Goal: Task Accomplishment & Management: Manage account settings

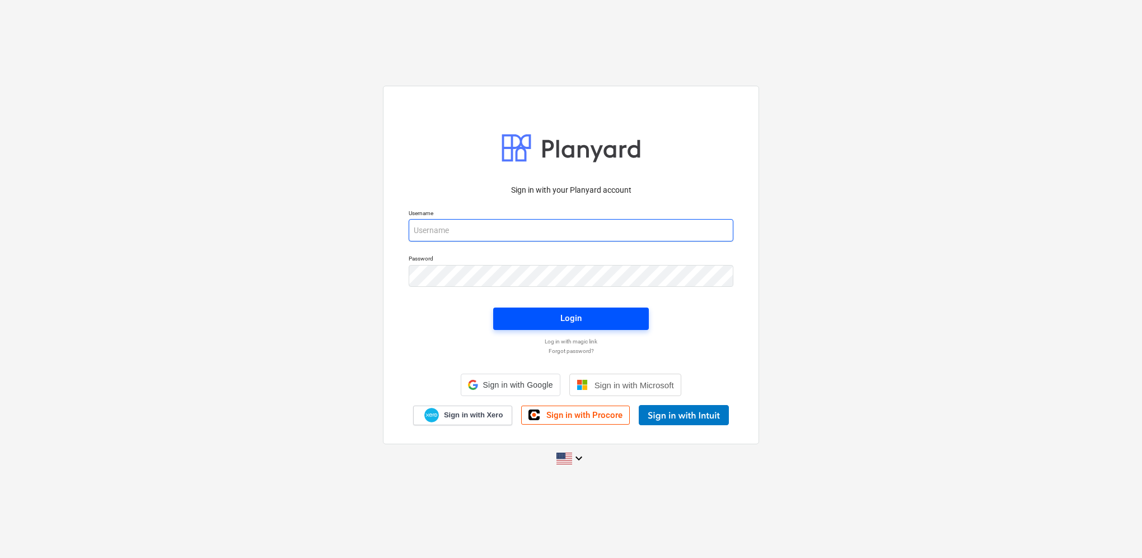
type input "[PERSON_NAME][EMAIL_ADDRESS][DOMAIN_NAME]"
click at [561, 314] on div "Login" at bounding box center [571, 318] width 21 height 15
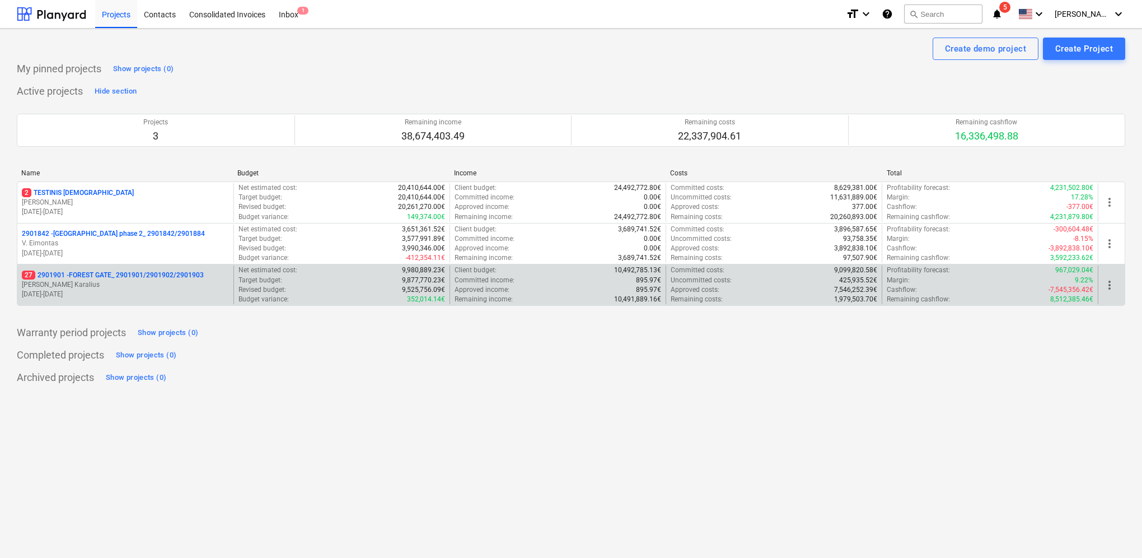
click at [144, 295] on p "[DATE] - [DATE]" at bounding box center [125, 295] width 207 height 10
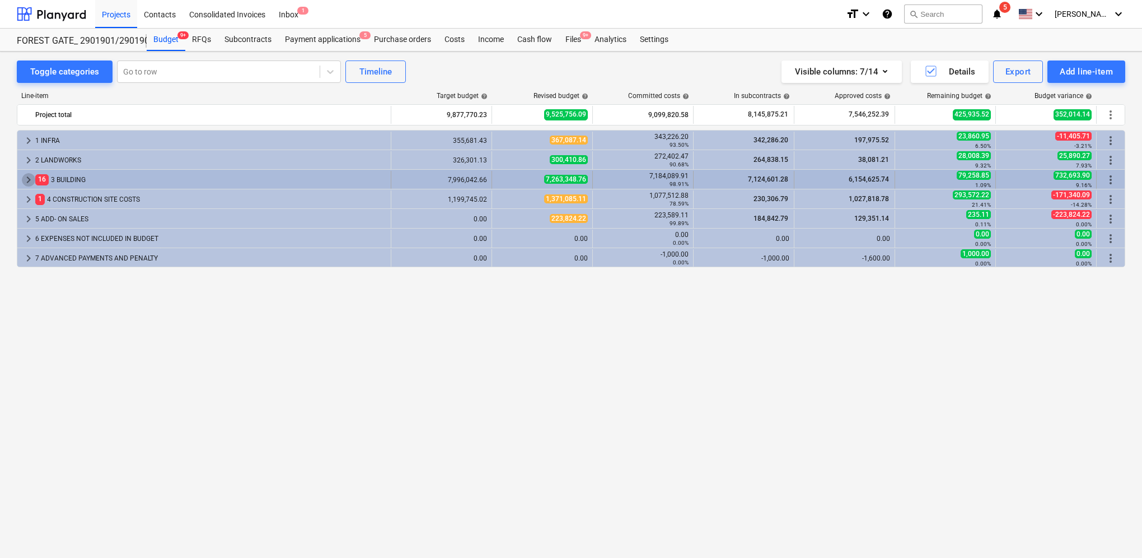
click at [27, 177] on span "keyboard_arrow_right" at bounding box center [28, 179] width 13 height 13
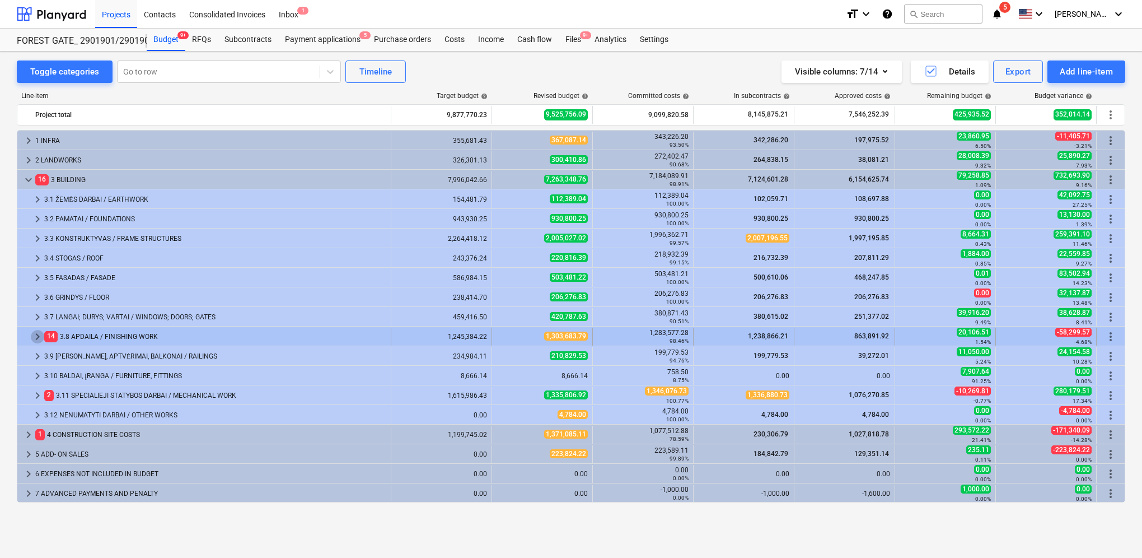
click at [36, 334] on span "keyboard_arrow_right" at bounding box center [37, 336] width 13 height 13
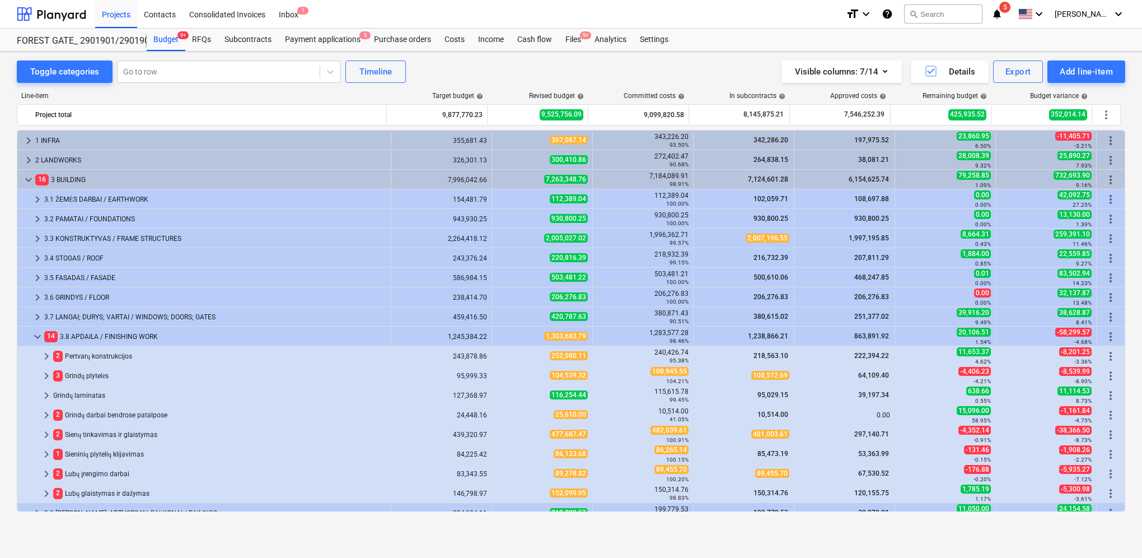
scroll to position [112, 0]
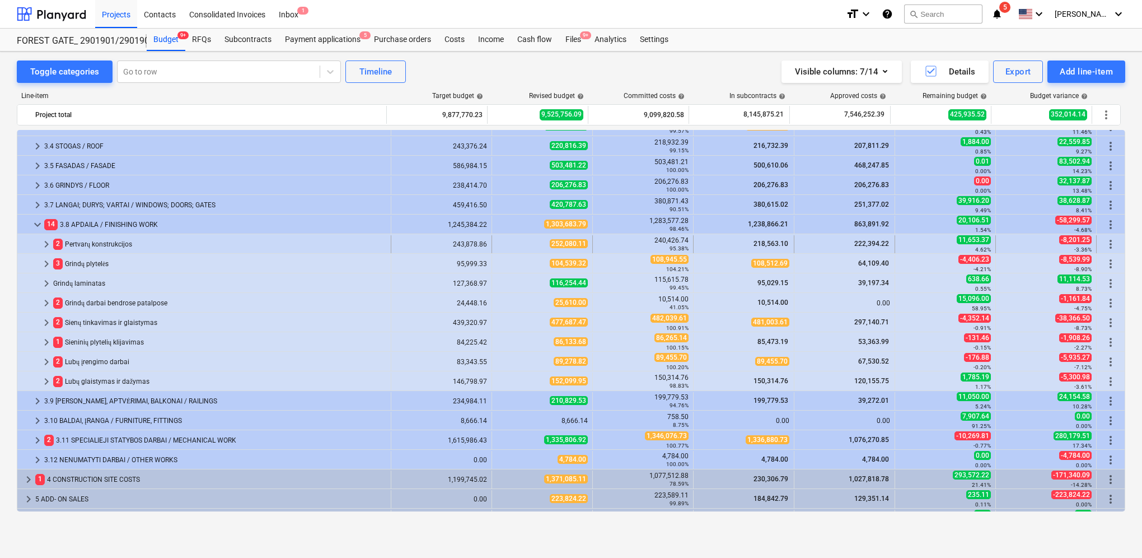
click at [46, 242] on span "keyboard_arrow_right" at bounding box center [46, 243] width 13 height 13
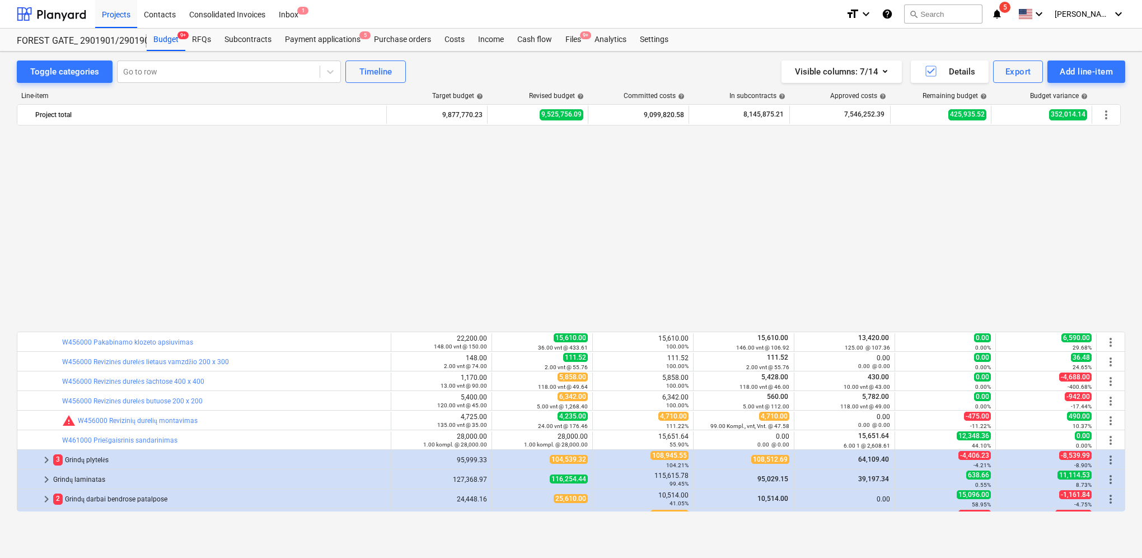
scroll to position [336, 0]
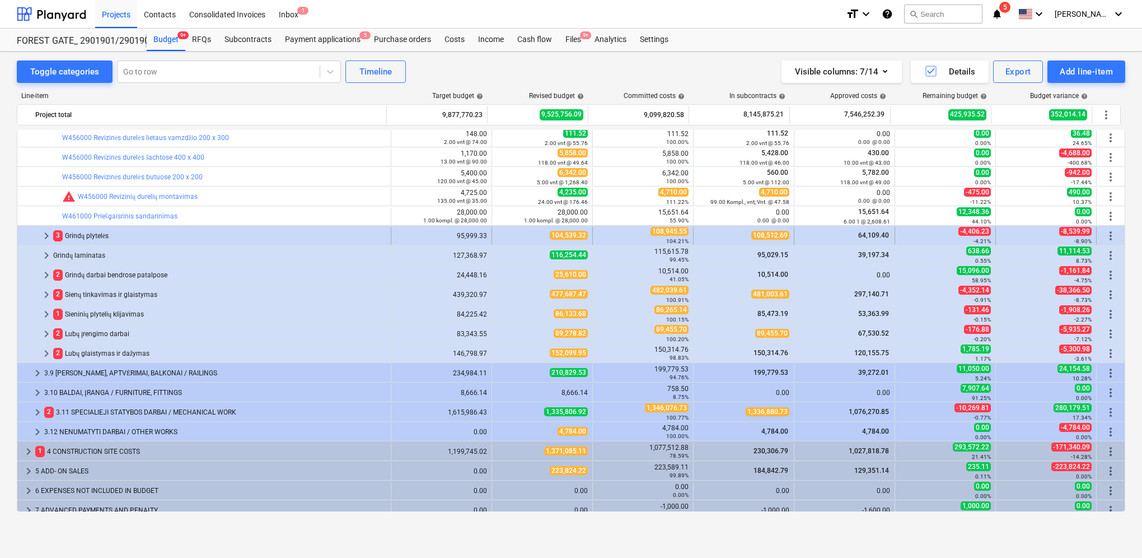
click at [47, 230] on span "keyboard_arrow_right" at bounding box center [46, 235] width 13 height 13
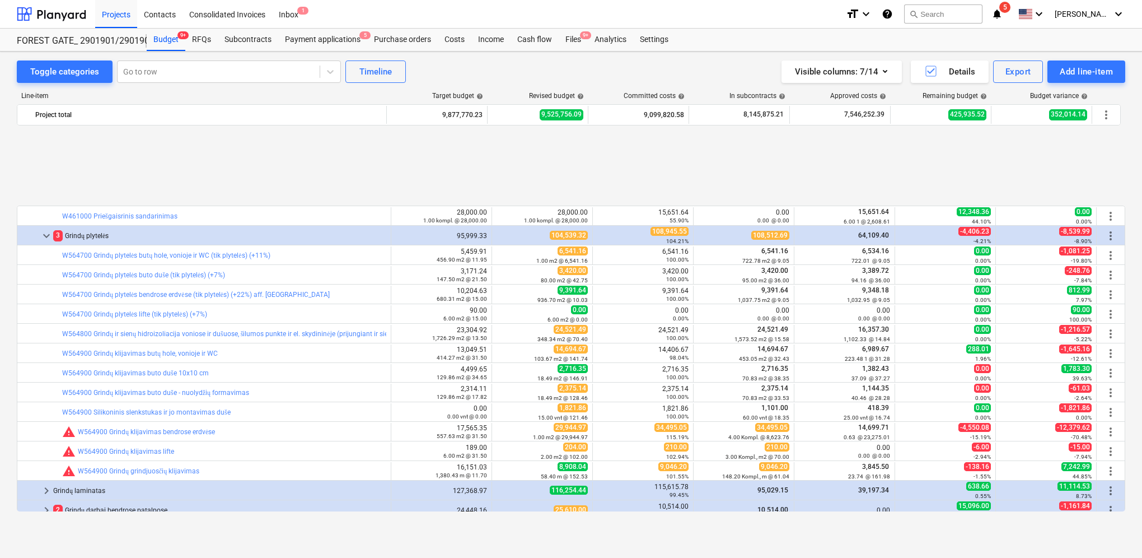
scroll to position [448, 0]
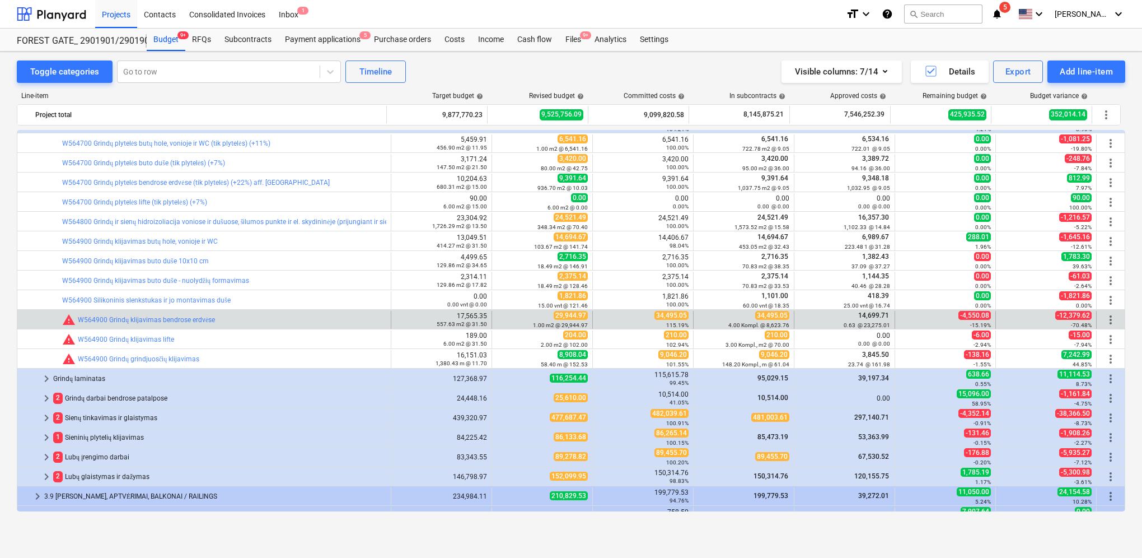
click at [655, 316] on span "34,495.05" at bounding box center [672, 315] width 34 height 9
drag, startPoint x: 654, startPoint y: 316, endPoint x: 686, endPoint y: 316, distance: 31.9
click at [686, 316] on div "34,495.05 115.19%" at bounding box center [643, 320] width 101 height 18
drag, startPoint x: 686, startPoint y: 316, endPoint x: 671, endPoint y: 315, distance: 14.7
copy span "34,495.05"
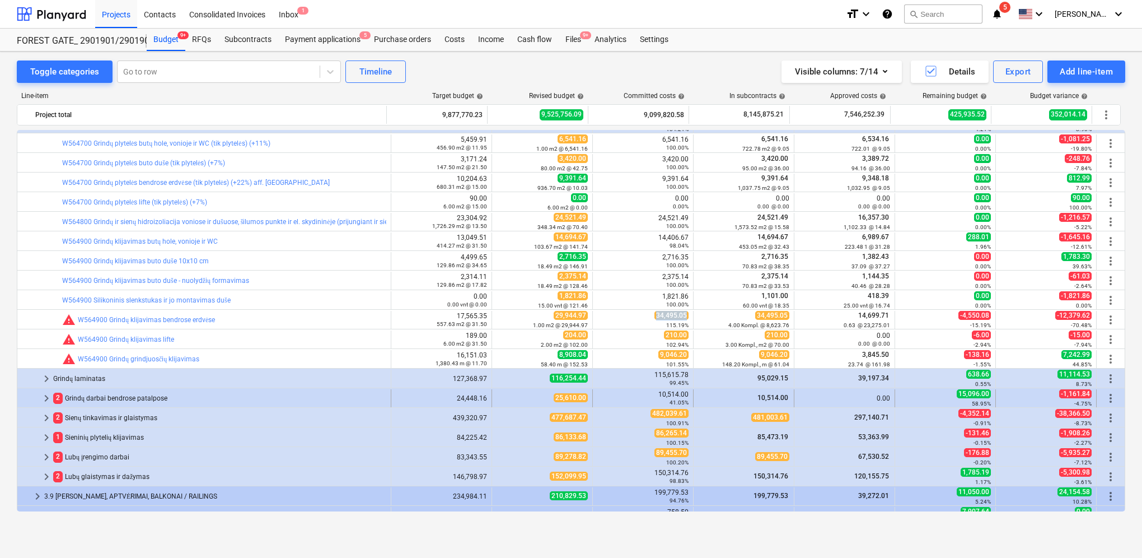
click at [46, 399] on span "keyboard_arrow_right" at bounding box center [46, 397] width 13 height 13
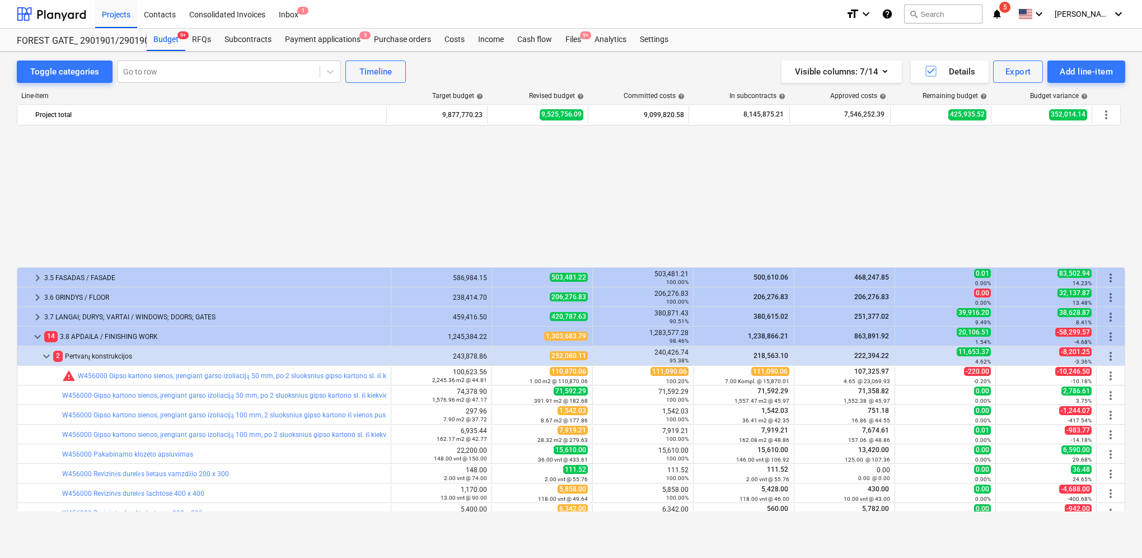
scroll to position [168, 0]
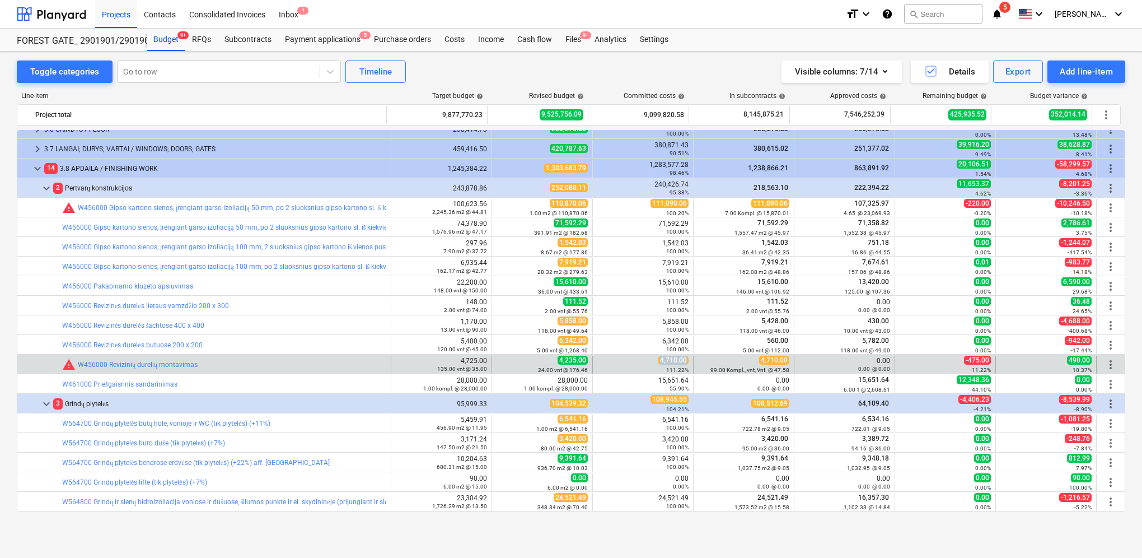
drag, startPoint x: 657, startPoint y: 360, endPoint x: 684, endPoint y: 358, distance: 27.0
click at [684, 358] on span "4,710.00" at bounding box center [674, 360] width 30 height 9
drag, startPoint x: 684, startPoint y: 358, endPoint x: 670, endPoint y: 361, distance: 14.3
copy span "4,710.00"
click at [501, 362] on span "edit" at bounding box center [503, 364] width 9 height 9
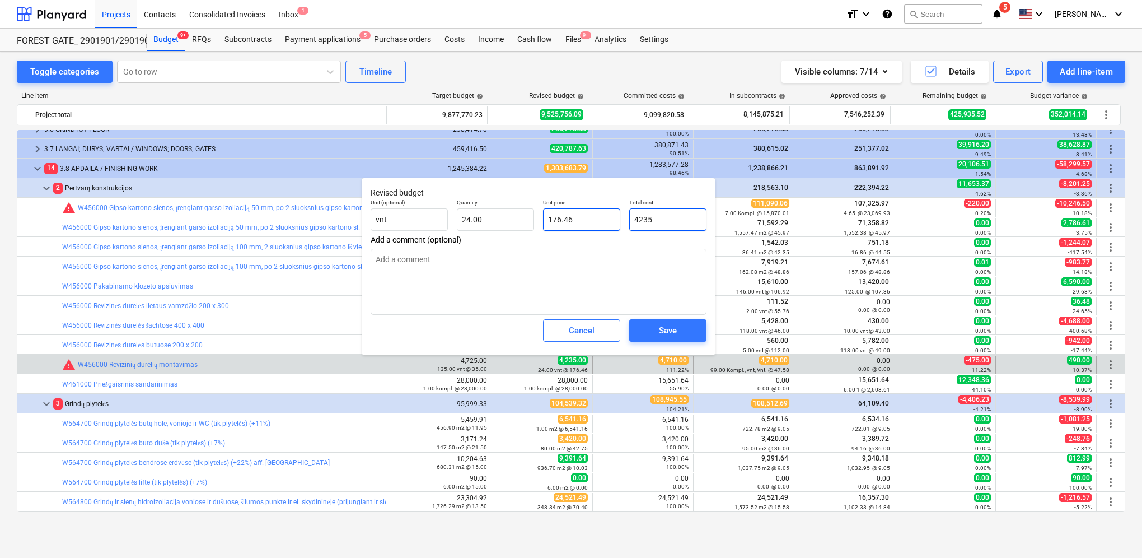
drag, startPoint x: 667, startPoint y: 226, endPoint x: 617, endPoint y: 230, distance: 50.5
click at [617, 230] on div "Unit (optional) vnt Quantity 24.00 Unit price 176.46 Total cost 4235" at bounding box center [538, 214] width 345 height 41
paste input ",710.00"
type input "4,710.00"
type textarea "x"
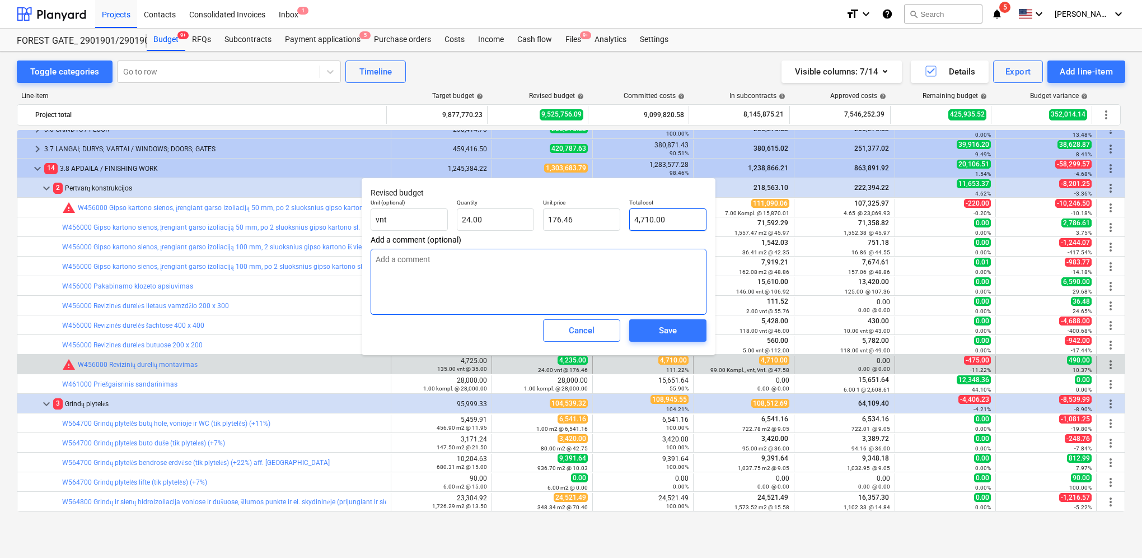
type input "196.25"
type input "4,710.00"
click at [671, 332] on div "Save" at bounding box center [668, 330] width 18 height 15
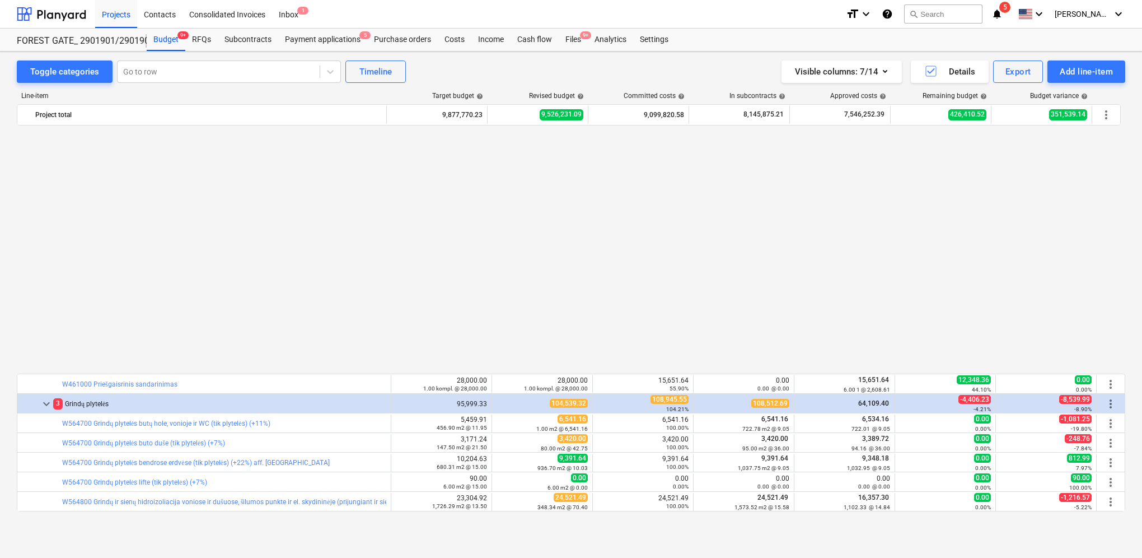
scroll to position [448, 0]
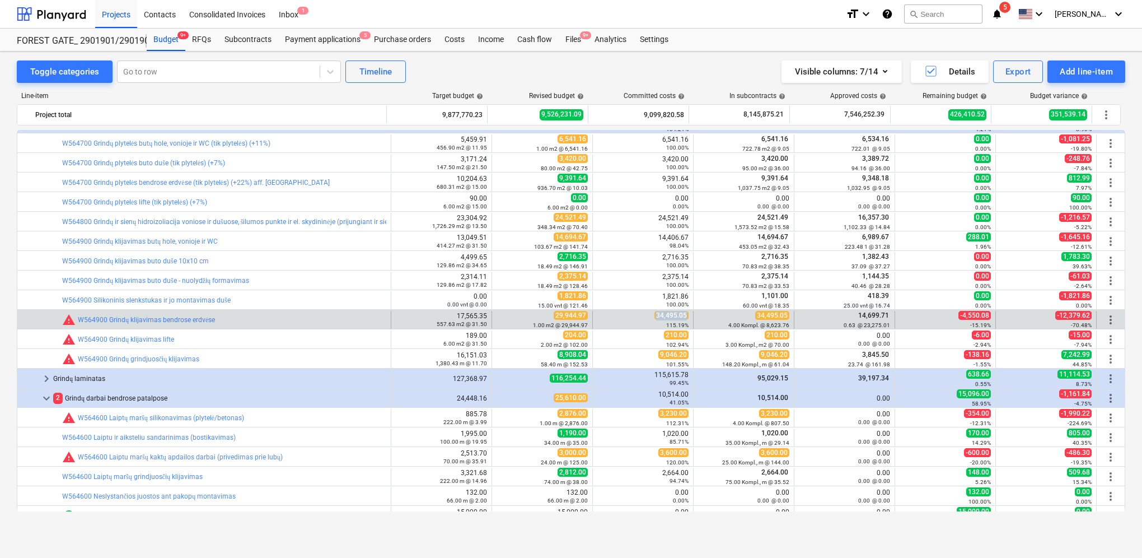
drag, startPoint x: 654, startPoint y: 315, endPoint x: 687, endPoint y: 313, distance: 32.5
click at [687, 313] on div "34,495.05 115.19%" at bounding box center [643, 320] width 101 height 18
drag, startPoint x: 687, startPoint y: 313, endPoint x: 679, endPoint y: 313, distance: 7.8
copy span "34,495.05"
click at [499, 320] on span "edit" at bounding box center [503, 319] width 9 height 9
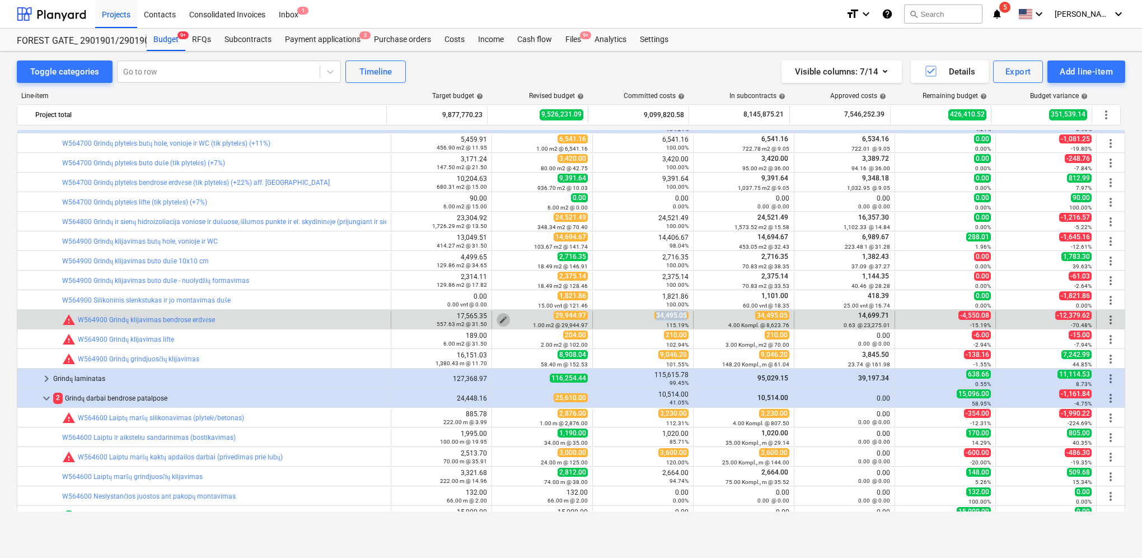
type textarea "x"
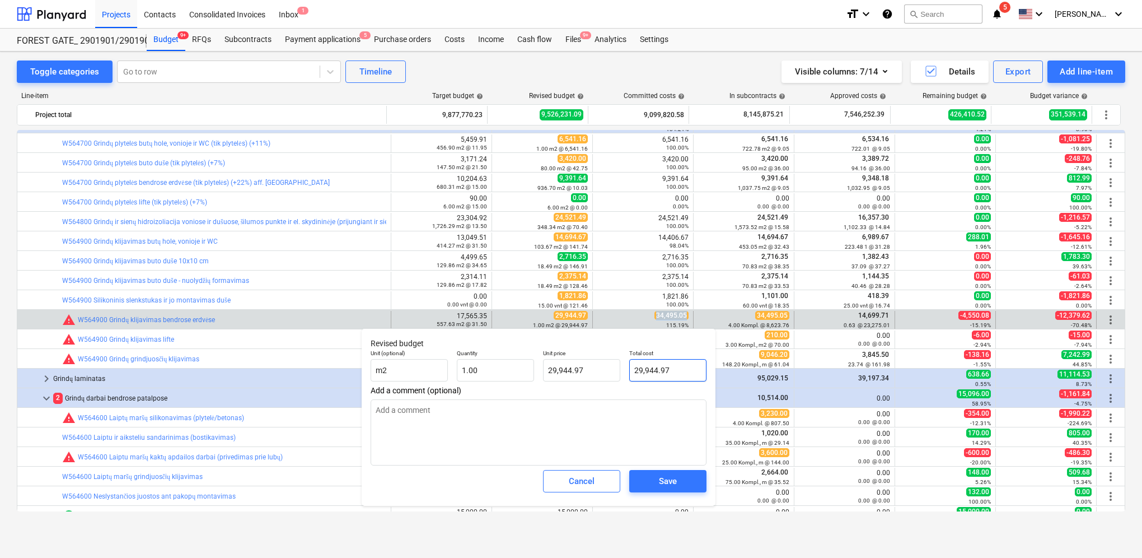
type input "29944.97"
drag, startPoint x: 628, startPoint y: 374, endPoint x: 620, endPoint y: 374, distance: 7.8
click at [620, 374] on div "Unit (optional) m2 Quantity 1.00 Unit price 29,944.97 Total cost 29944.97" at bounding box center [538, 365] width 345 height 41
paste input "34,495.05"
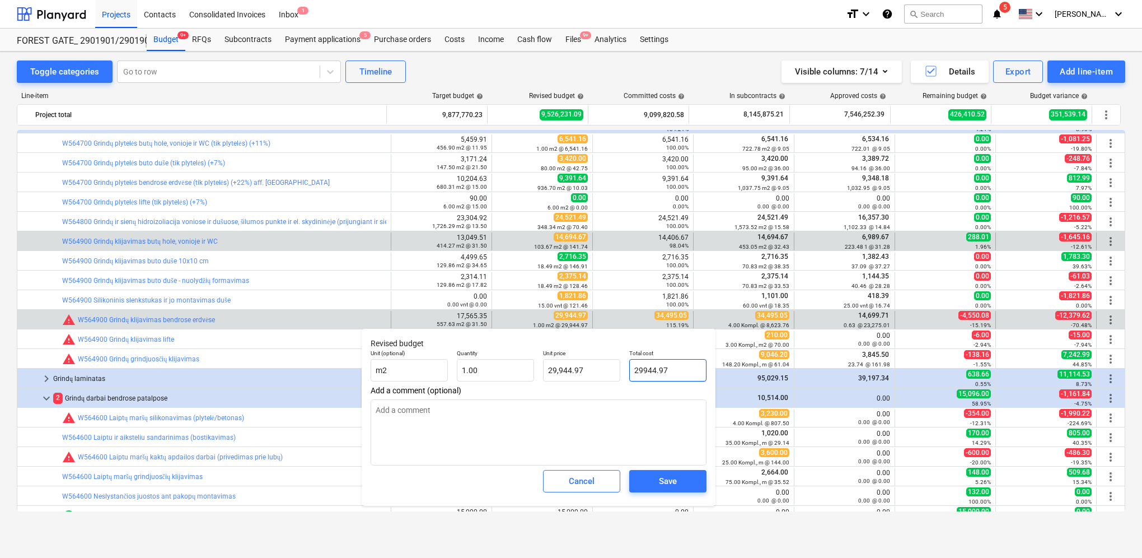
type textarea "x"
type input "34,495.05"
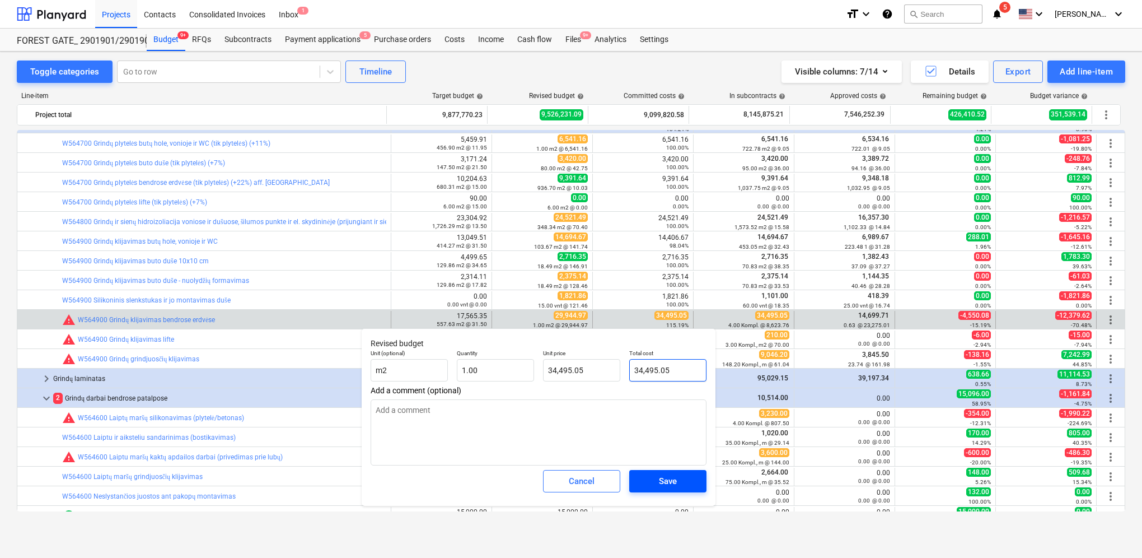
type input "34,495.05"
click at [663, 484] on div "Save" at bounding box center [668, 481] width 18 height 15
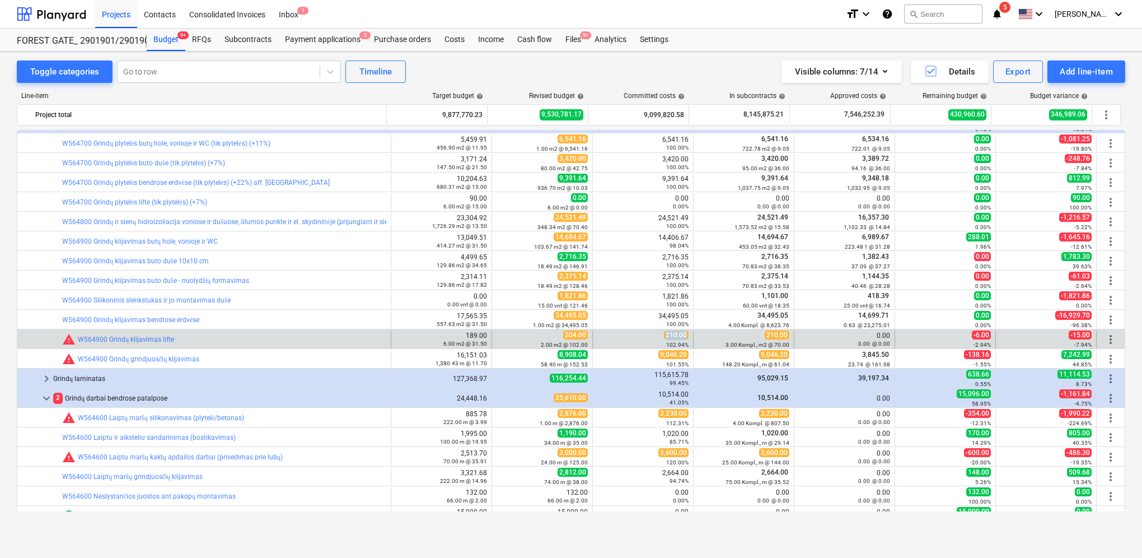
drag, startPoint x: 663, startPoint y: 334, endPoint x: 684, endPoint y: 333, distance: 21.3
click at [684, 333] on span "210.00" at bounding box center [676, 334] width 25 height 9
drag, startPoint x: 684, startPoint y: 333, endPoint x: 674, endPoint y: 334, distance: 10.1
copy span "210.00"
click at [500, 337] on span "edit" at bounding box center [503, 339] width 9 height 9
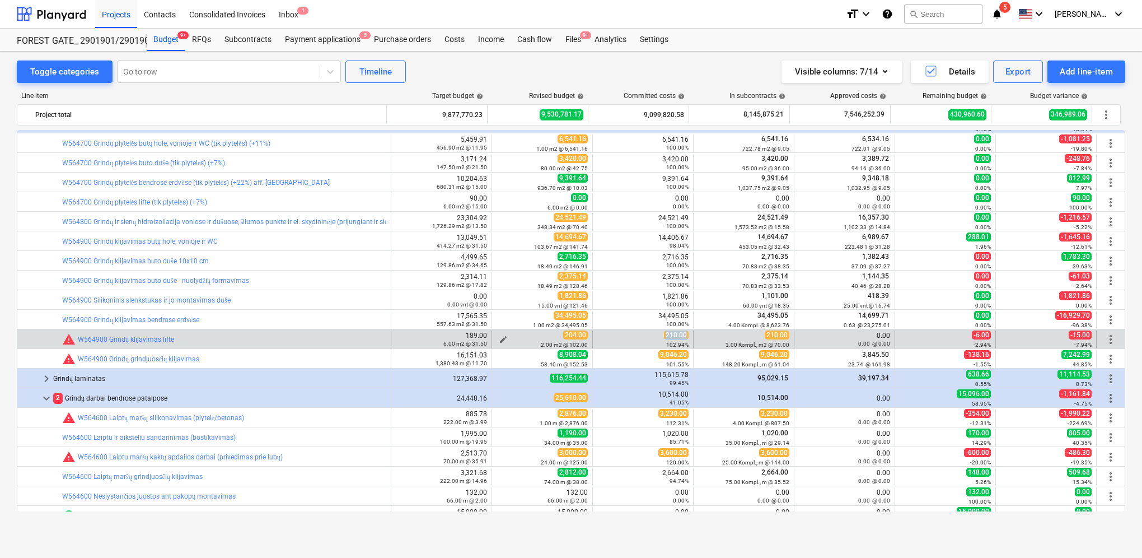
type textarea "x"
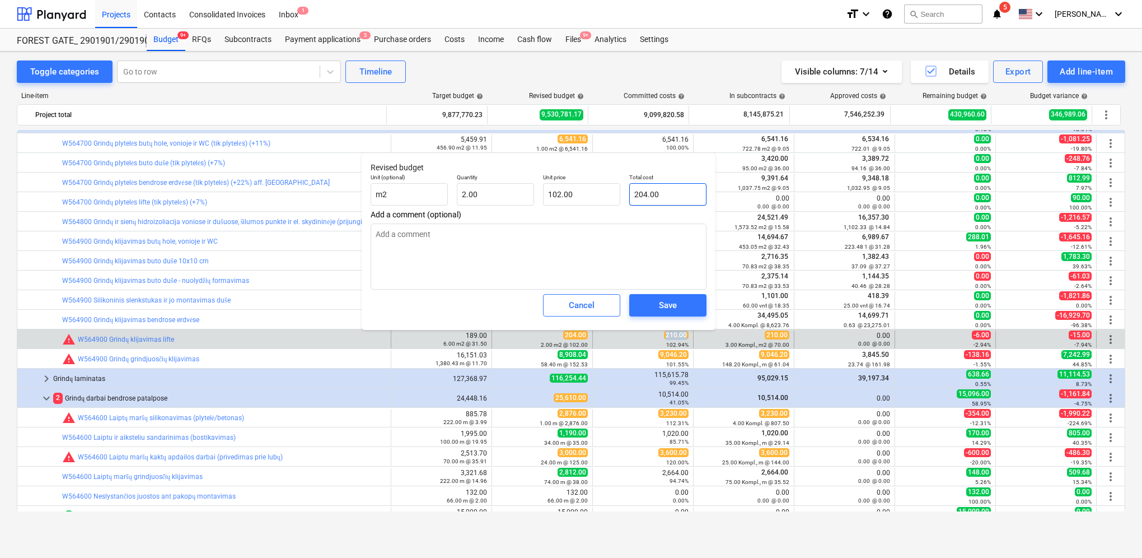
type input "204"
drag, startPoint x: 683, startPoint y: 197, endPoint x: 640, endPoint y: 196, distance: 43.1
click at [618, 202] on div "Unit (optional) m2 Quantity 2.00 Unit price 102.00 Total cost 204" at bounding box center [538, 189] width 345 height 41
paste input "10.00"
type textarea "x"
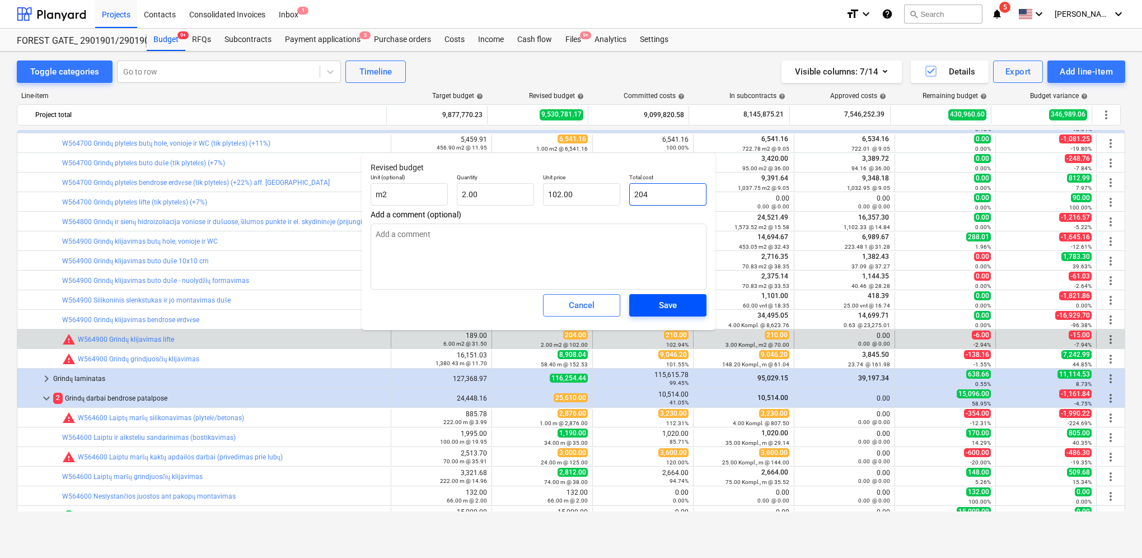
type input "210.00"
type input "105.00"
type input "210.00"
click at [662, 306] on div "Save" at bounding box center [668, 305] width 18 height 15
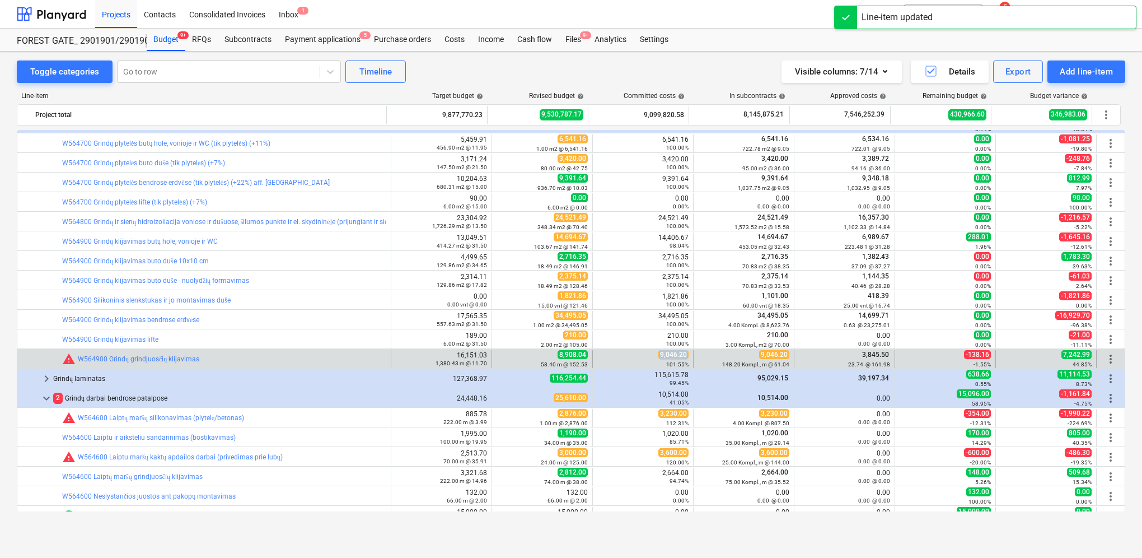
drag, startPoint x: 659, startPoint y: 354, endPoint x: 683, endPoint y: 353, distance: 24.6
click at [683, 353] on span "9,046.20" at bounding box center [674, 354] width 30 height 9
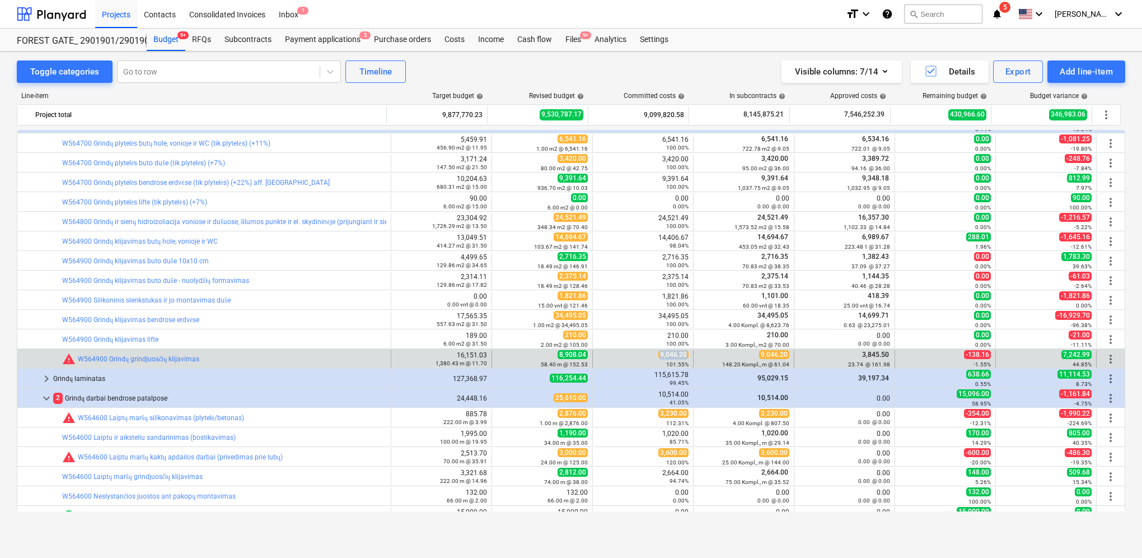
copy span "9,046.20"
click at [500, 356] on span "edit" at bounding box center [503, 358] width 9 height 9
type textarea "x"
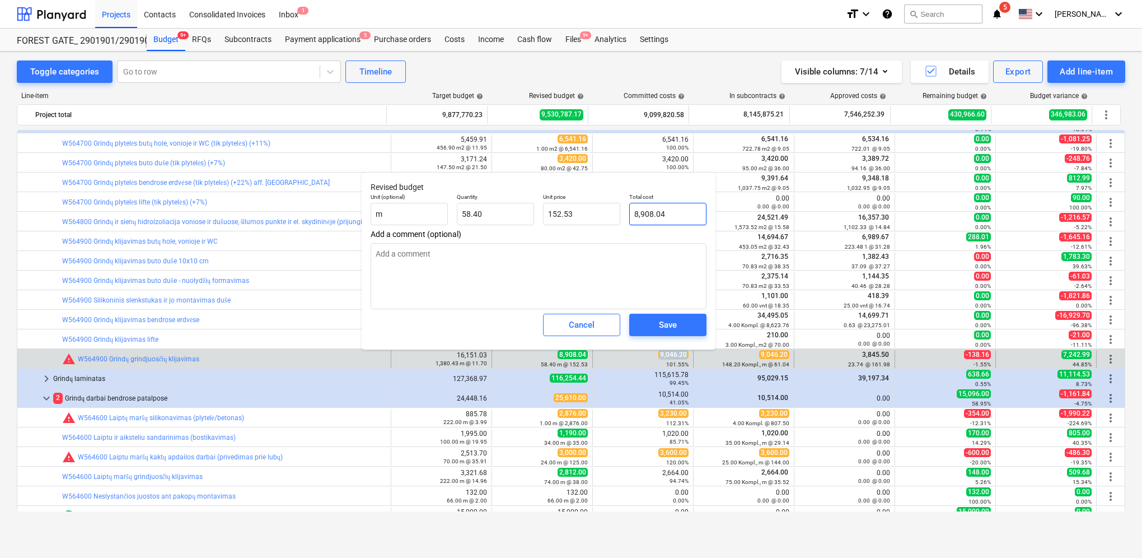
type input "8908.04"
drag, startPoint x: 680, startPoint y: 211, endPoint x: 636, endPoint y: 211, distance: 44.8
click at [636, 211] on input "8908.04" at bounding box center [667, 214] width 77 height 22
paste input "9,046.20"
type textarea "x"
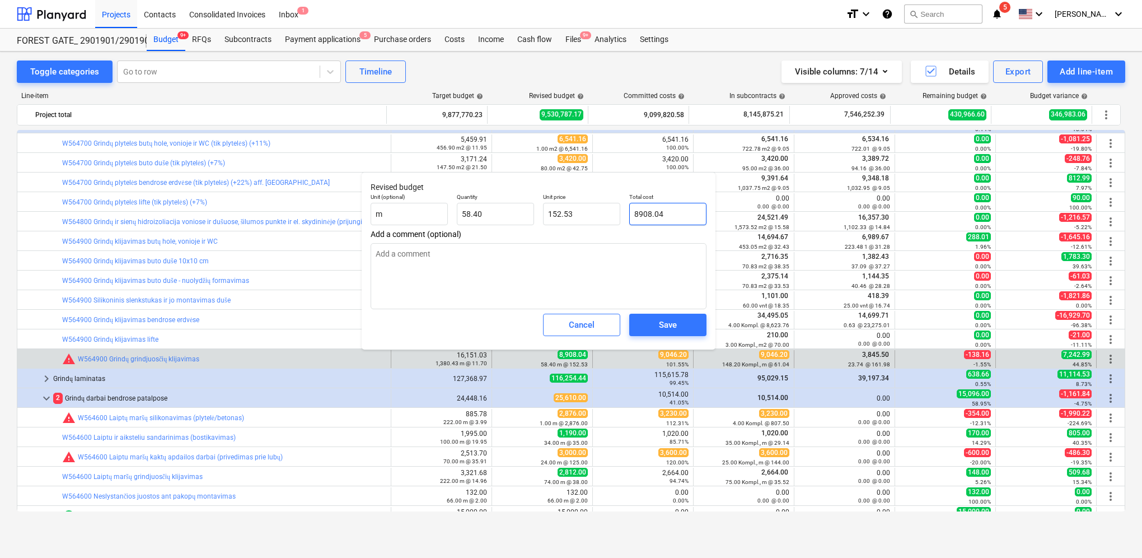
type input "9,046.20"
type input "154.90"
type input "9,046.20"
click at [679, 326] on span "Save" at bounding box center [668, 325] width 50 height 15
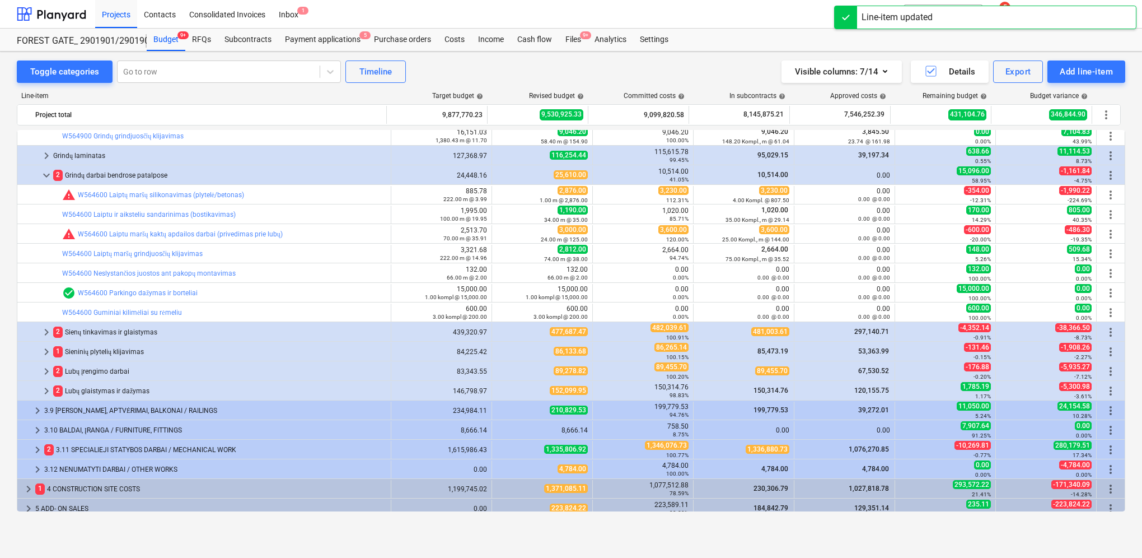
scroll to position [672, 0]
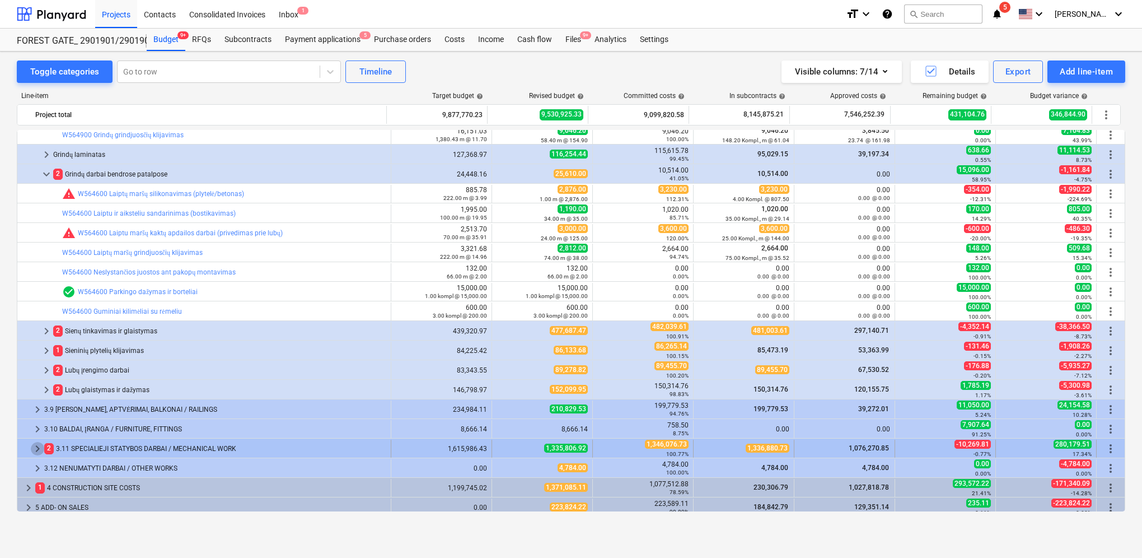
click at [38, 446] on span "keyboard_arrow_right" at bounding box center [37, 448] width 13 height 13
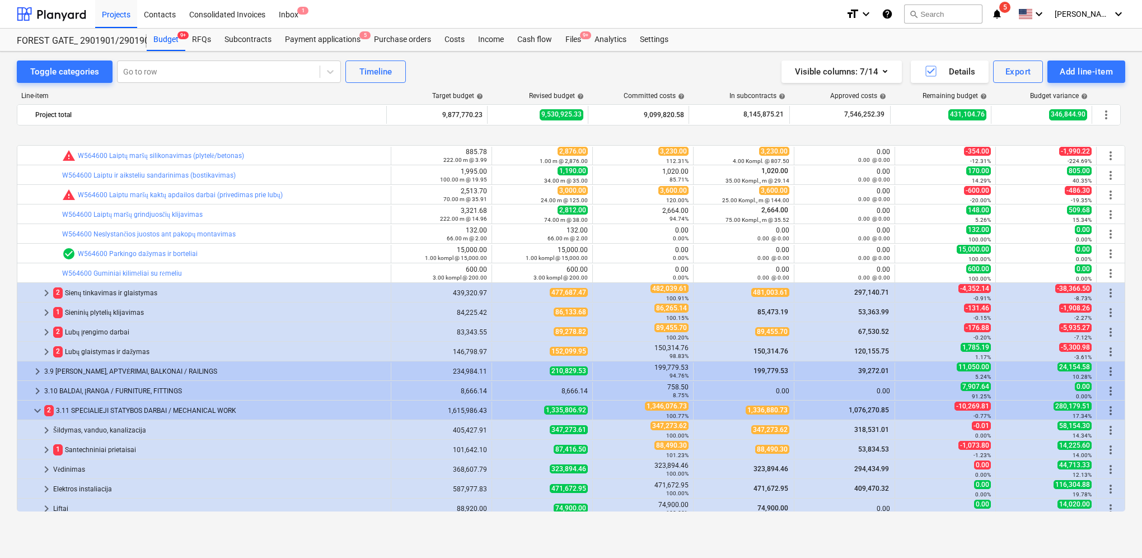
scroll to position [784, 0]
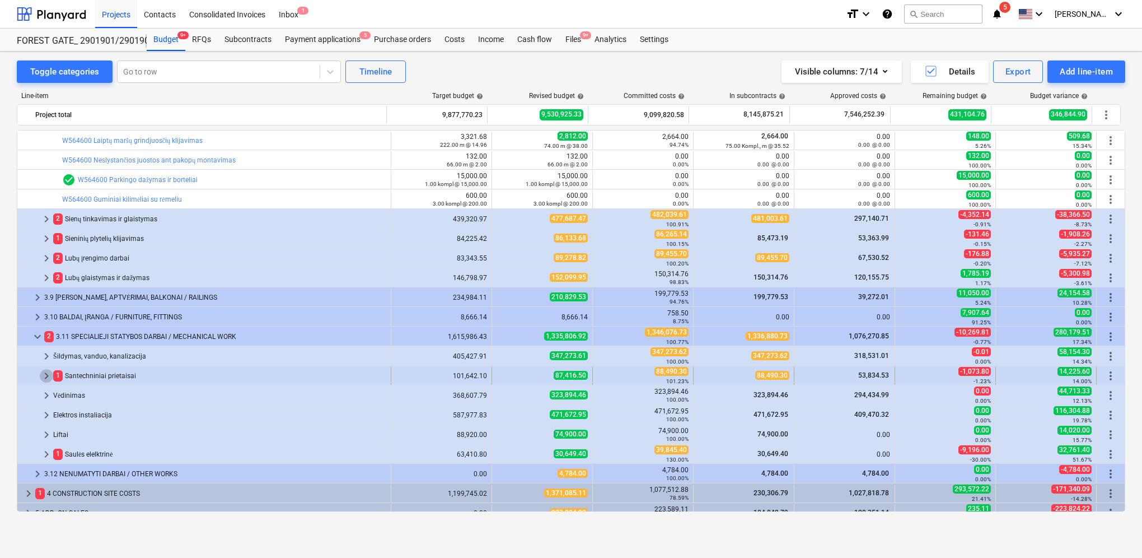
click at [47, 374] on span "keyboard_arrow_right" at bounding box center [46, 375] width 13 height 13
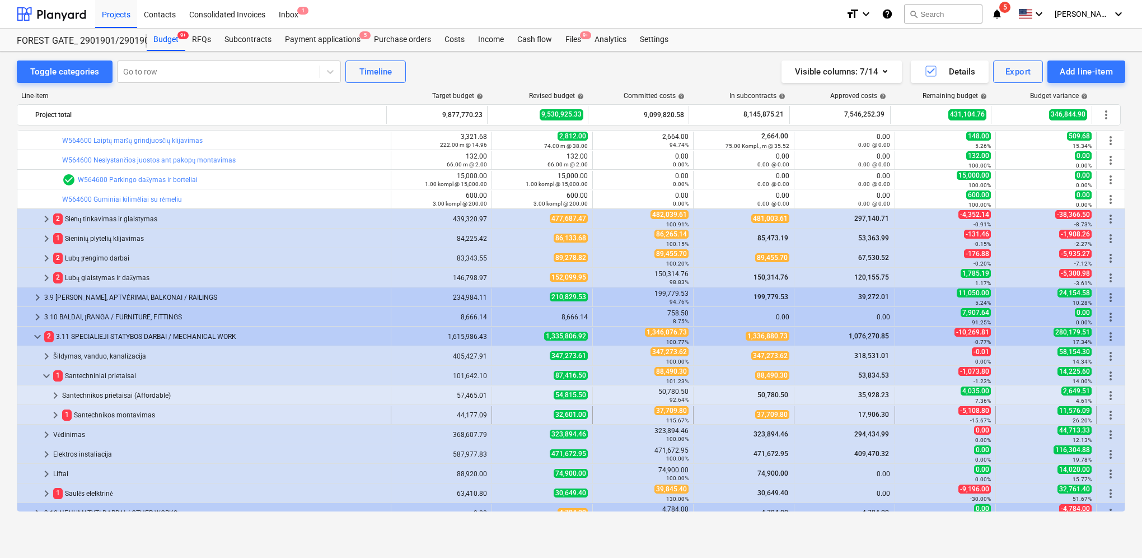
click at [53, 414] on span "keyboard_arrow_right" at bounding box center [55, 414] width 13 height 13
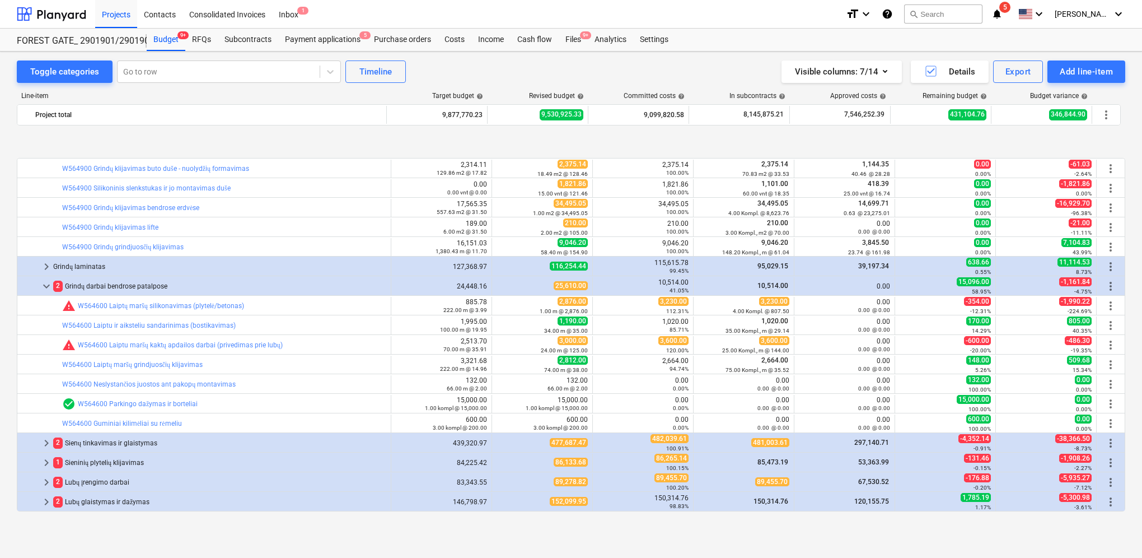
scroll to position [616, 0]
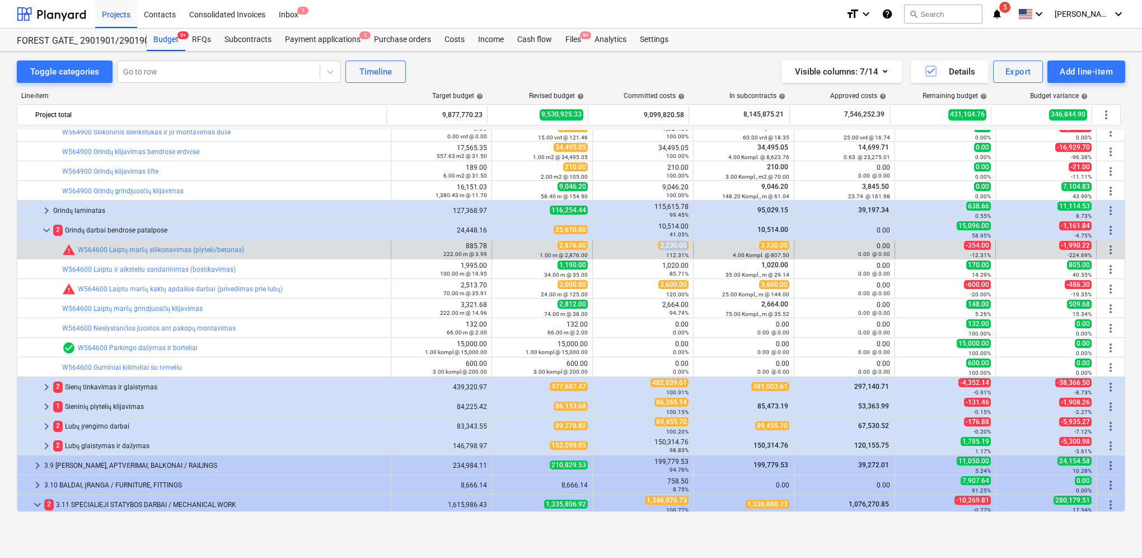
drag, startPoint x: 659, startPoint y: 244, endPoint x: 690, endPoint y: 244, distance: 31.4
click at [690, 244] on div "3,230.00 112.31%" at bounding box center [643, 250] width 101 height 18
drag, startPoint x: 690, startPoint y: 244, endPoint x: 680, endPoint y: 244, distance: 9.5
copy span "3,230.00"
click at [501, 248] on span "edit" at bounding box center [503, 249] width 9 height 9
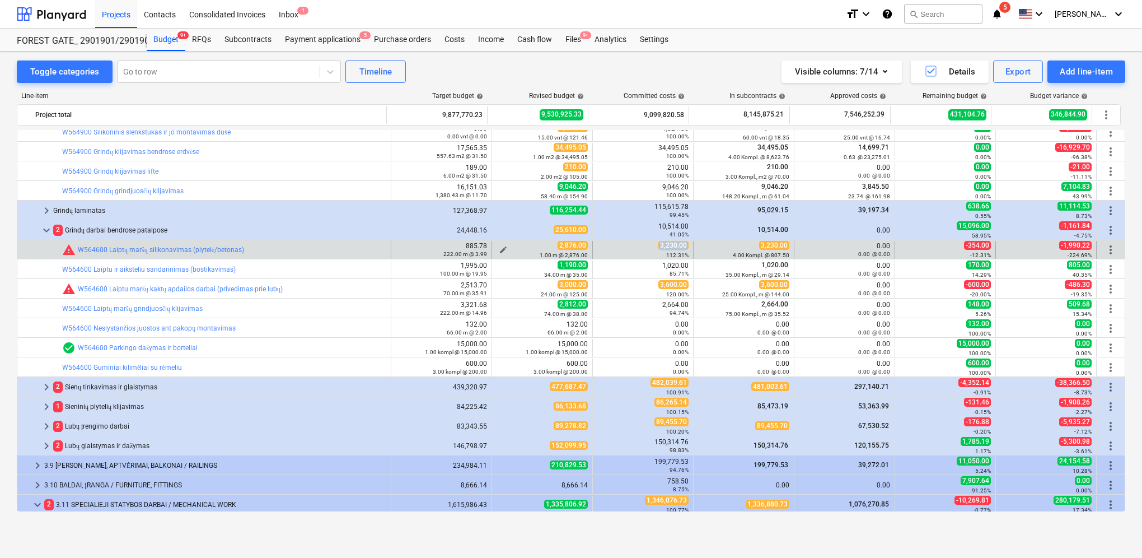
type textarea "x"
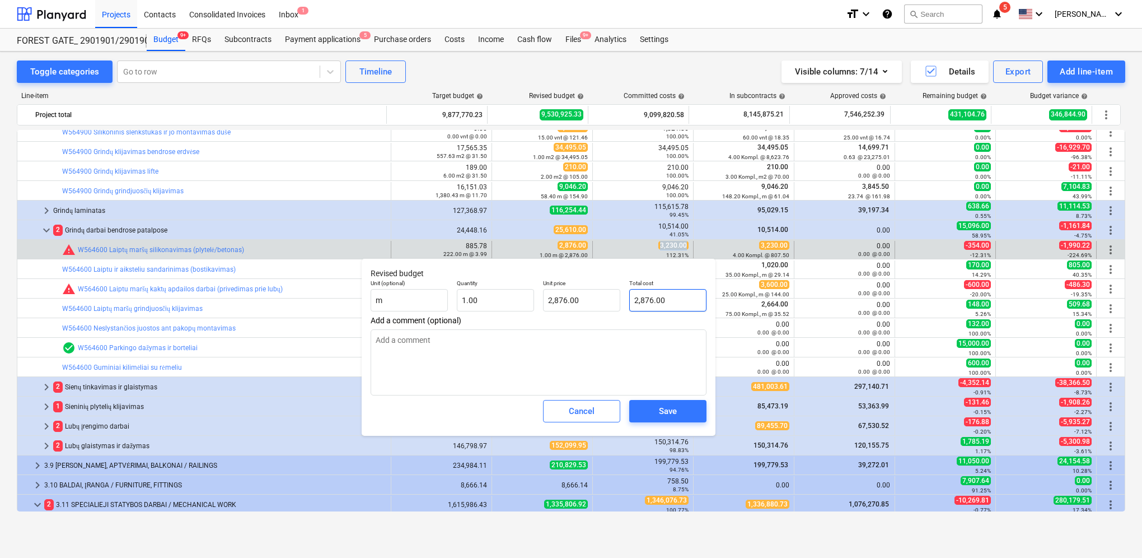
type input "2876"
drag, startPoint x: 675, startPoint y: 300, endPoint x: 629, endPoint y: 298, distance: 46.0
click at [629, 298] on div "Total cost 2876" at bounding box center [668, 295] width 86 height 41
paste input "3,230.00"
type textarea "x"
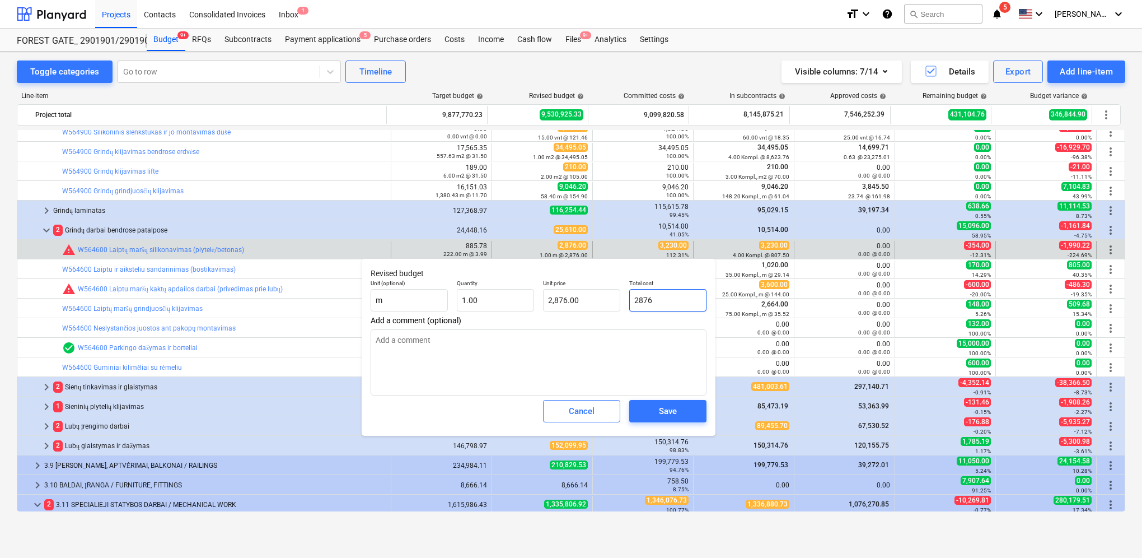
type input "3,230.00"
click at [678, 416] on span "Save" at bounding box center [668, 411] width 50 height 15
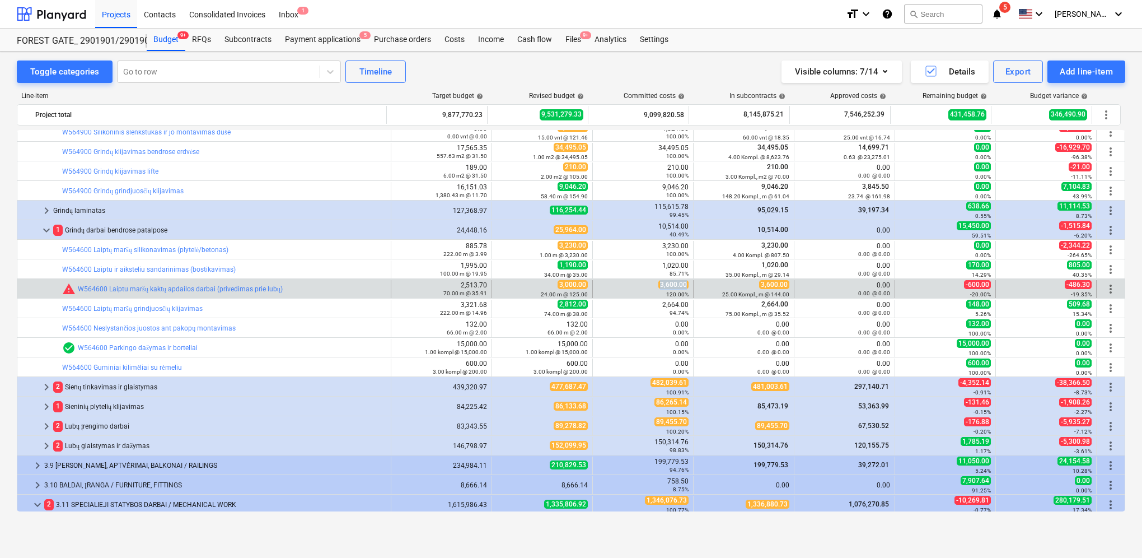
drag, startPoint x: 658, startPoint y: 284, endPoint x: 686, endPoint y: 283, distance: 28.0
click at [686, 283] on div "3,600.00 120.00%" at bounding box center [643, 289] width 101 height 18
copy span "3,600.00"
click at [502, 287] on span "edit" at bounding box center [503, 288] width 9 height 9
type textarea "x"
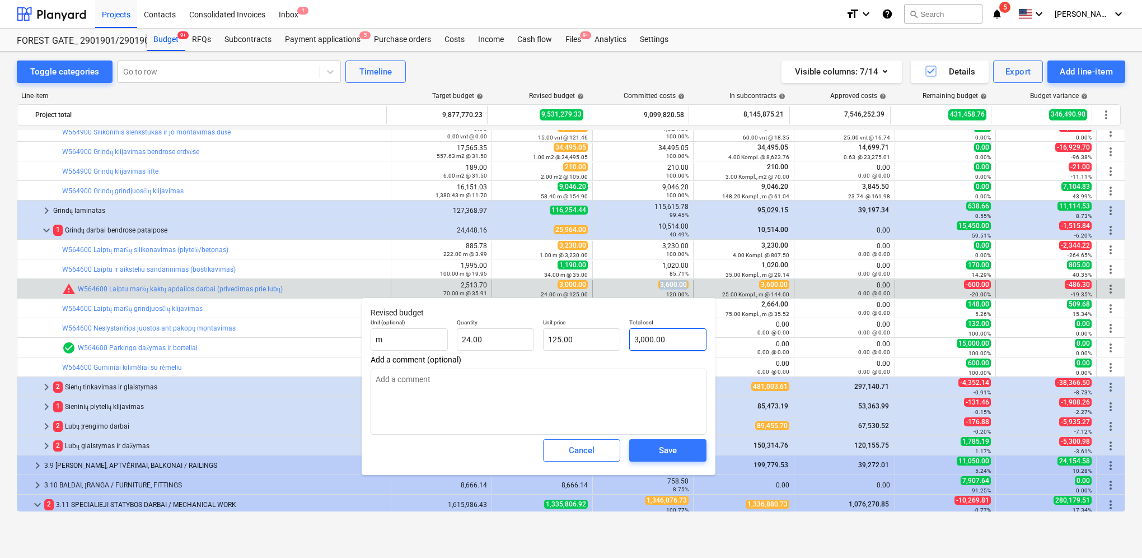
type input "3000"
drag, startPoint x: 670, startPoint y: 342, endPoint x: 620, endPoint y: 342, distance: 49.8
click at [620, 342] on div "Unit (optional) m Quantity 24.00 Unit price 125.00 Total cost 3000" at bounding box center [538, 334] width 345 height 41
paste input ",600."
type textarea "x"
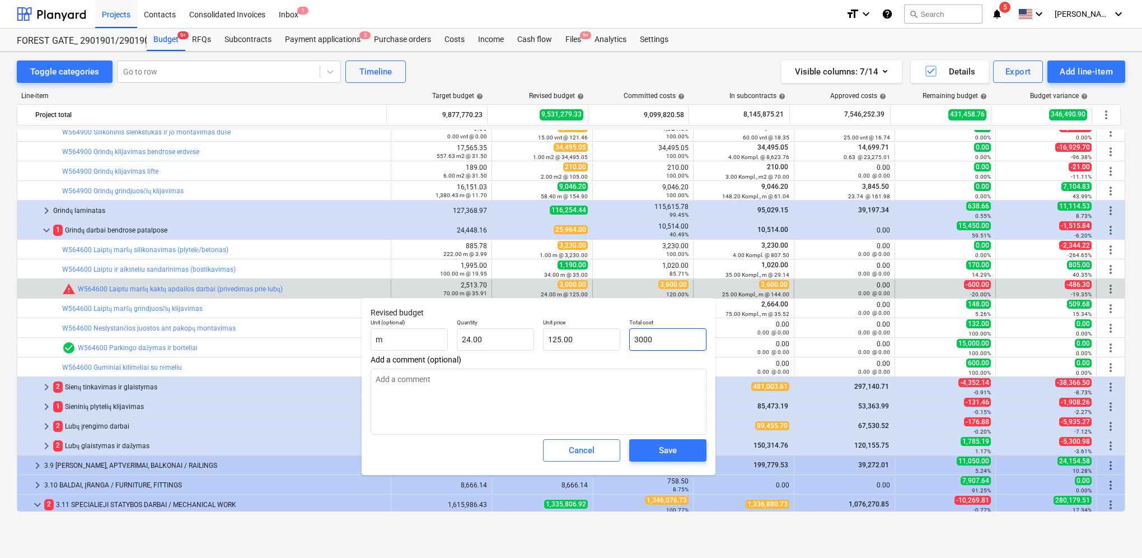
type input "3,600.00"
type input "150.00"
type input "3,600.00"
click at [675, 452] on div "Save" at bounding box center [668, 450] width 18 height 15
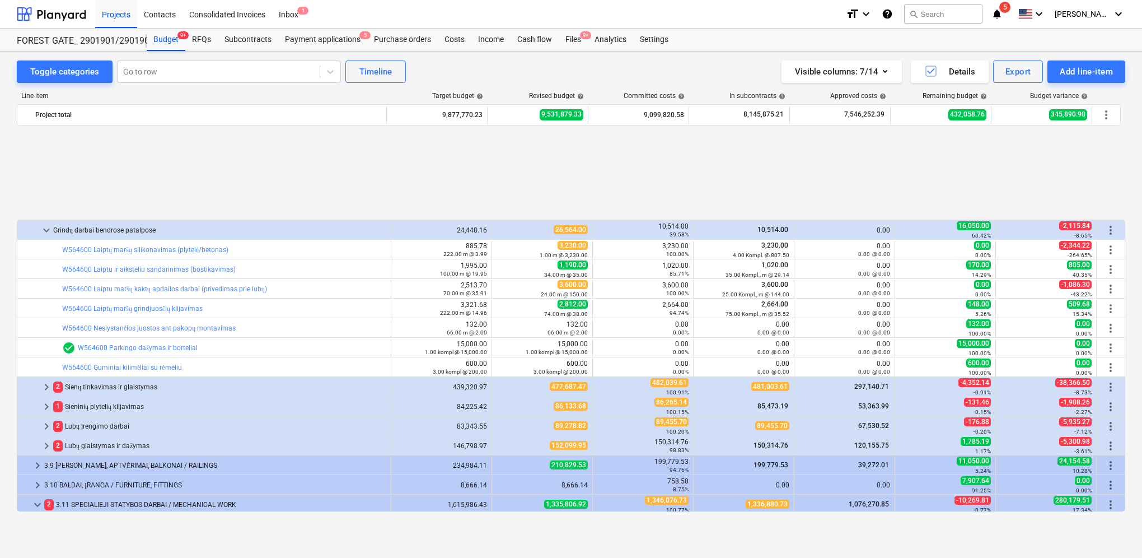
scroll to position [728, 0]
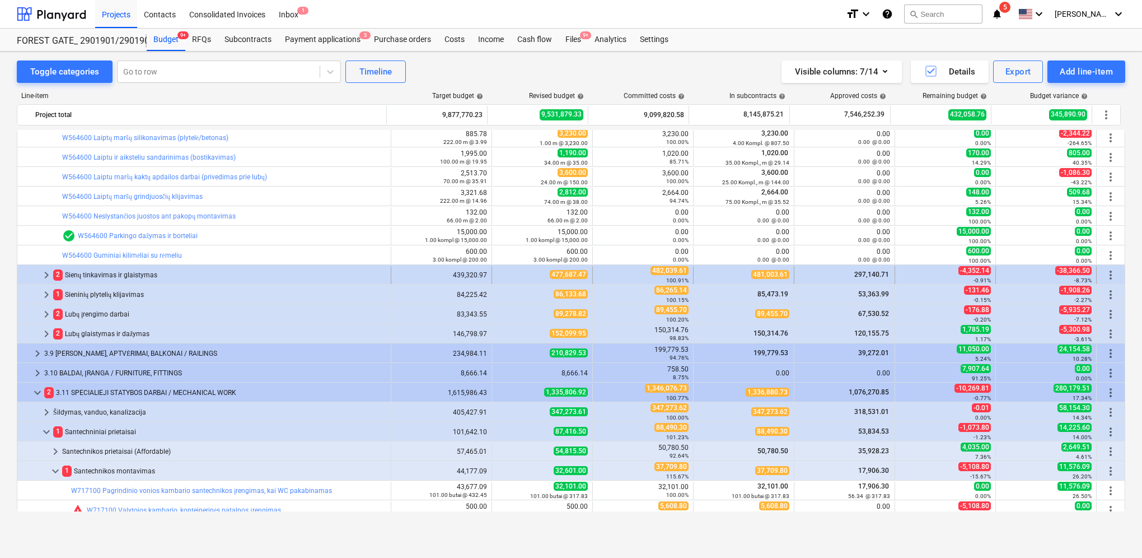
click at [48, 270] on span "keyboard_arrow_right" at bounding box center [46, 274] width 13 height 13
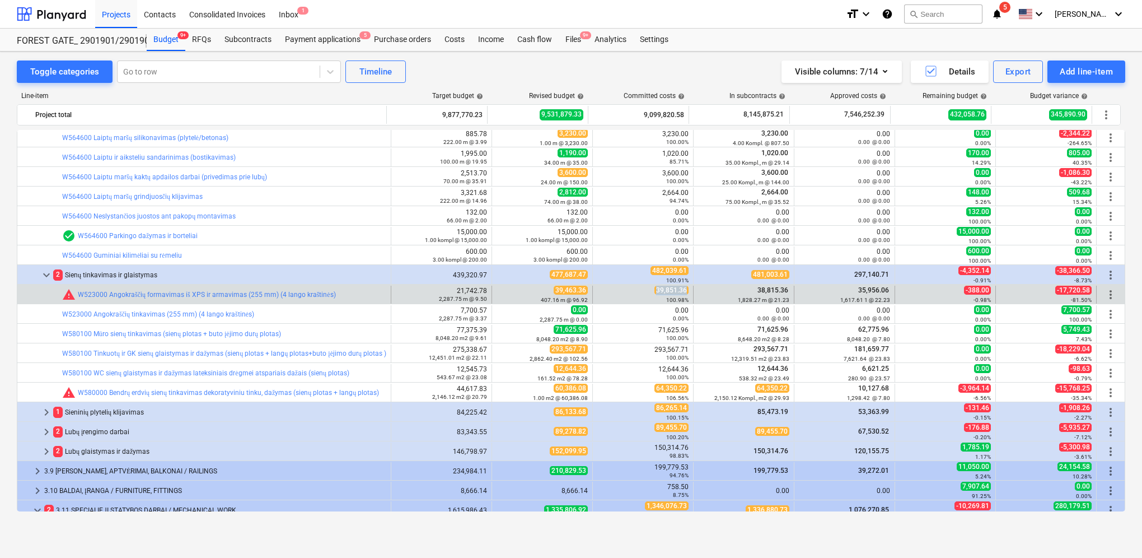
drag, startPoint x: 654, startPoint y: 290, endPoint x: 689, endPoint y: 290, distance: 35.3
click at [689, 290] on div "39,851.36 100.98%" at bounding box center [643, 295] width 101 height 18
drag, startPoint x: 689, startPoint y: 290, endPoint x: 678, endPoint y: 289, distance: 11.8
copy span "39,851.36"
click at [499, 293] on span "edit" at bounding box center [503, 294] width 9 height 9
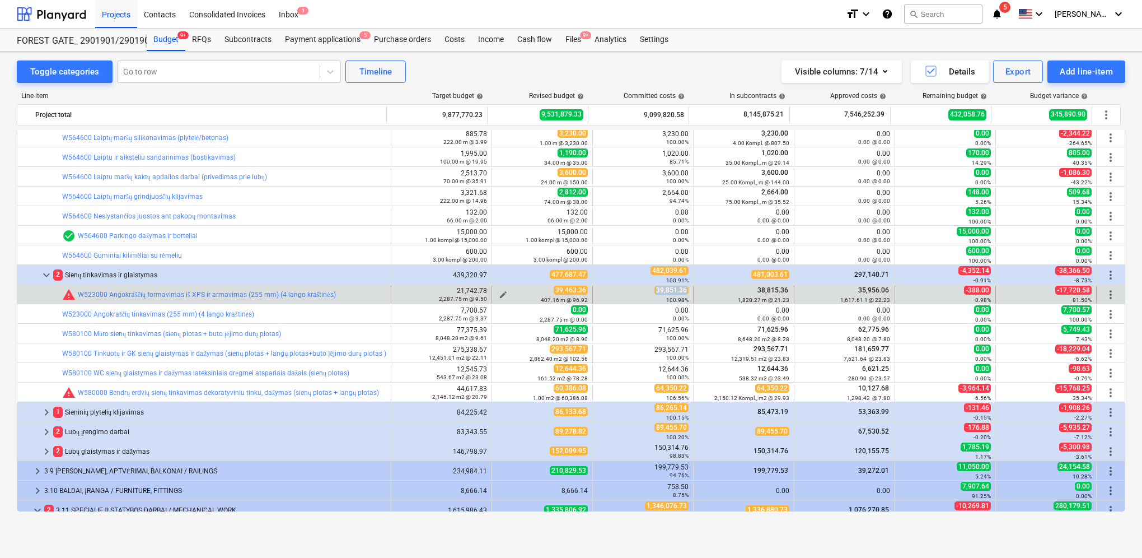
type textarea "x"
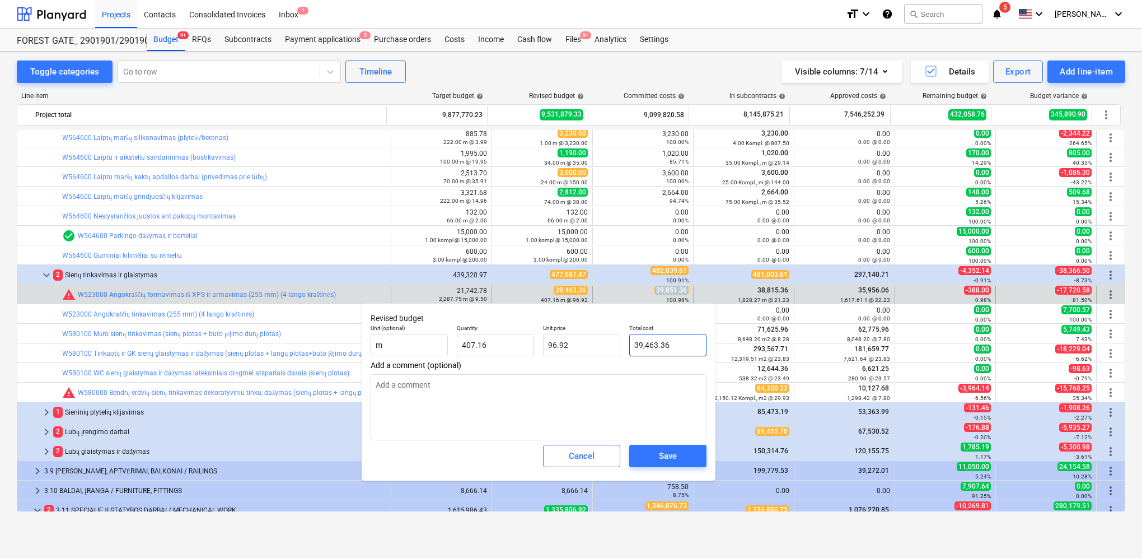
type input "39463.36"
drag, startPoint x: 638, startPoint y: 347, endPoint x: 625, endPoint y: 343, distance: 14.0
click at [625, 343] on div "Total cost 39463.36" at bounding box center [668, 340] width 86 height 41
paste input ",851"
type textarea "x"
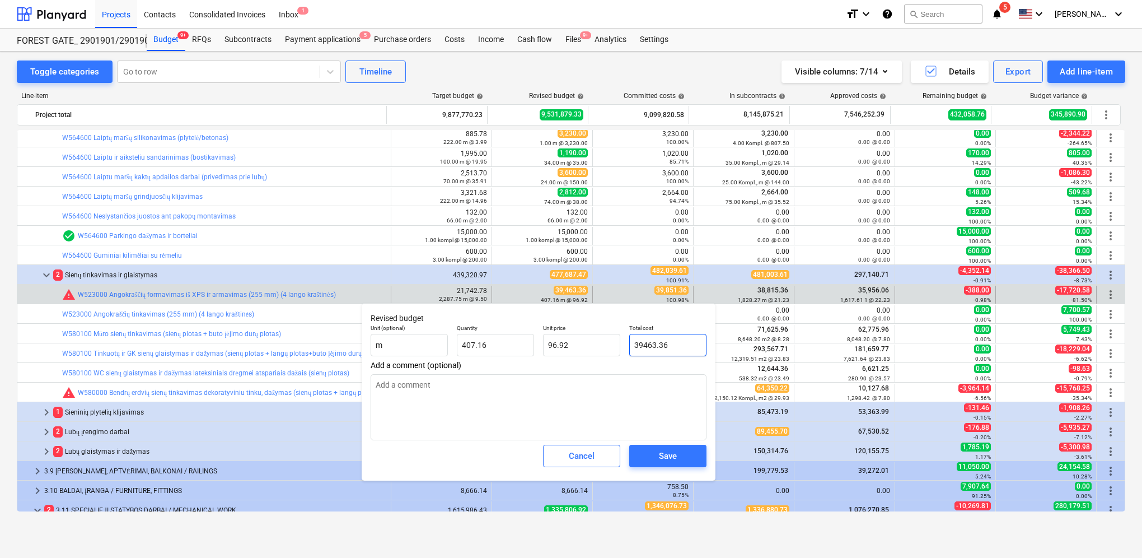
type input "39,851.36"
type input "97.88"
type input "39,851.36"
click at [670, 460] on div "Save" at bounding box center [668, 456] width 18 height 15
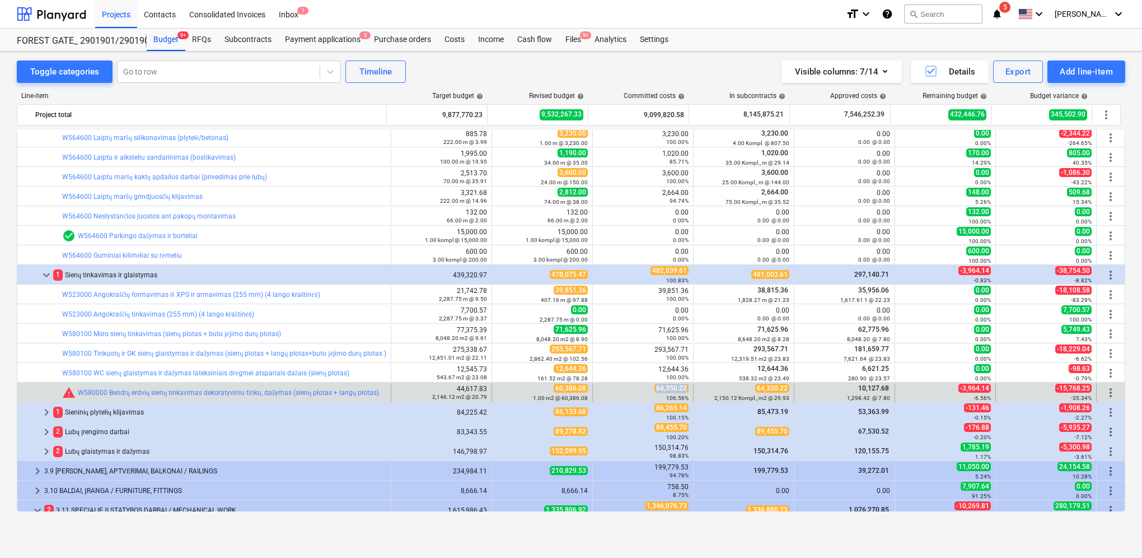
drag, startPoint x: 654, startPoint y: 388, endPoint x: 688, endPoint y: 388, distance: 33.6
click at [688, 388] on div "64,350.22 106.56%" at bounding box center [643, 393] width 101 height 18
drag, startPoint x: 688, startPoint y: 388, endPoint x: 669, endPoint y: 389, distance: 18.5
copy span "64,350.22"
click at [500, 390] on span "edit" at bounding box center [503, 392] width 9 height 9
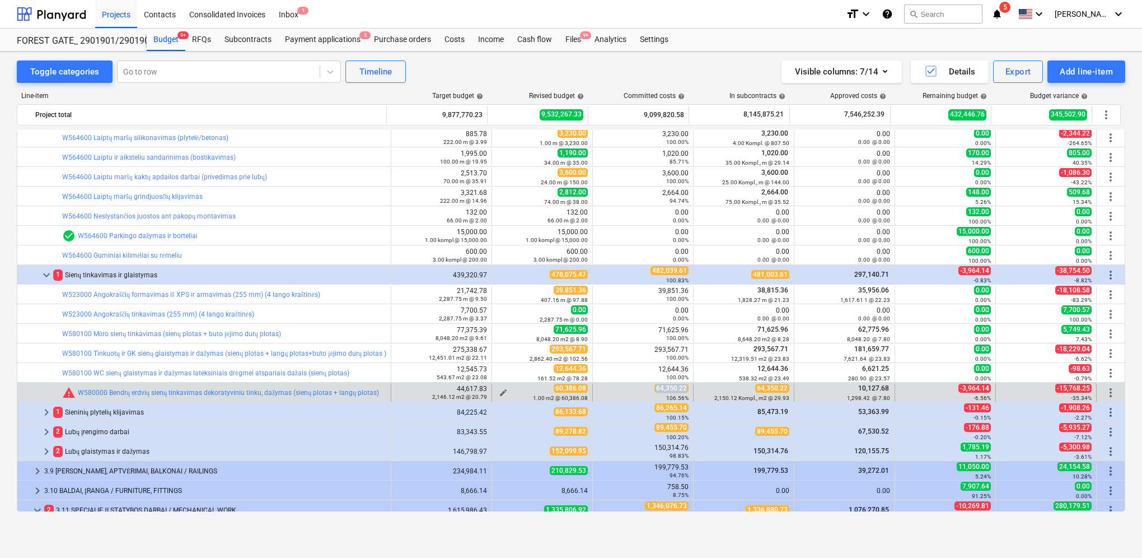
type textarea "x"
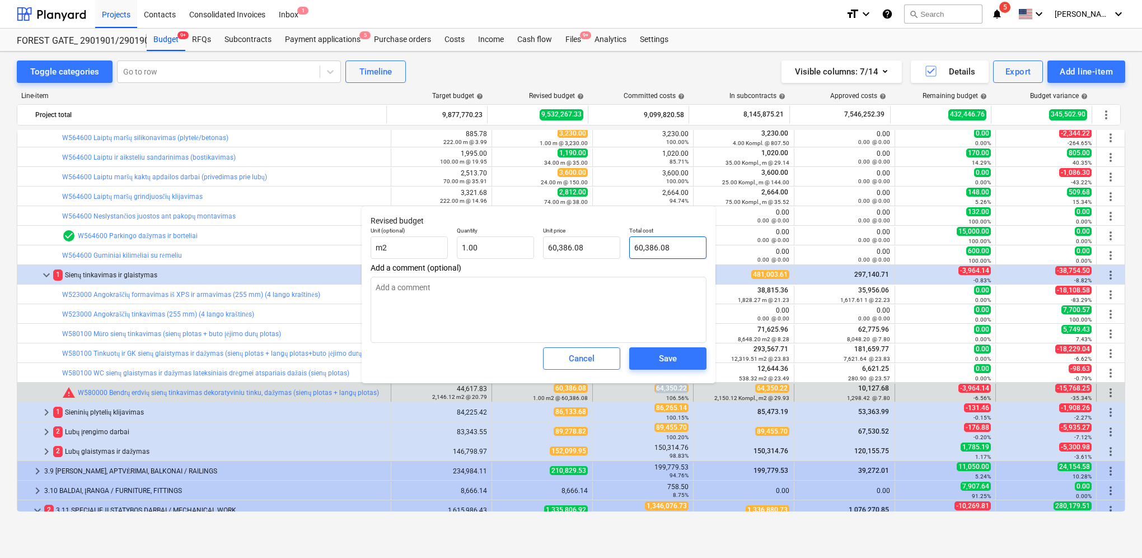
type input "60386.08"
drag, startPoint x: 656, startPoint y: 249, endPoint x: 641, endPoint y: 248, distance: 15.1
click at [629, 246] on div "Total cost 60386.08" at bounding box center [668, 242] width 86 height 41
paste input "4,350.22"
type textarea "x"
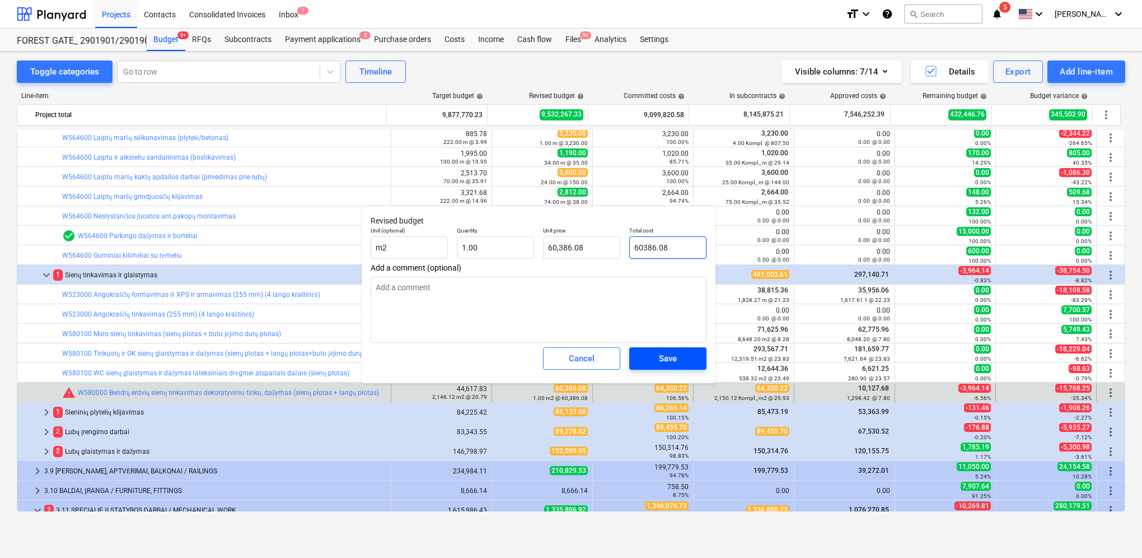
type input "64,350.22"
click at [669, 361] on div "Save" at bounding box center [668, 358] width 18 height 15
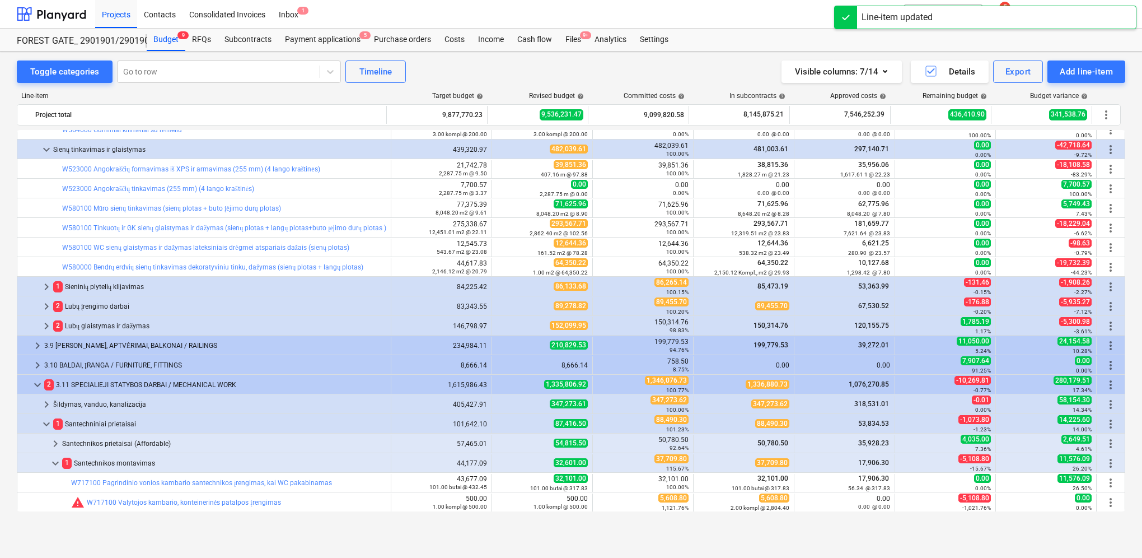
scroll to position [896, 0]
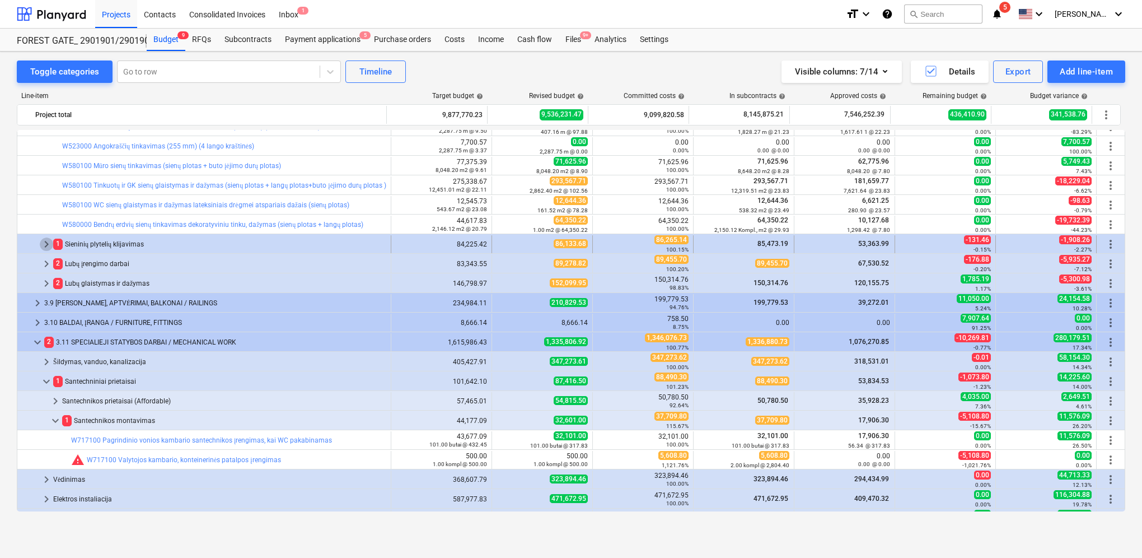
click at [45, 241] on span "keyboard_arrow_right" at bounding box center [46, 243] width 13 height 13
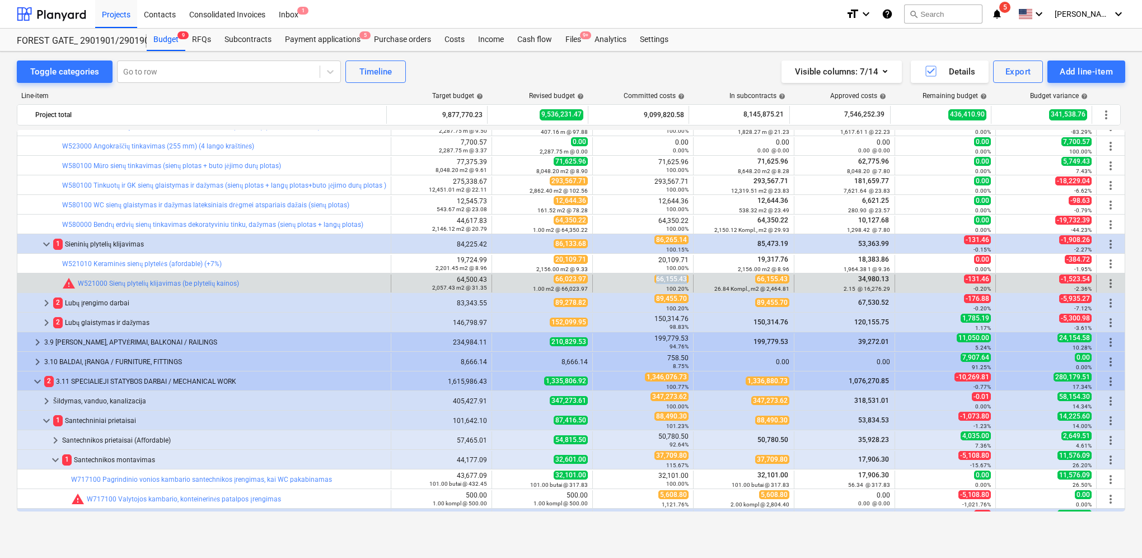
drag, startPoint x: 654, startPoint y: 281, endPoint x: 684, endPoint y: 278, distance: 30.4
click at [684, 278] on span "66,155.43" at bounding box center [672, 278] width 34 height 9
copy span "66,155.43"
click at [500, 282] on span "edit" at bounding box center [503, 283] width 9 height 9
type textarea "x"
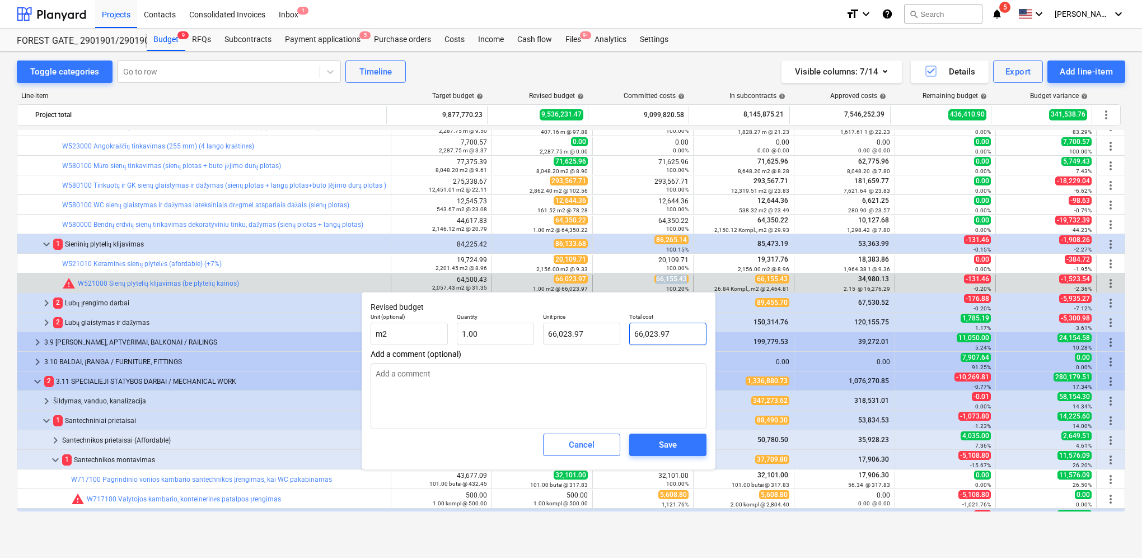
type input "66023.97"
drag, startPoint x: 673, startPoint y: 332, endPoint x: 629, endPoint y: 326, distance: 44.0
click at [629, 326] on input "66023.97" at bounding box center [667, 334] width 77 height 22
paste input ",155.43"
type textarea "x"
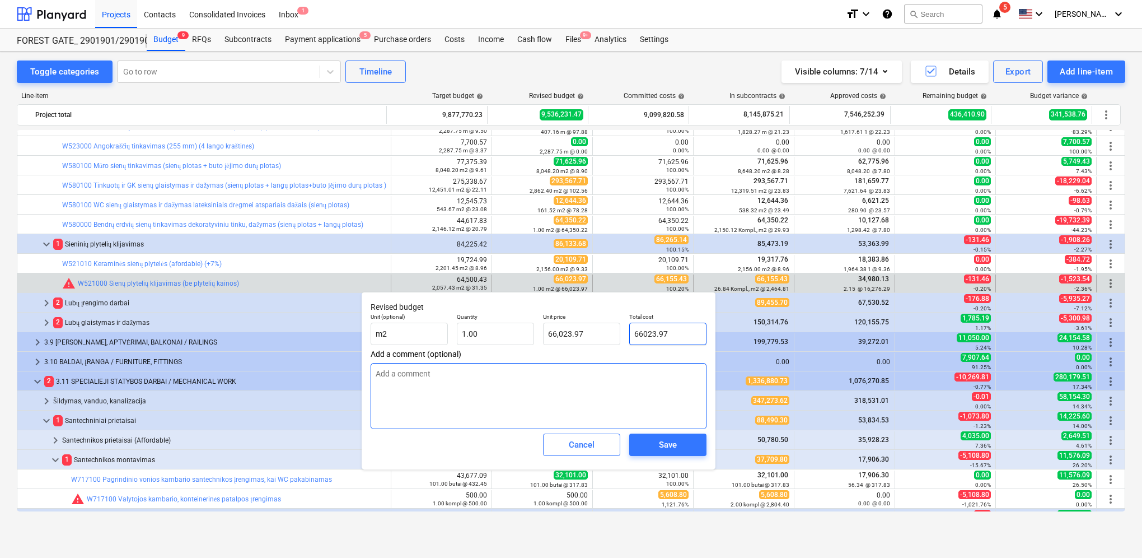
type input "66,155.43"
click at [668, 448] on div "Save" at bounding box center [668, 444] width 18 height 15
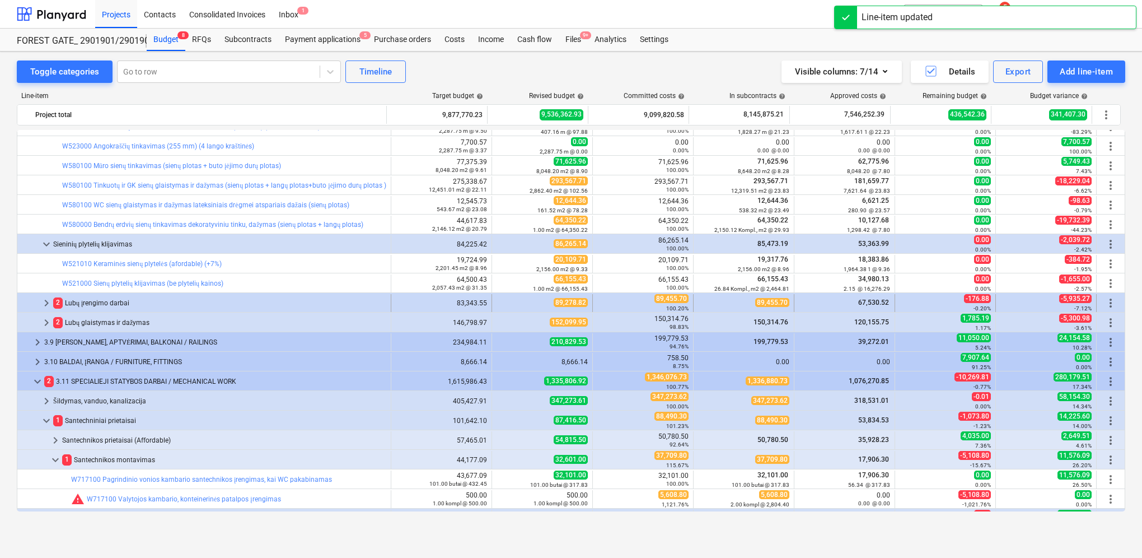
click at [41, 302] on span "keyboard_arrow_right" at bounding box center [46, 302] width 13 height 13
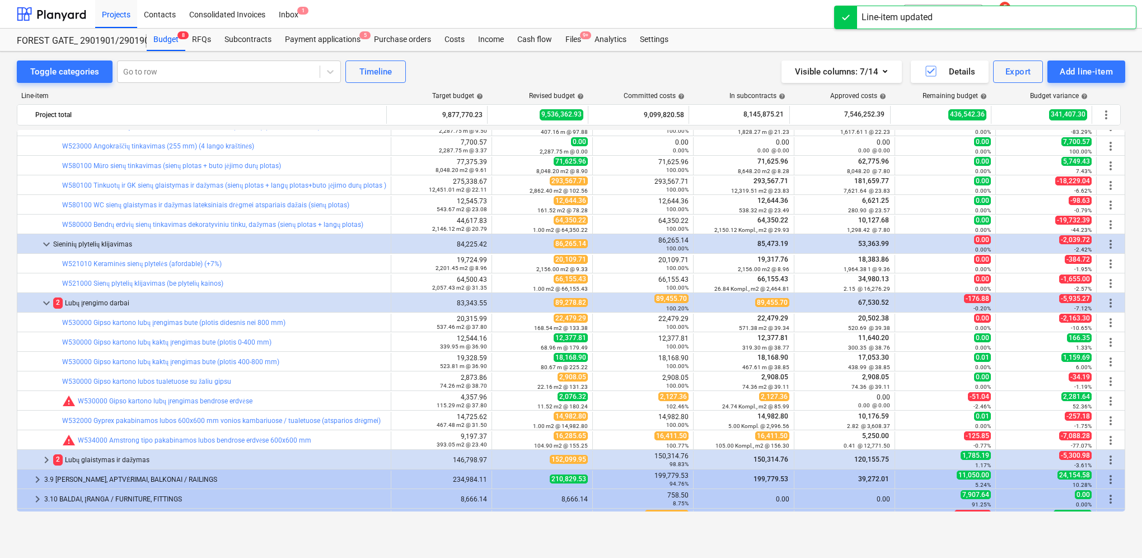
scroll to position [1064, 0]
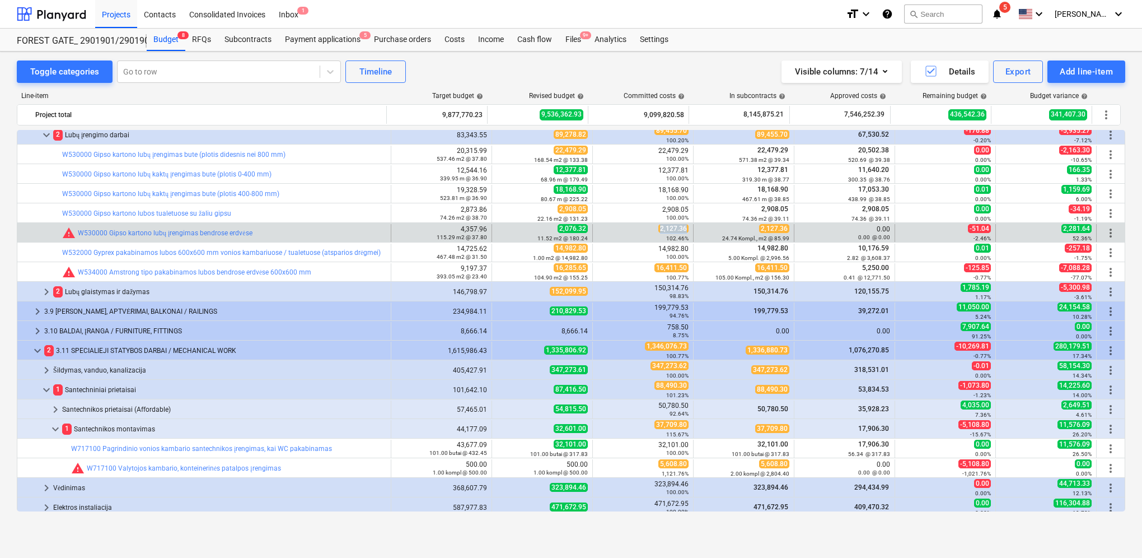
drag, startPoint x: 659, startPoint y: 227, endPoint x: 683, endPoint y: 226, distance: 24.7
click at [683, 226] on span "2,127.36" at bounding box center [674, 228] width 30 height 9
click at [501, 231] on span "edit" at bounding box center [503, 232] width 9 height 9
type textarea "x"
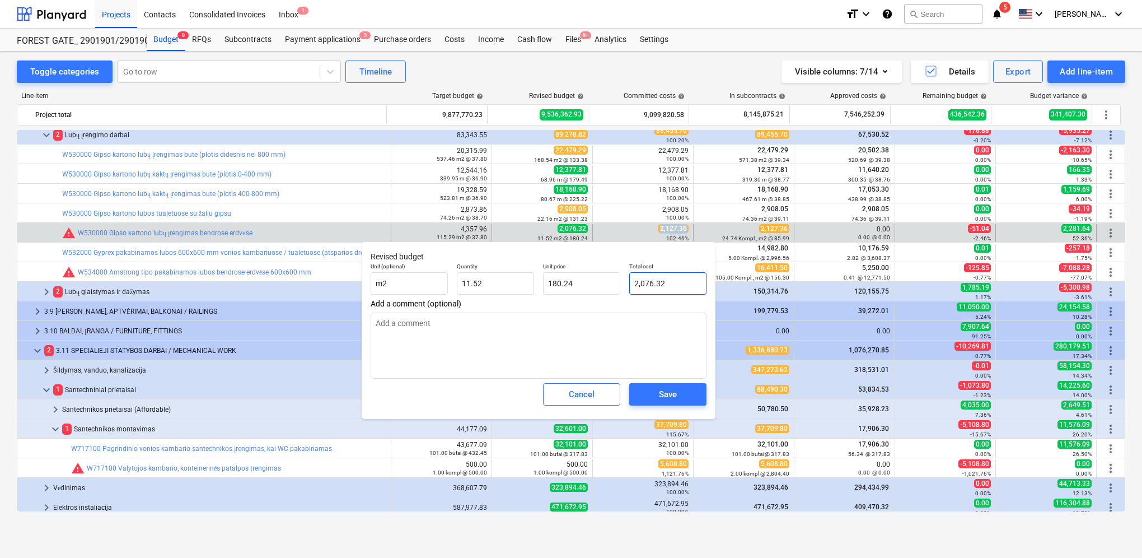
type input "2076.32"
drag, startPoint x: 676, startPoint y: 279, endPoint x: 634, endPoint y: 278, distance: 42.0
click at [634, 278] on input "2076.32" at bounding box center [667, 283] width 77 height 22
paste input ",127.36"
type textarea "x"
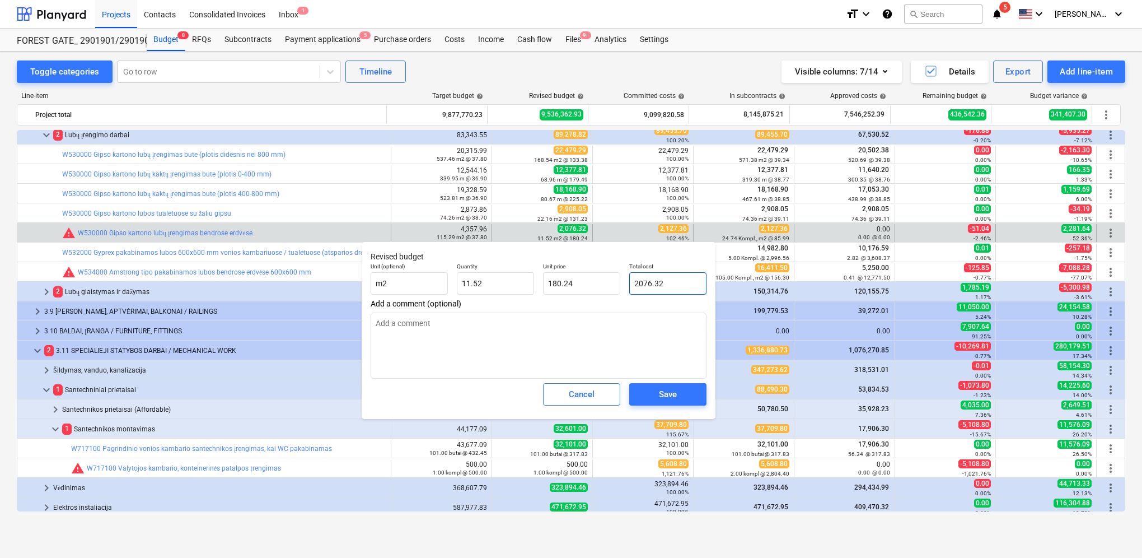
type input "2,127.36"
type input "184.67"
type input "2,127.36"
click at [674, 392] on div "Save" at bounding box center [668, 394] width 18 height 15
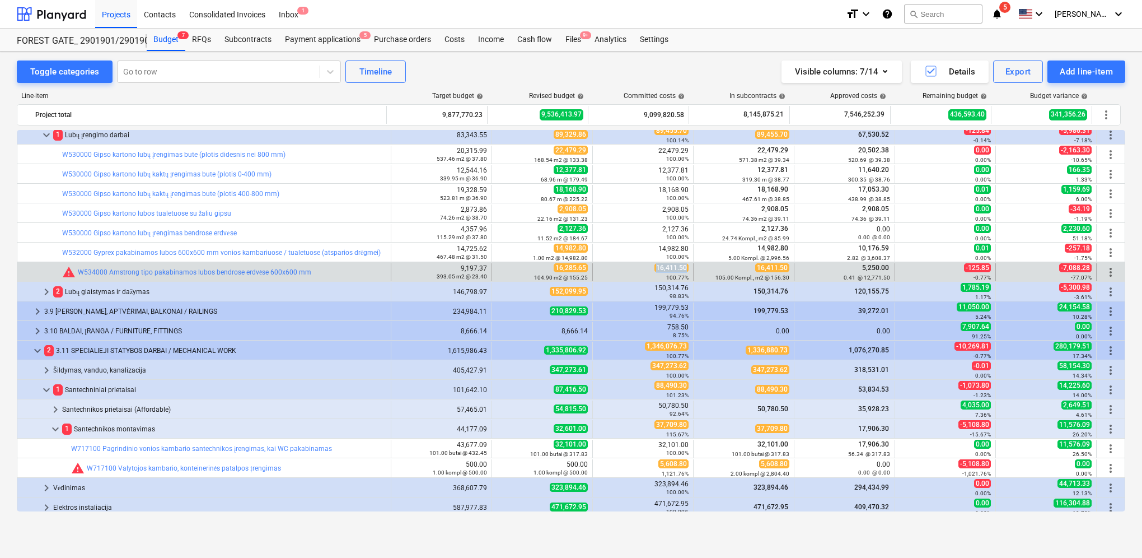
drag, startPoint x: 655, startPoint y: 267, endPoint x: 687, endPoint y: 267, distance: 31.9
click at [687, 267] on div "16,411.50 100.77%" at bounding box center [643, 272] width 101 height 18
click at [497, 273] on div "104.90 m2 @ 155.25" at bounding box center [542, 277] width 91 height 8
click at [500, 271] on span "edit" at bounding box center [503, 272] width 9 height 9
type textarea "x"
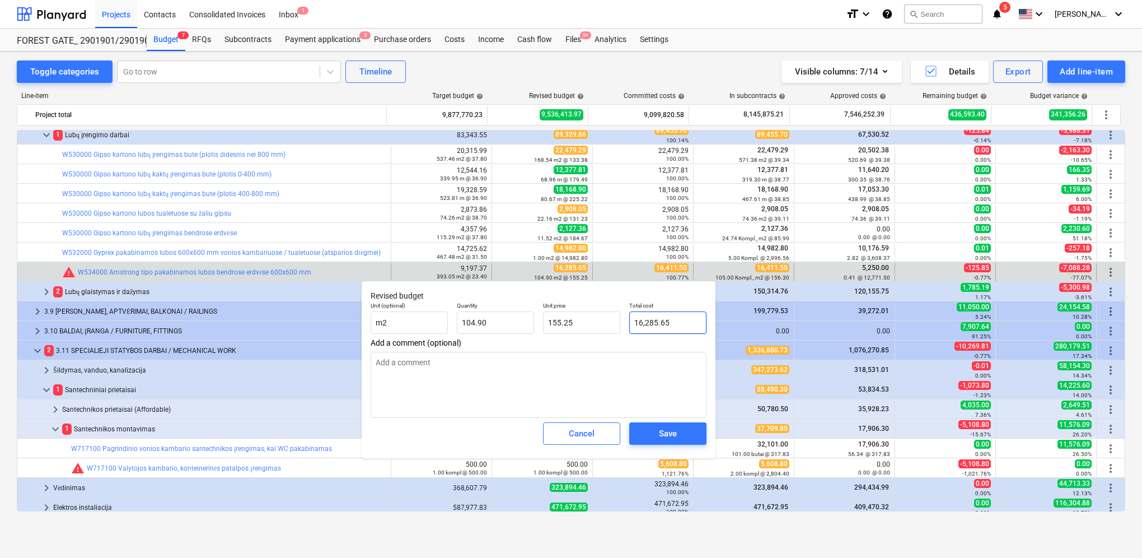
type input "16285.65"
drag, startPoint x: 680, startPoint y: 320, endPoint x: 647, endPoint y: 321, distance: 33.0
click at [623, 320] on div "Unit (optional) m2 Quantity 104.90 Unit price 155.25 Total cost 16285.65" at bounding box center [538, 317] width 345 height 41
paste input ",411.50"
type textarea "x"
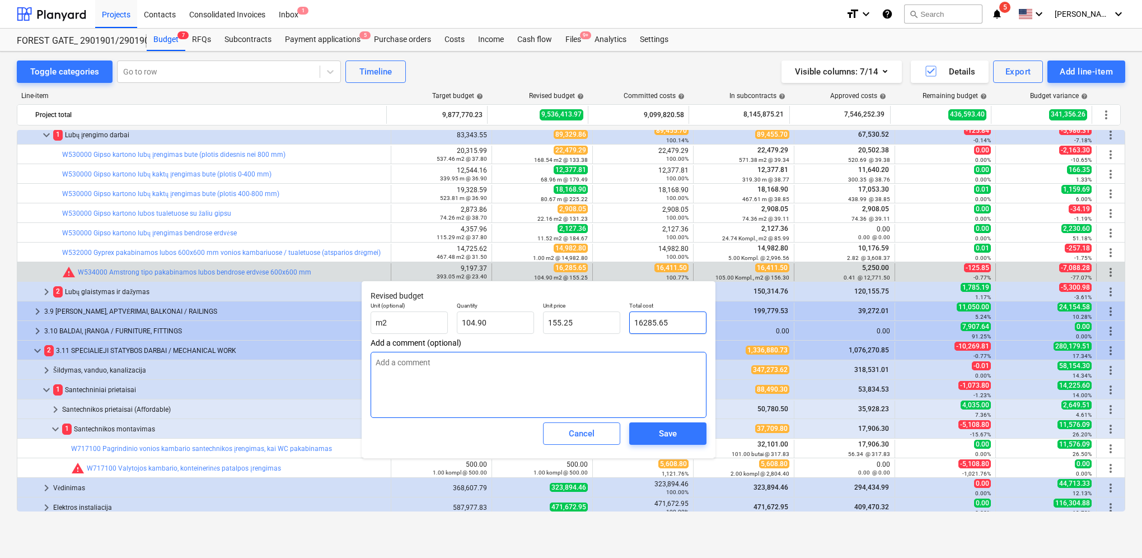
type input "16,411.50"
type input "156.45"
type input "16,411.50"
click at [675, 435] on div "Save" at bounding box center [668, 433] width 18 height 15
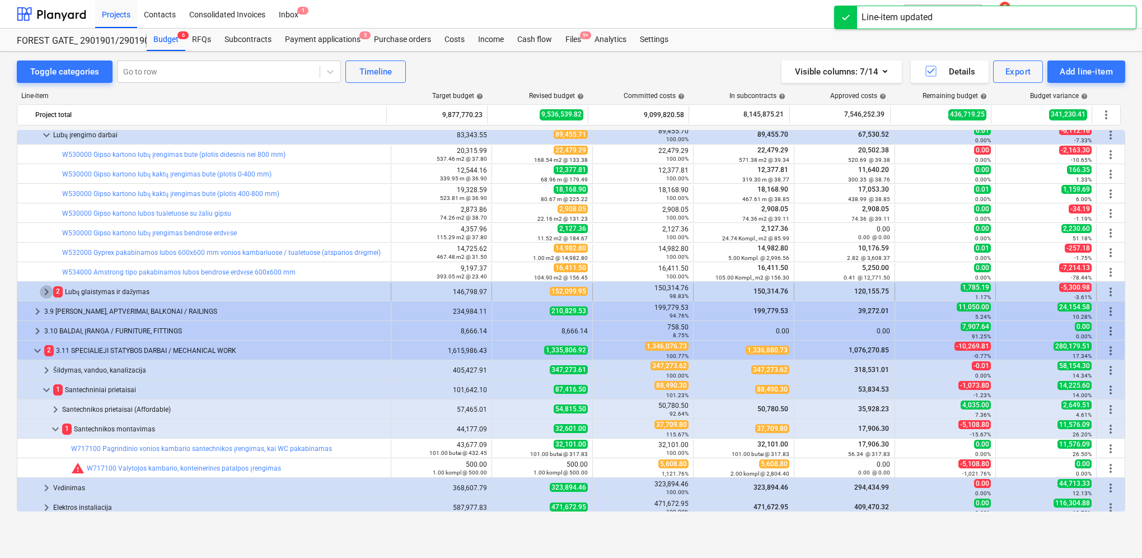
click at [46, 289] on span "keyboard_arrow_right" at bounding box center [46, 291] width 13 height 13
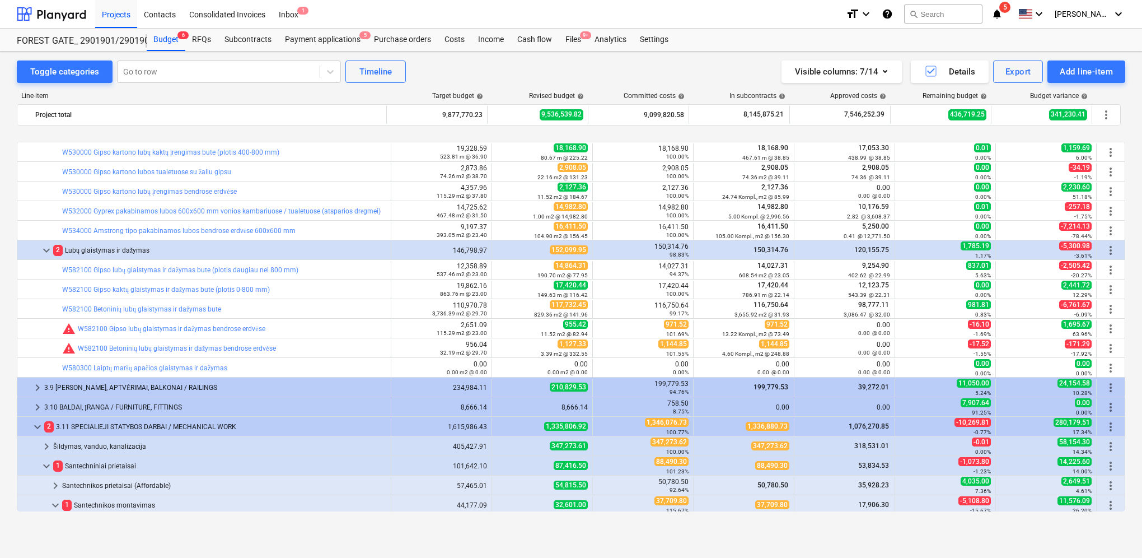
scroll to position [1176, 0]
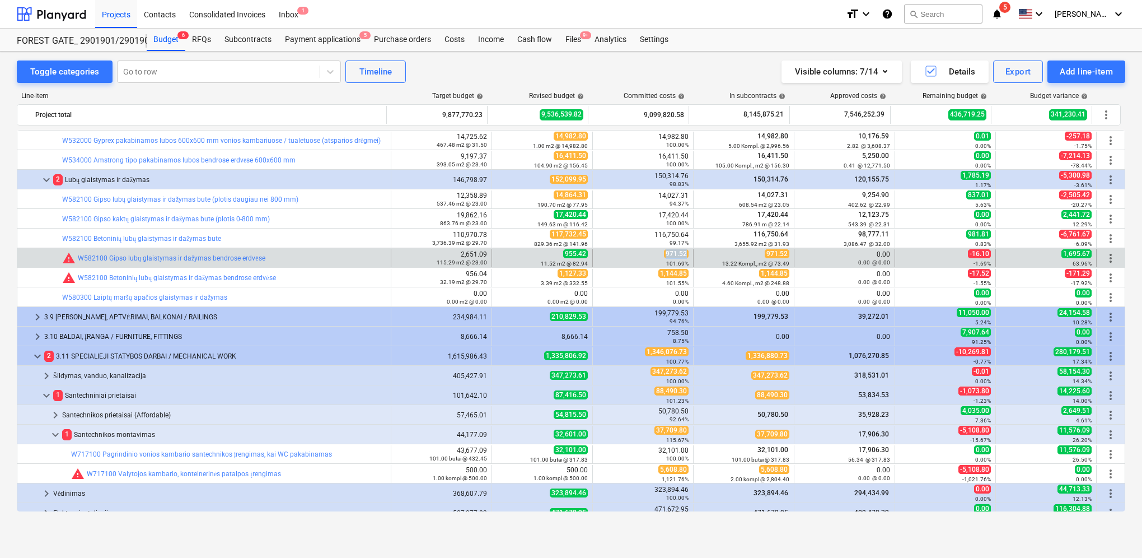
drag, startPoint x: 664, startPoint y: 253, endPoint x: 683, endPoint y: 251, distance: 19.7
click at [683, 251] on span "971.52" at bounding box center [676, 253] width 25 height 9
click at [499, 256] on span "edit" at bounding box center [503, 258] width 9 height 9
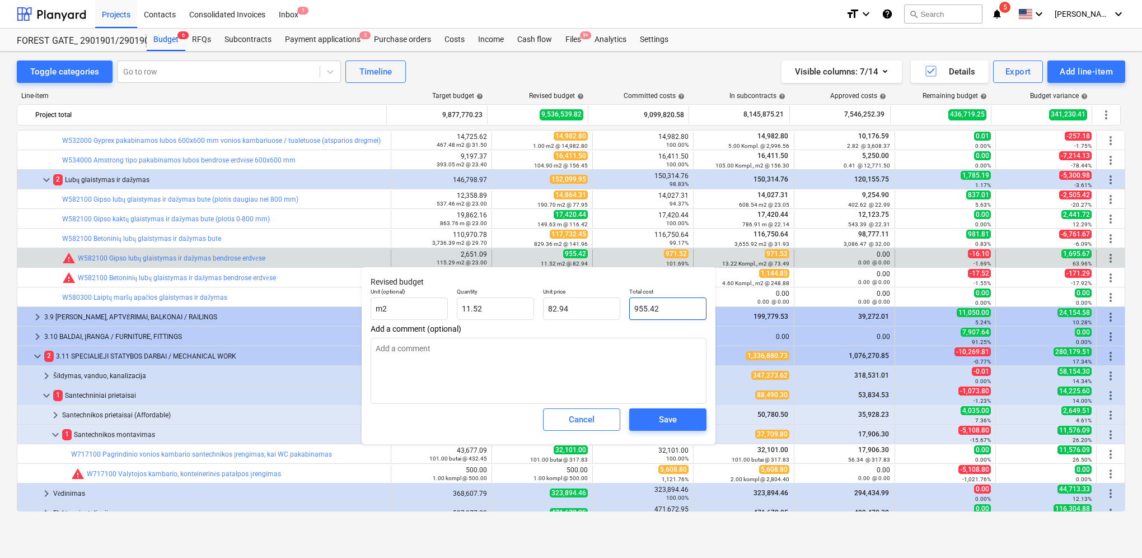
drag, startPoint x: 659, startPoint y: 309, endPoint x: 631, endPoint y: 306, distance: 28.8
click at [631, 306] on input "955.42" at bounding box center [667, 308] width 77 height 22
paste input "71.5"
type textarea "x"
type input "971.52"
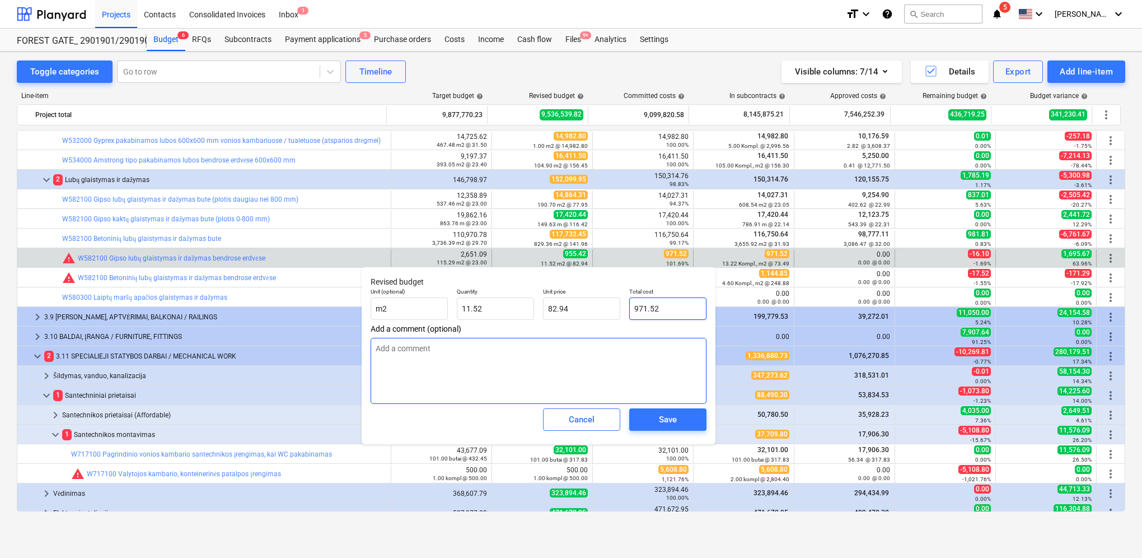
type input "84.33"
type input "971.52"
click at [668, 418] on div "Save" at bounding box center [668, 419] width 18 height 15
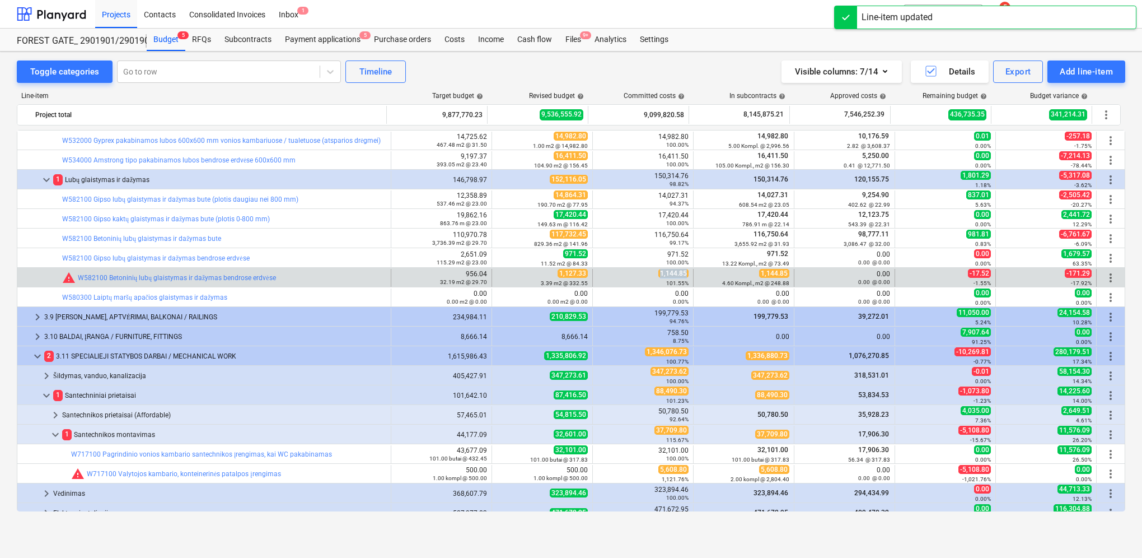
drag, startPoint x: 659, startPoint y: 274, endPoint x: 683, endPoint y: 275, distance: 24.6
click at [683, 275] on span "1,144.85" at bounding box center [674, 273] width 30 height 9
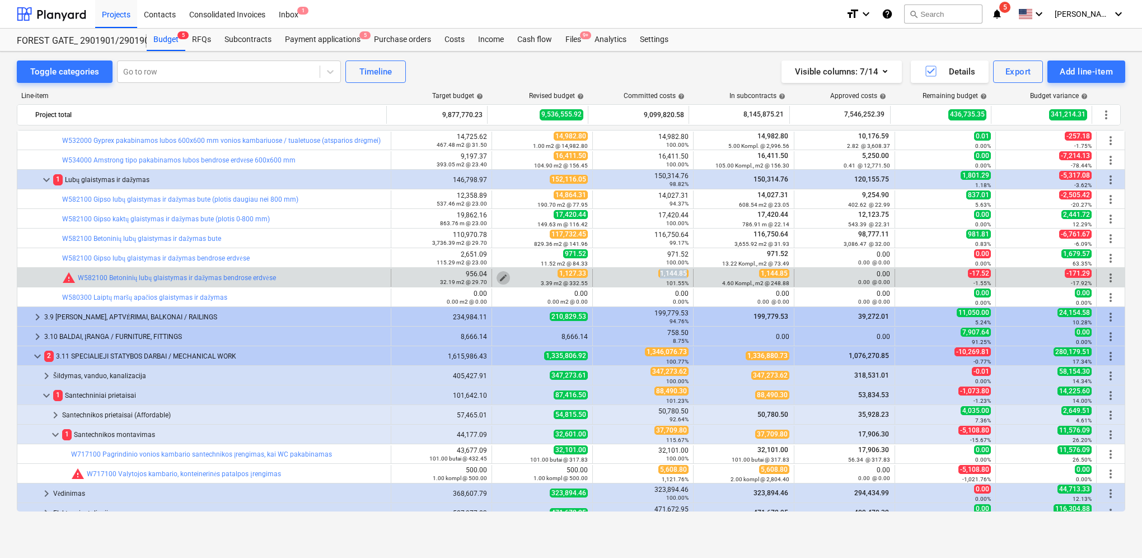
click at [499, 276] on span "edit" at bounding box center [503, 277] width 9 height 9
type textarea "x"
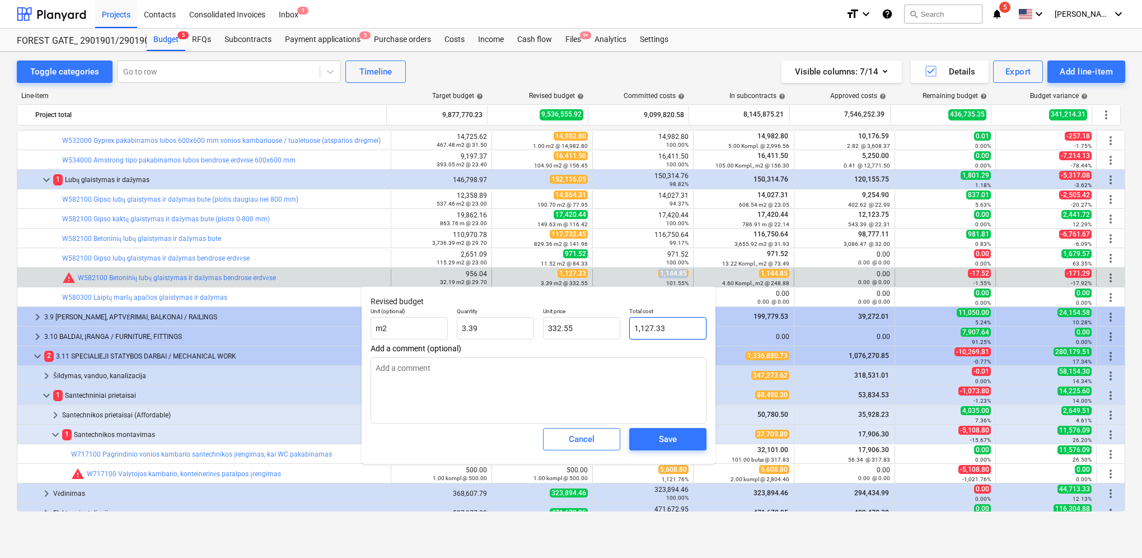
type input "1127.33"
drag, startPoint x: 663, startPoint y: 327, endPoint x: 633, endPoint y: 323, distance: 30.0
click at [633, 323] on input "1127.33" at bounding box center [667, 328] width 77 height 22
paste input ",144.85"
type textarea "x"
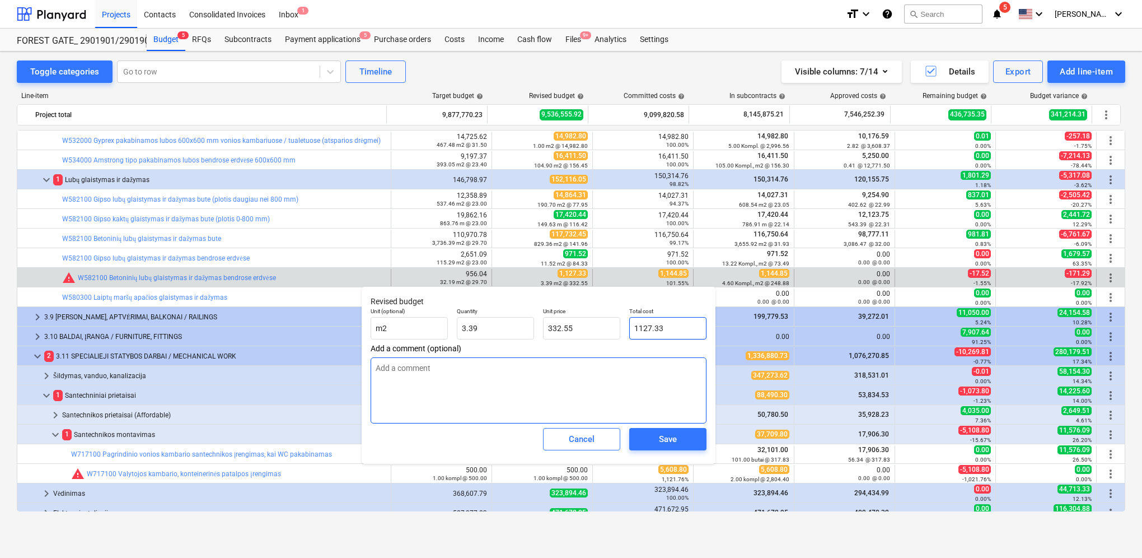
type input "1,144.85"
type input "337.71"
type input "1,144.85"
click at [673, 435] on div "Save" at bounding box center [668, 439] width 18 height 15
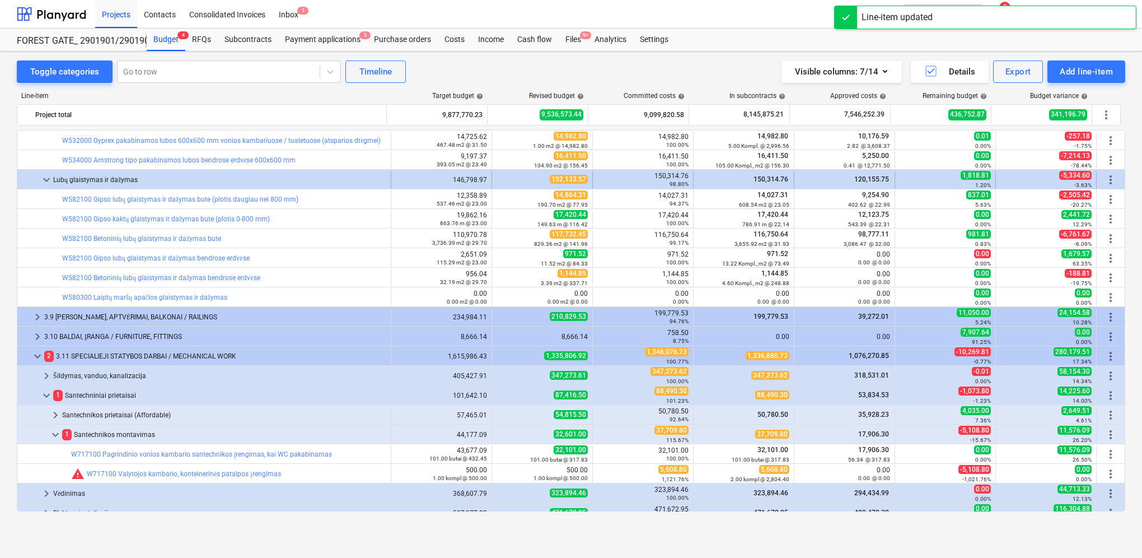
click at [46, 179] on span "keyboard_arrow_down" at bounding box center [46, 179] width 13 height 13
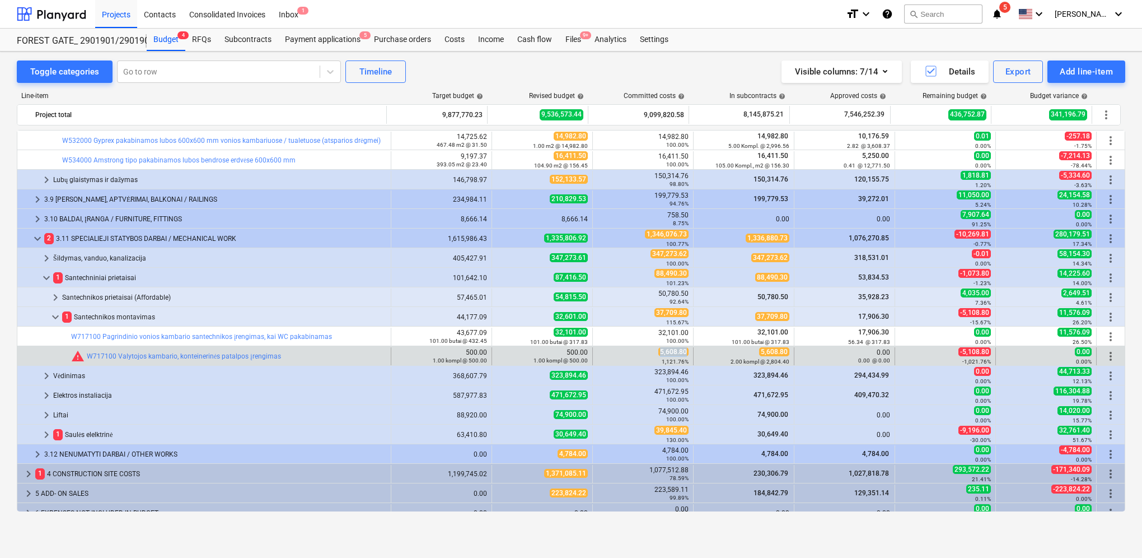
drag, startPoint x: 659, startPoint y: 352, endPoint x: 688, endPoint y: 352, distance: 29.1
click at [688, 352] on div "5,608.80 1,121.76%" at bounding box center [643, 356] width 101 height 18
drag, startPoint x: 688, startPoint y: 352, endPoint x: 680, endPoint y: 352, distance: 7.8
click at [500, 354] on span "edit" at bounding box center [503, 356] width 9 height 9
type textarea "x"
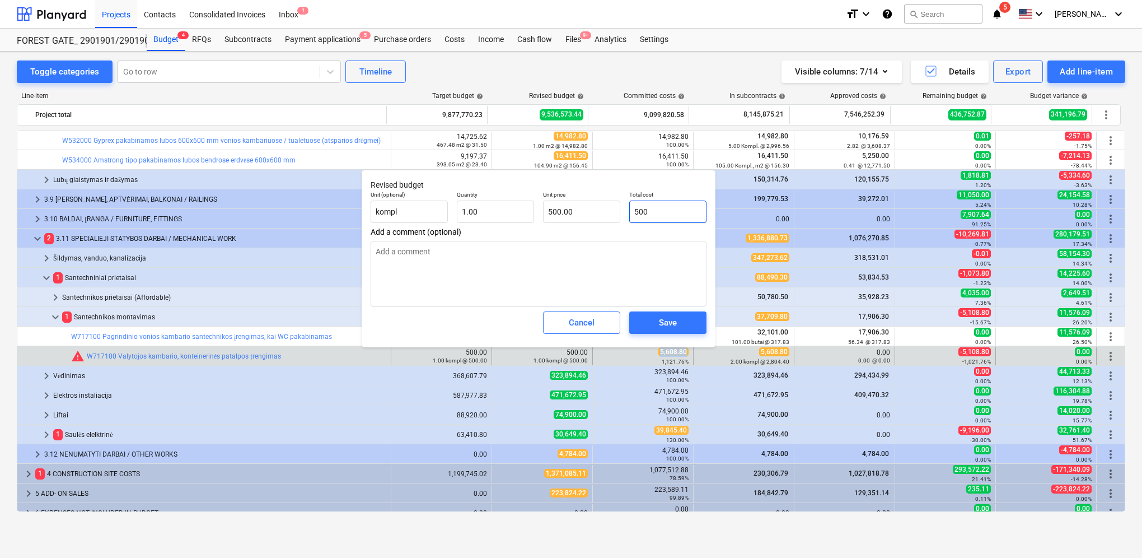
type input "500"
drag, startPoint x: 667, startPoint y: 215, endPoint x: 631, endPoint y: 211, distance: 36.1
click at [631, 211] on input "500" at bounding box center [667, 211] width 77 height 22
paste input ",608.8"
type textarea "x"
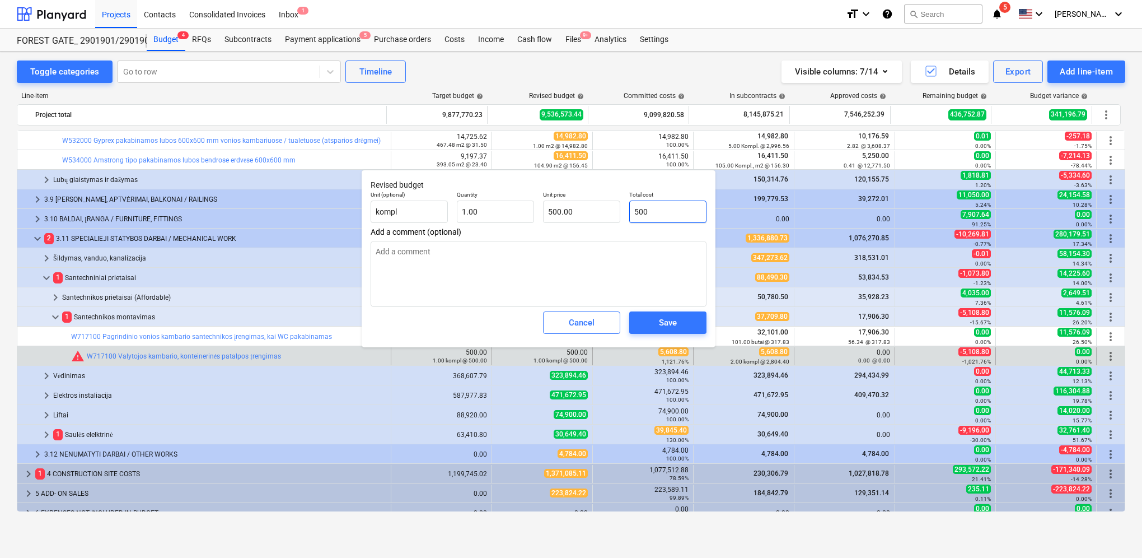
type input "5,608.80"
click at [662, 328] on div "Save" at bounding box center [668, 322] width 18 height 15
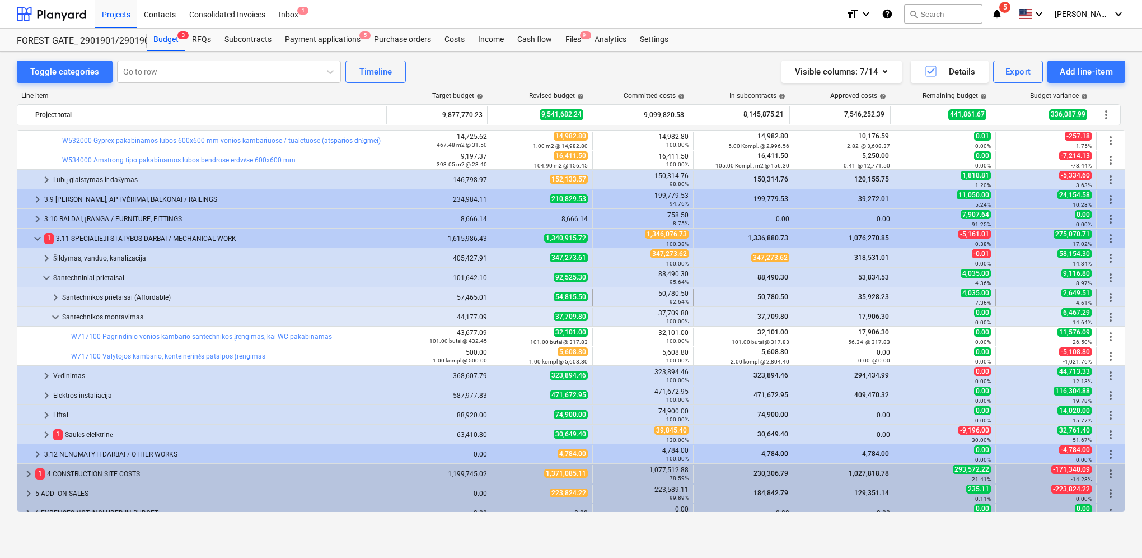
click at [57, 295] on span "keyboard_arrow_right" at bounding box center [55, 297] width 13 height 13
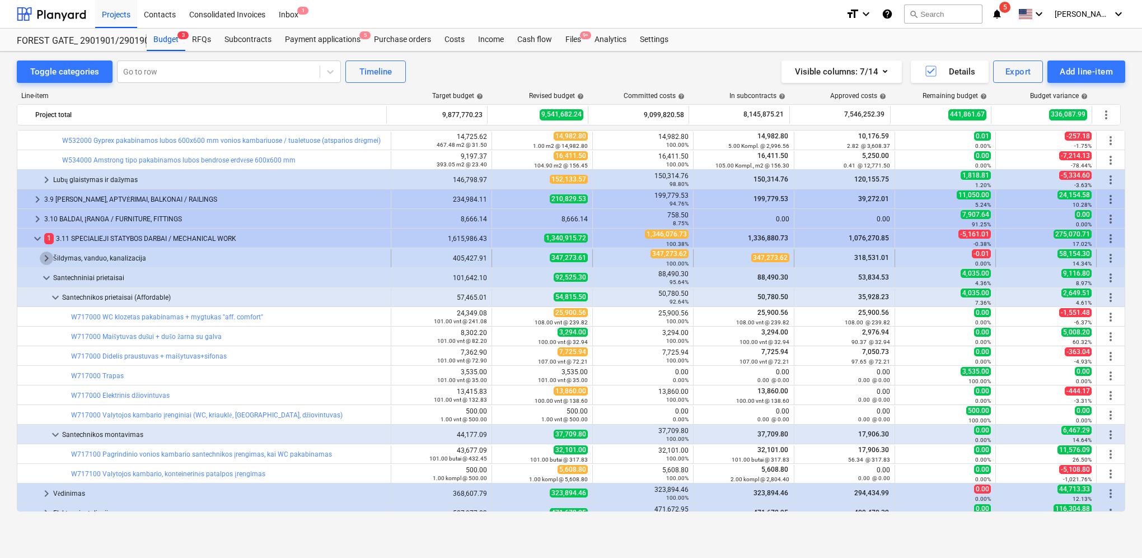
click at [44, 258] on span "keyboard_arrow_right" at bounding box center [46, 257] width 13 height 13
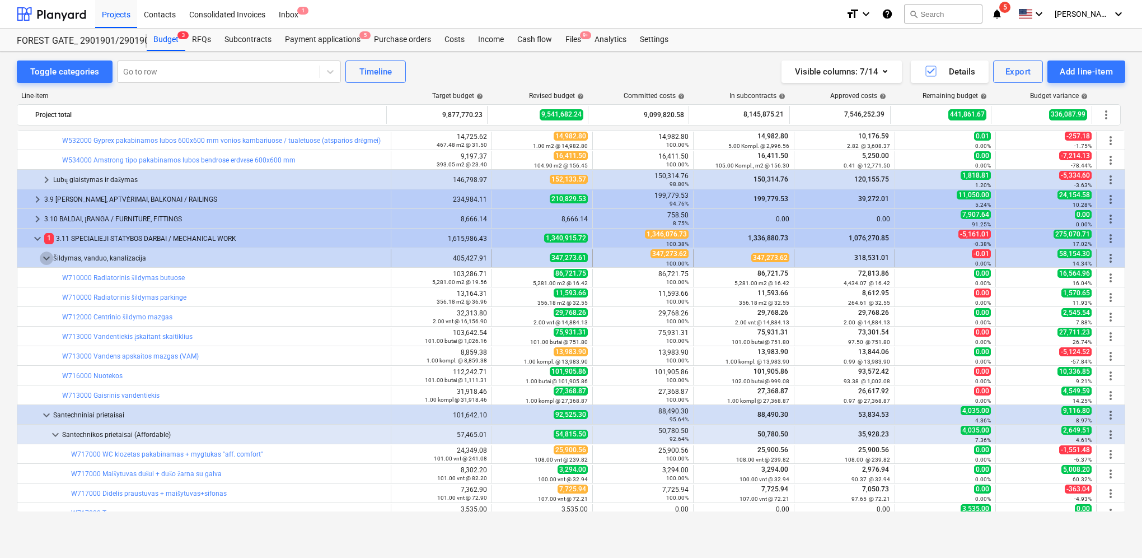
click at [44, 259] on span "keyboard_arrow_down" at bounding box center [46, 257] width 13 height 13
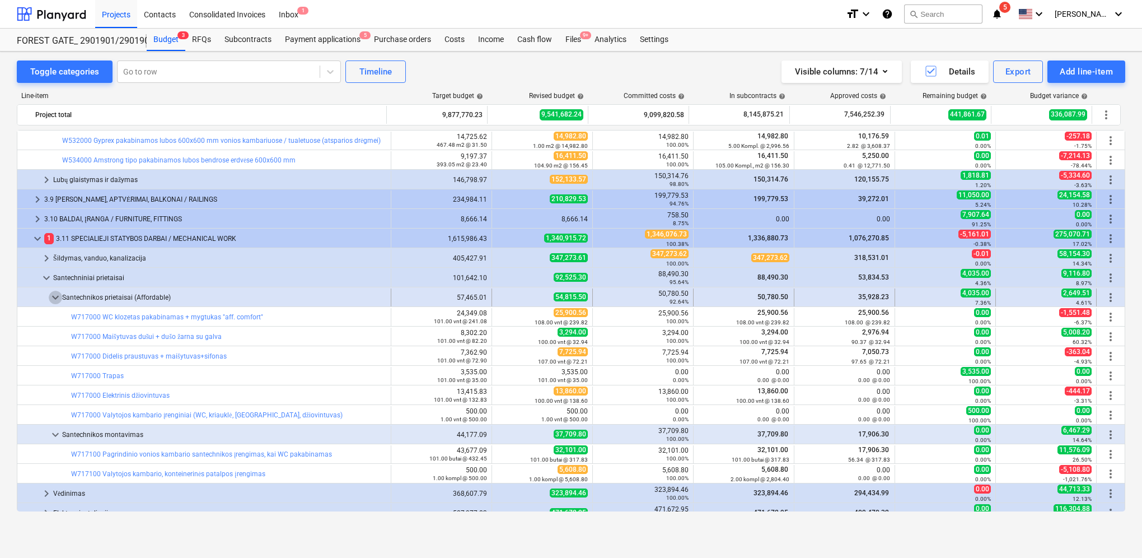
click at [53, 297] on span "keyboard_arrow_down" at bounding box center [55, 297] width 13 height 13
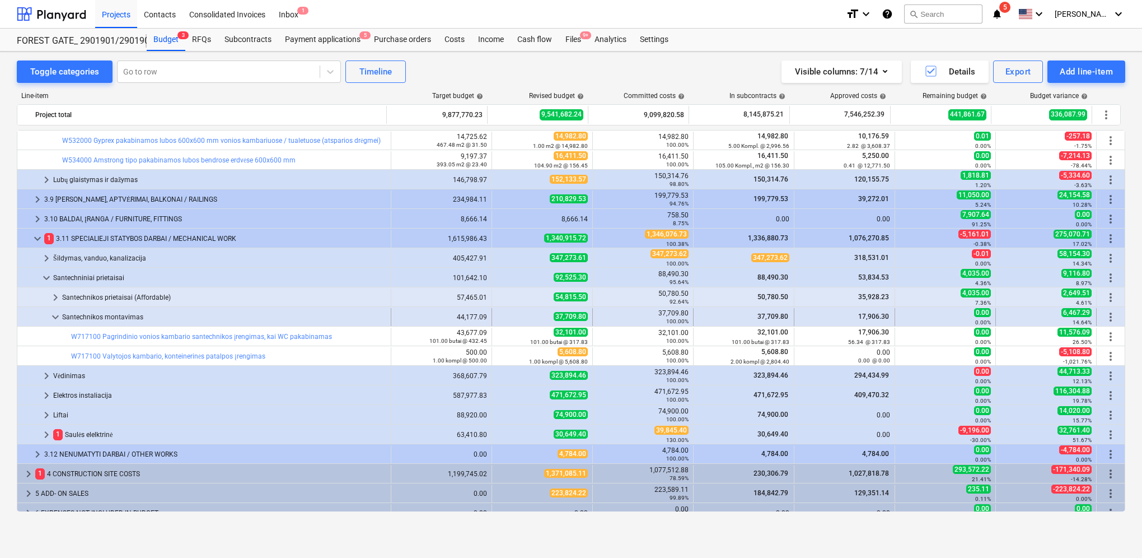
click at [55, 316] on span "keyboard_arrow_down" at bounding box center [55, 316] width 13 height 13
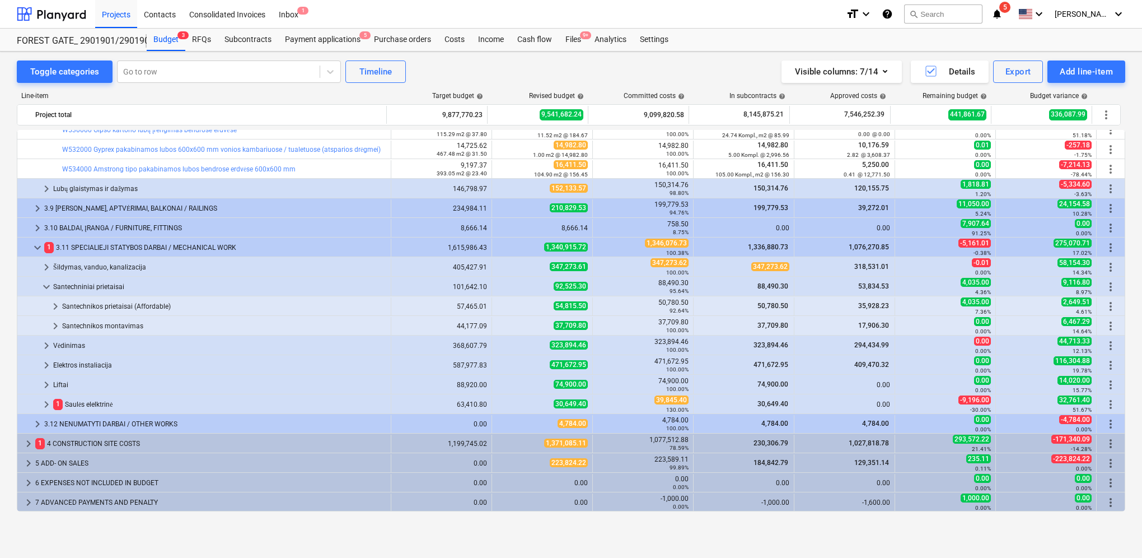
scroll to position [1167, 0]
click at [50, 403] on span "keyboard_arrow_right" at bounding box center [46, 404] width 13 height 13
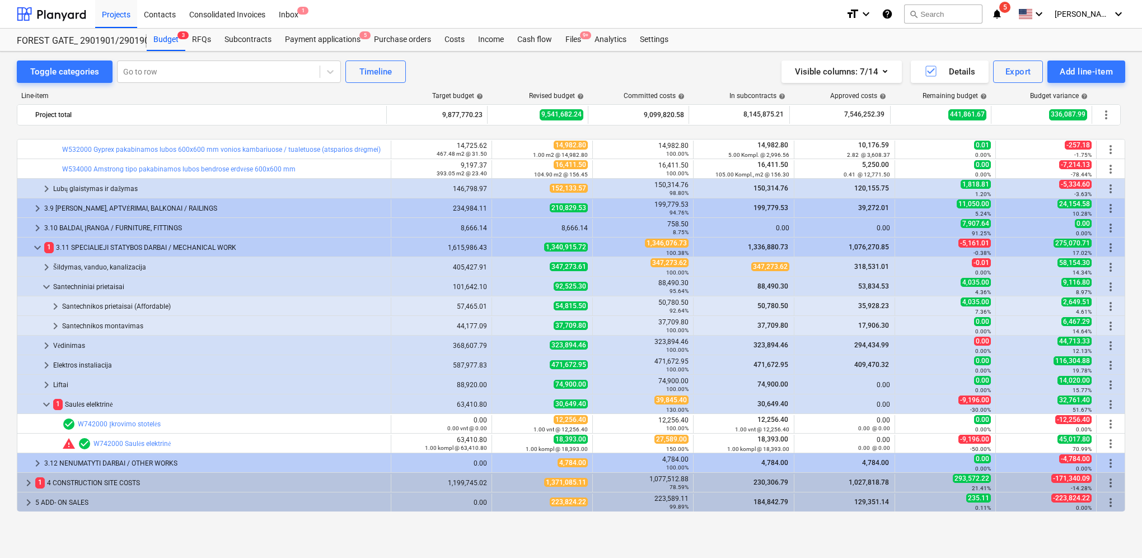
scroll to position [1206, 0]
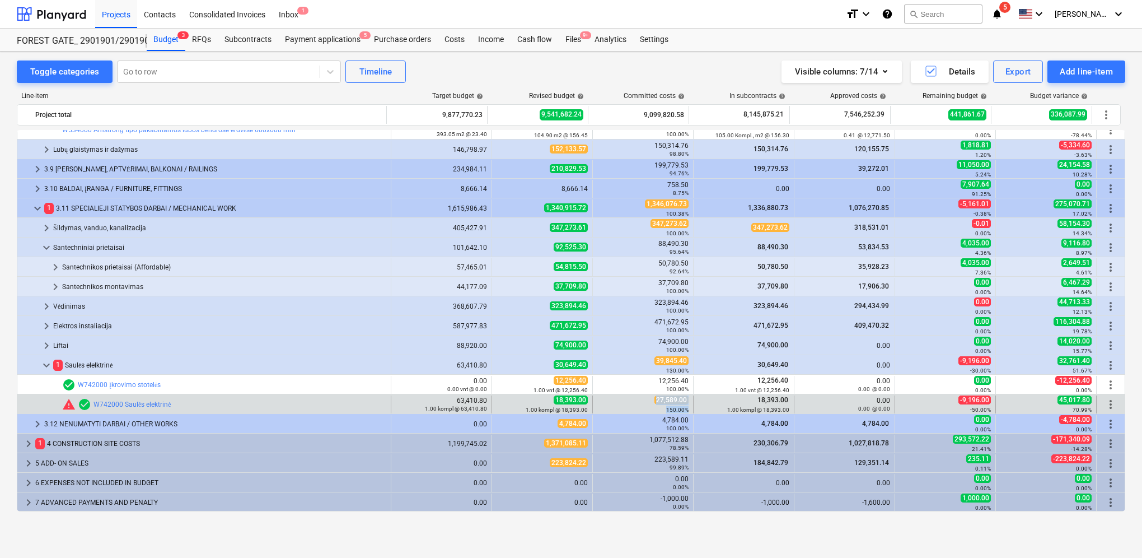
drag, startPoint x: 655, startPoint y: 399, endPoint x: 690, endPoint y: 400, distance: 35.3
click at [690, 400] on div "bar_chart warning check_circle W742000 Saulės elektrinė 63,410.80 1.00 kompl @ …" at bounding box center [571, 404] width 1108 height 18
drag, startPoint x: 690, startPoint y: 400, endPoint x: 675, endPoint y: 401, distance: 14.6
click at [677, 401] on span "27,589.00" at bounding box center [672, 399] width 34 height 9
click at [655, 402] on span "27,589.00" at bounding box center [672, 399] width 34 height 9
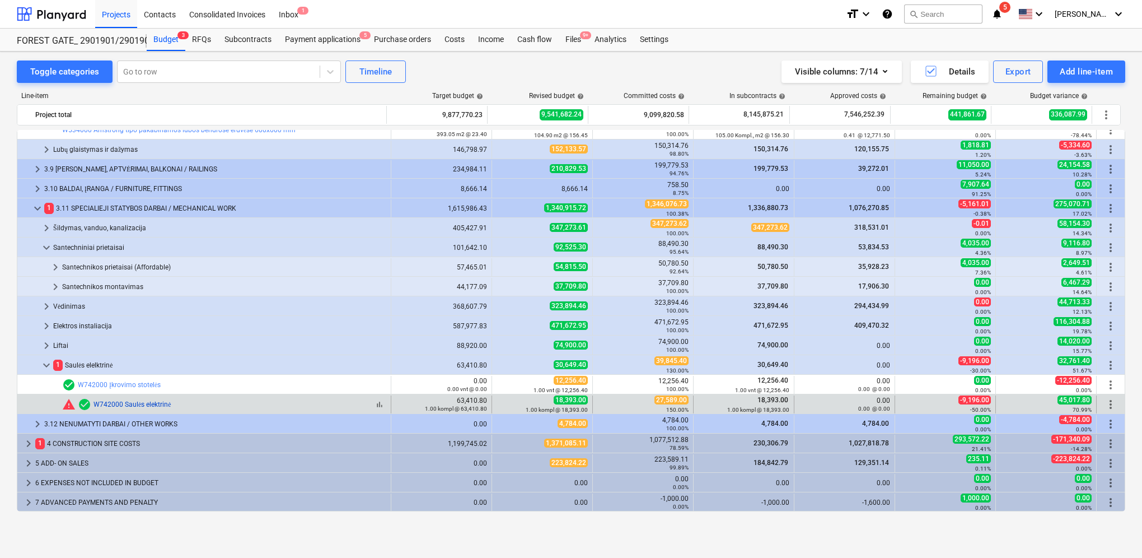
click at [146, 404] on link "W742000 Saulės elektrinė" at bounding box center [133, 404] width 78 height 8
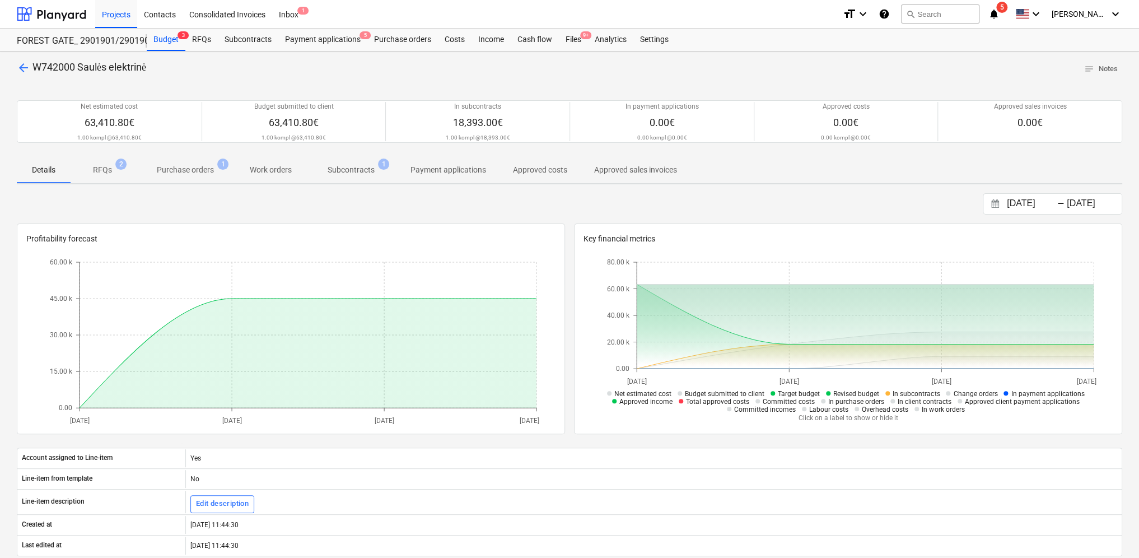
click at [108, 170] on p "RFQs" at bounding box center [102, 170] width 19 height 12
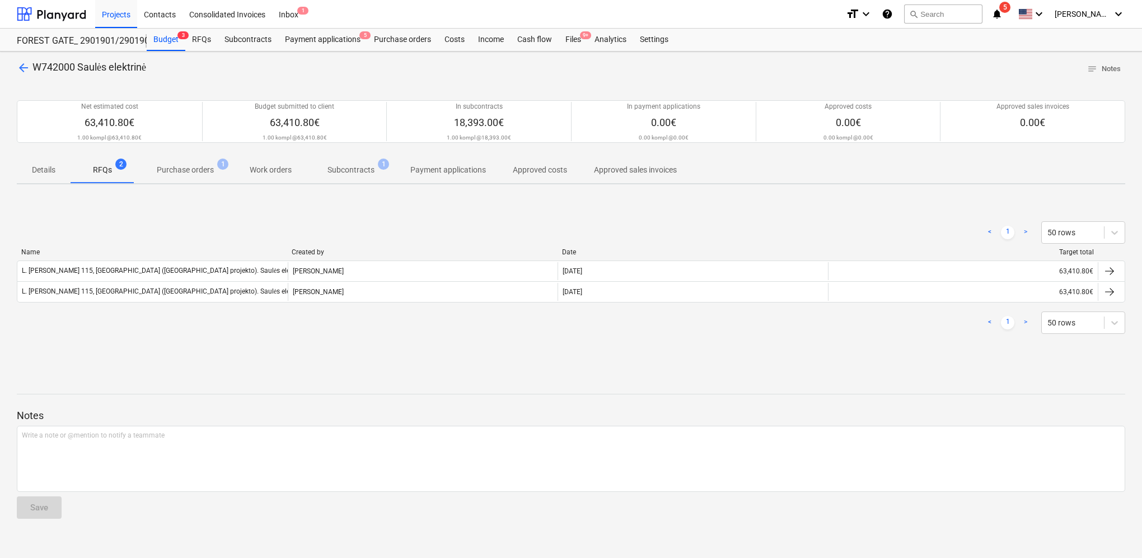
click at [161, 165] on p "Purchase orders" at bounding box center [185, 170] width 57 height 12
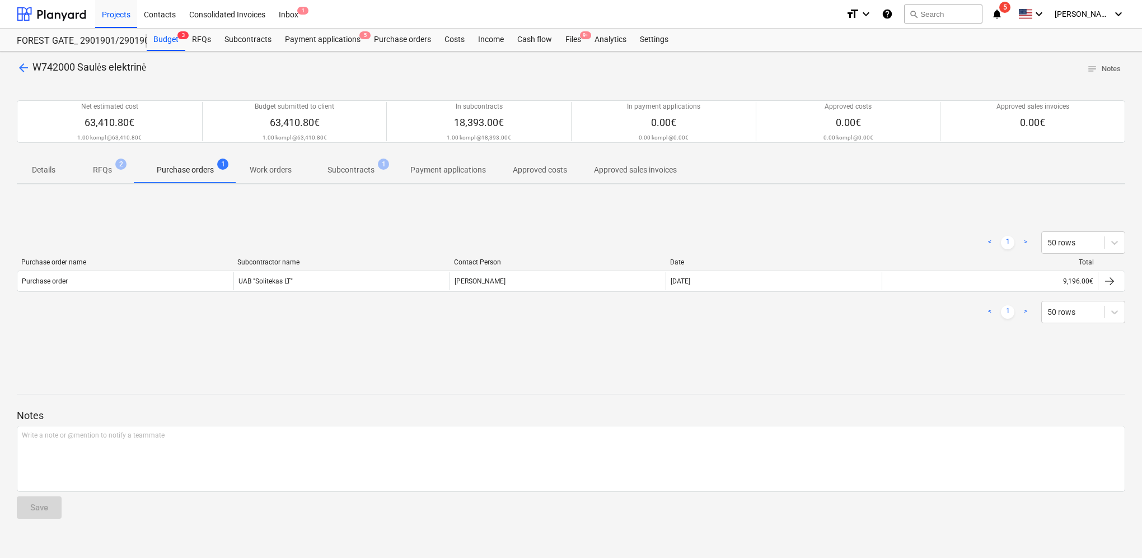
click at [368, 172] on p "Subcontracts" at bounding box center [351, 170] width 47 height 12
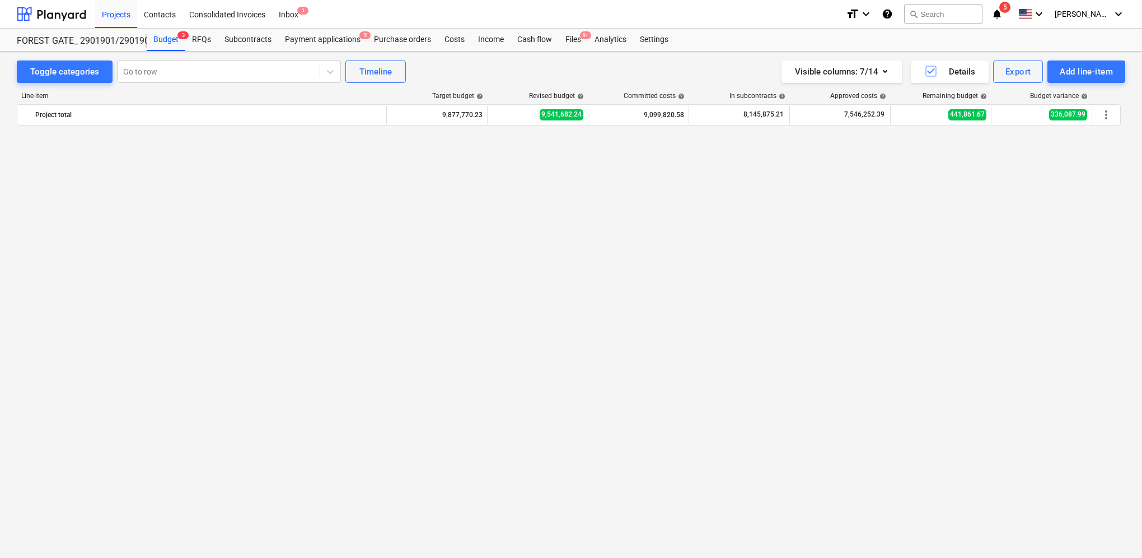
scroll to position [1206, 0]
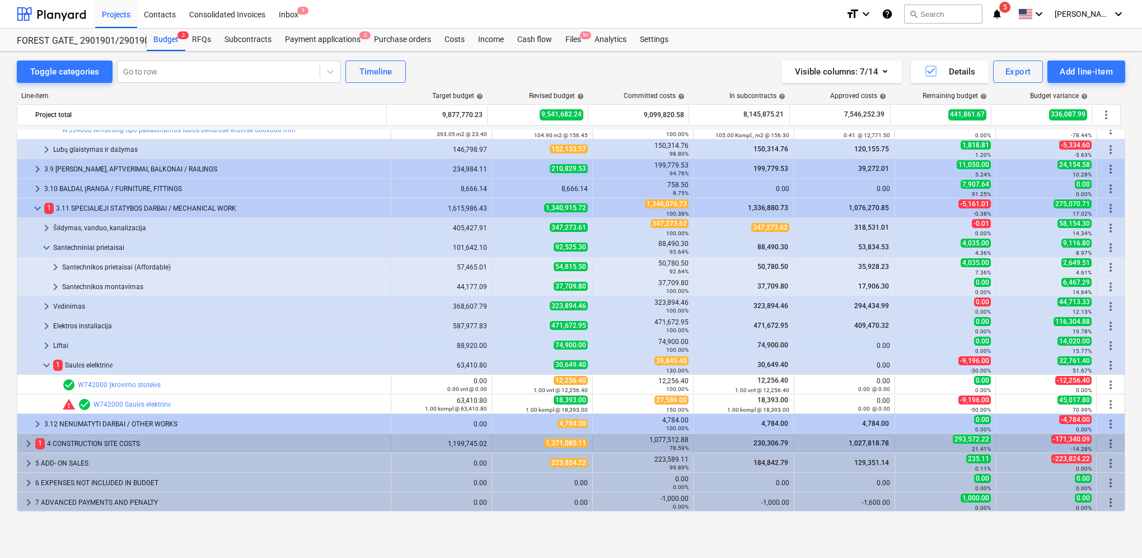
click at [26, 444] on span "keyboard_arrow_right" at bounding box center [28, 443] width 13 height 13
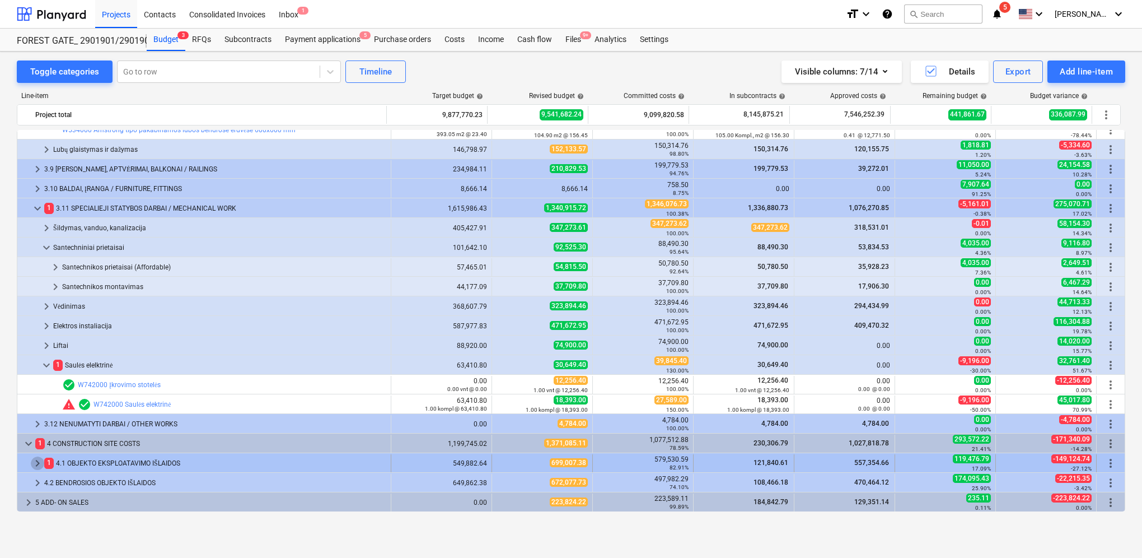
click at [37, 459] on span "keyboard_arrow_right" at bounding box center [37, 462] width 13 height 13
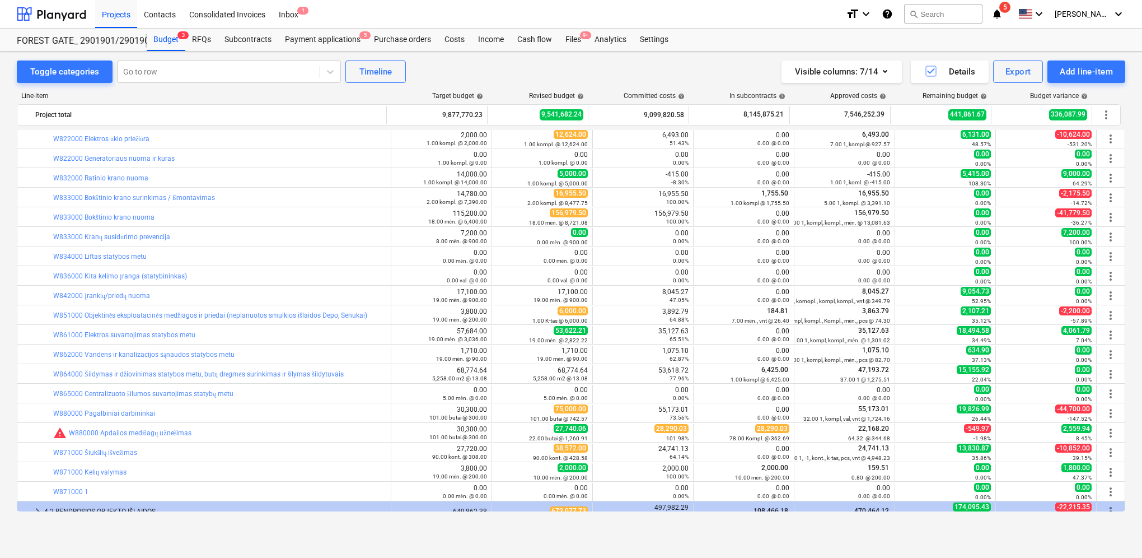
scroll to position [1766, 0]
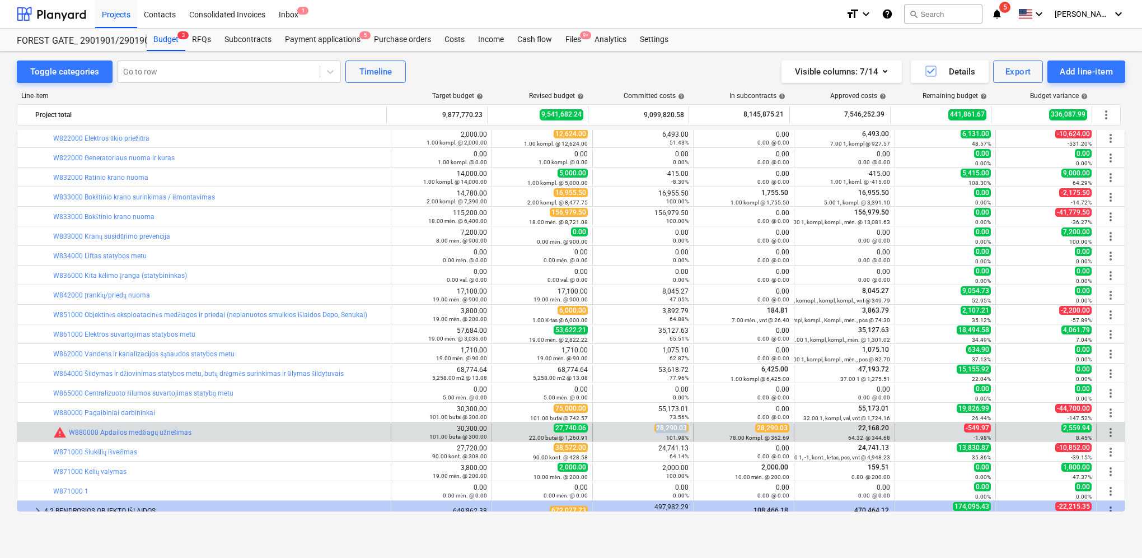
drag, startPoint x: 656, startPoint y: 427, endPoint x: 687, endPoint y: 427, distance: 31.4
click at [687, 427] on div "28,290.03 101.98%" at bounding box center [643, 432] width 101 height 18
drag, startPoint x: 687, startPoint y: 427, endPoint x: 682, endPoint y: 428, distance: 5.7
click at [499, 431] on span "edit" at bounding box center [503, 432] width 9 height 9
type textarea "x"
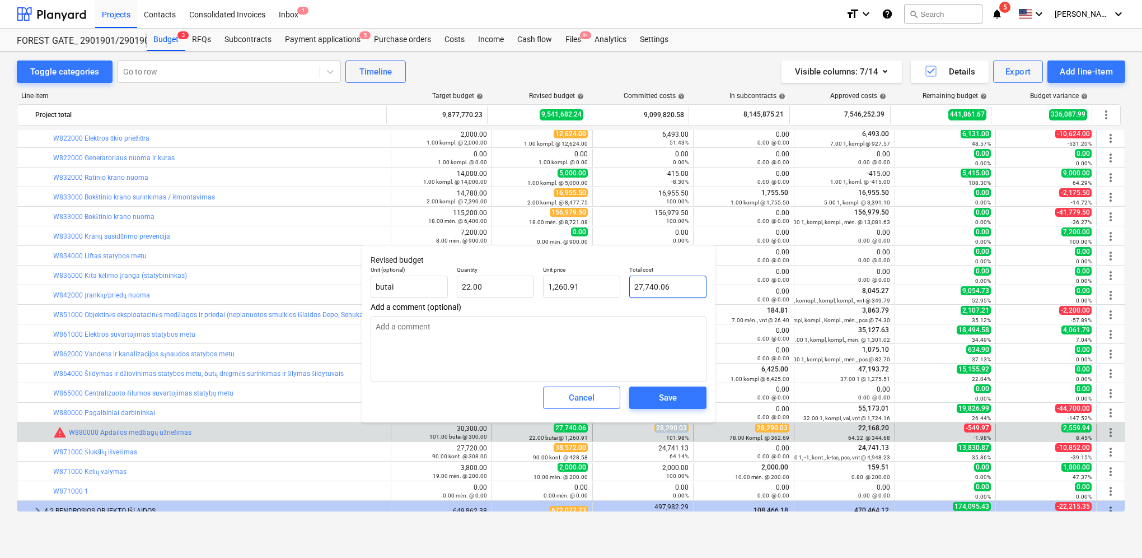
type input "27740.06"
drag, startPoint x: 673, startPoint y: 285, endPoint x: 636, endPoint y: 286, distance: 36.4
click at [625, 284] on div "Total cost 27740.06" at bounding box center [668, 282] width 86 height 41
paste input "8,290.03"
type textarea "x"
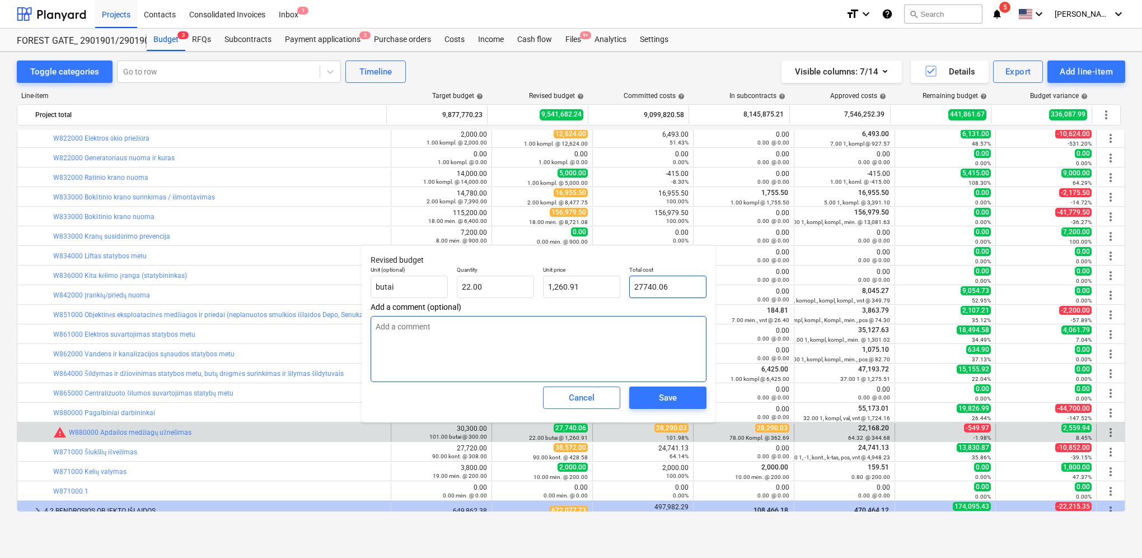
type input "28,290.03"
type input "1,285.91"
type input "28,290.03"
click at [665, 399] on div "Save" at bounding box center [668, 397] width 18 height 15
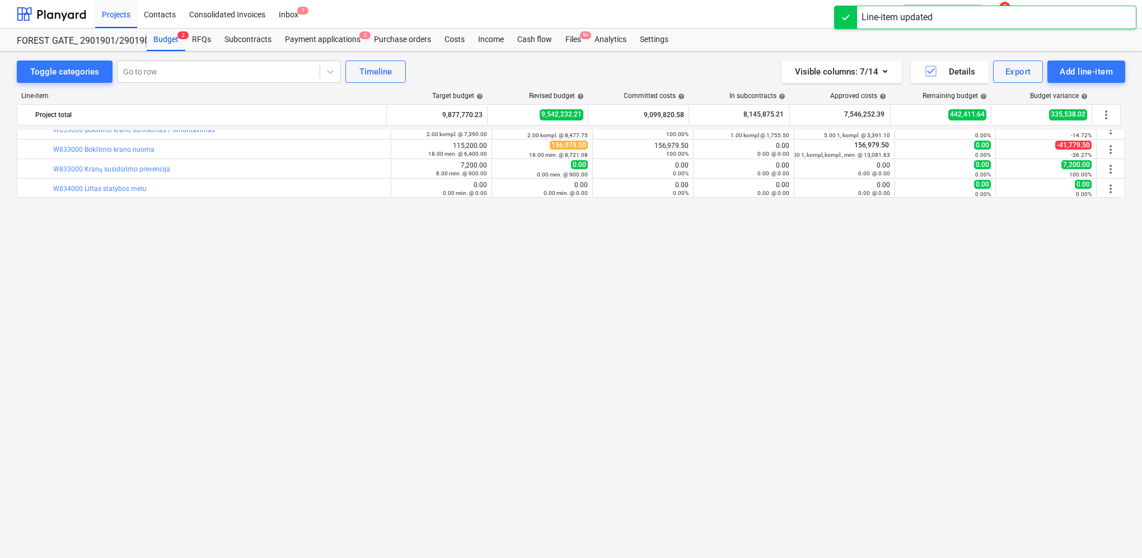
scroll to position [1497, 0]
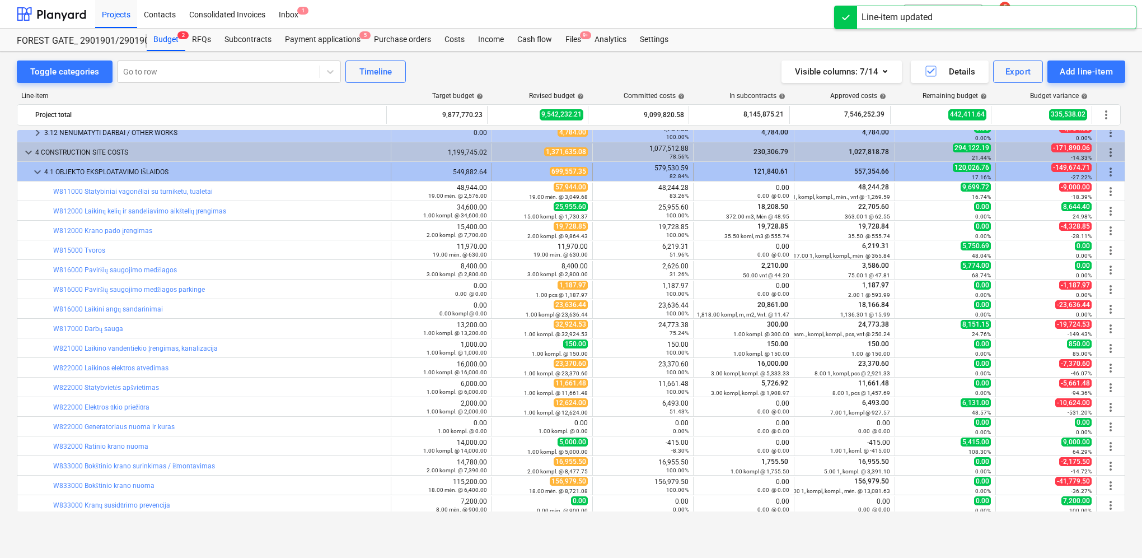
click at [40, 174] on span "keyboard_arrow_down" at bounding box center [37, 171] width 13 height 13
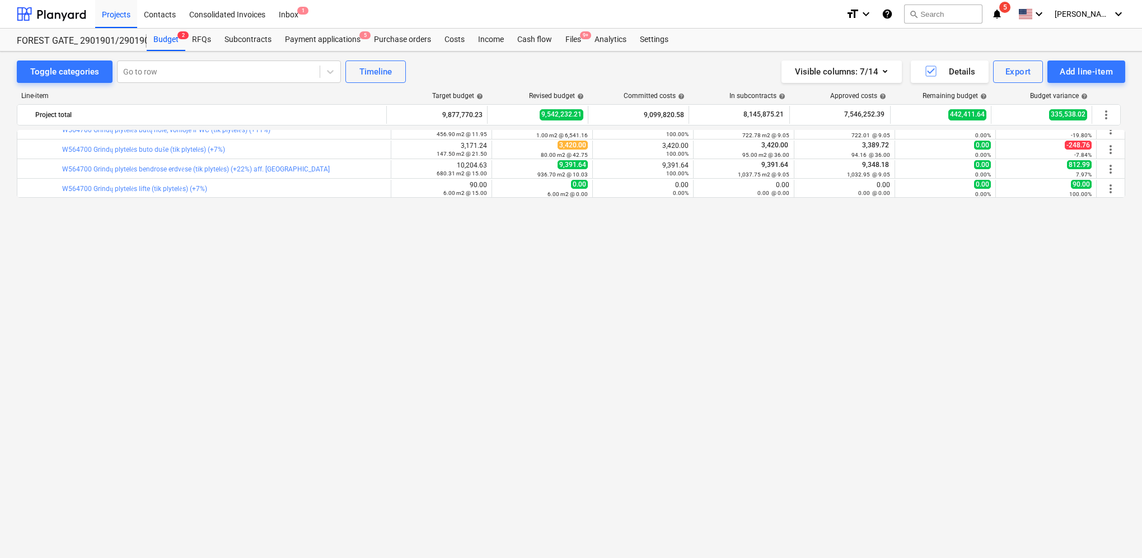
scroll to position [125, 0]
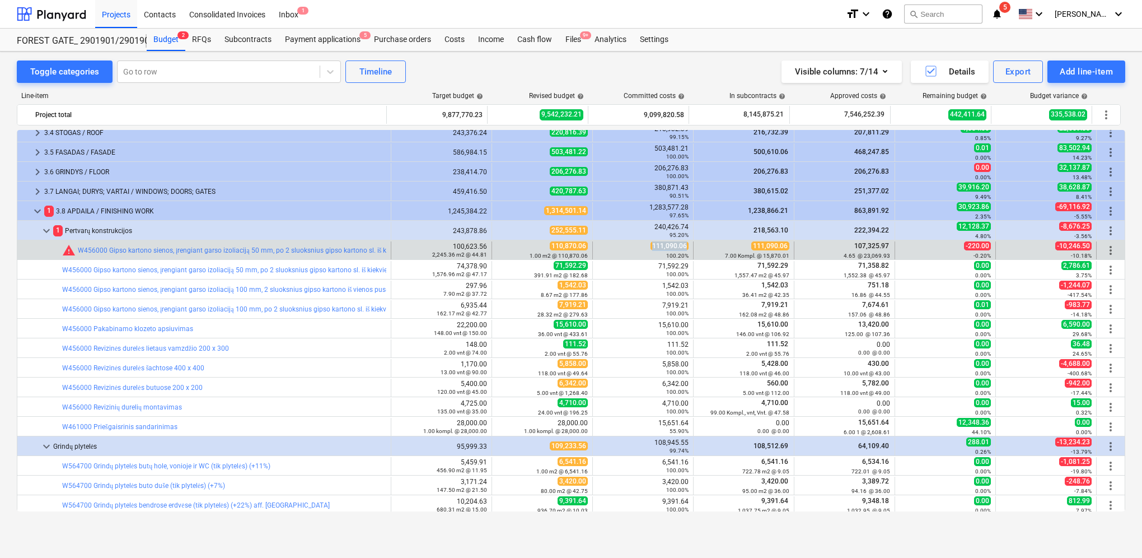
drag, startPoint x: 651, startPoint y: 247, endPoint x: 685, endPoint y: 246, distance: 34.2
click at [685, 246] on div "111,090.06 100.20%" at bounding box center [643, 250] width 101 height 18
click at [501, 250] on span "edit" at bounding box center [503, 250] width 9 height 9
type textarea "x"
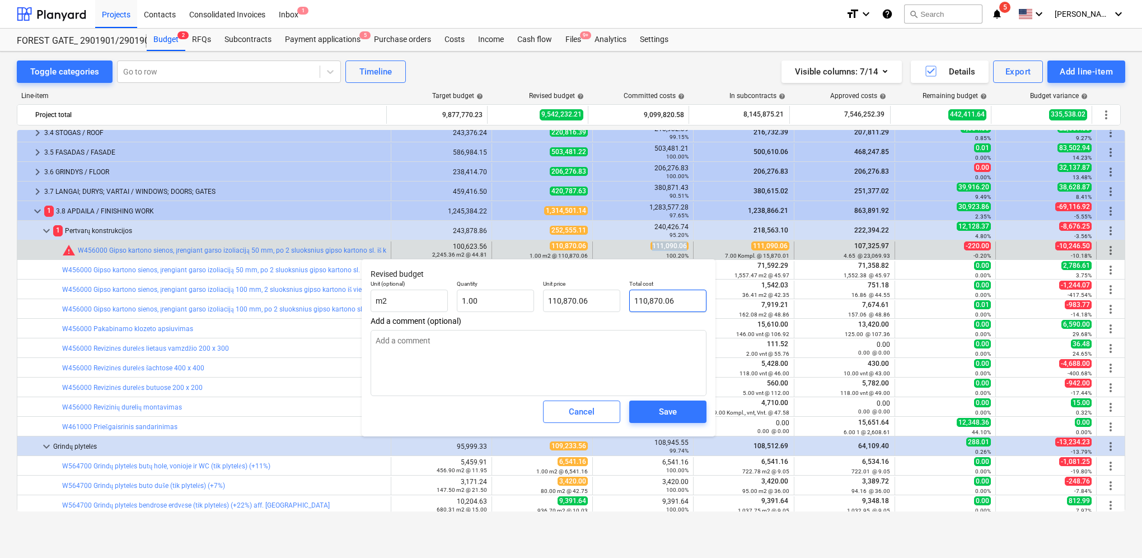
type input "110870.06"
drag, startPoint x: 683, startPoint y: 301, endPoint x: 631, endPoint y: 297, distance: 51.6
click at [631, 297] on input "110870.06" at bounding box center [667, 301] width 77 height 22
paste input "1,09"
type textarea "x"
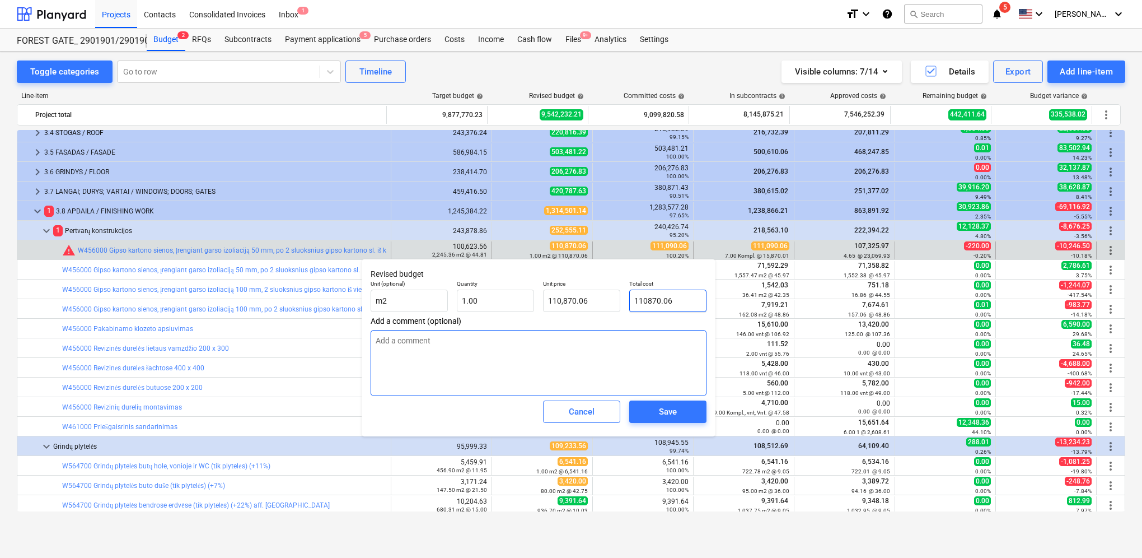
type input "111,090.06"
click at [677, 408] on span "Save" at bounding box center [668, 411] width 50 height 15
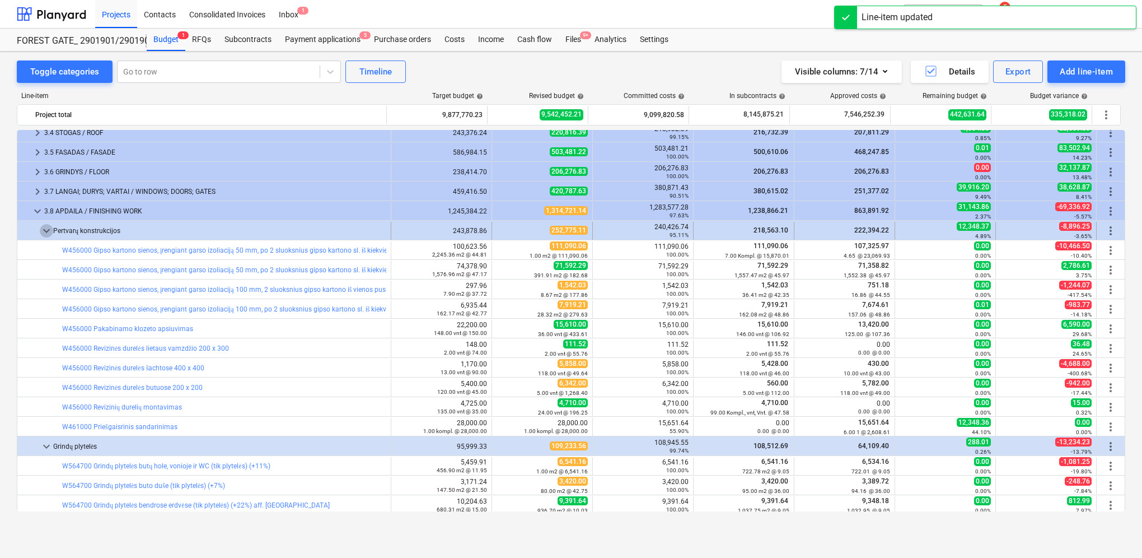
click at [45, 231] on span "keyboard_arrow_down" at bounding box center [46, 230] width 13 height 13
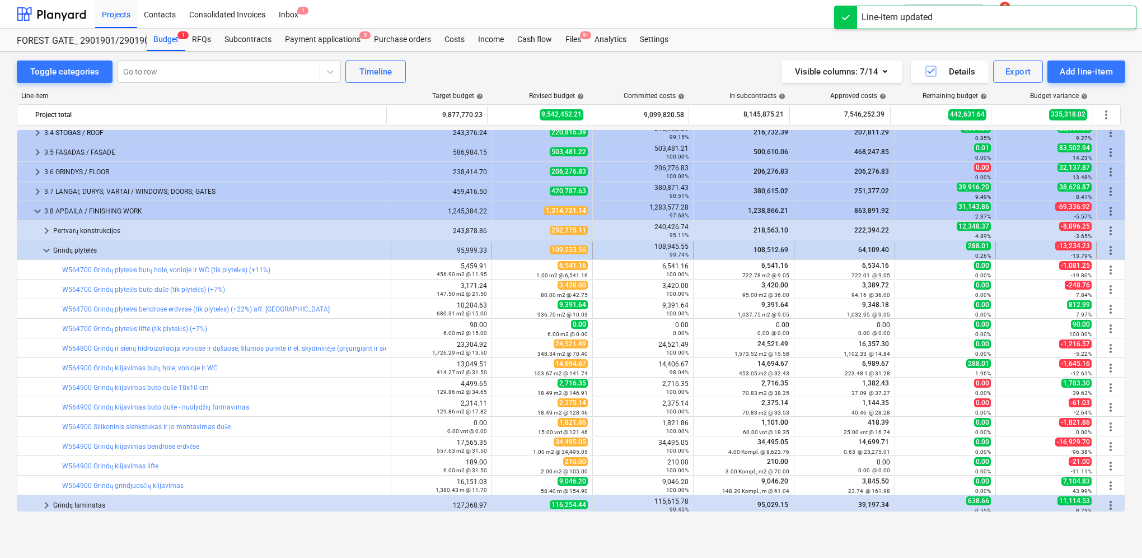
click at [41, 250] on span "keyboard_arrow_down" at bounding box center [46, 250] width 13 height 13
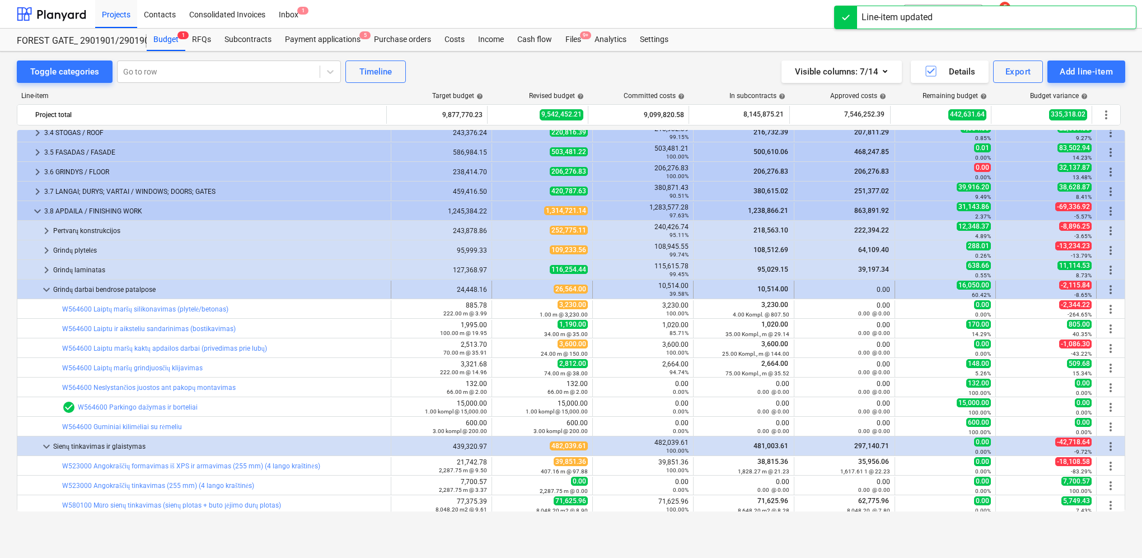
click at [46, 292] on span "keyboard_arrow_down" at bounding box center [46, 289] width 13 height 13
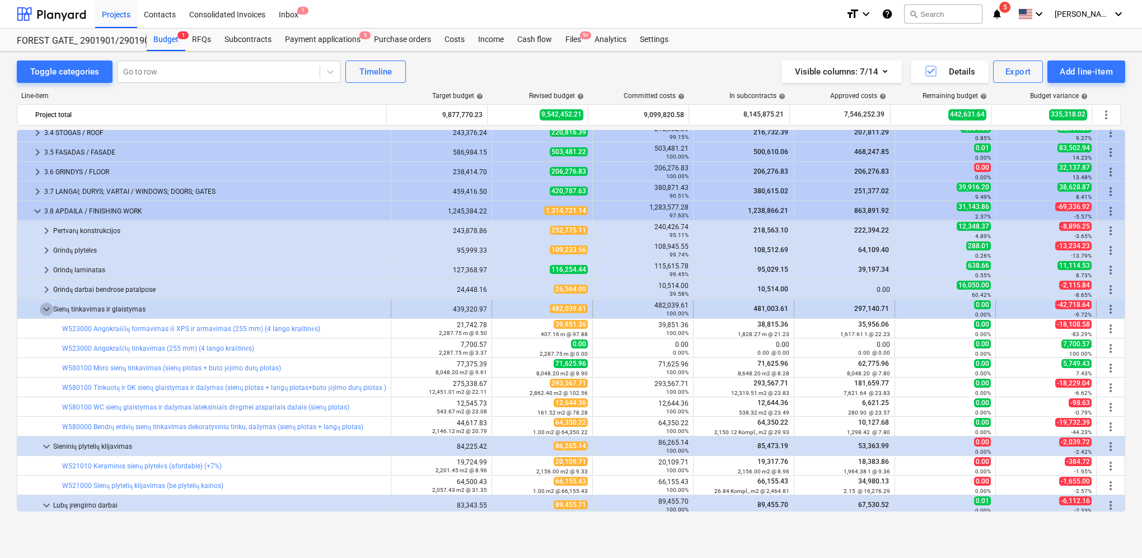
click at [43, 311] on span "keyboard_arrow_down" at bounding box center [46, 308] width 13 height 13
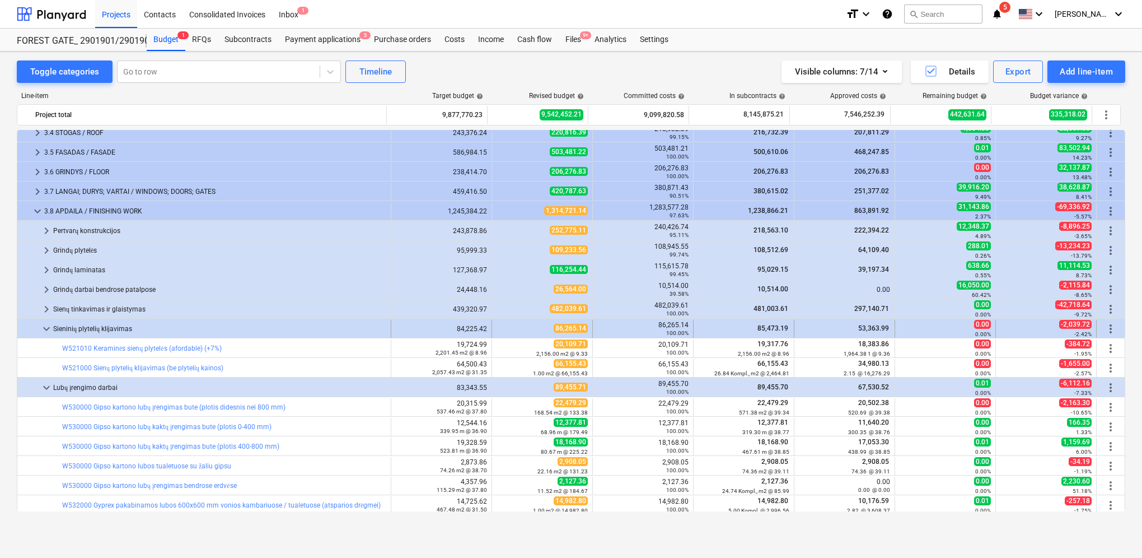
click at [49, 332] on span "keyboard_arrow_down" at bounding box center [46, 328] width 13 height 13
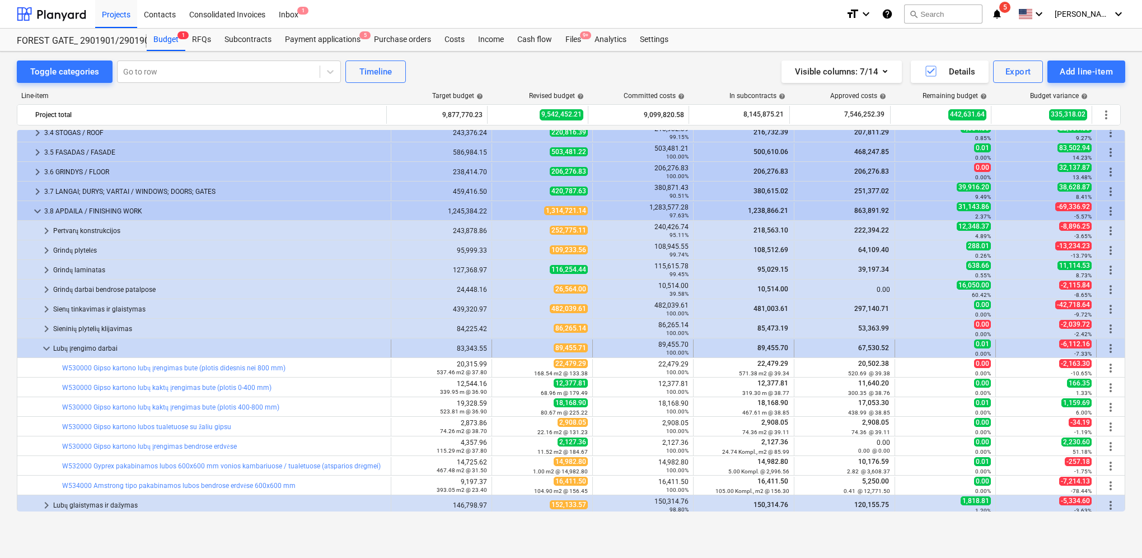
click at [44, 349] on span "keyboard_arrow_down" at bounding box center [46, 348] width 13 height 13
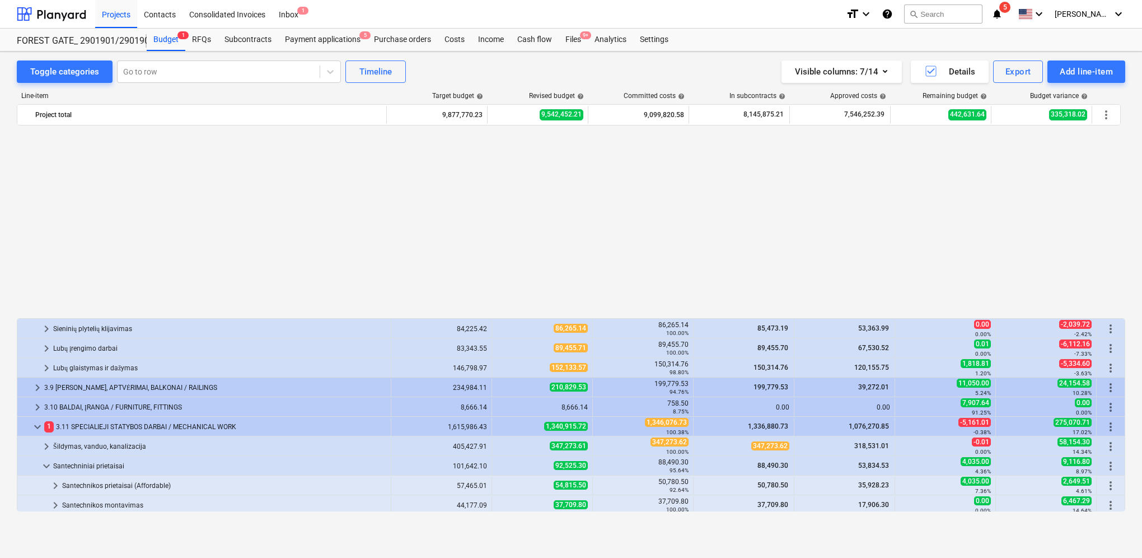
scroll to position [383, 0]
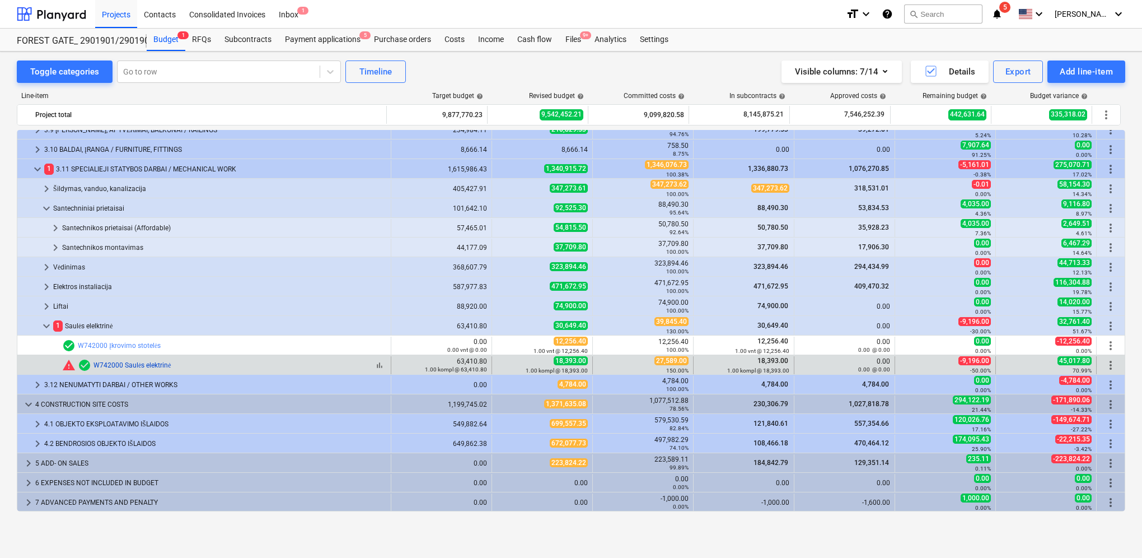
click at [148, 363] on link "W742000 Saulės elektrinė" at bounding box center [133, 365] width 78 height 8
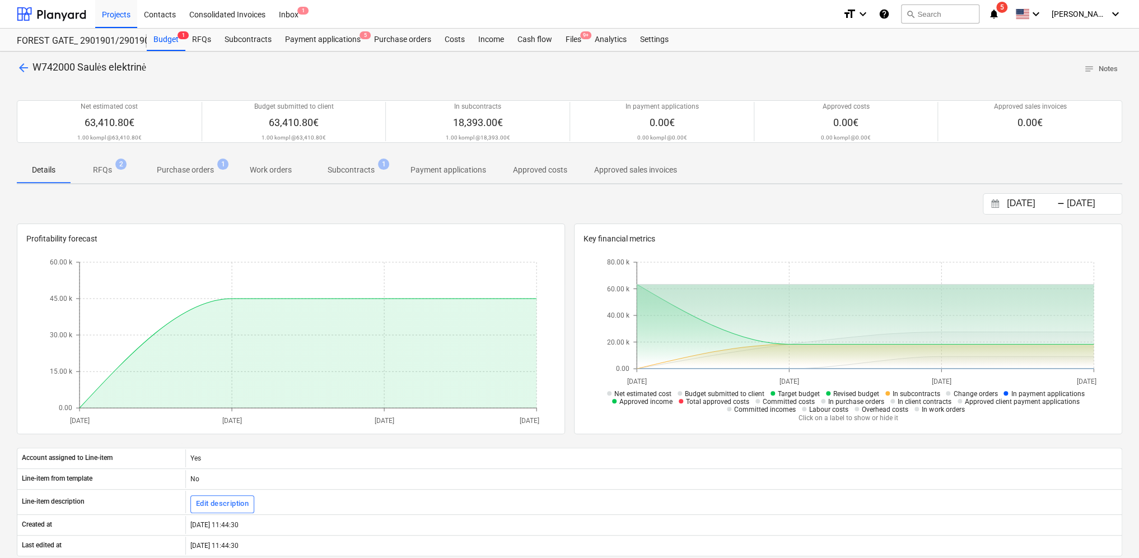
click at [100, 171] on p "RFQs" at bounding box center [102, 170] width 19 height 12
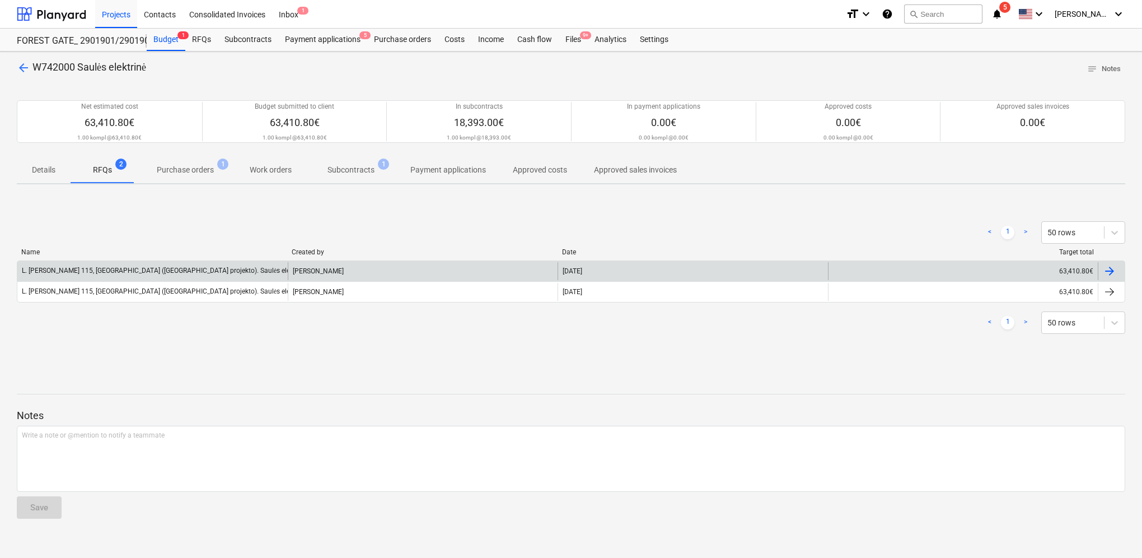
click at [1112, 270] on div at bounding box center [1109, 270] width 13 height 13
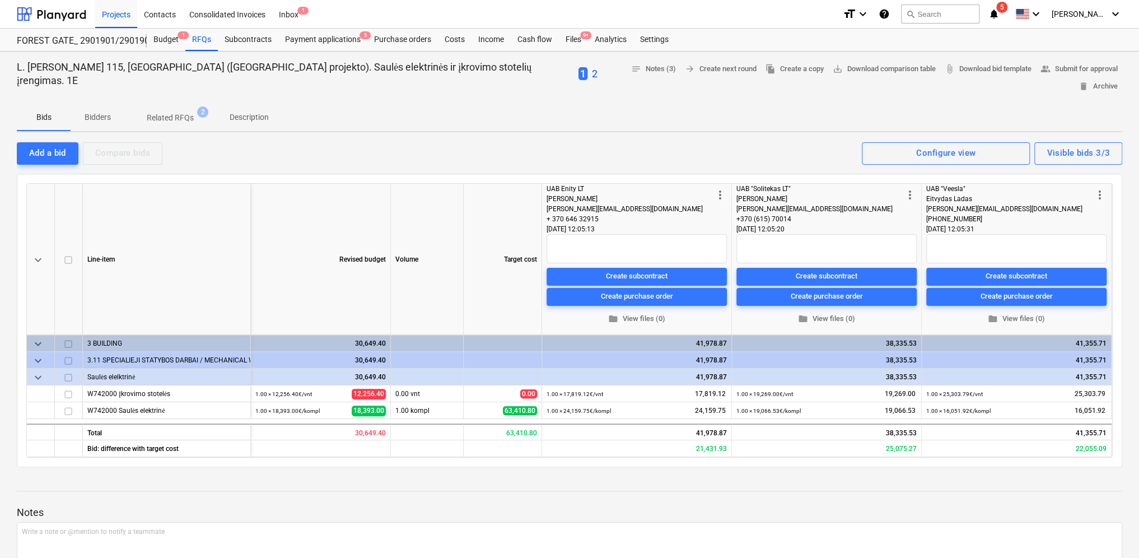
click at [175, 108] on span "Related RFQs 2" at bounding box center [170, 118] width 92 height 20
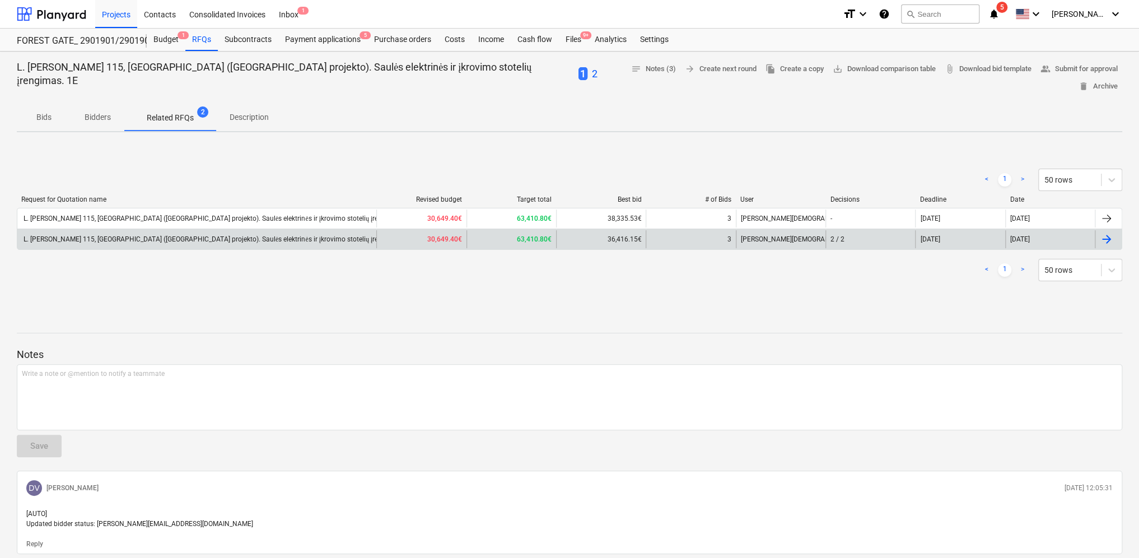
click at [1112, 232] on div at bounding box center [1106, 238] width 13 height 13
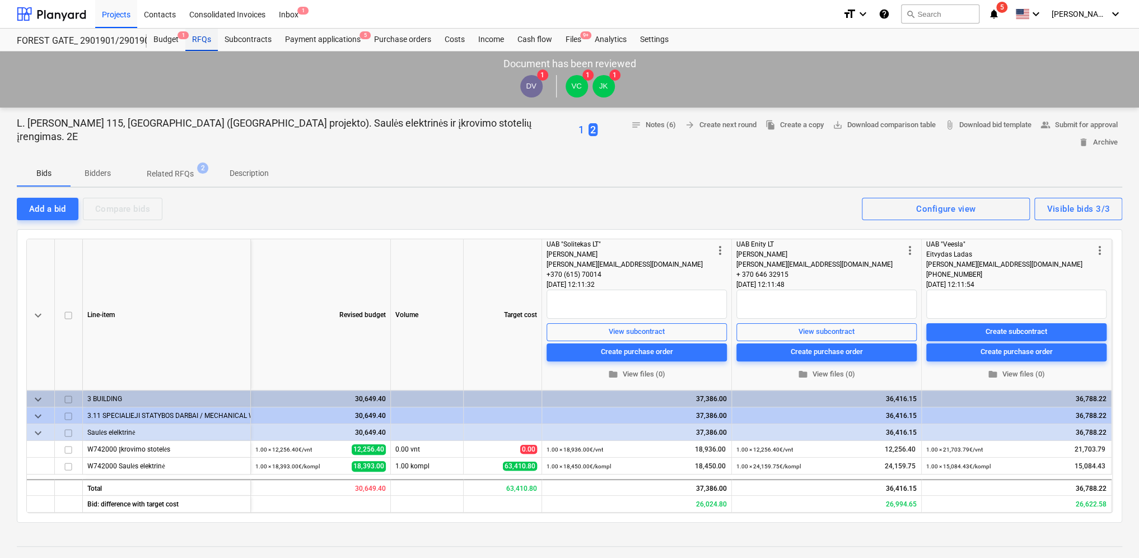
click at [200, 39] on div "RFQs" at bounding box center [201, 40] width 32 height 22
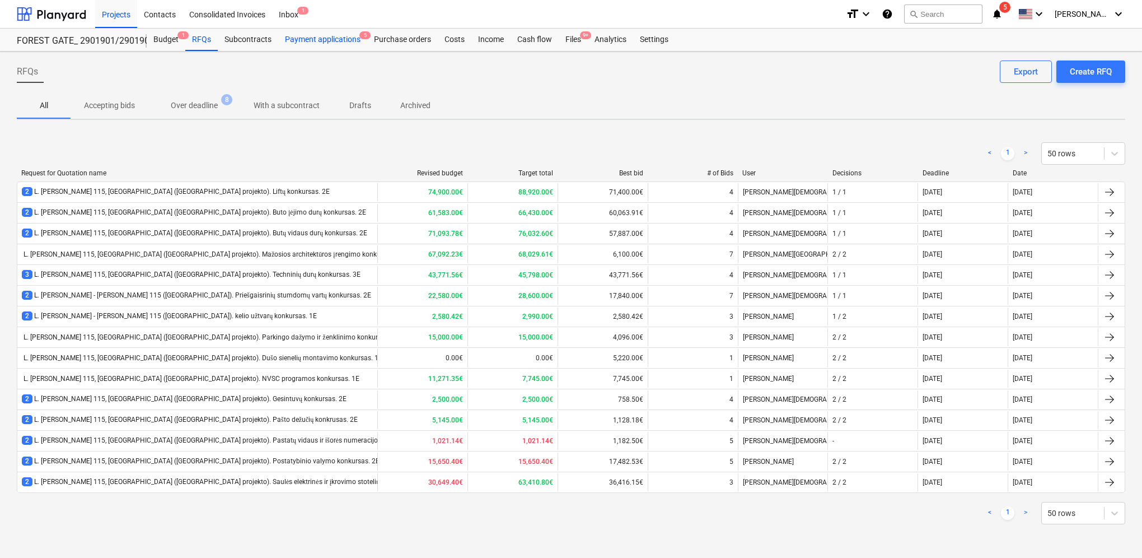
click at [320, 41] on div "Payment applications 5" at bounding box center [322, 40] width 89 height 22
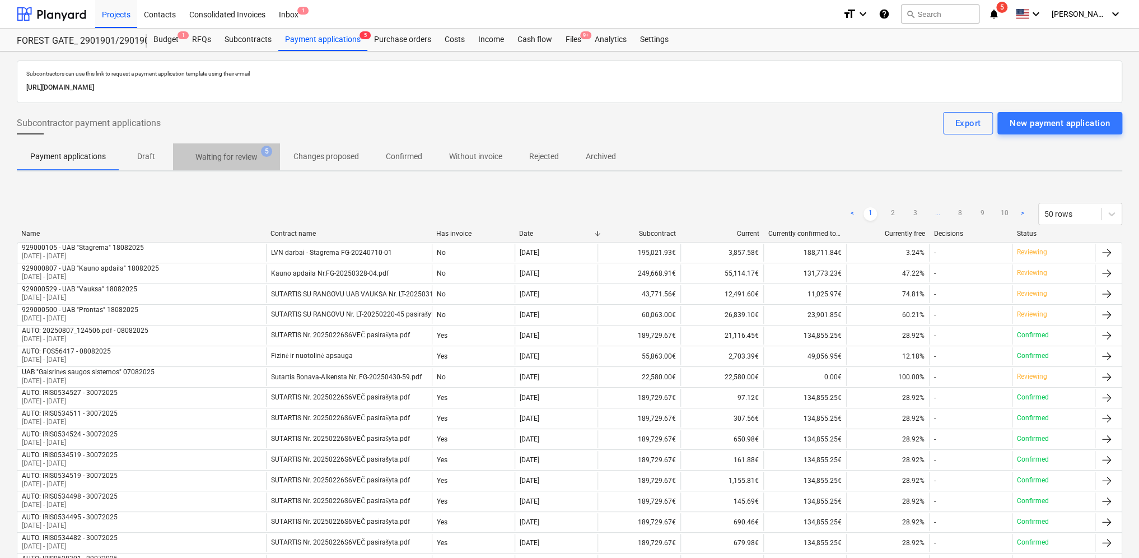
click at [222, 157] on p "Waiting for review" at bounding box center [226, 157] width 62 height 12
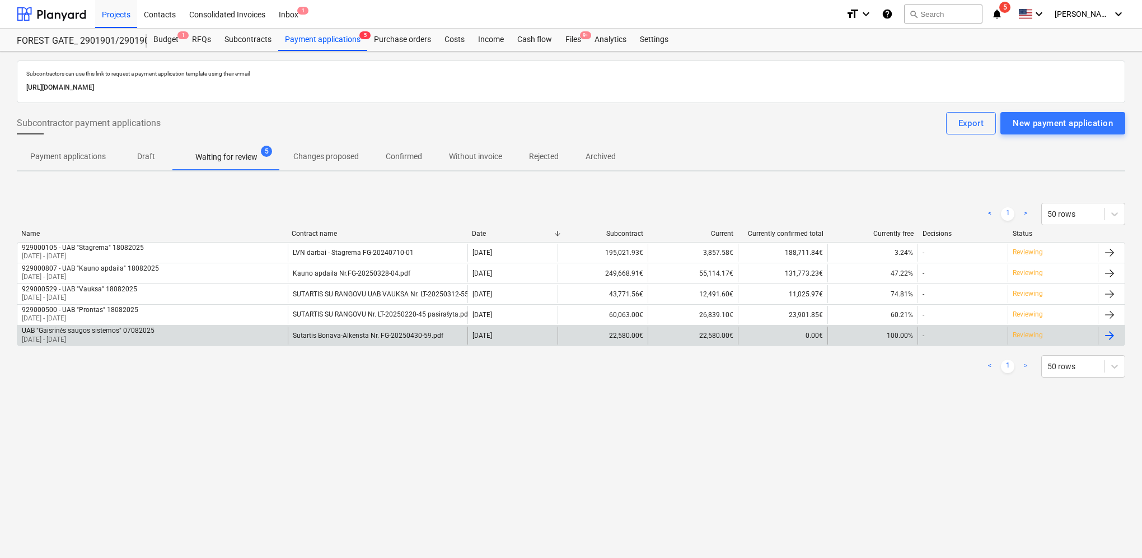
click at [1109, 335] on div at bounding box center [1109, 335] width 13 height 13
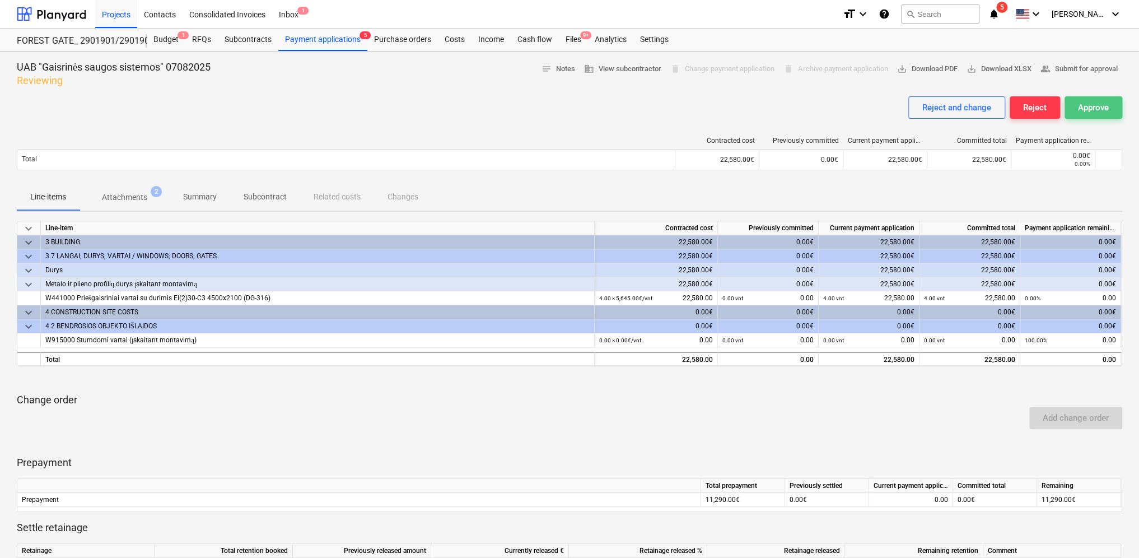
click at [1101, 112] on div "Approve" at bounding box center [1093, 107] width 31 height 15
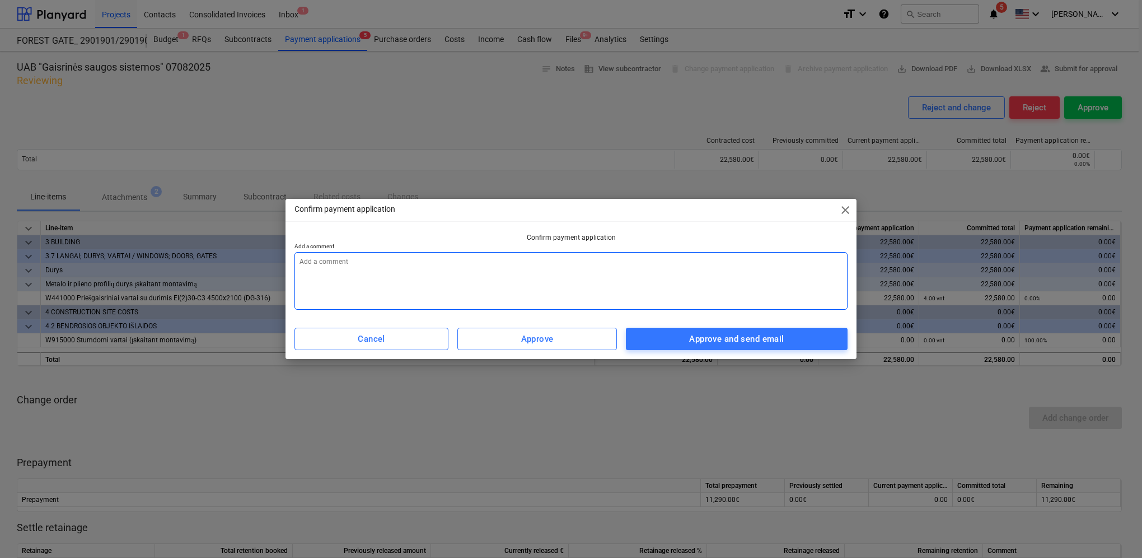
click at [461, 262] on textarea at bounding box center [571, 281] width 553 height 58
type textarea "x"
type textarea "a"
type textarea "x"
type textarea "ak"
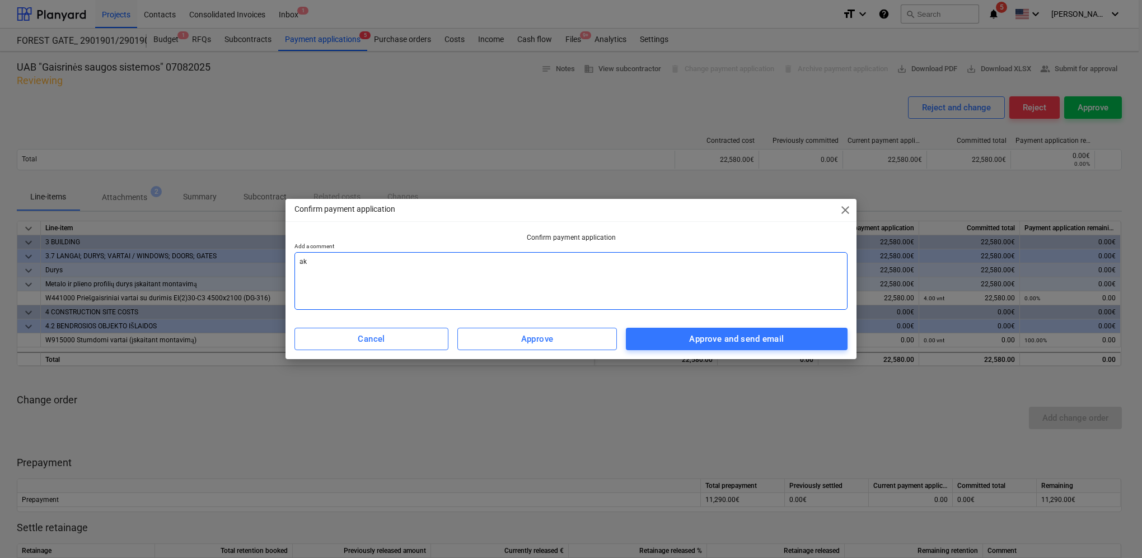
type textarea "x"
type textarea "akt"
type textarea "x"
type textarea "akta"
type textarea "x"
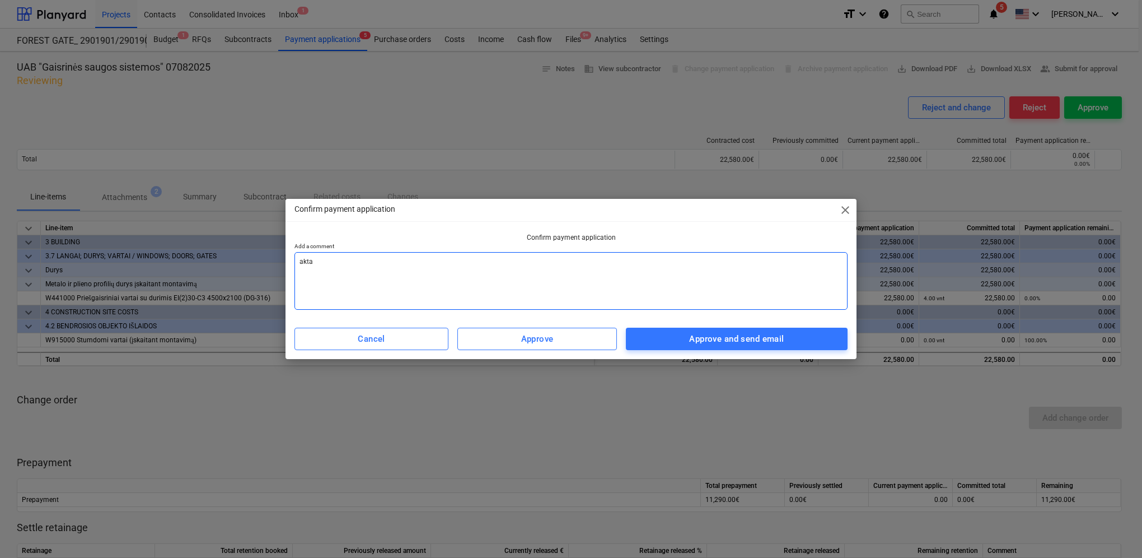
type textarea "aktas"
type textarea "x"
type textarea "aktas"
type textarea "x"
type textarea "aktas s"
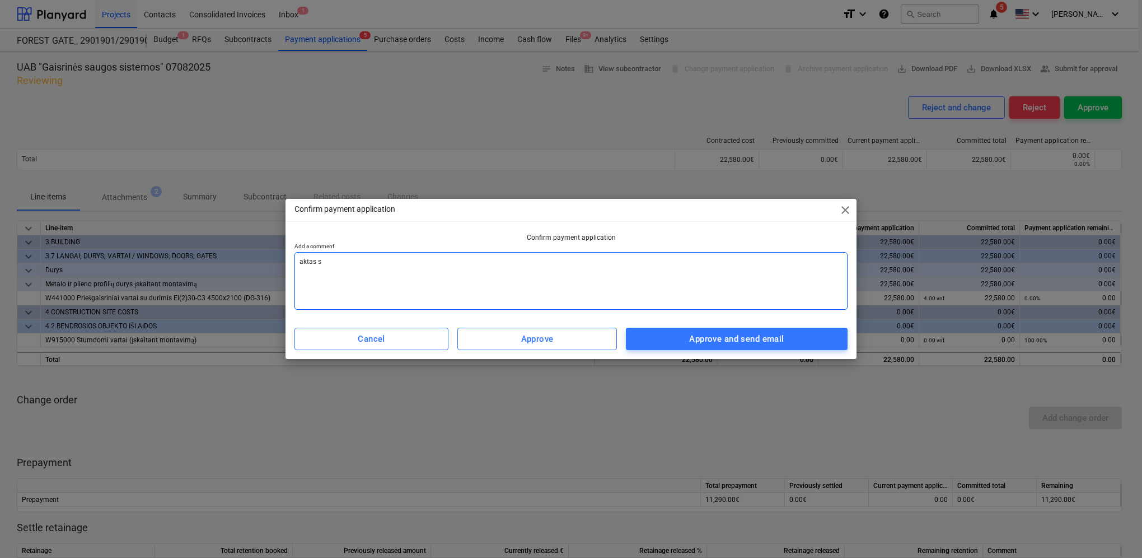
type textarea "x"
type textarea "aktas su"
type textarea "x"
type textarea "aktas sud"
type textarea "x"
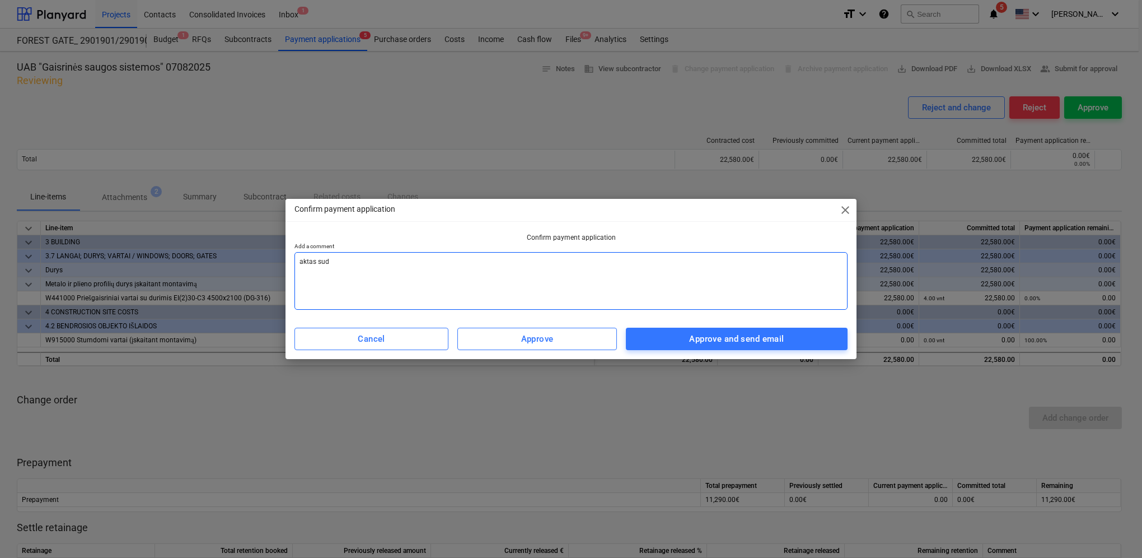
type textarea "aktas sude"
type textarea "x"
type textarea "aktas suder"
type textarea "x"
type textarea "aktas suderi"
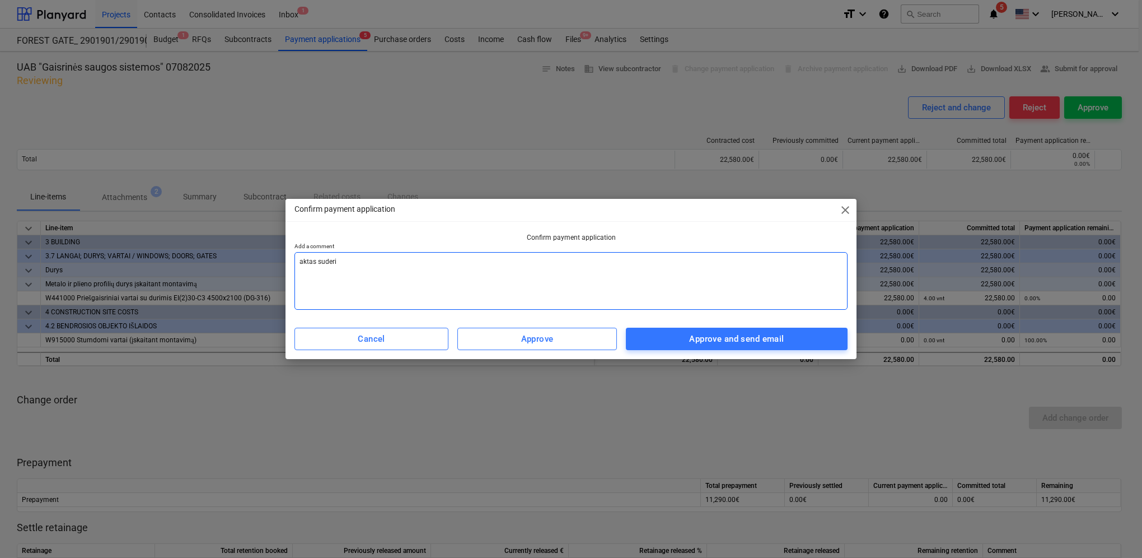
type textarea "x"
type textarea "aktas suderin"
type textarea "x"
type textarea "aktas suderint"
type textarea "x"
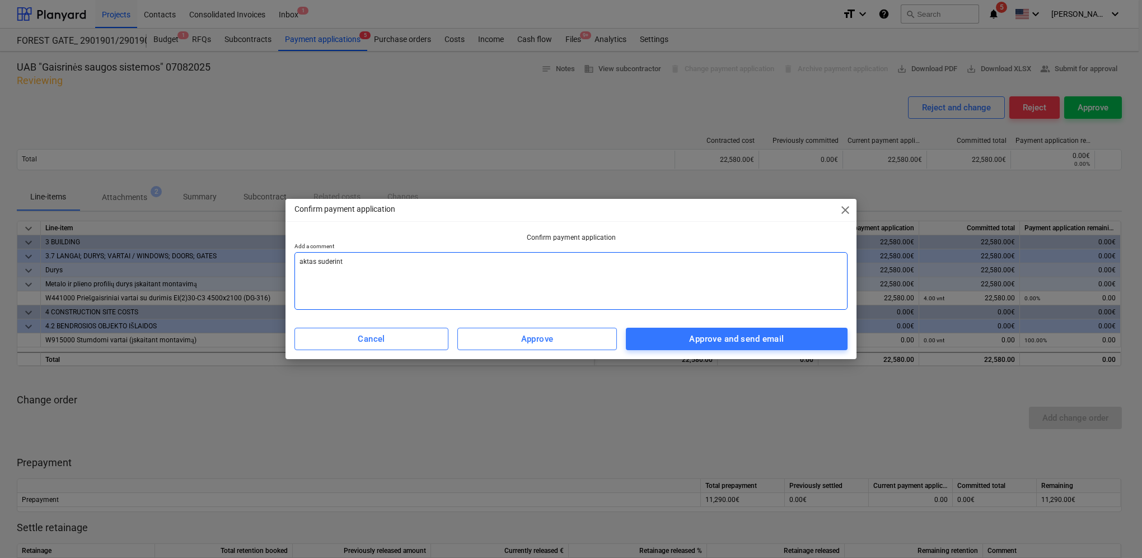
type textarea "aktas suderinta"
type textarea "x"
type textarea "aktas suderintas"
type textarea "x"
type textarea "aktas suderintas,"
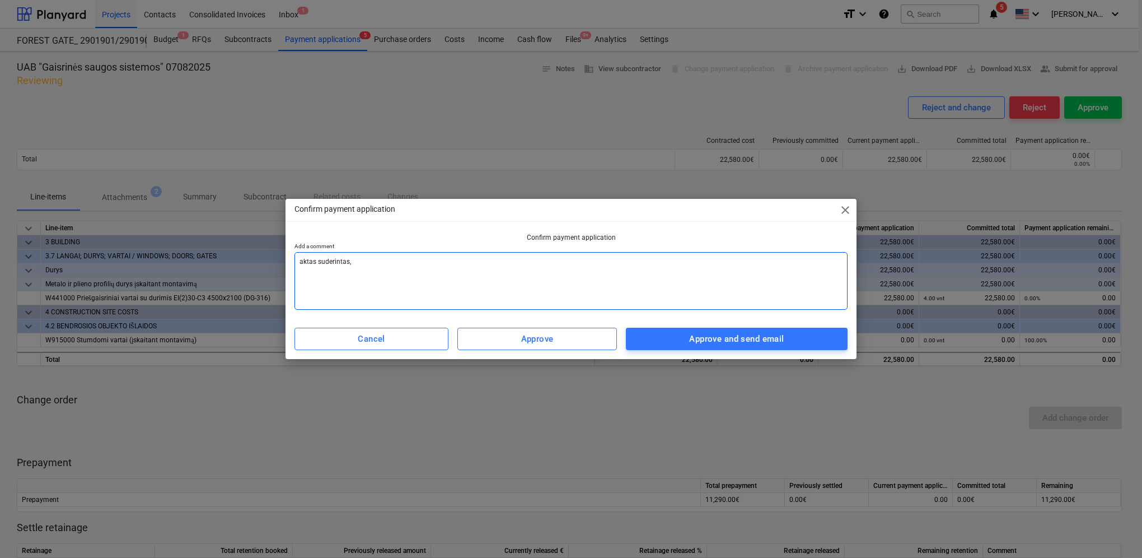
type textarea "x"
type textarea "aktas suderintas,"
type textarea "x"
type textarea "aktas suderintas, p"
type textarea "x"
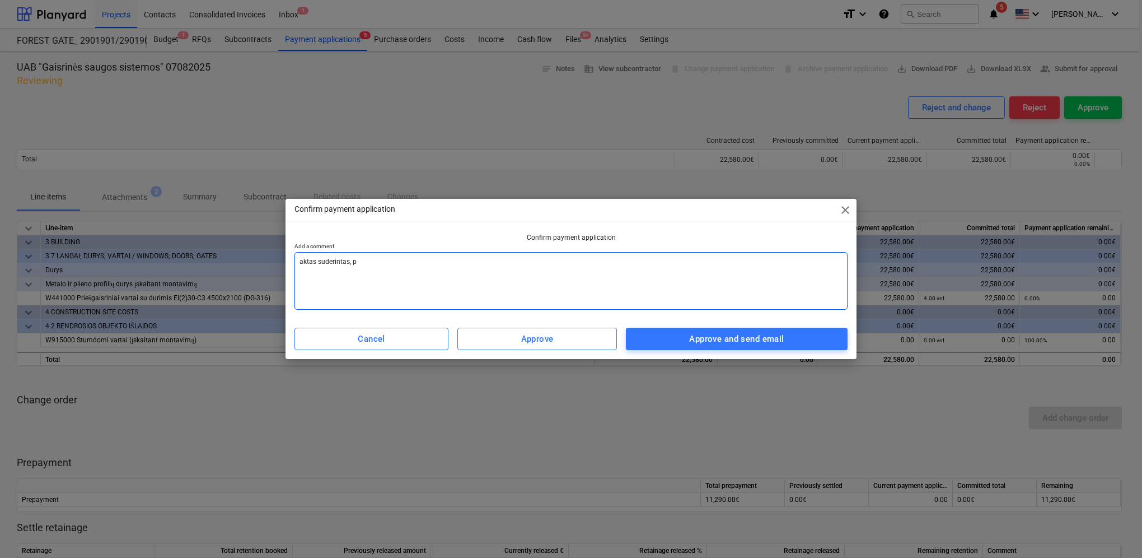
type textarea "aktas suderintas, [GEOGRAPHIC_DATA]"
type textarea "x"
type textarea "aktas suderintas, pat"
type textarea "x"
type textarea "aktas suderintas, pate"
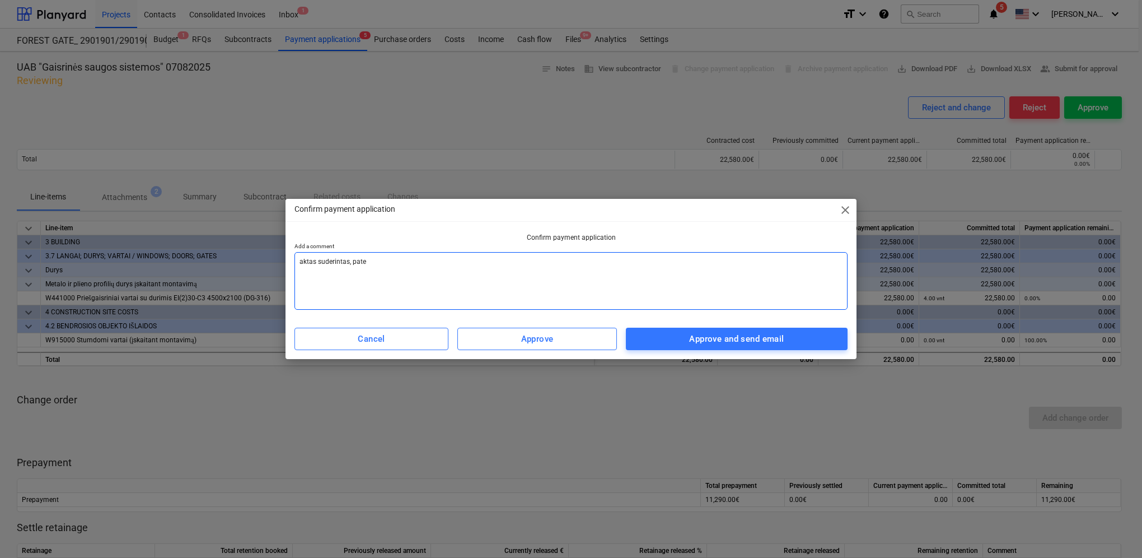
type textarea "x"
type textarea "aktas suderintas, patei"
type textarea "x"
type textarea "aktas suderintas, [GEOGRAPHIC_DATA]"
type textarea "x"
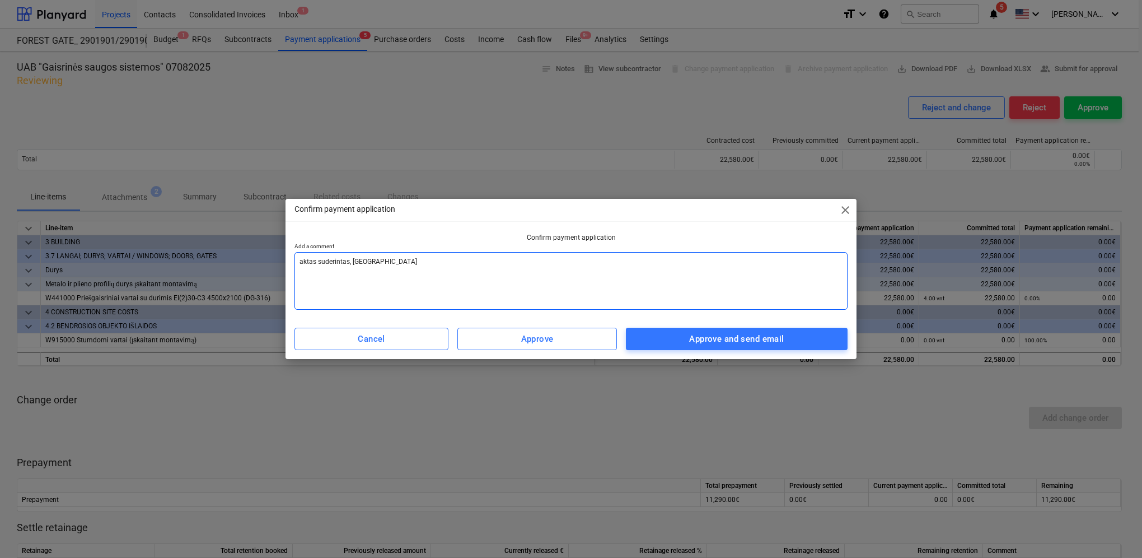
type textarea "aktas suderintas, pateiki"
type textarea "x"
type textarea "aktas suderintas, pateikit"
type textarea "x"
type textarea "aktas suderintas, pateikite"
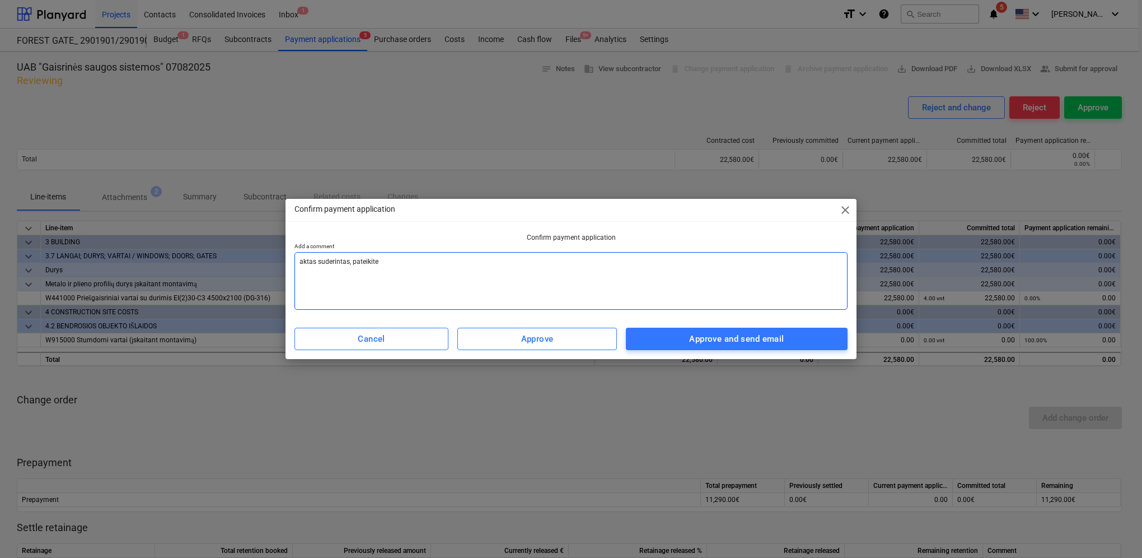
type textarea "x"
type textarea "aktas suderintas, pateikite"
type textarea "x"
type textarea "aktas suderintas, pateikite s"
type textarea "x"
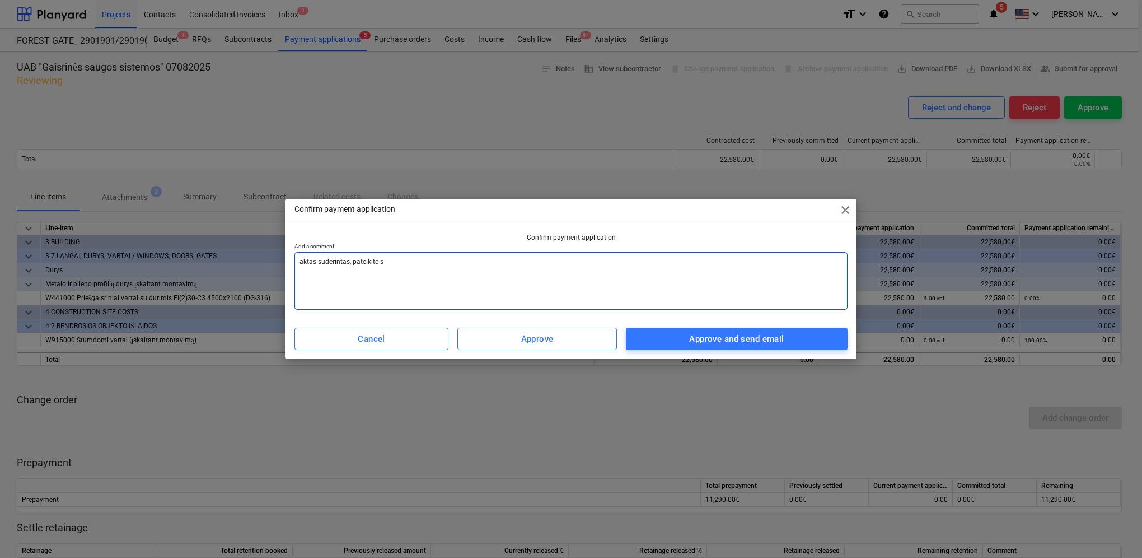
type textarea "aktas suderintas, pateikite s1"
type textarea "x"
type textarea "aktas suderintas, pateikite s1s"
type textarea "x"
type textarea "aktas suderintas, pateikite s1"
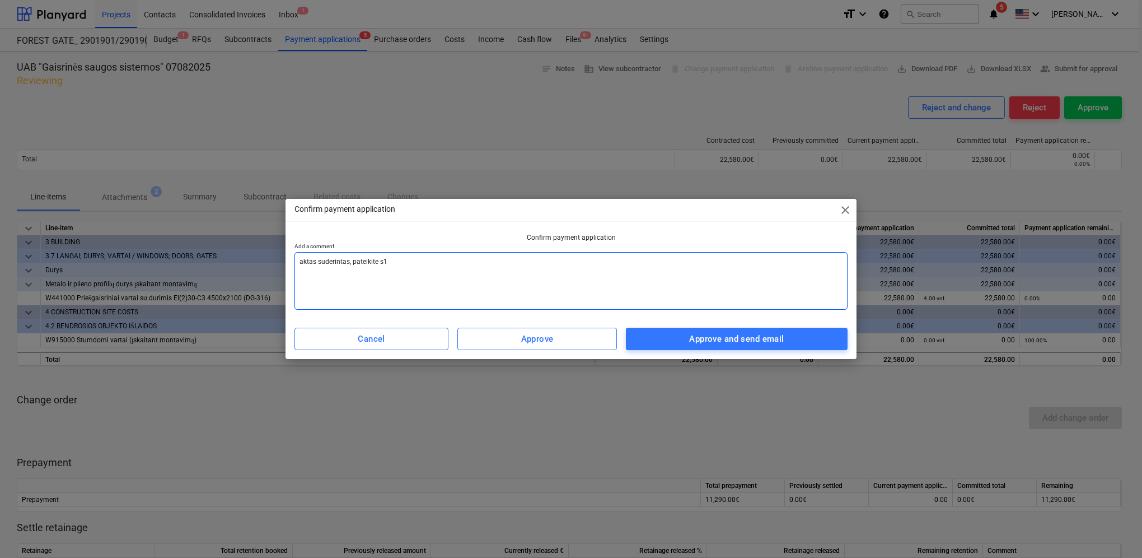
type textarea "x"
type textarea "aktas suderintas, pateikite s"
type textarea "x"
type textarea "aktas suderintas, pateikite są"
type textarea "x"
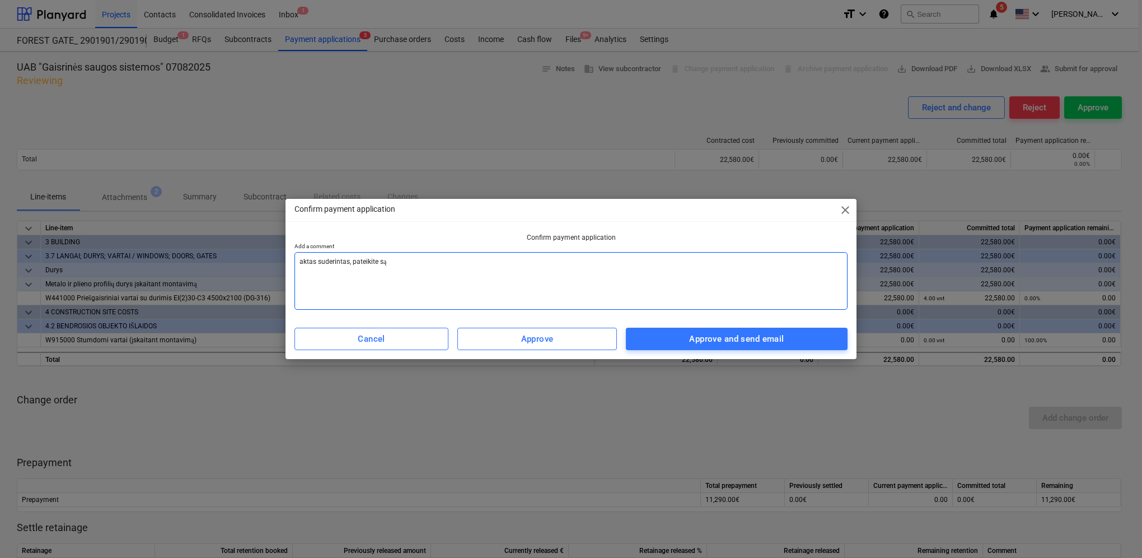
type textarea "aktas suderintas, pateikite sąs"
type textarea "x"
type textarea "aktas suderintas, pateikite sąsk"
type textarea "x"
type textarea "aktas suderintas, pateikite sąska"
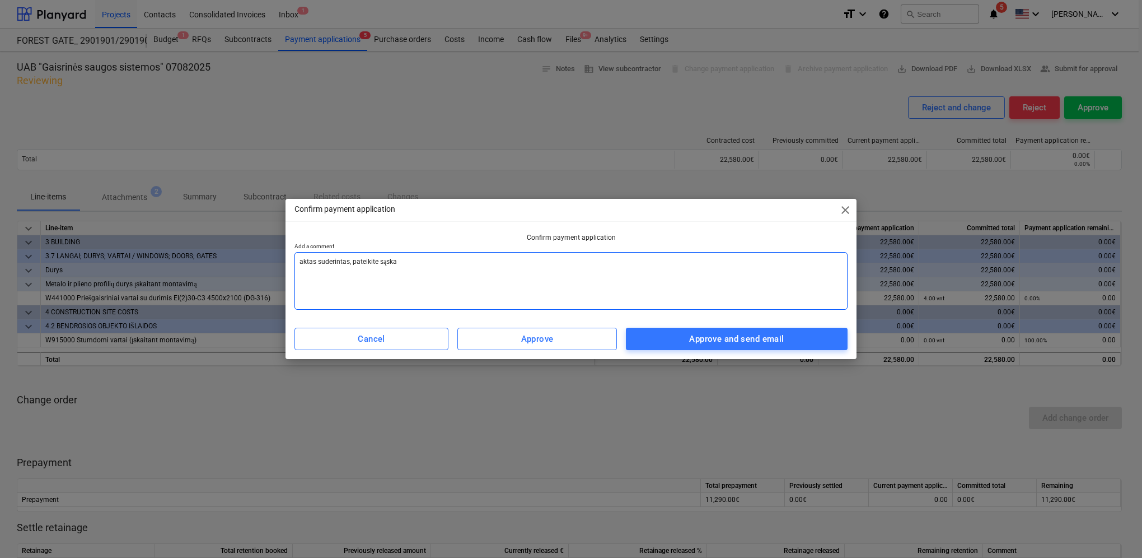
type textarea "x"
type textarea "aktas suderintas, pateikite sąskai"
type textarea "x"
type textarea "aktas suderintas, pateikite sąskait"
type textarea "x"
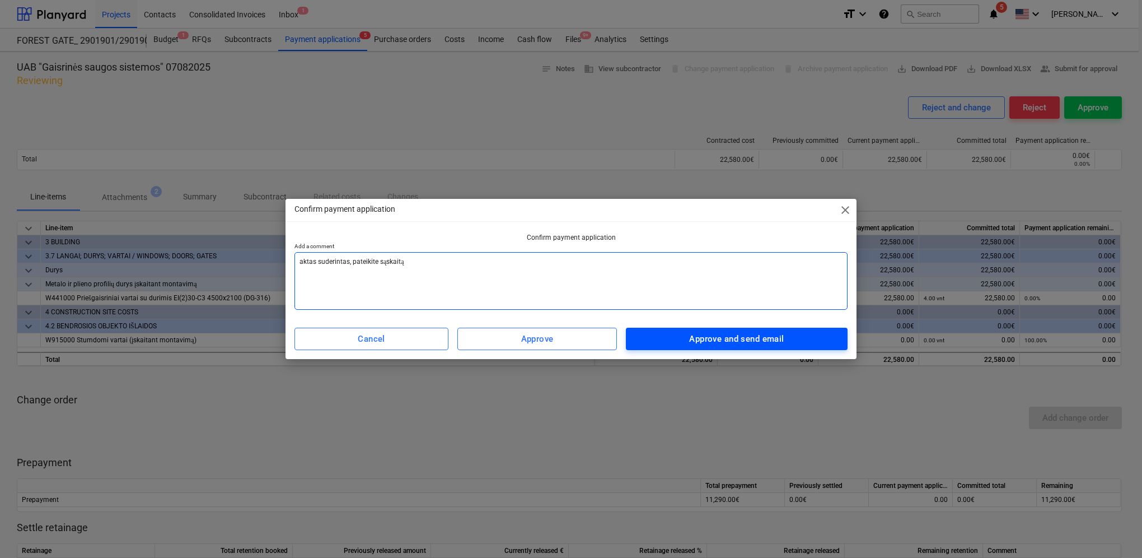
type textarea "aktas suderintas, pateikite sąskaitą"
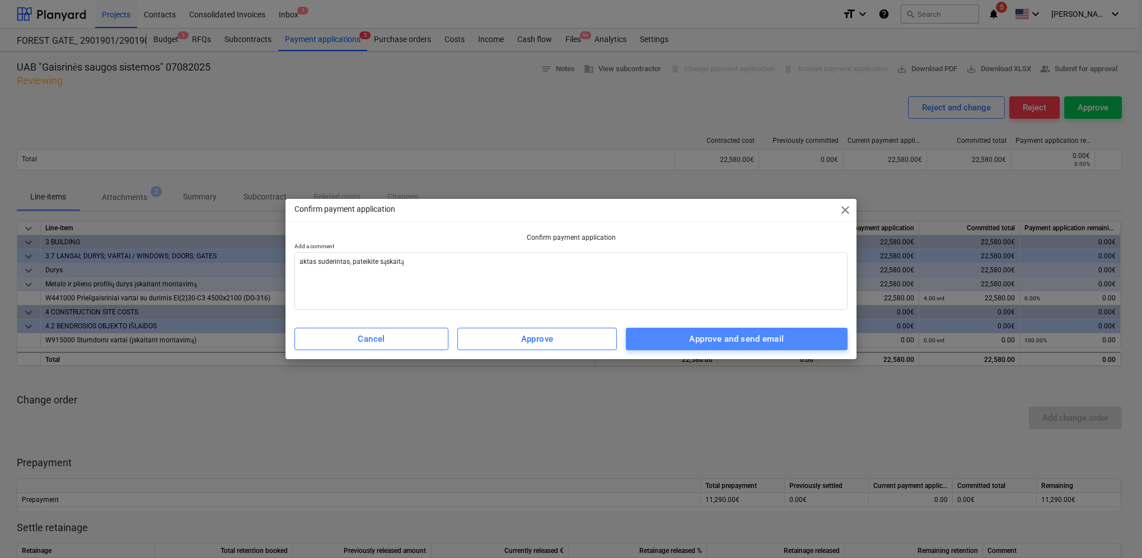
click at [773, 343] on div "Approve and send email" at bounding box center [736, 339] width 95 height 15
type textarea "x"
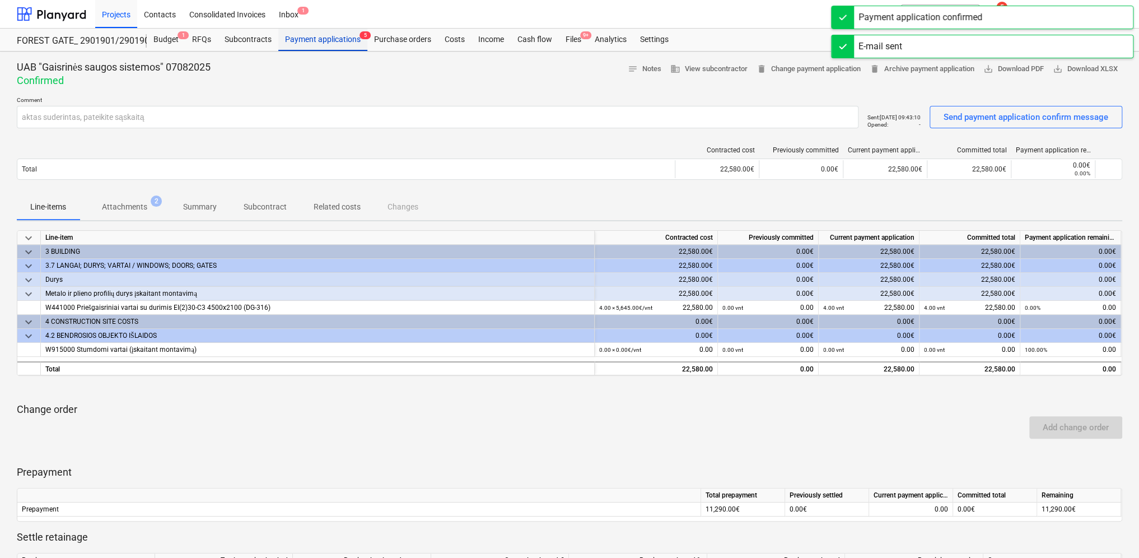
click at [338, 43] on div "Payment applications 5" at bounding box center [322, 40] width 89 height 22
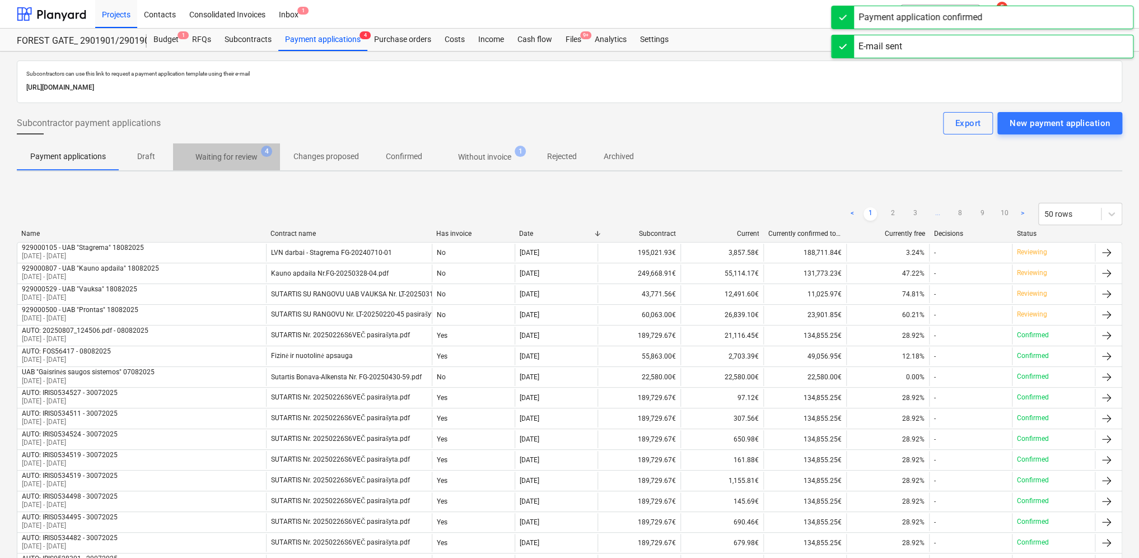
click at [239, 164] on span "Waiting for review 4" at bounding box center [226, 157] width 107 height 20
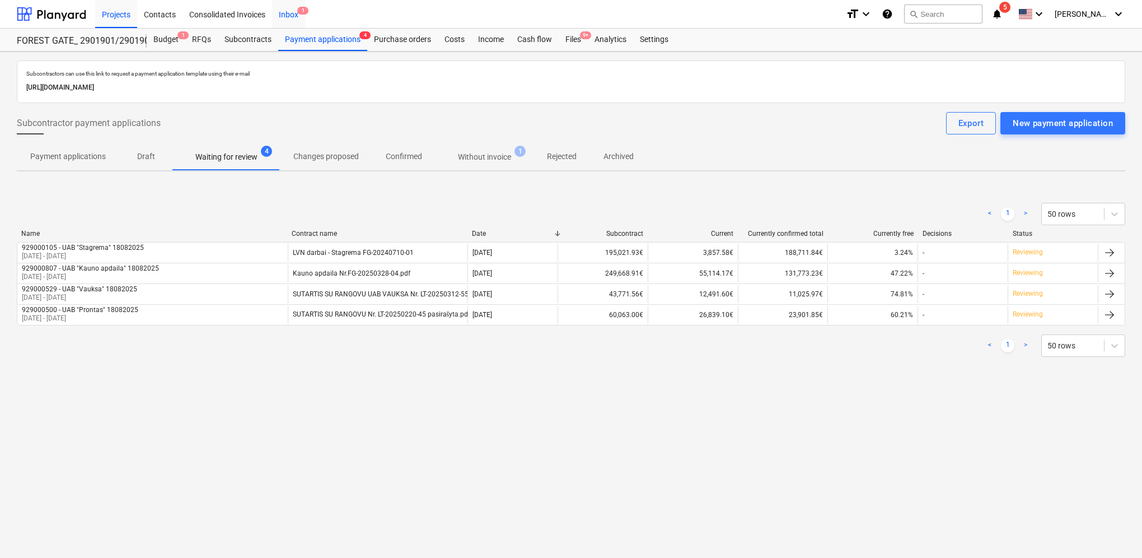
click at [294, 16] on div "Inbox 1" at bounding box center [288, 13] width 33 height 29
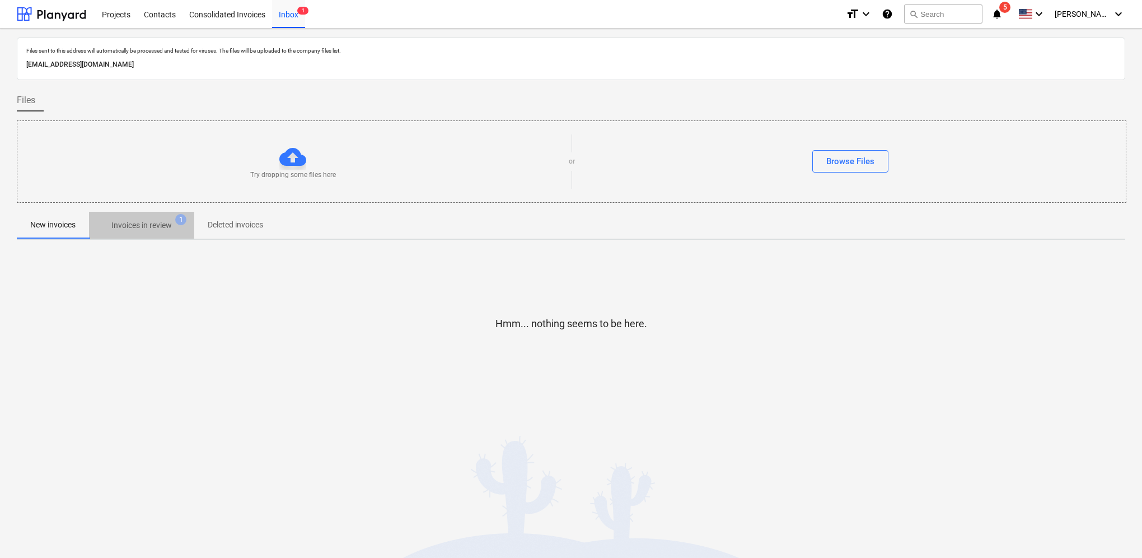
click at [159, 226] on p "Invoices in review" at bounding box center [141, 226] width 60 height 12
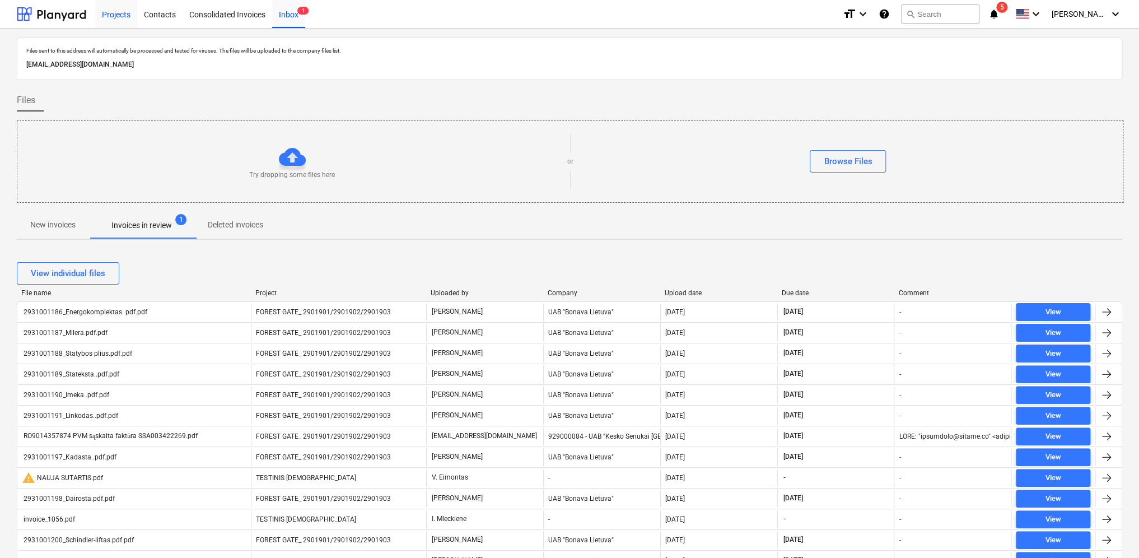
click at [121, 13] on div "Projects" at bounding box center [116, 13] width 42 height 29
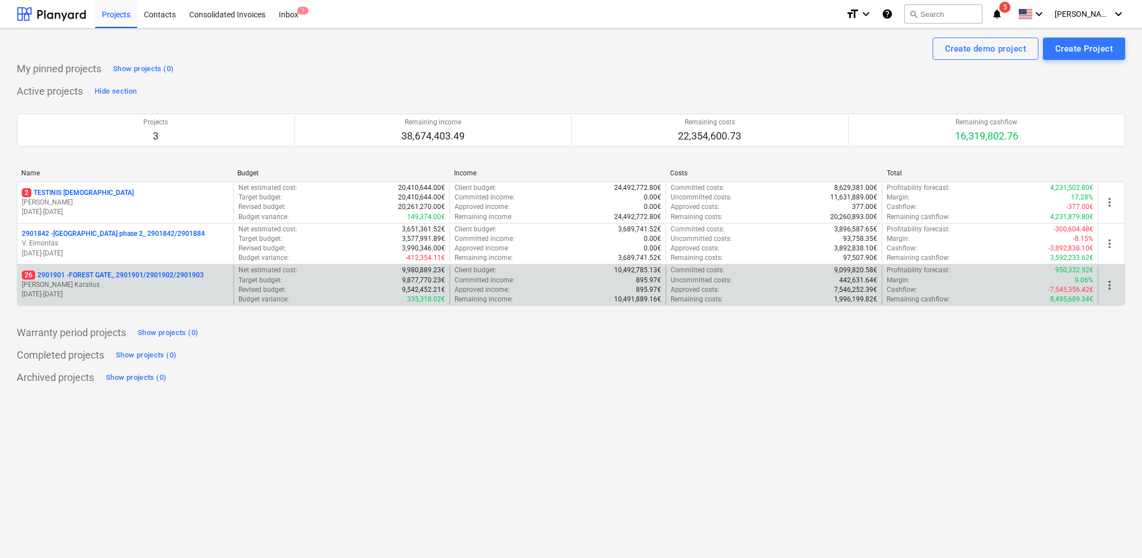
click at [106, 283] on p "[PERSON_NAME] Karalius" at bounding box center [125, 285] width 207 height 10
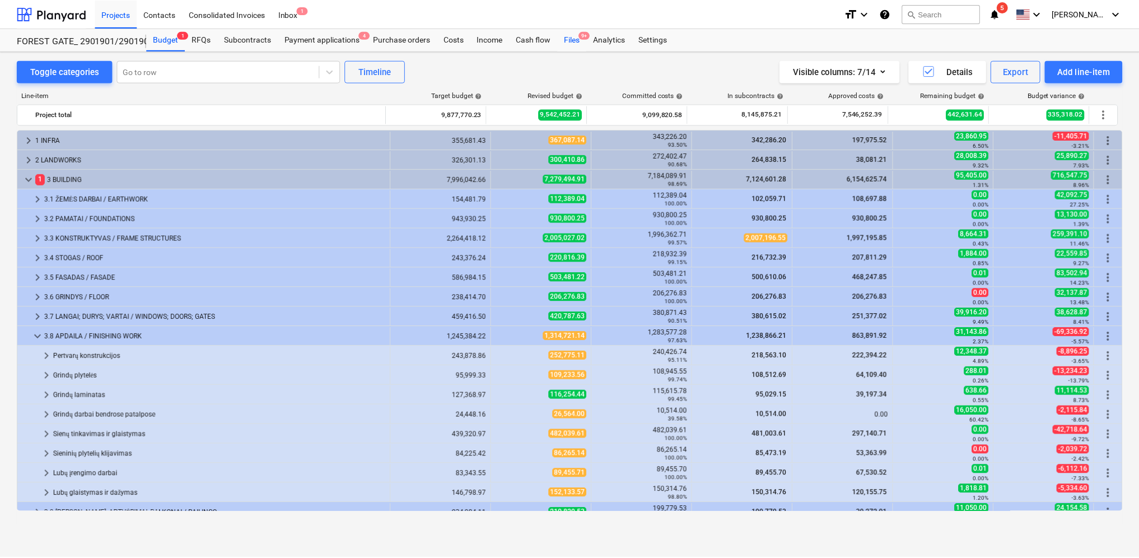
scroll to position [383, 0]
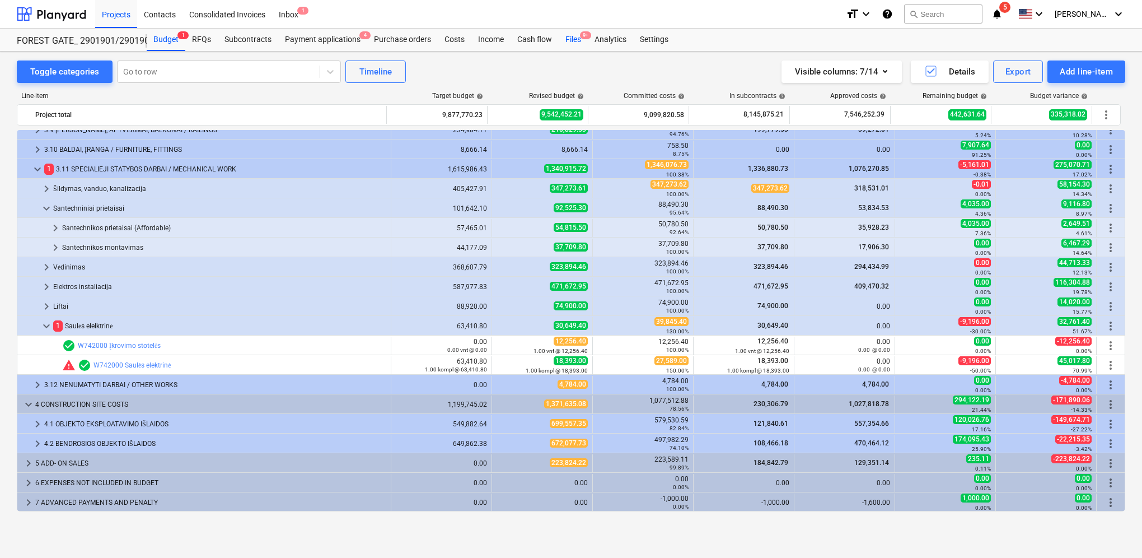
click at [576, 38] on div "Files 9+" at bounding box center [573, 40] width 29 height 22
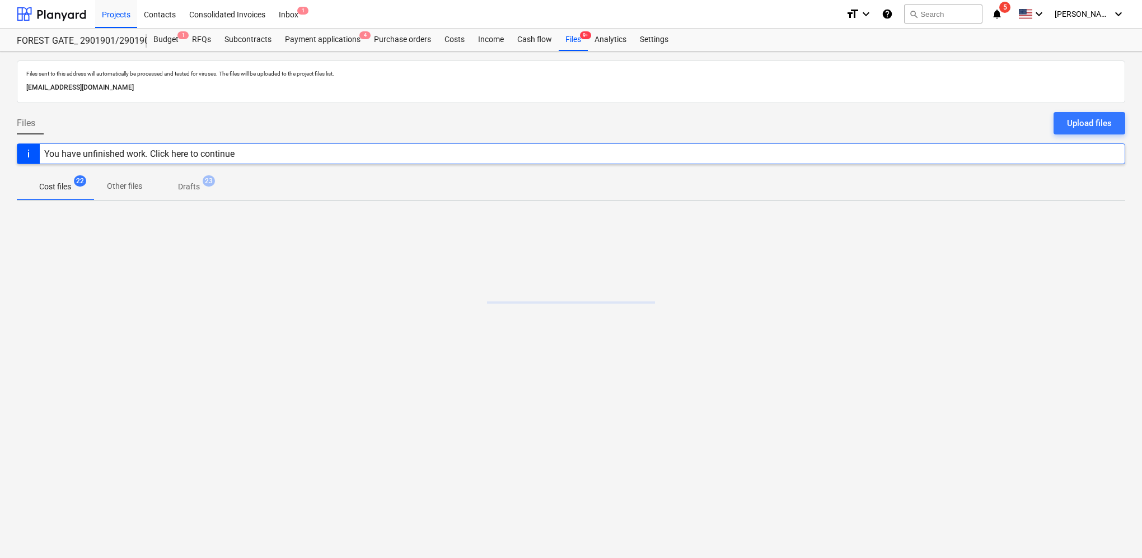
click at [194, 185] on p "Drafts" at bounding box center [189, 187] width 22 height 12
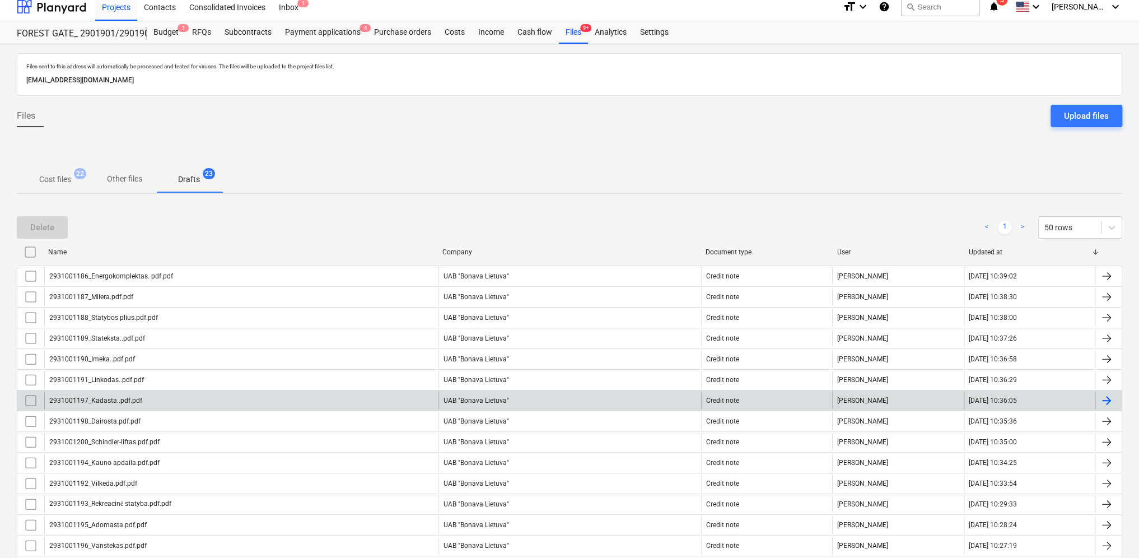
scroll to position [251, 0]
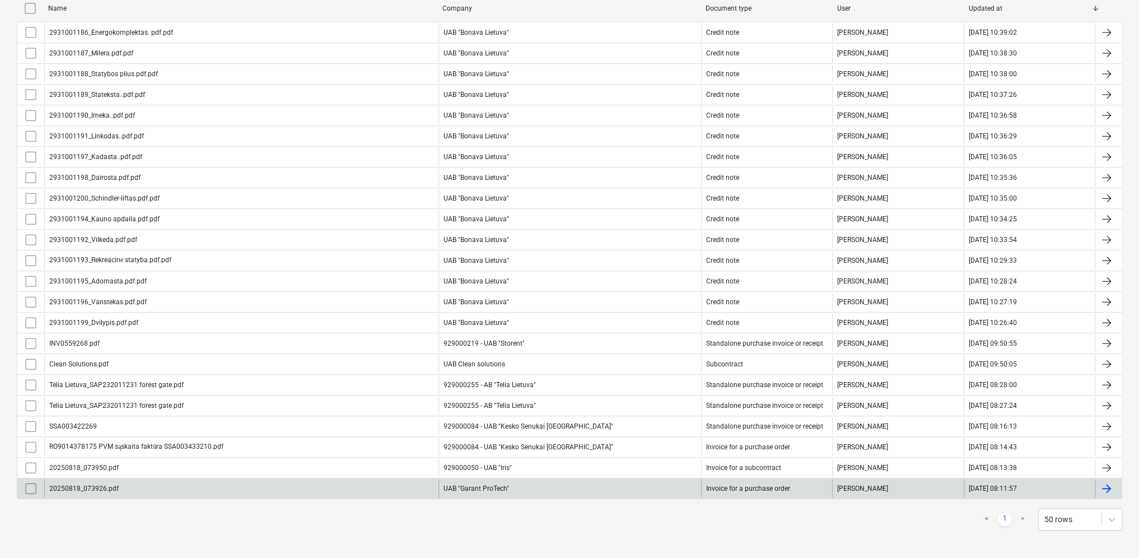
click at [1111, 484] on div at bounding box center [1106, 488] width 13 height 13
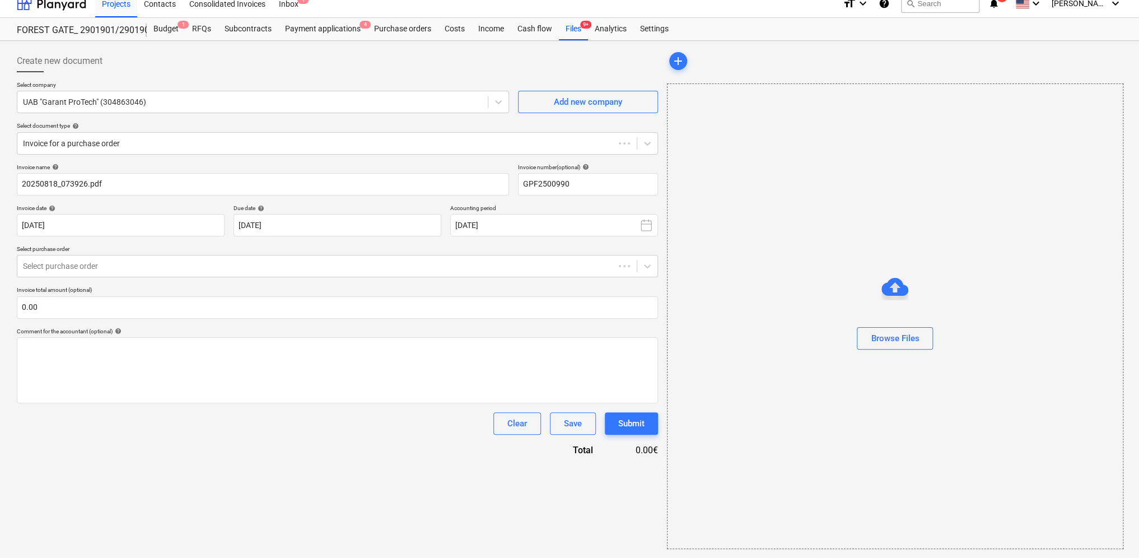
scroll to position [10, 0]
type input "GPF2500990"
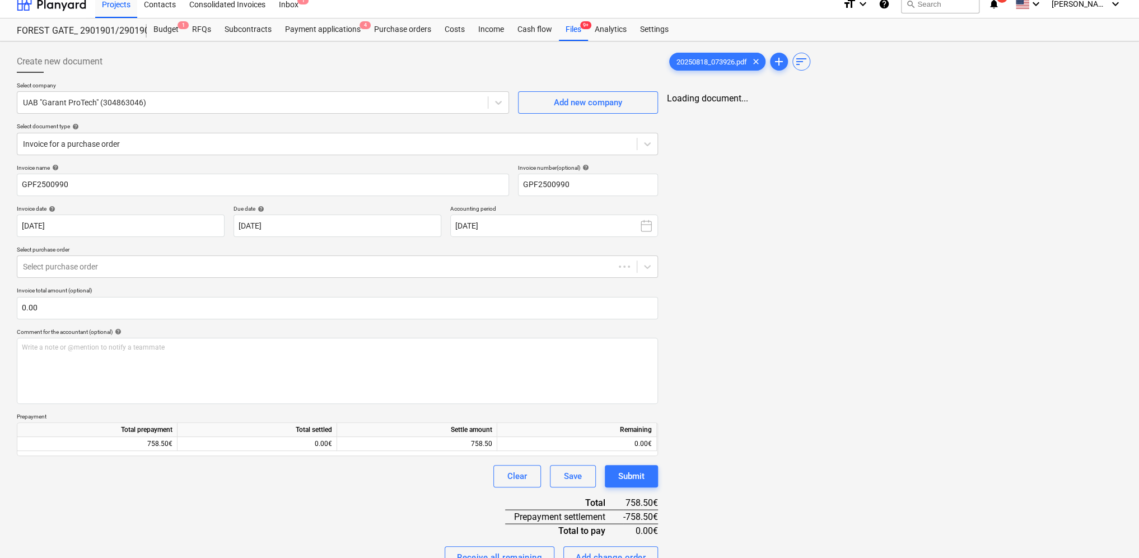
scroll to position [0, 0]
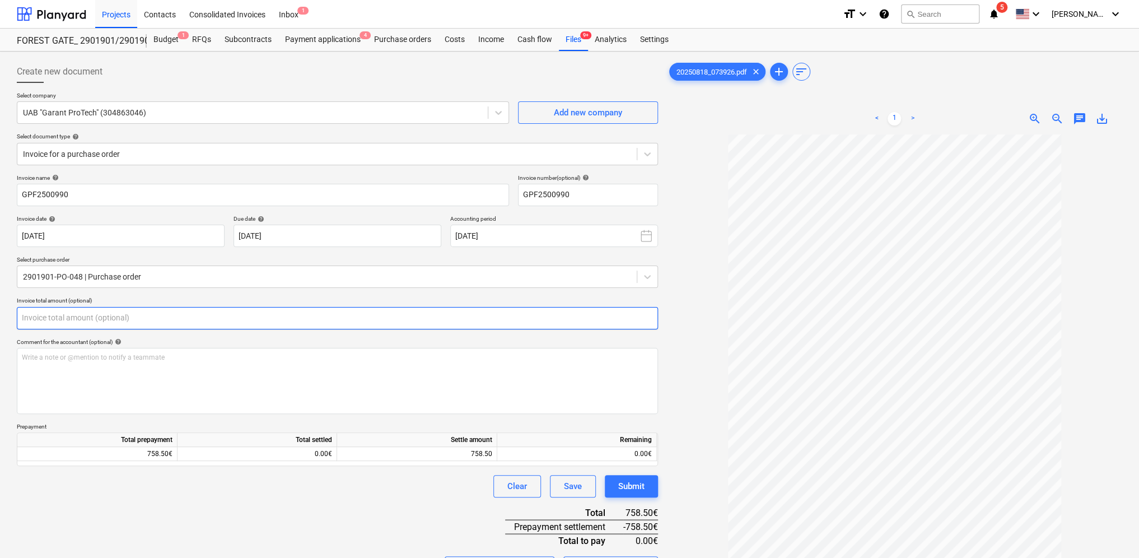
click at [194, 314] on input "text" at bounding box center [337, 318] width 641 height 22
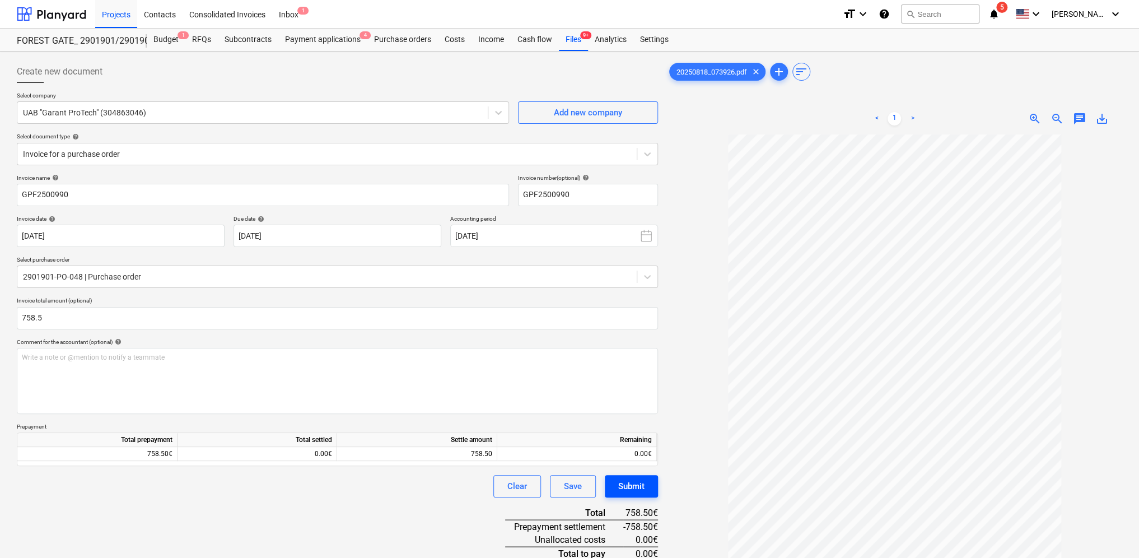
type input "758.50"
click at [629, 483] on div "Submit" at bounding box center [631, 486] width 26 height 15
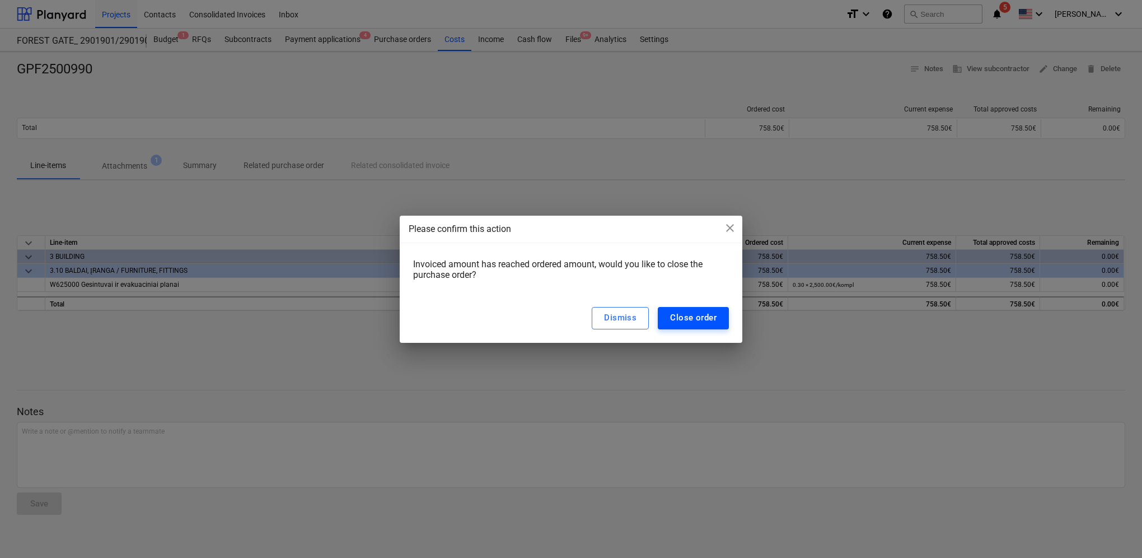
click at [703, 320] on div "Close order" at bounding box center [693, 317] width 46 height 15
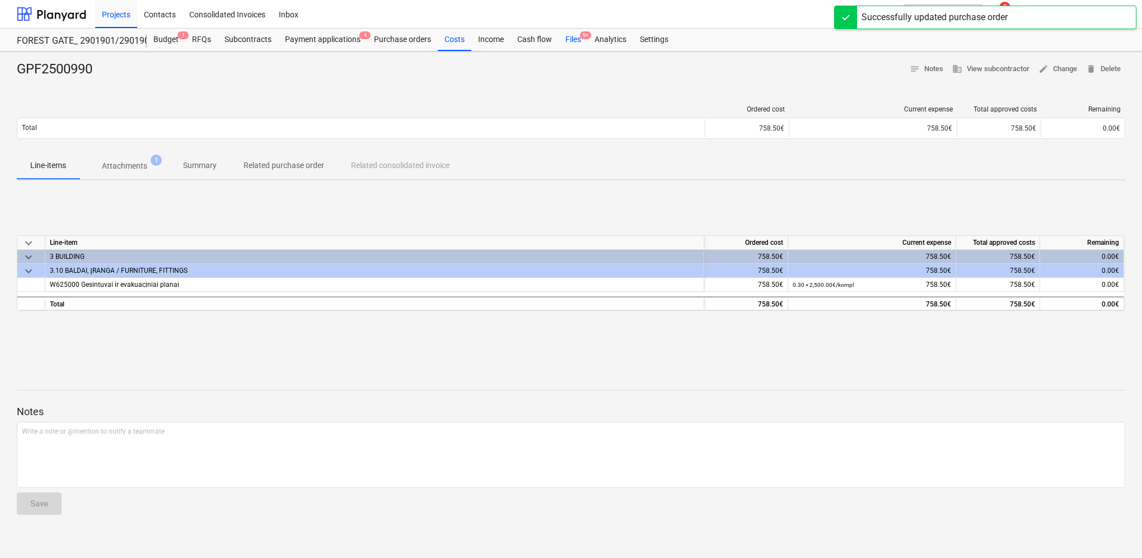
click at [575, 47] on div "Files 9+" at bounding box center [573, 40] width 29 height 22
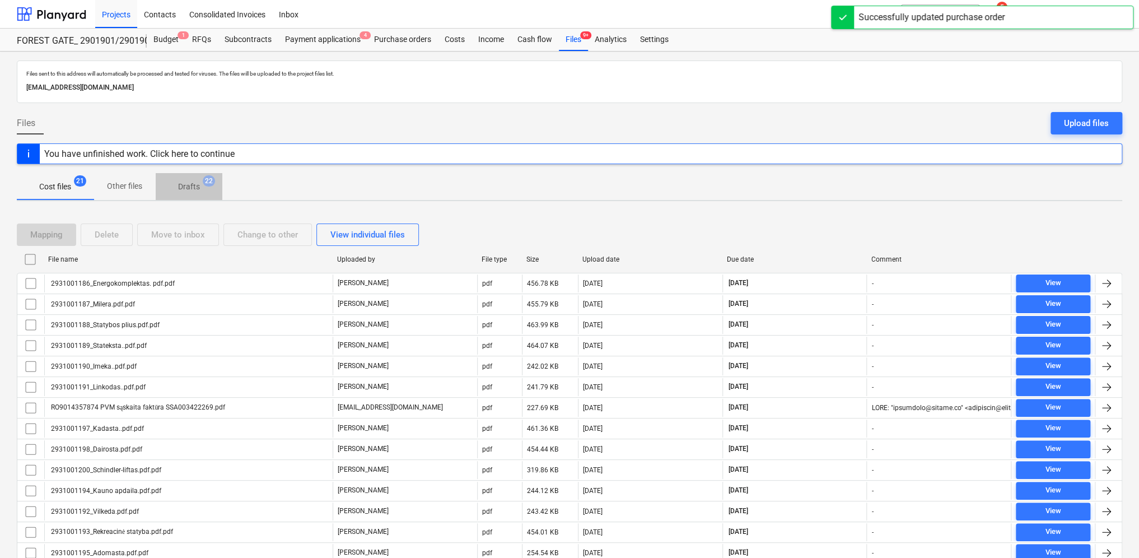
click at [184, 184] on p "Drafts" at bounding box center [189, 187] width 22 height 12
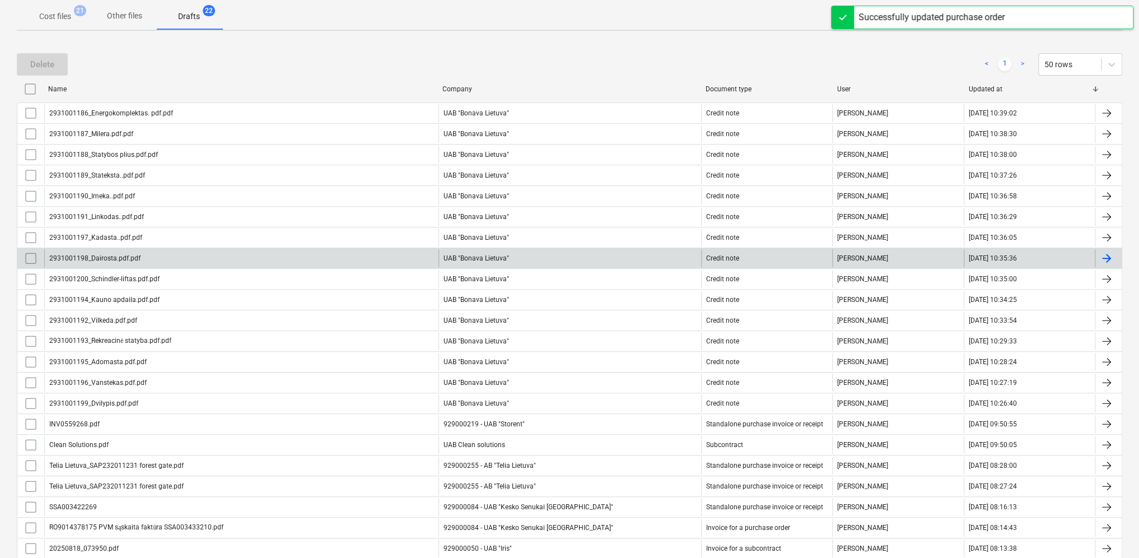
scroll to position [231, 0]
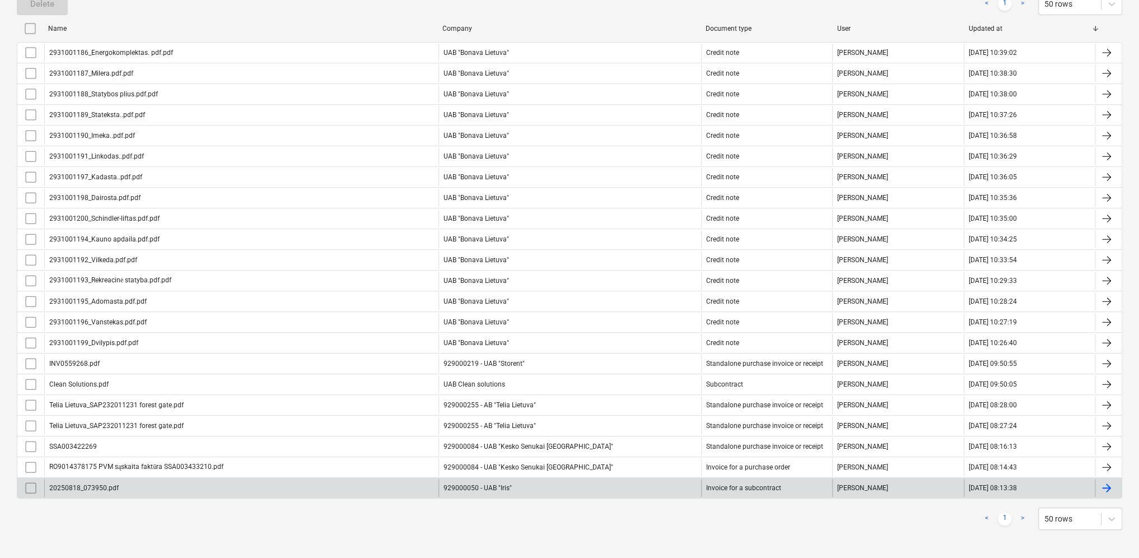
click at [1110, 484] on div at bounding box center [1106, 487] width 13 height 13
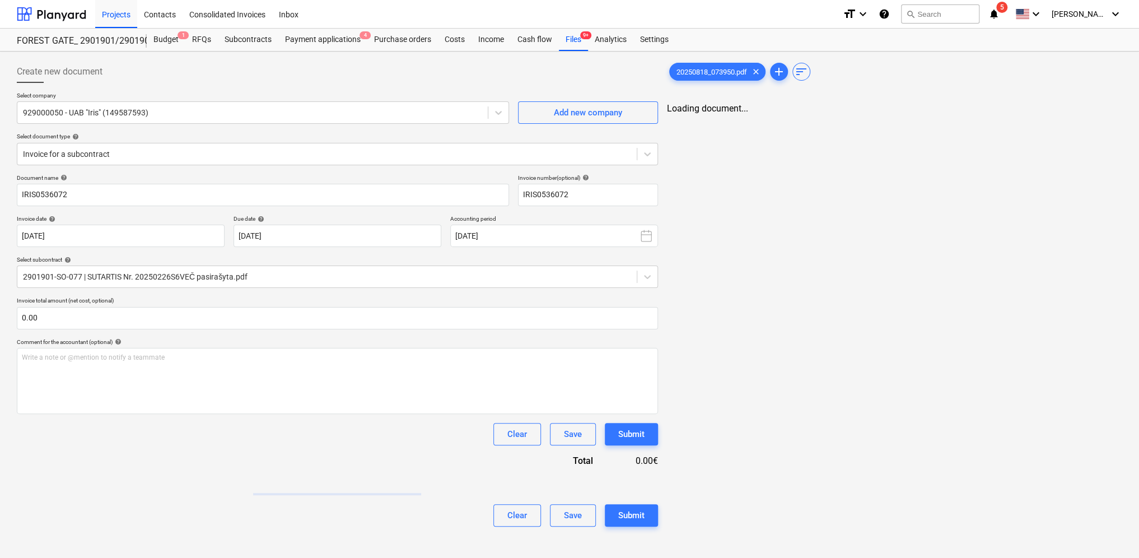
type input "IRIS0536072"
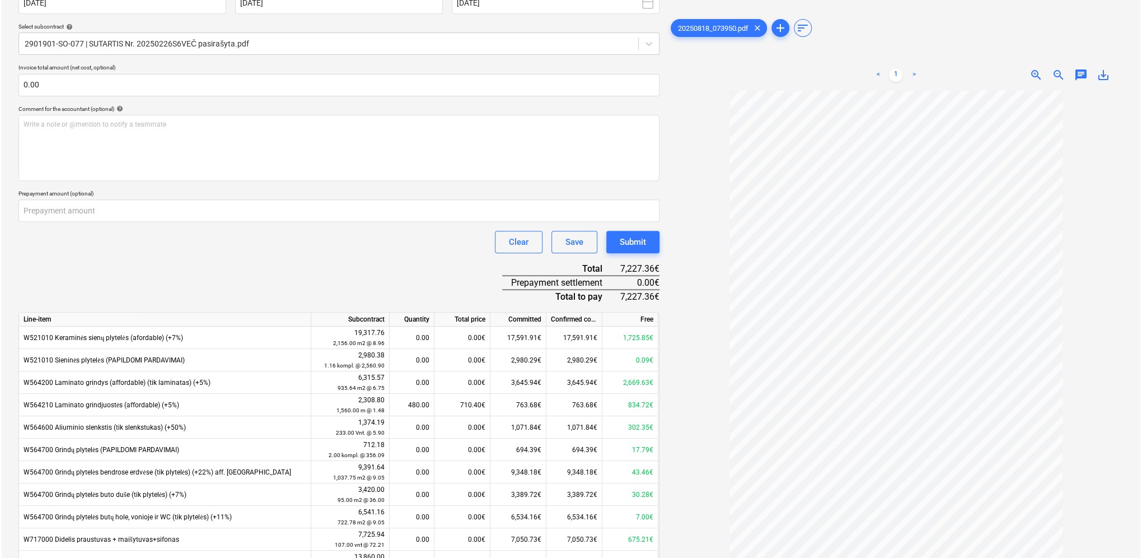
scroll to position [80, 0]
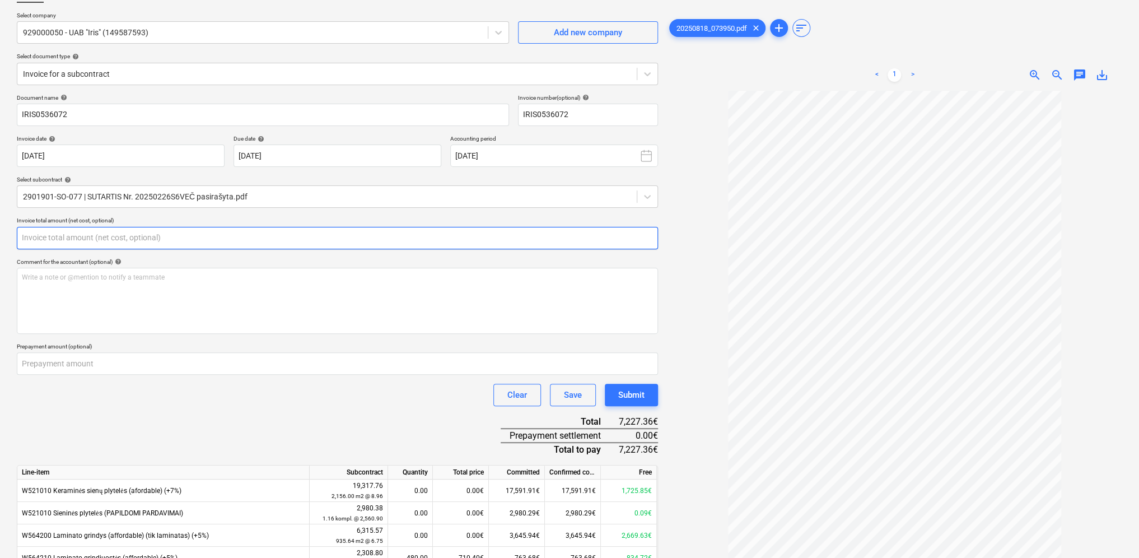
click at [188, 237] on input "text" at bounding box center [337, 238] width 641 height 22
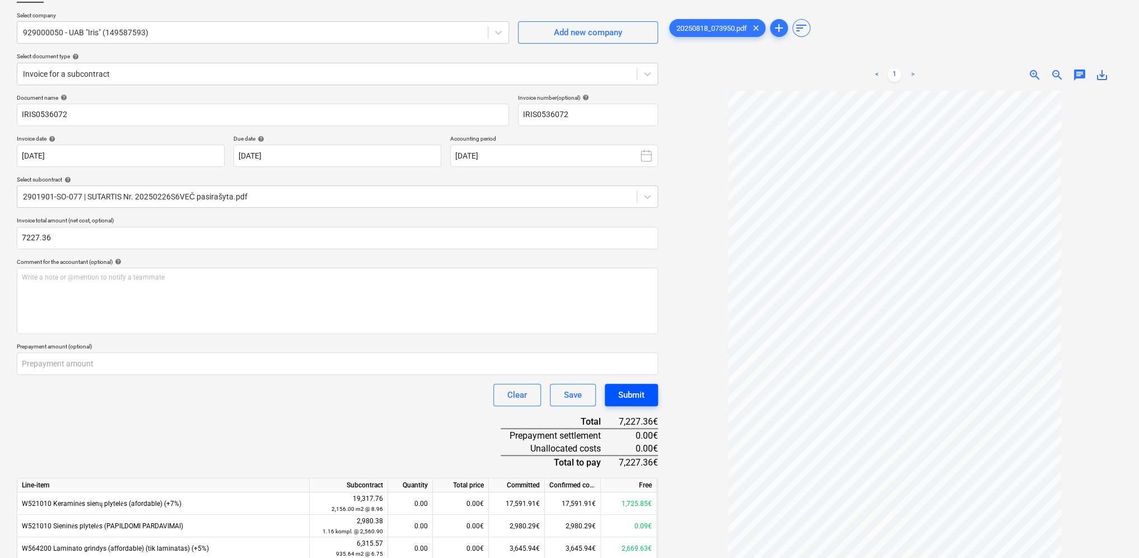
type input "7,227.36"
click at [652, 402] on button "Submit" at bounding box center [631, 395] width 53 height 22
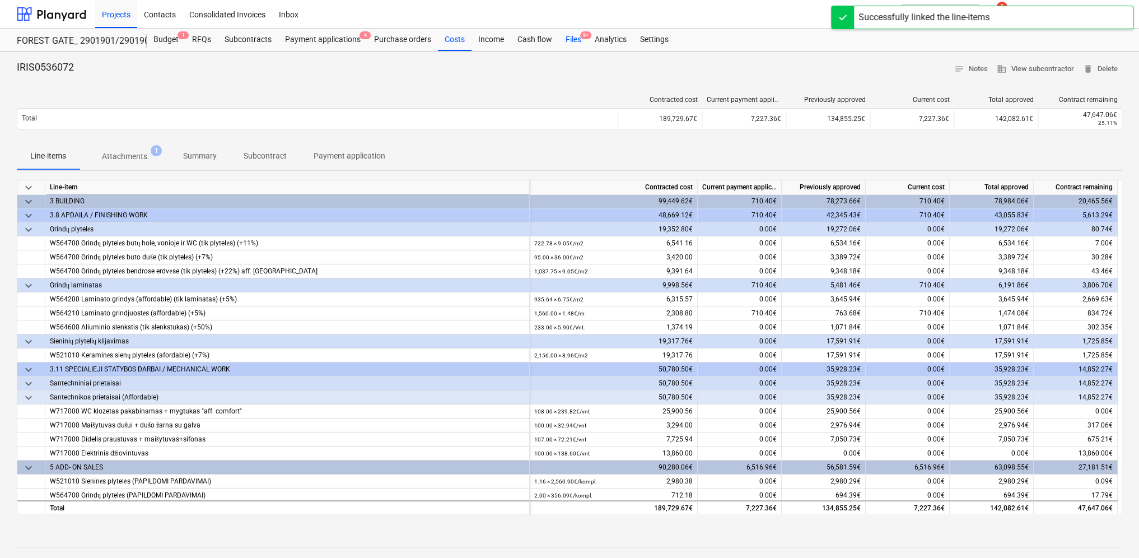
click at [576, 40] on div "Files 9+" at bounding box center [573, 40] width 29 height 22
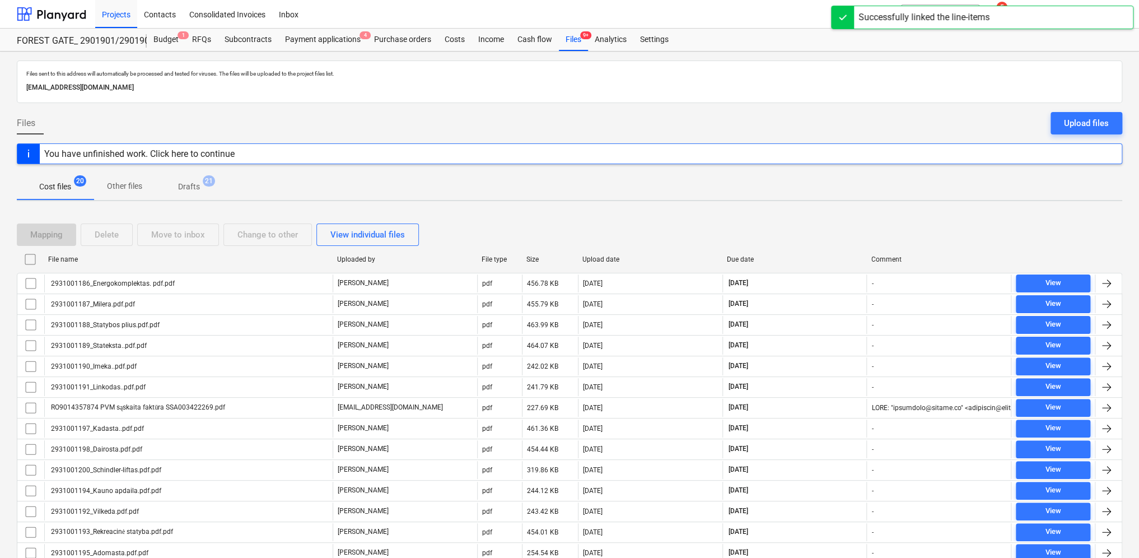
click at [185, 186] on p "Drafts" at bounding box center [189, 187] width 22 height 12
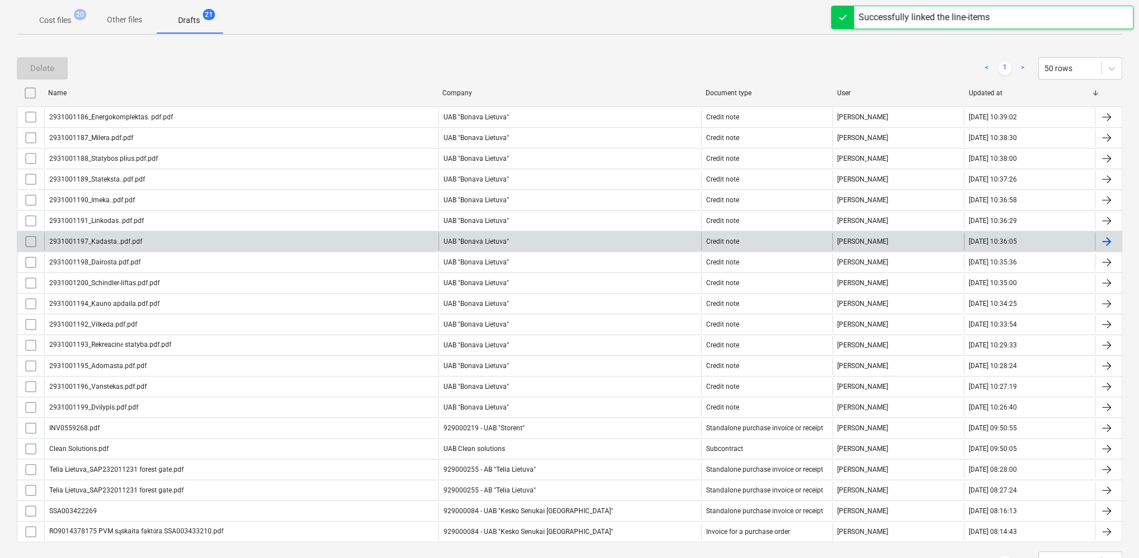
scroll to position [210, 0]
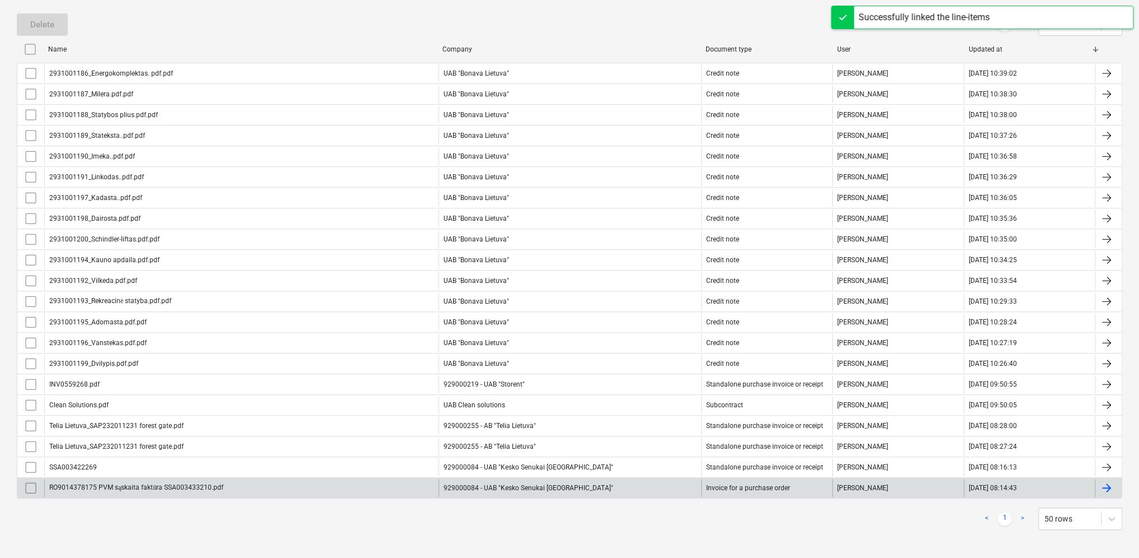
click at [1104, 484] on div at bounding box center [1106, 487] width 13 height 13
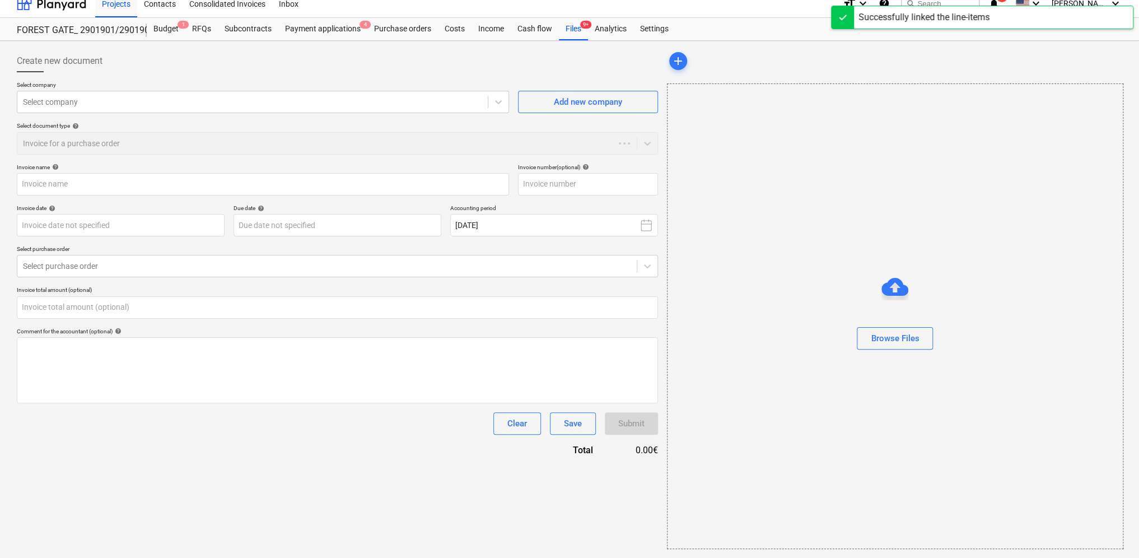
type input "RO9014378175 PVM sąskaita faktūra SSA003433210.pdf"
type input "SSA003433210"
type input "[DATE]"
type input "0.00"
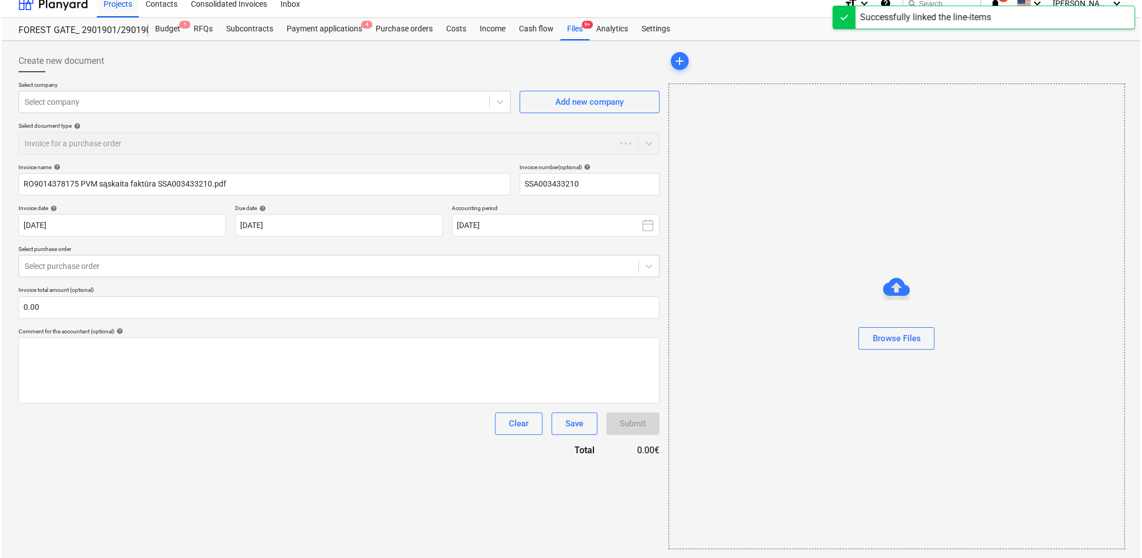
scroll to position [10, 0]
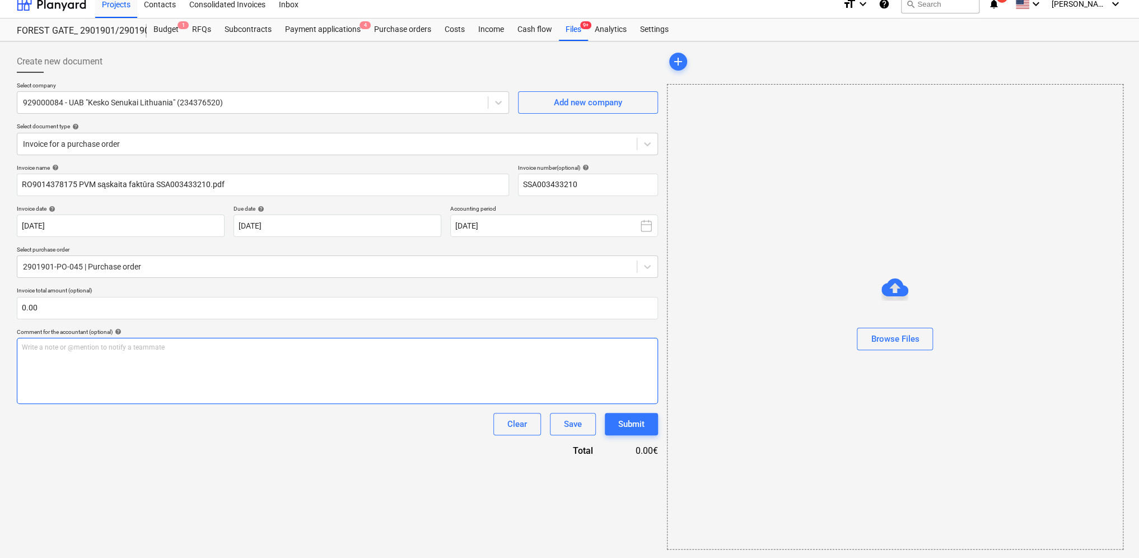
type input "SSA003433210"
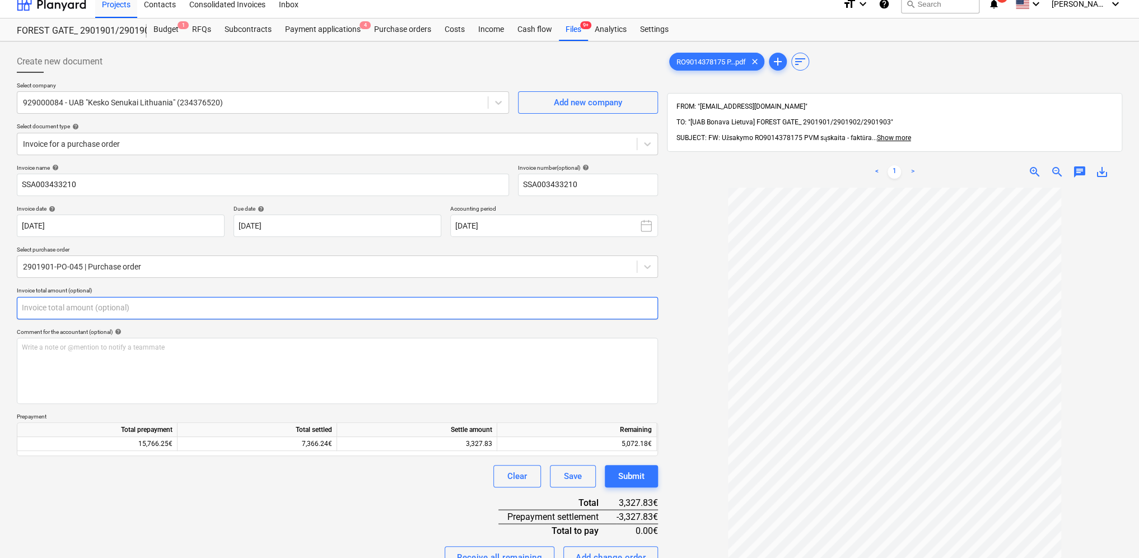
click at [181, 300] on input "text" at bounding box center [337, 308] width 641 height 22
type input "5"
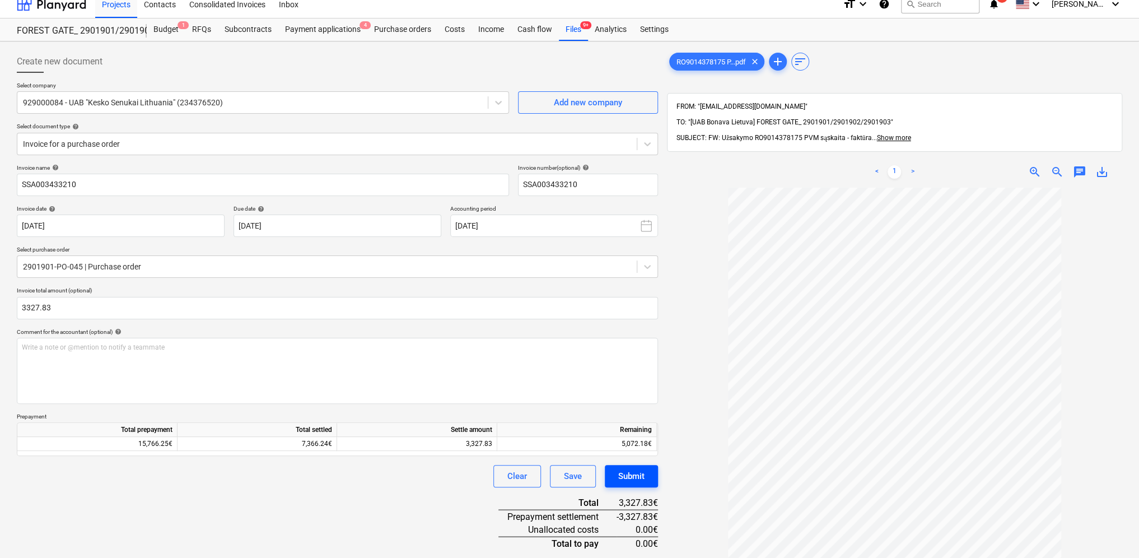
type input "3,327.83"
click at [637, 472] on div "Submit" at bounding box center [631, 476] width 26 height 15
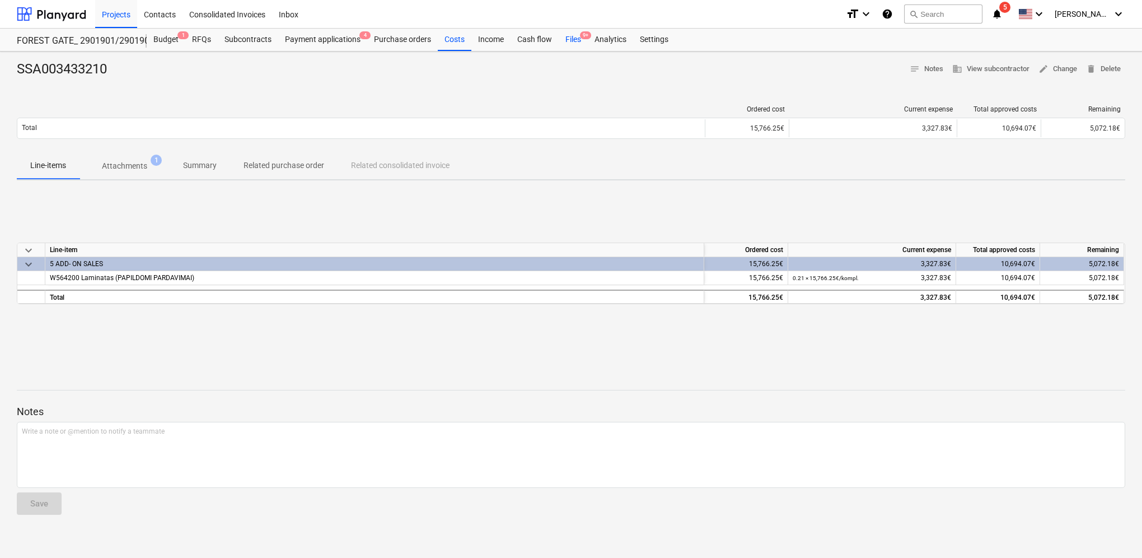
click at [574, 39] on div "Files 9+" at bounding box center [573, 40] width 29 height 22
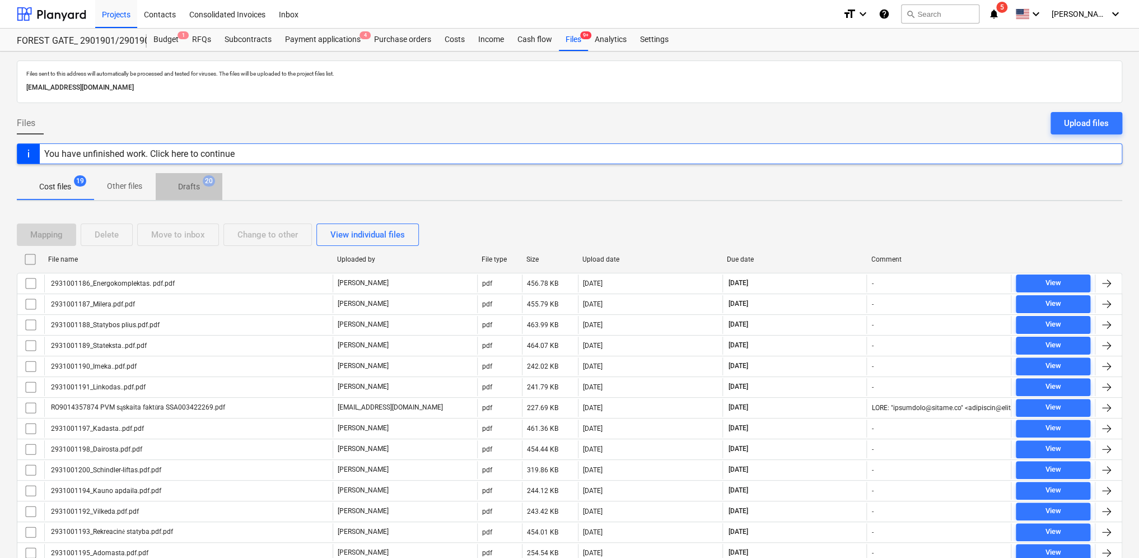
click at [186, 184] on p "Drafts" at bounding box center [189, 187] width 22 height 12
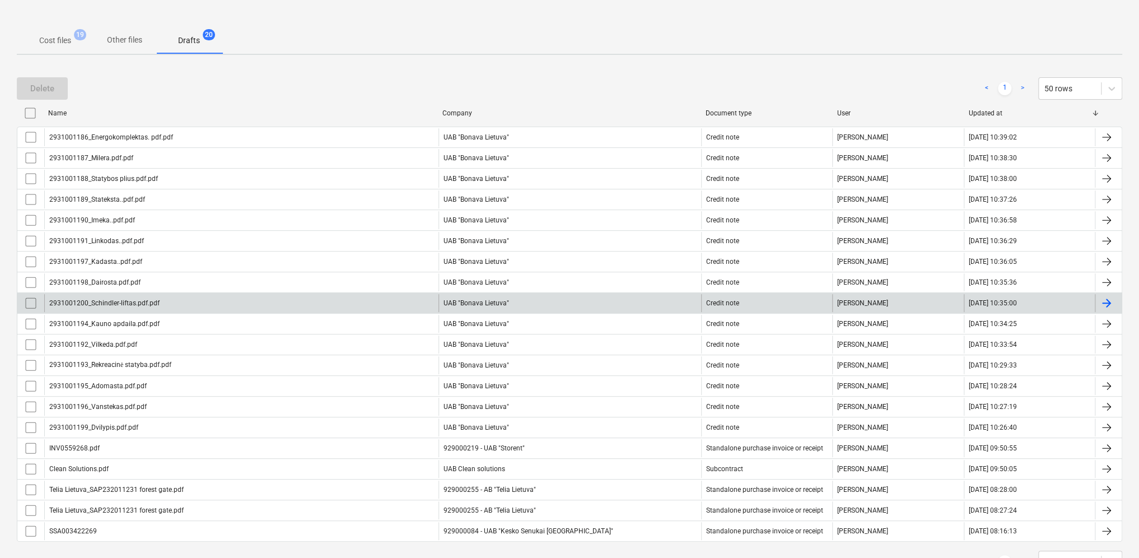
scroll to position [189, 0]
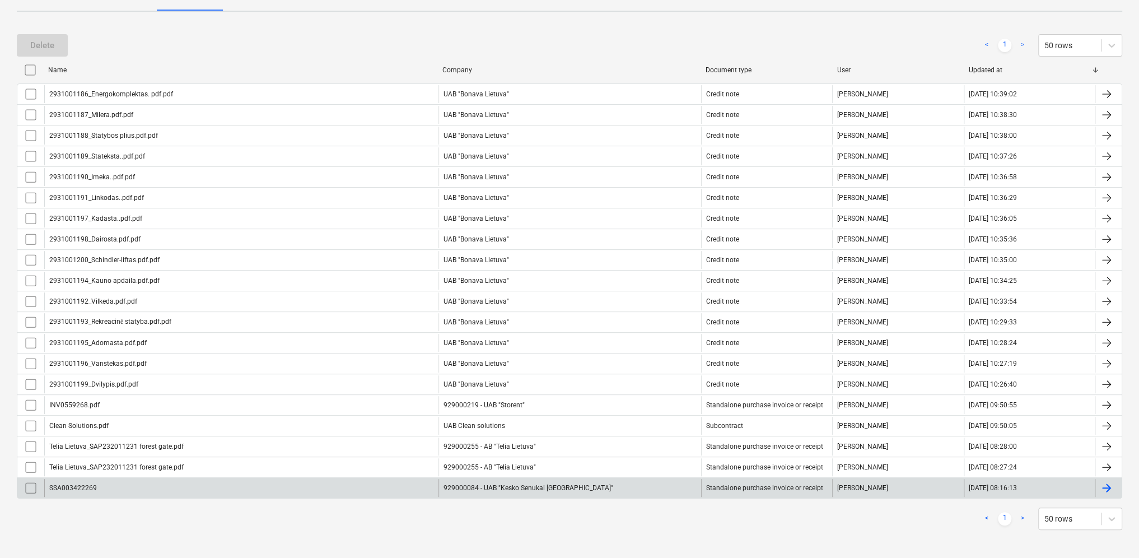
click at [1106, 484] on div at bounding box center [1106, 487] width 13 height 13
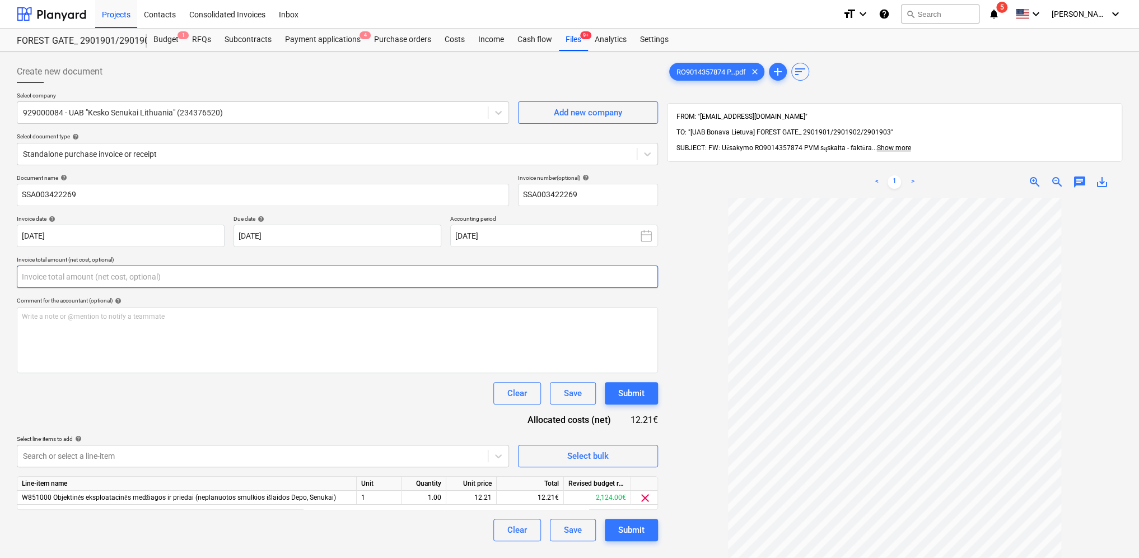
click at [158, 284] on input "text" at bounding box center [337, 276] width 641 height 22
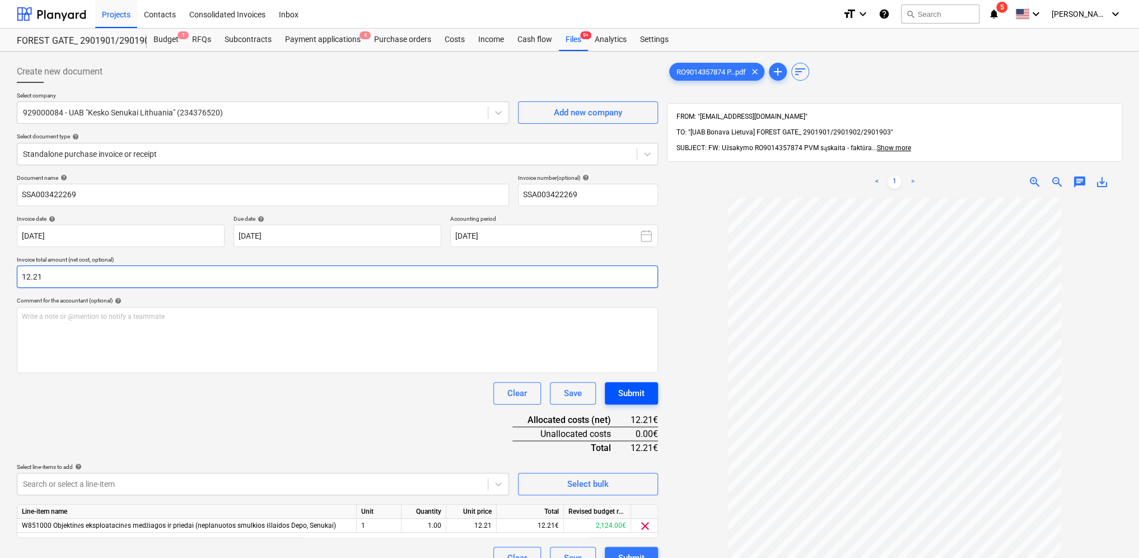
type input "12.21"
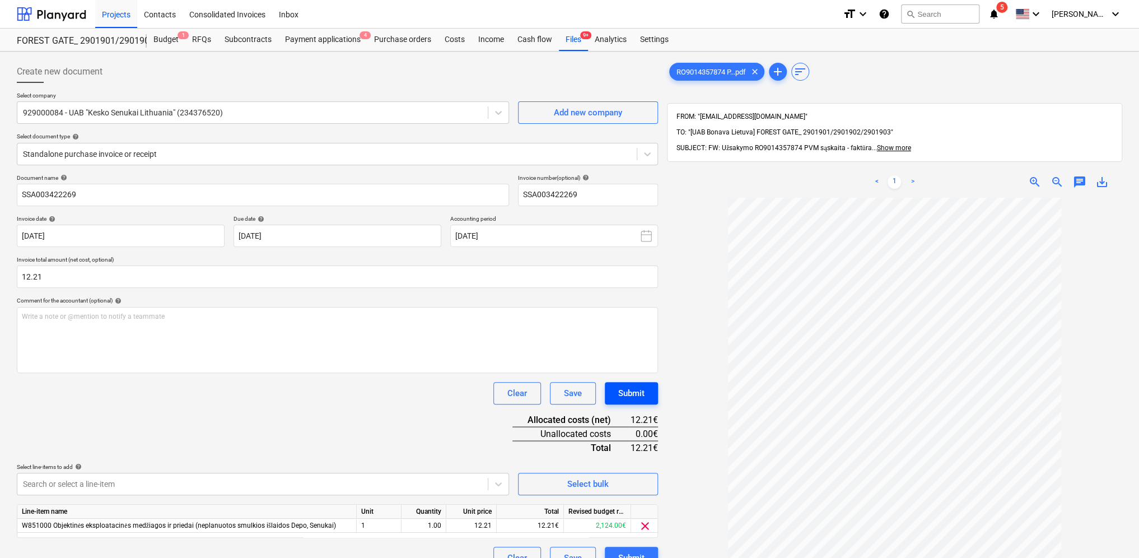
click at [650, 393] on button "Submit" at bounding box center [631, 393] width 53 height 22
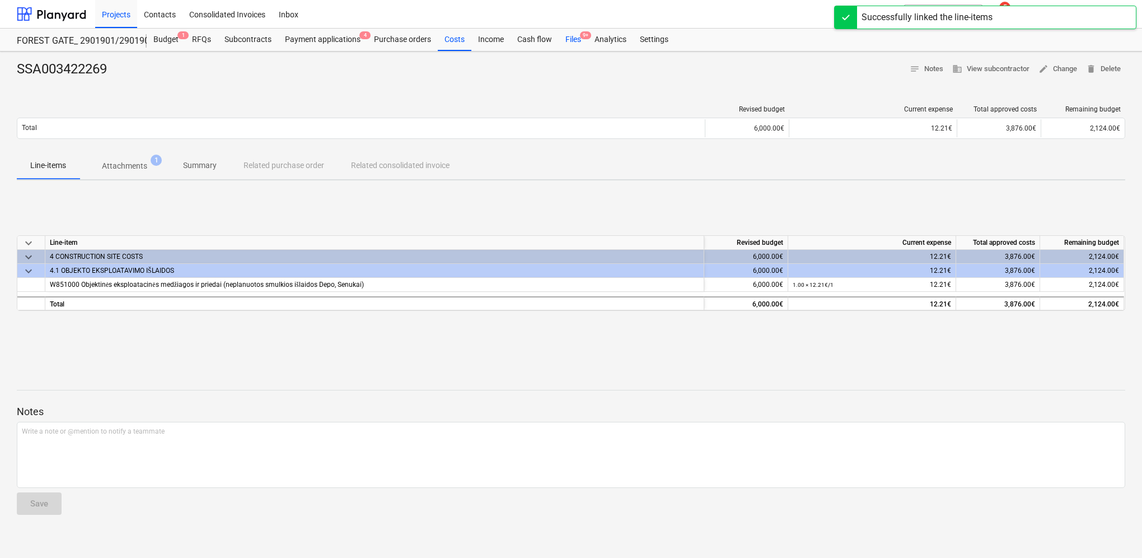
click at [573, 39] on div "Files 9+" at bounding box center [573, 40] width 29 height 22
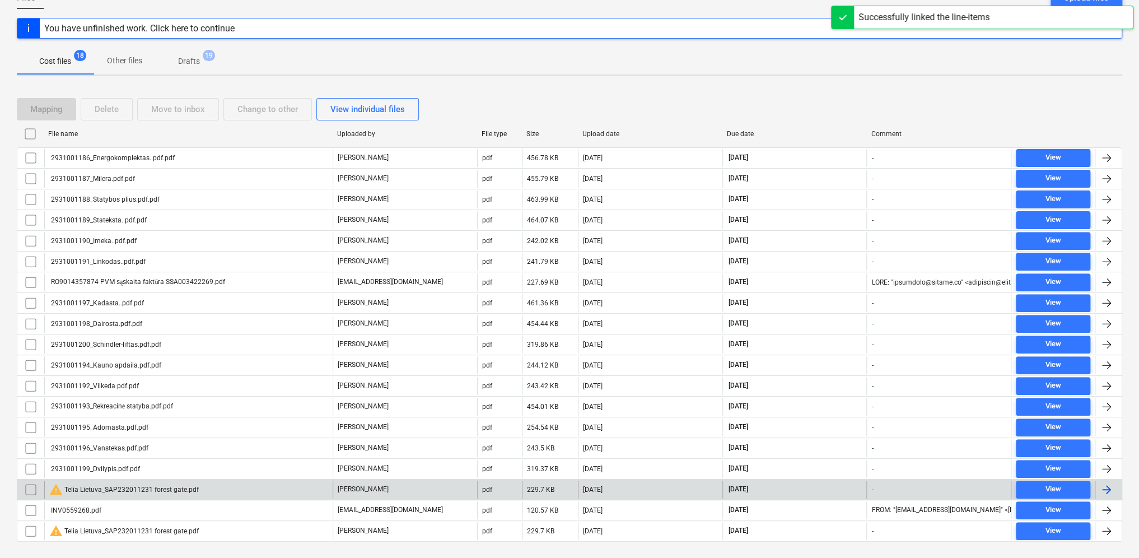
scroll to position [125, 0]
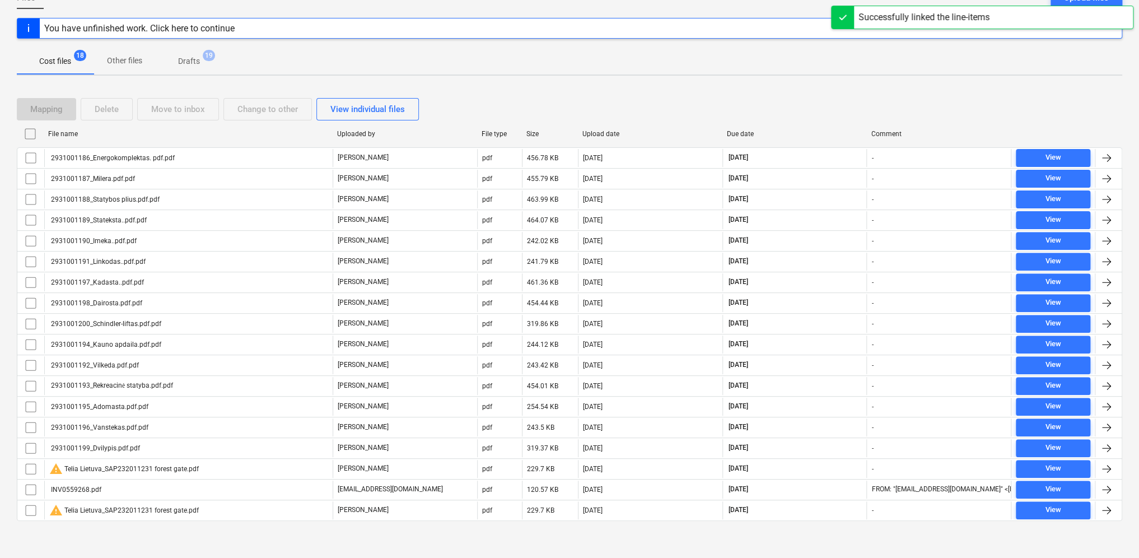
click at [199, 60] on p "Drafts" at bounding box center [189, 61] width 22 height 12
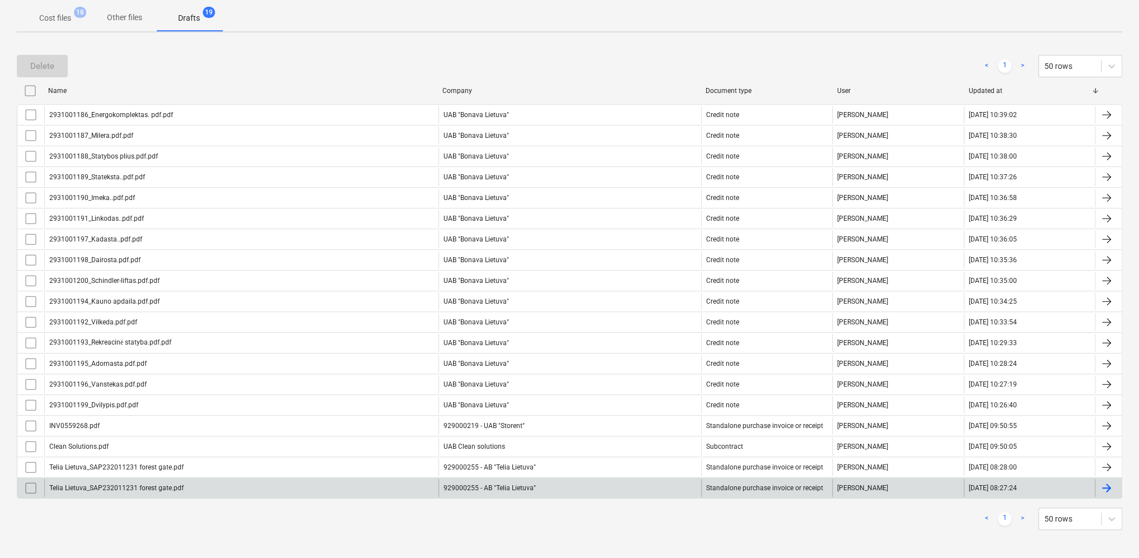
click at [1109, 487] on div at bounding box center [1106, 487] width 13 height 13
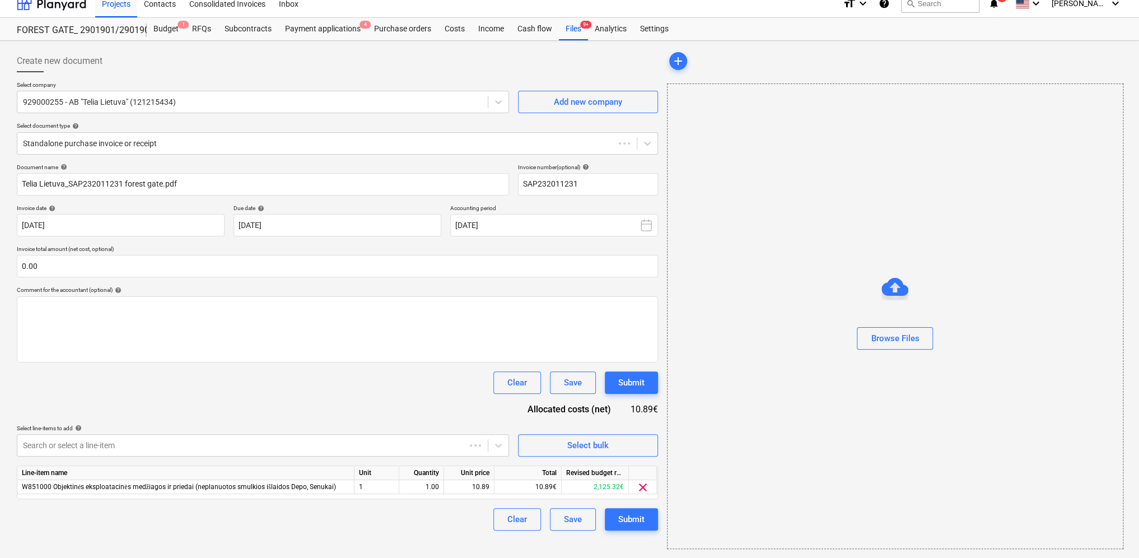
scroll to position [10, 0]
type input "SAP232011231"
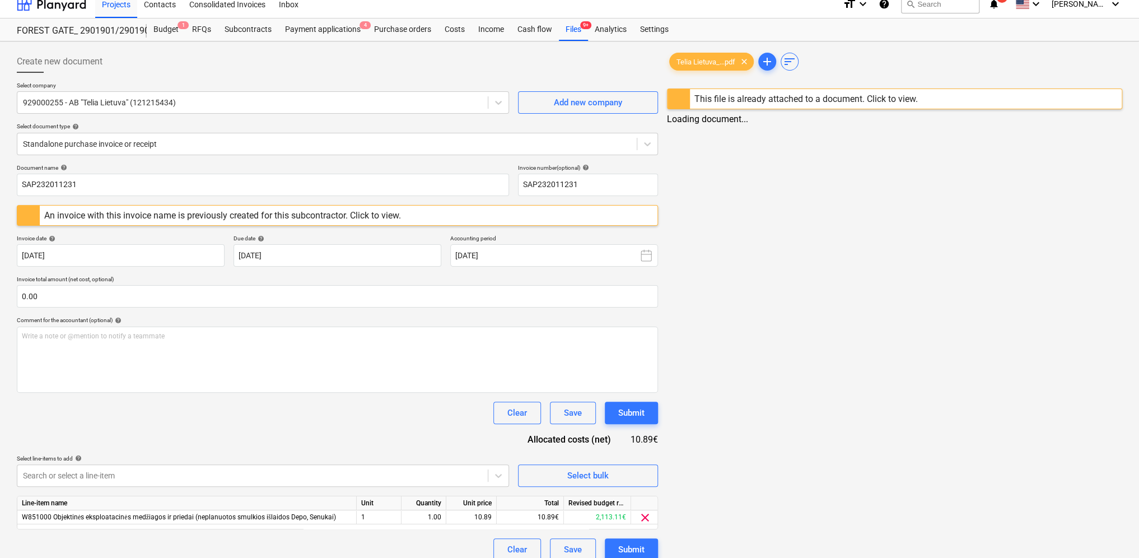
scroll to position [0, 0]
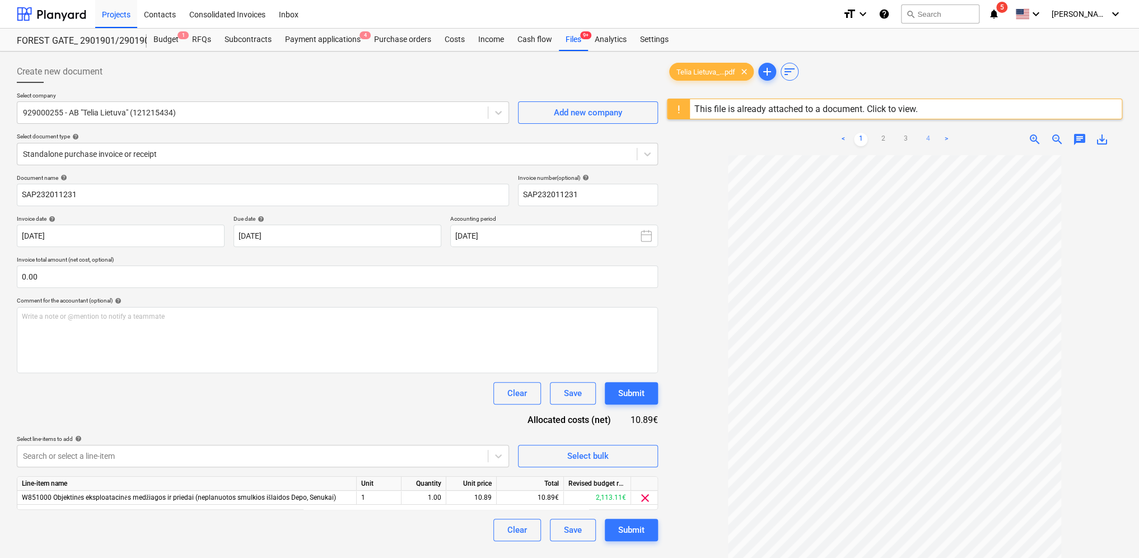
click at [928, 137] on link "4" at bounding box center [927, 139] width 13 height 13
click at [576, 36] on div "Files 9+" at bounding box center [573, 40] width 29 height 22
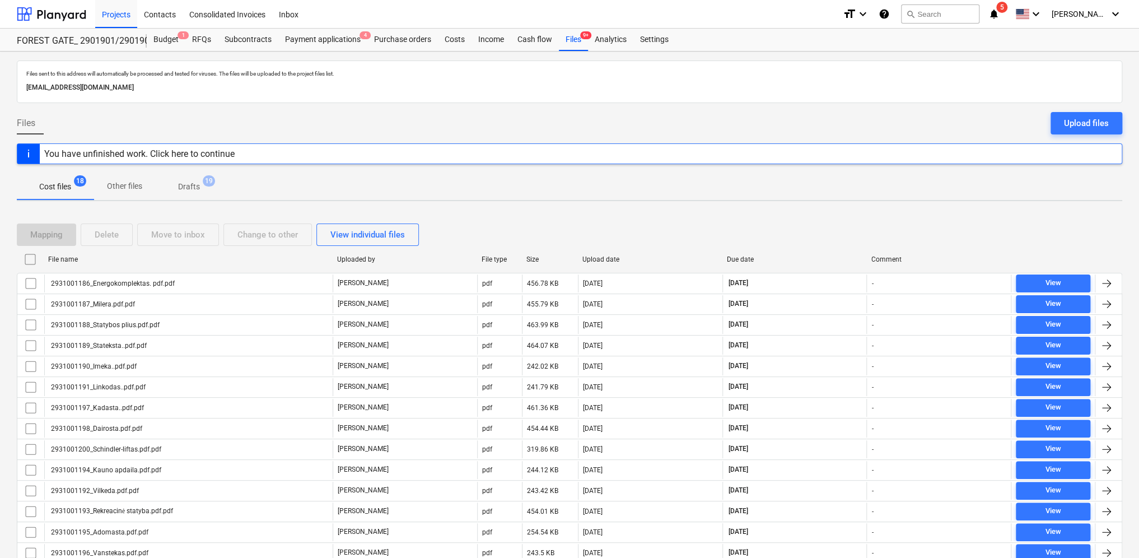
scroll to position [125, 0]
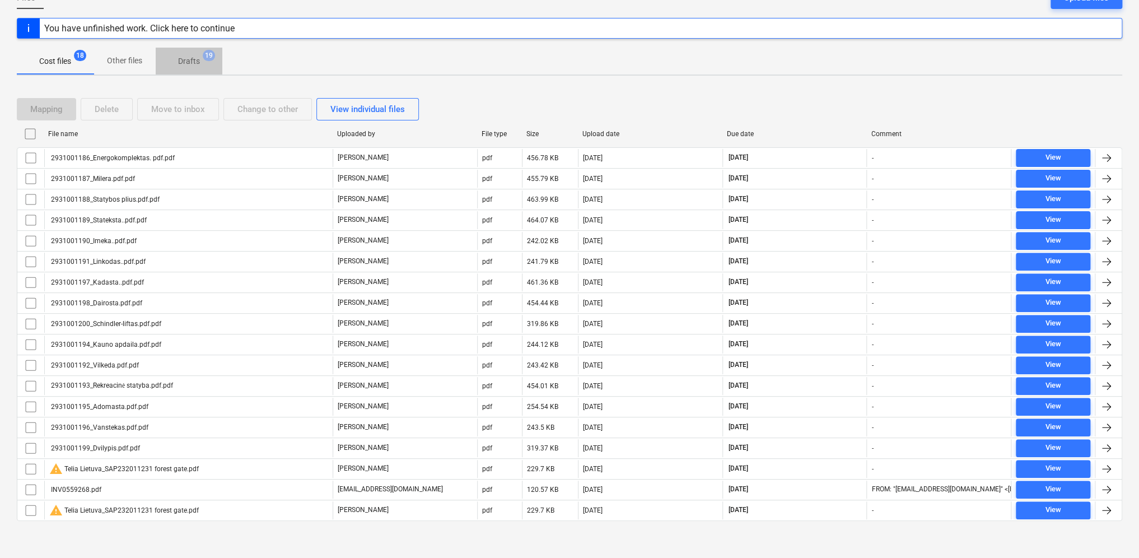
click at [199, 62] on p "Drafts" at bounding box center [189, 61] width 22 height 12
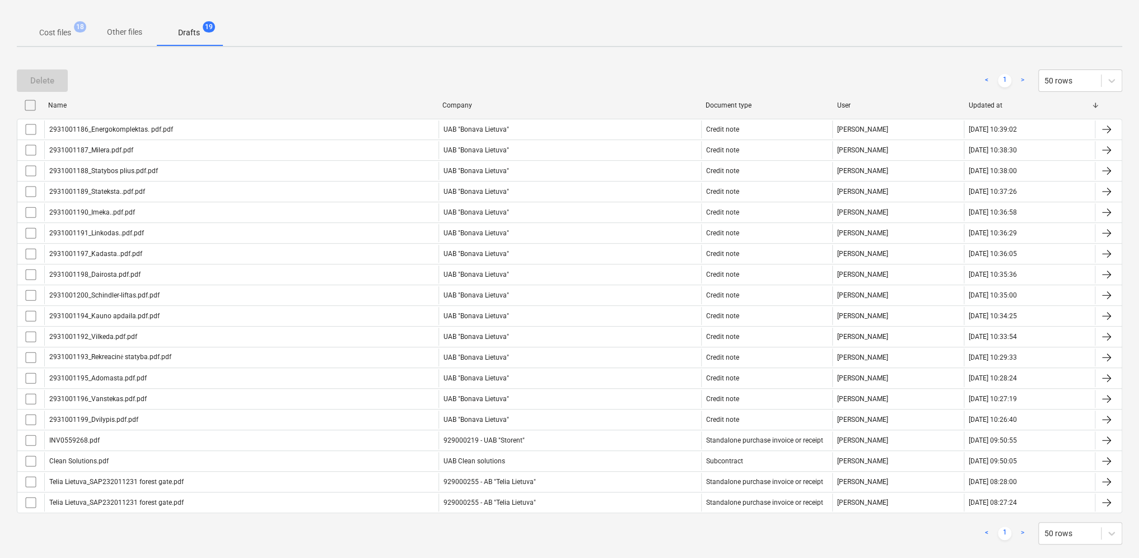
scroll to position [169, 0]
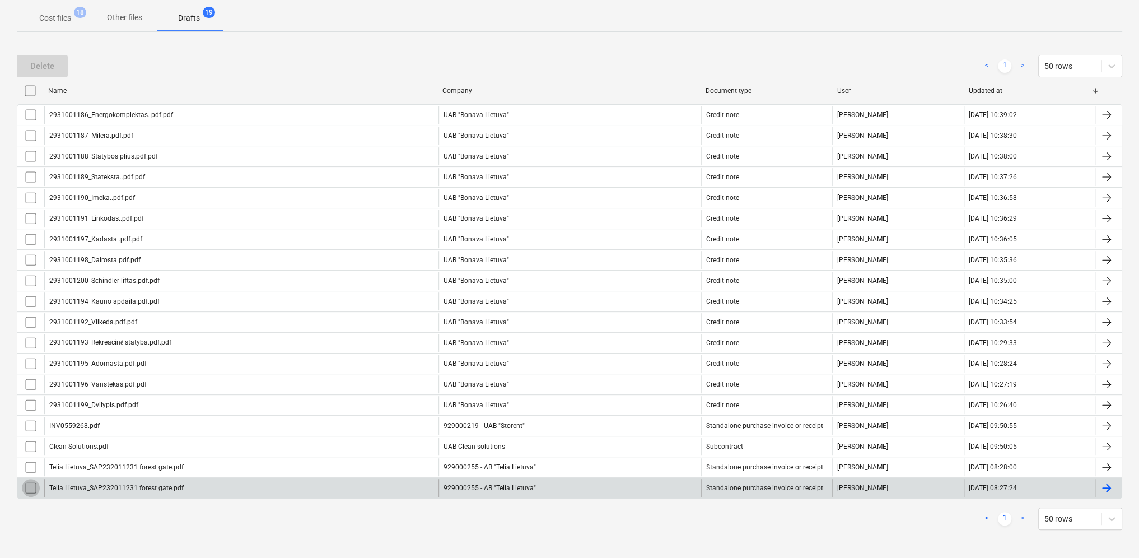
click at [28, 486] on input "checkbox" at bounding box center [31, 488] width 18 height 18
click at [37, 64] on div "Delete" at bounding box center [42, 66] width 24 height 15
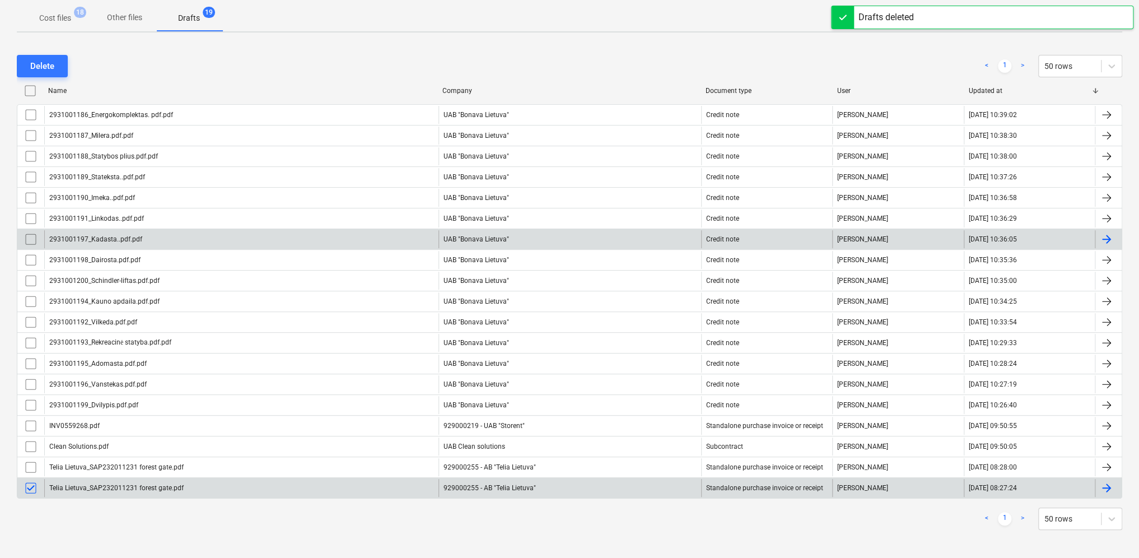
scroll to position [148, 0]
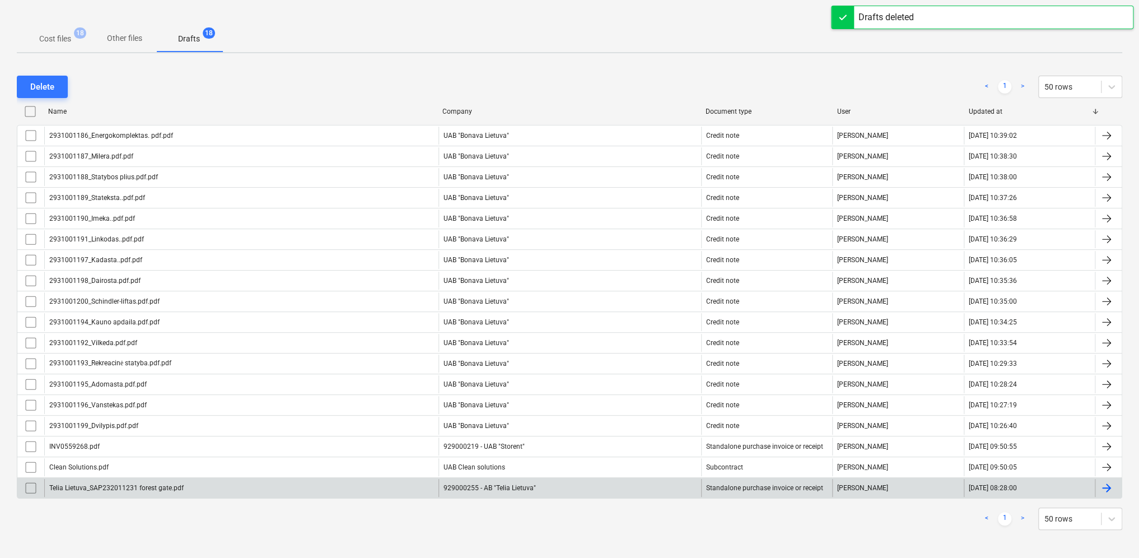
click at [1110, 483] on div at bounding box center [1106, 487] width 13 height 13
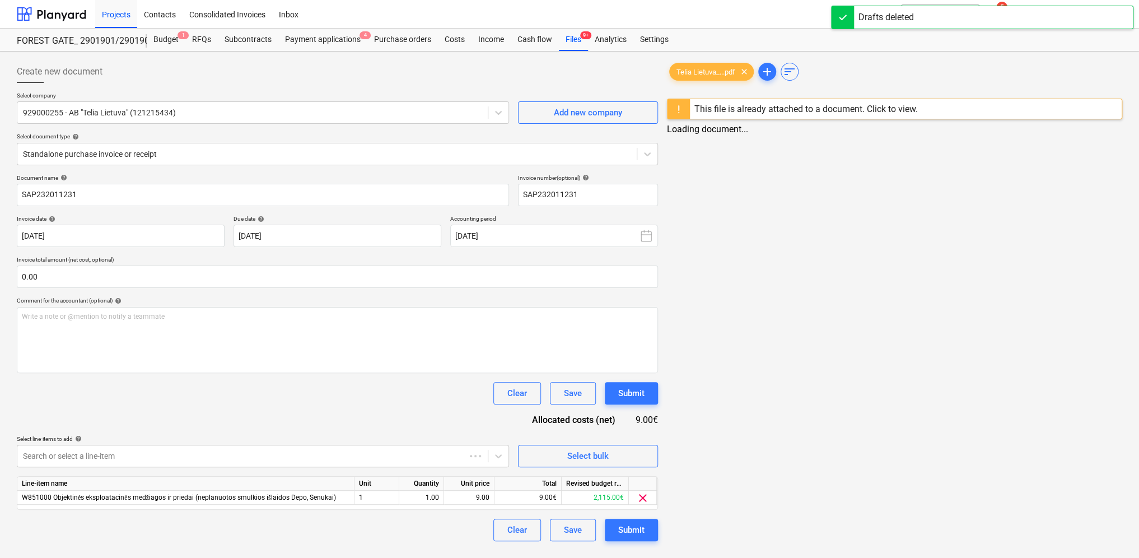
type input "SAP232011231"
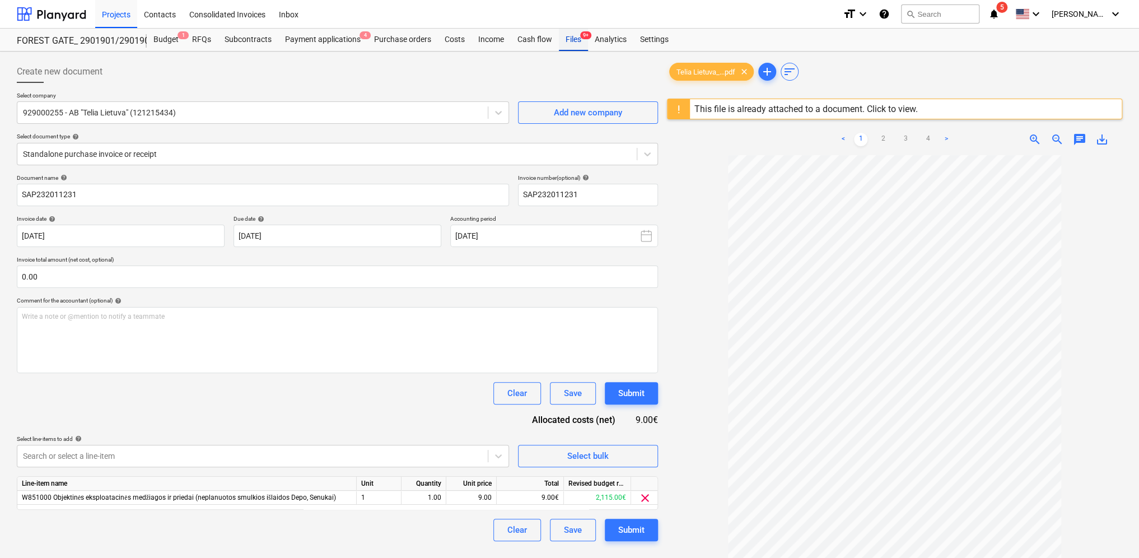
click at [568, 43] on div "Files 9+" at bounding box center [573, 40] width 29 height 22
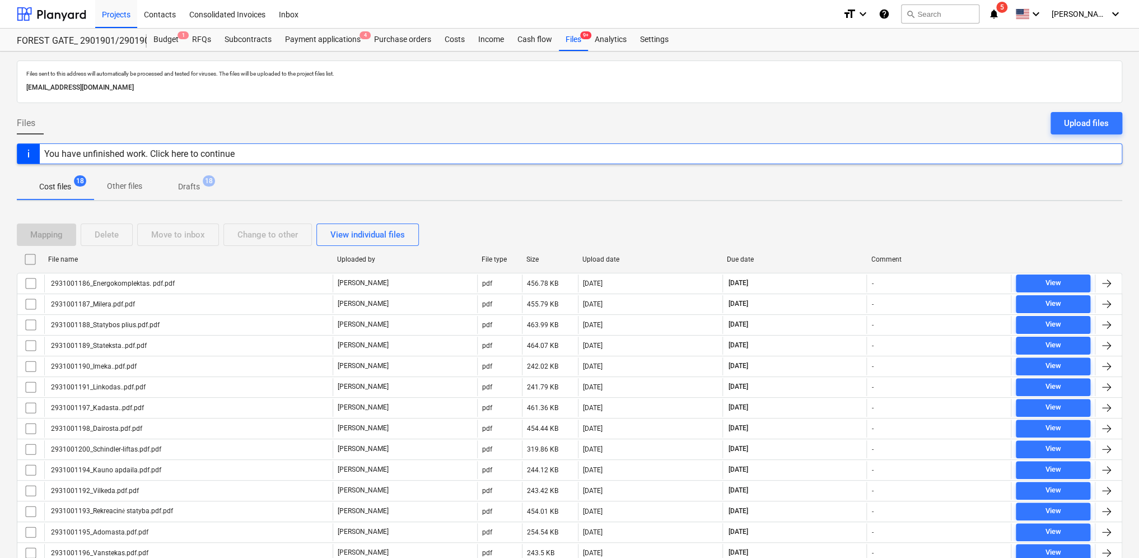
click at [195, 178] on span "Drafts 18" at bounding box center [189, 186] width 67 height 20
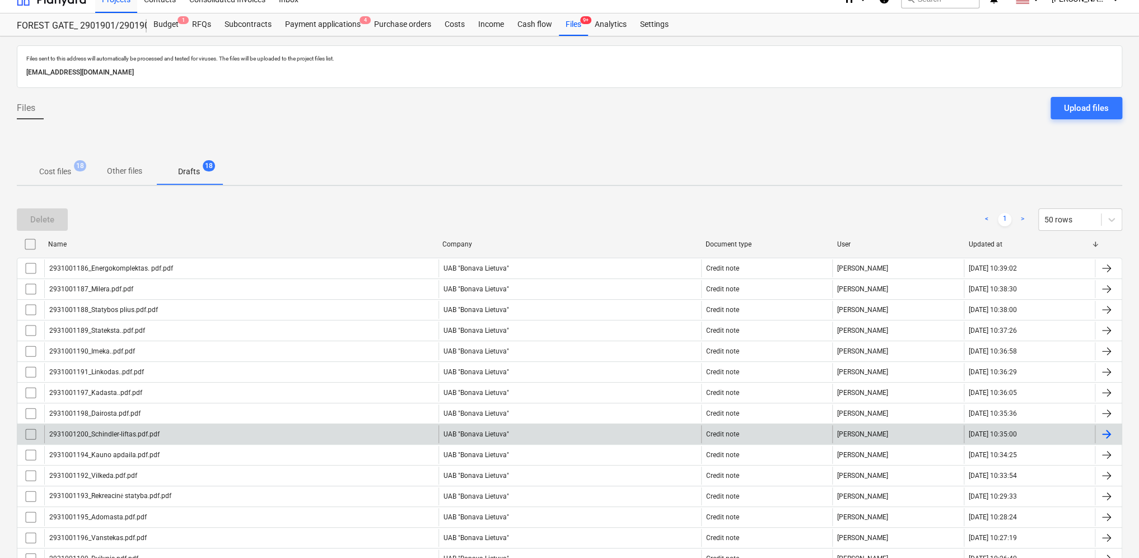
scroll to position [148, 0]
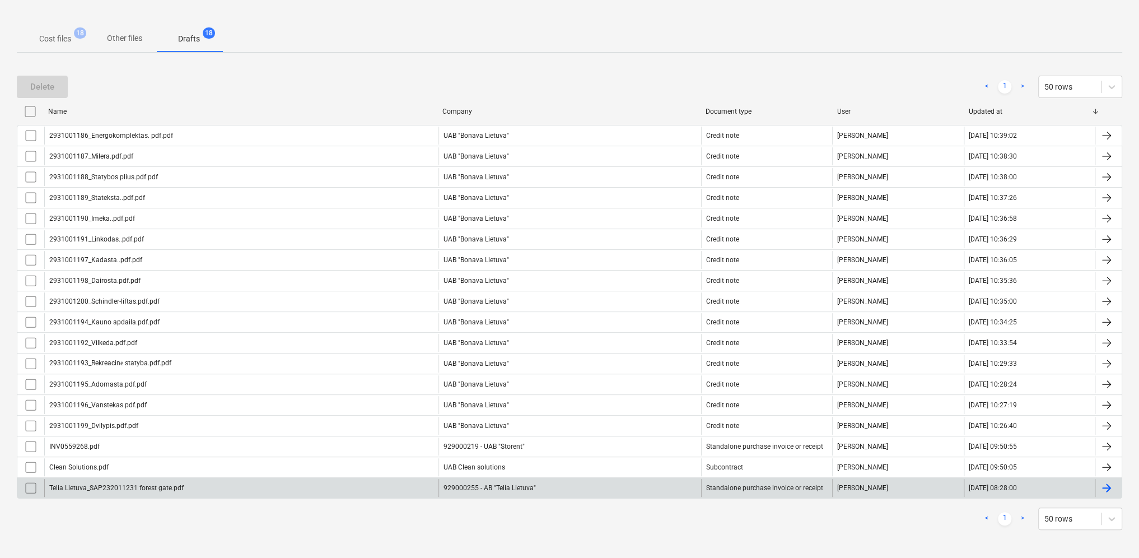
click at [31, 484] on input "checkbox" at bounding box center [31, 488] width 18 height 18
click at [58, 84] on button "Delete" at bounding box center [42, 87] width 51 height 22
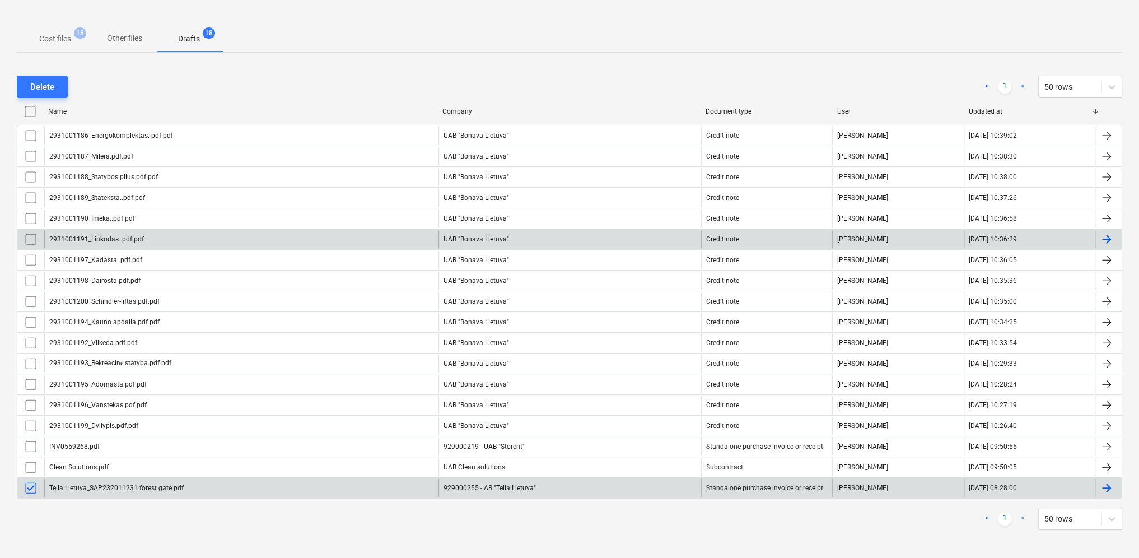
scroll to position [128, 0]
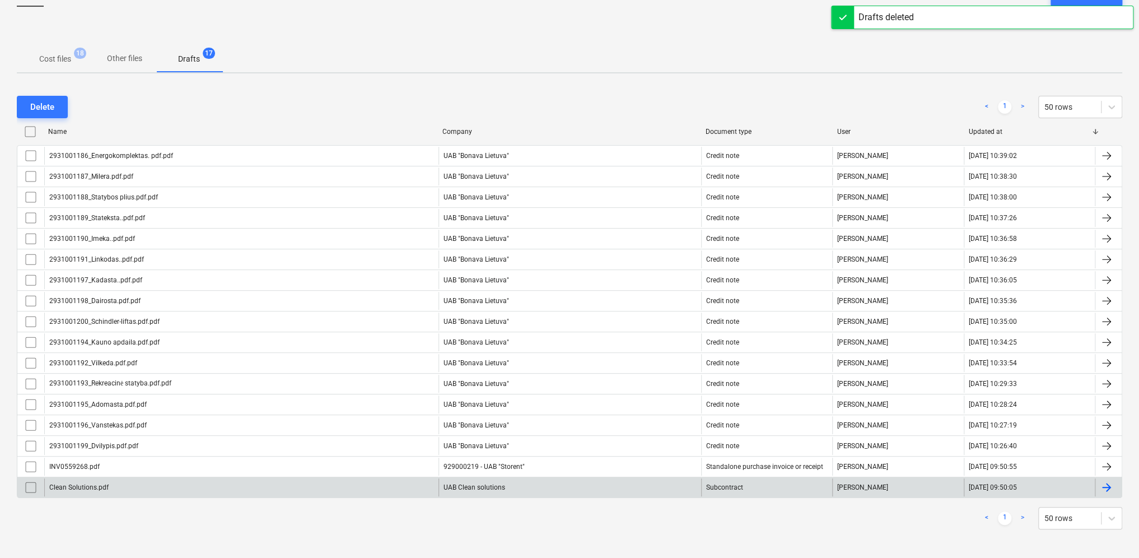
click at [1115, 486] on div at bounding box center [1108, 487] width 27 height 18
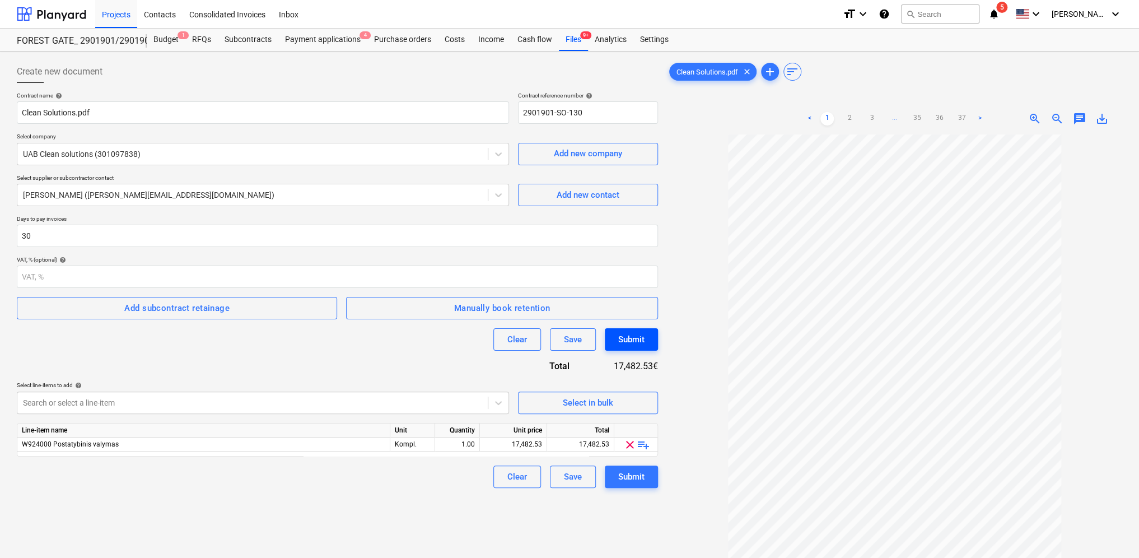
click at [636, 338] on div "Submit" at bounding box center [631, 339] width 26 height 15
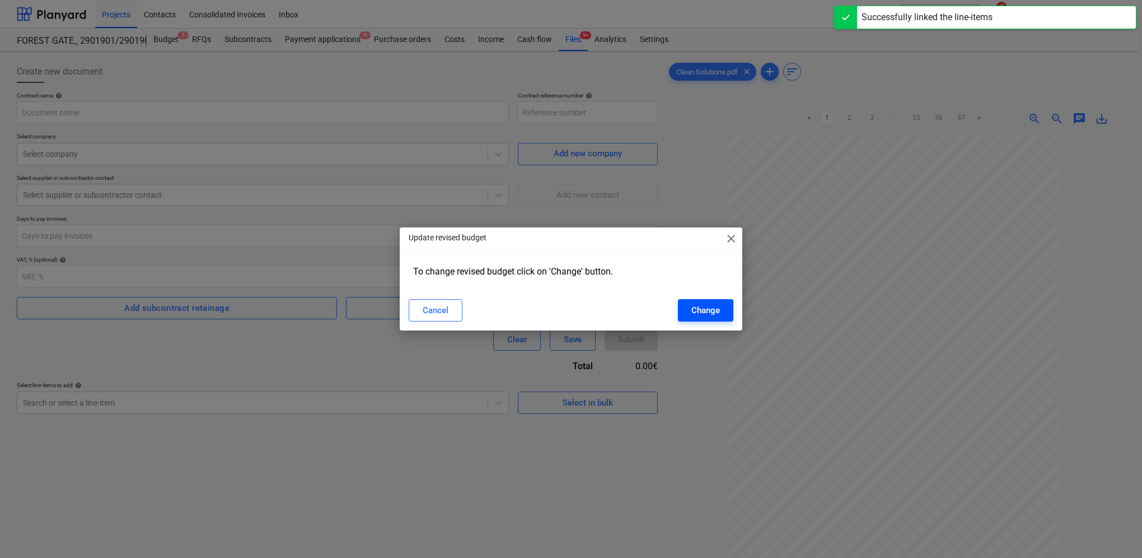
click at [703, 315] on div "Change" at bounding box center [706, 310] width 29 height 15
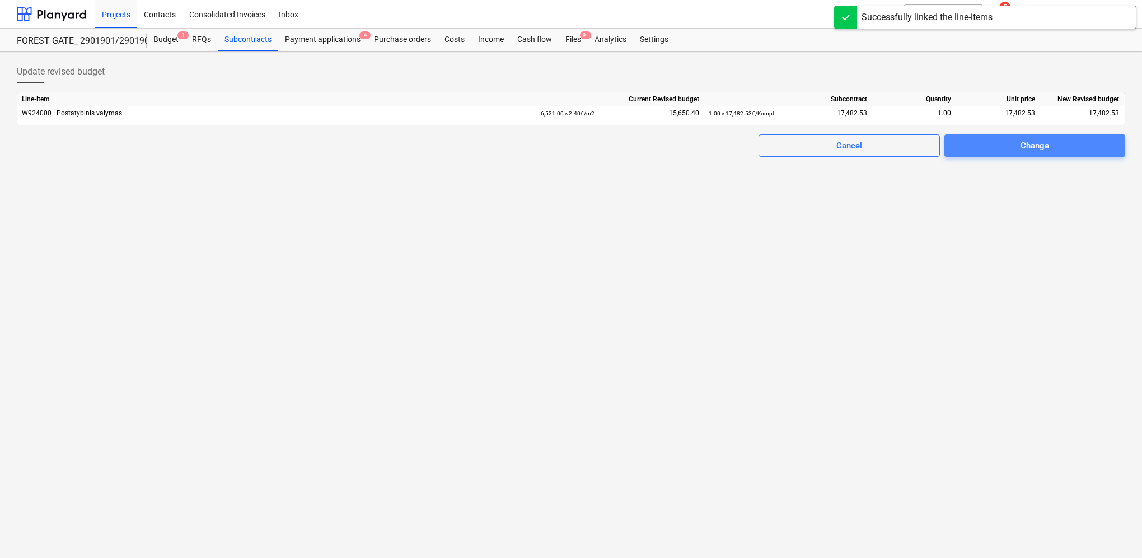
click at [1058, 148] on span "Change" at bounding box center [1035, 145] width 154 height 15
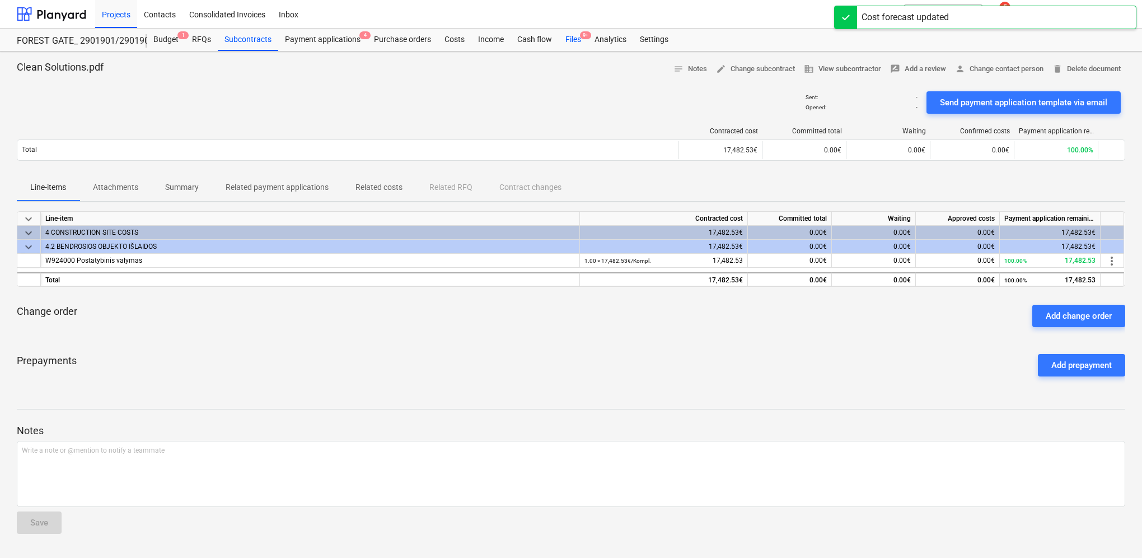
click at [571, 40] on div "Files 9+" at bounding box center [573, 40] width 29 height 22
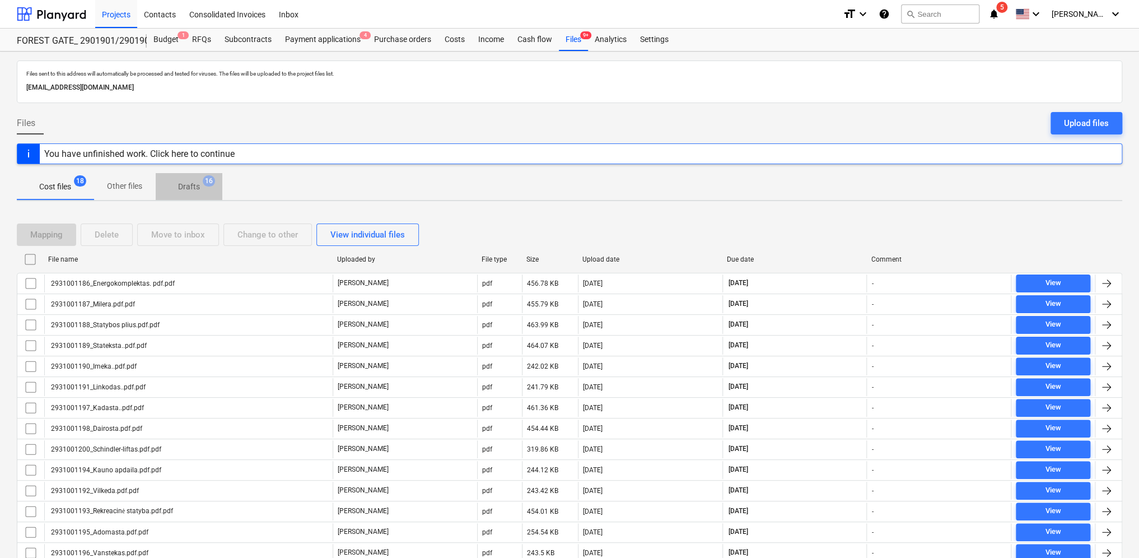
click at [190, 190] on p "Drafts" at bounding box center [189, 187] width 22 height 12
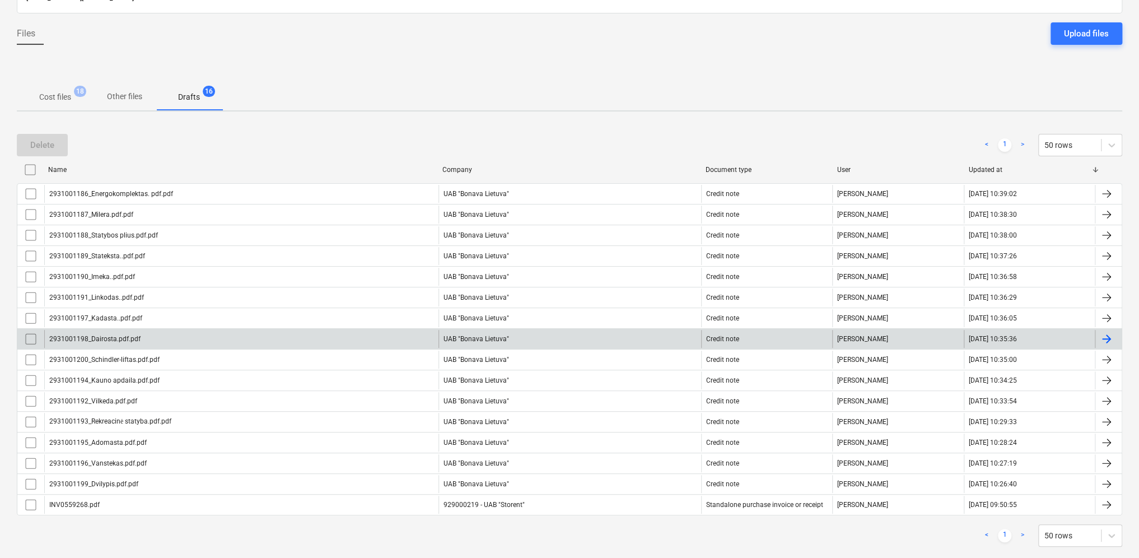
scroll to position [107, 0]
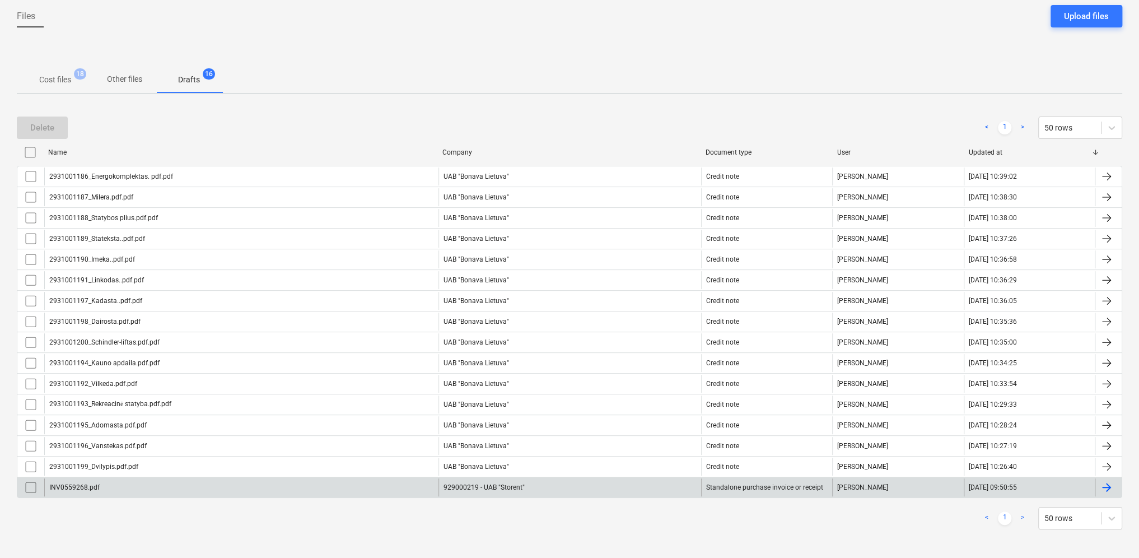
click at [1108, 481] on div at bounding box center [1106, 486] width 13 height 13
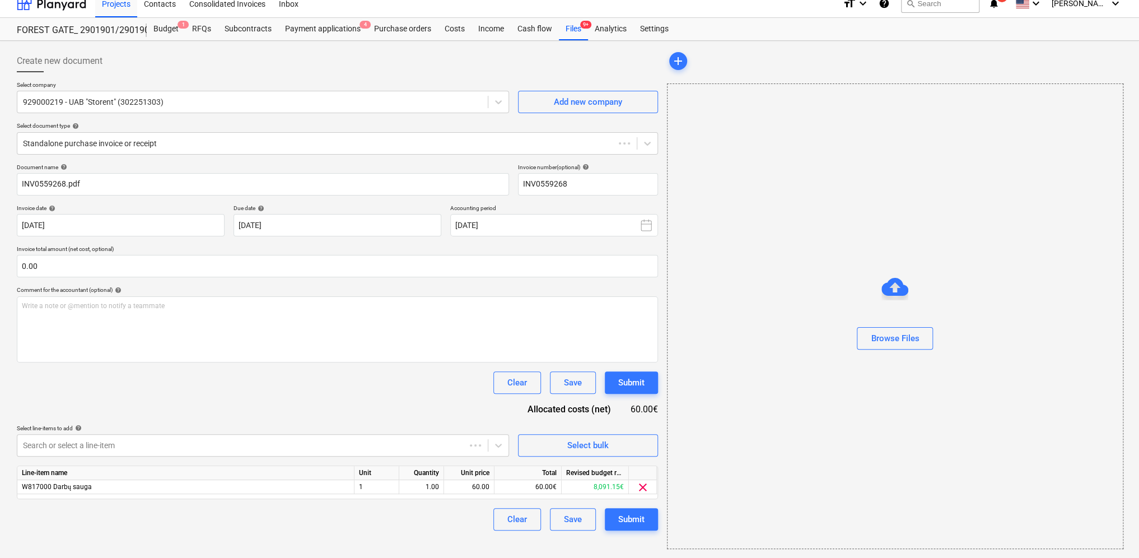
scroll to position [10, 0]
type input "INV0559268"
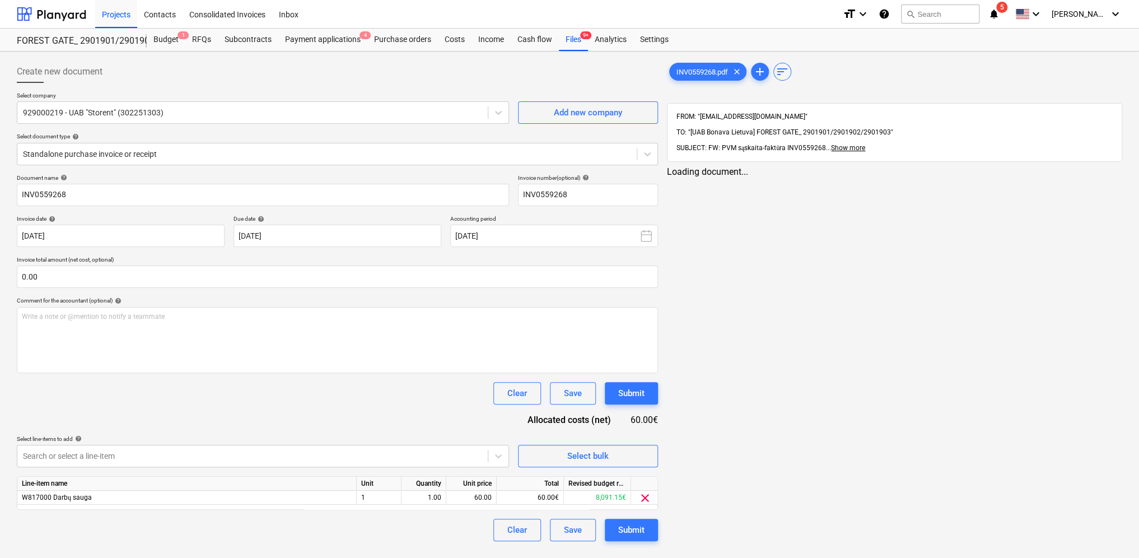
scroll to position [0, 0]
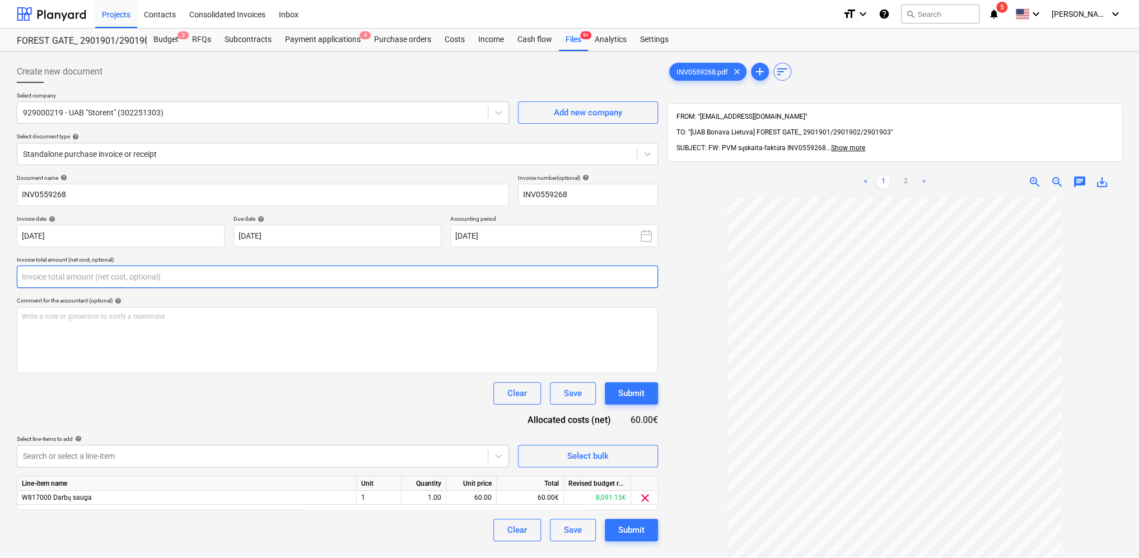
click at [197, 279] on input "text" at bounding box center [337, 276] width 641 height 22
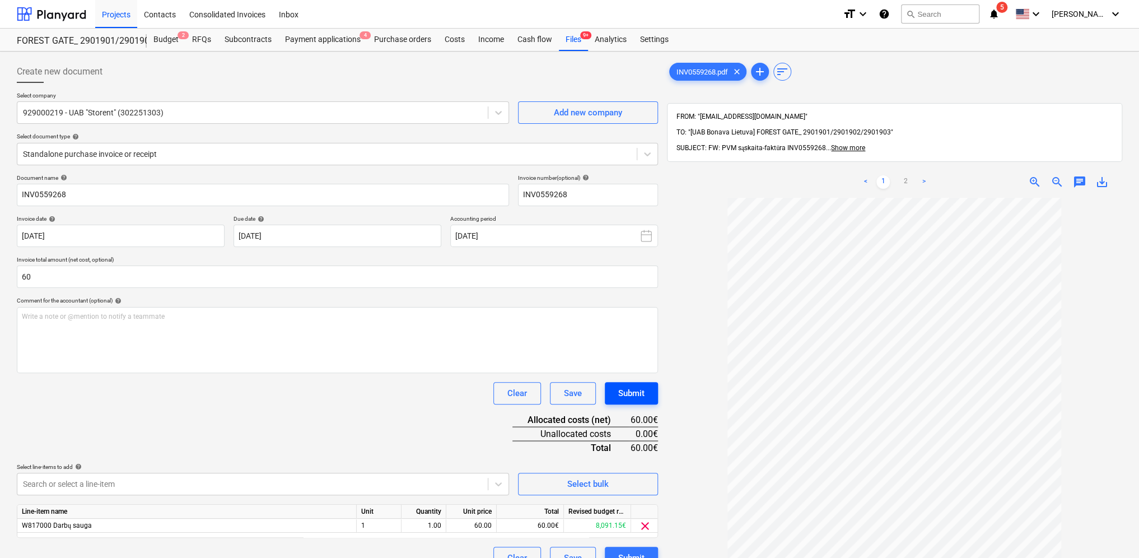
type input "60.00"
click at [622, 390] on div "Submit" at bounding box center [631, 393] width 26 height 15
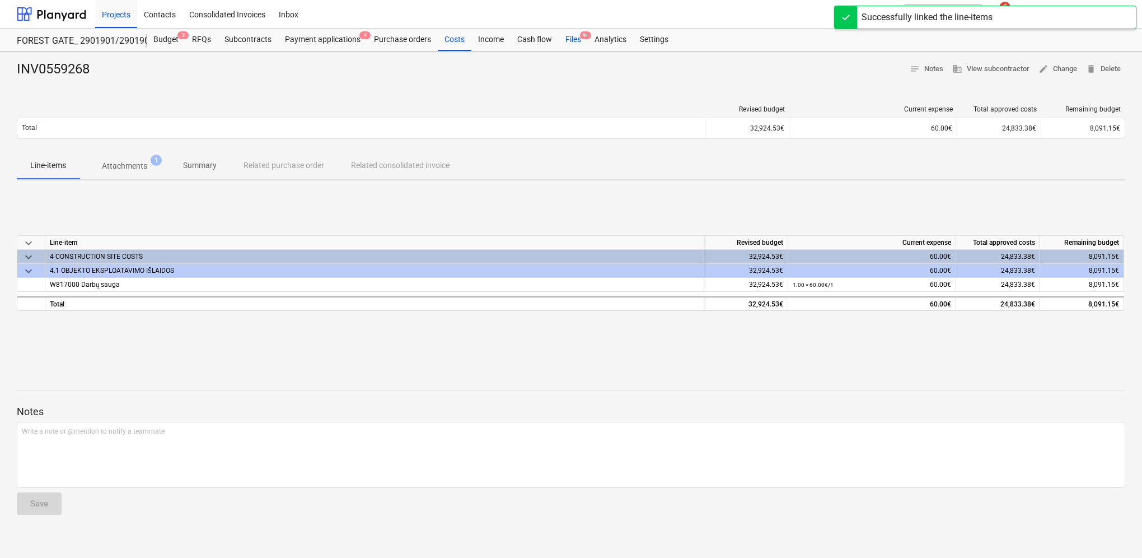
click at [580, 38] on span "9+" at bounding box center [585, 35] width 11 height 8
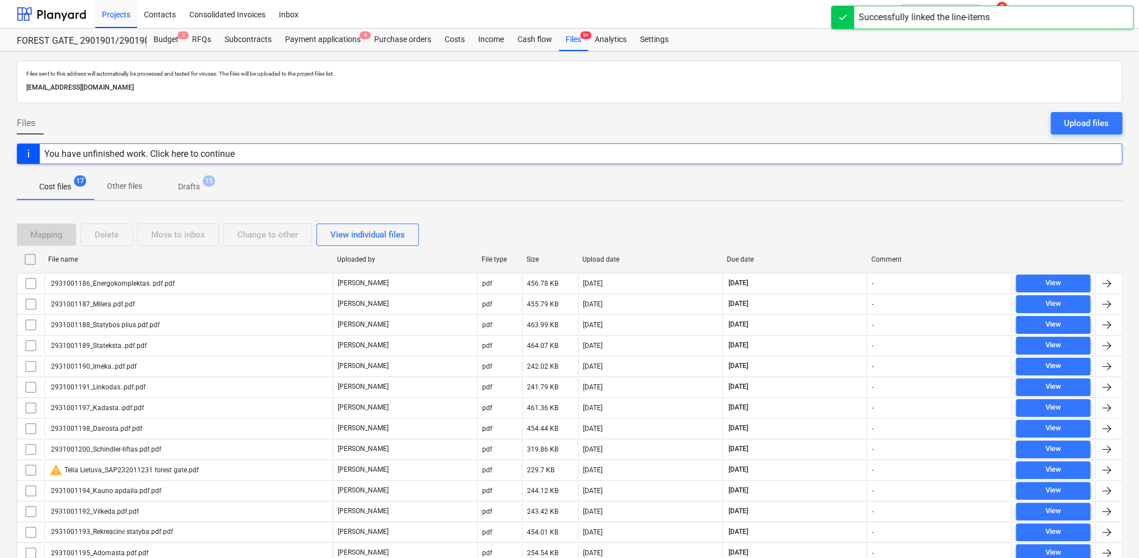
click at [195, 186] on p "Drafts" at bounding box center [189, 187] width 22 height 12
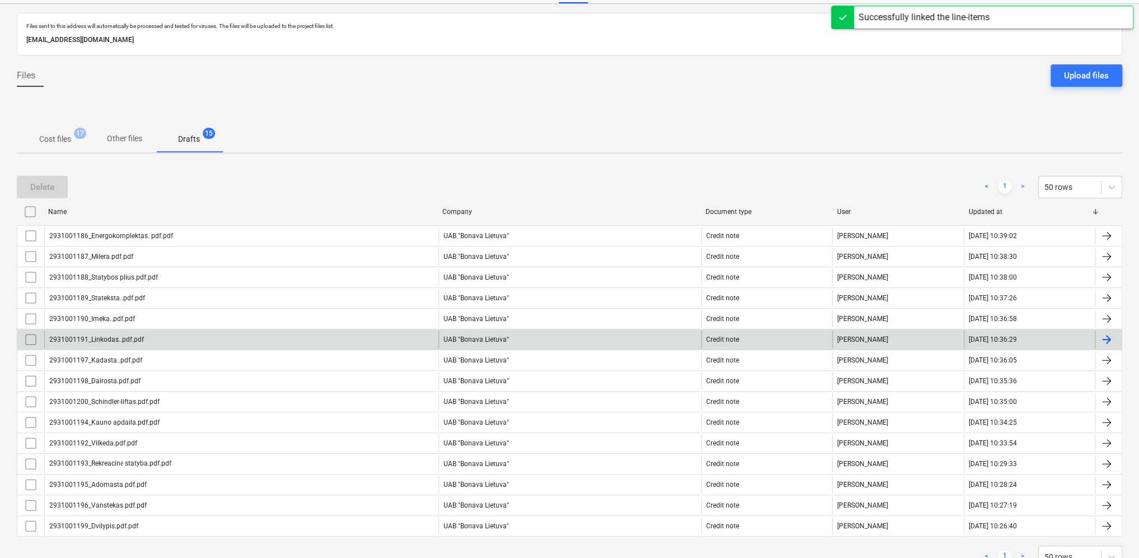
scroll to position [86, 0]
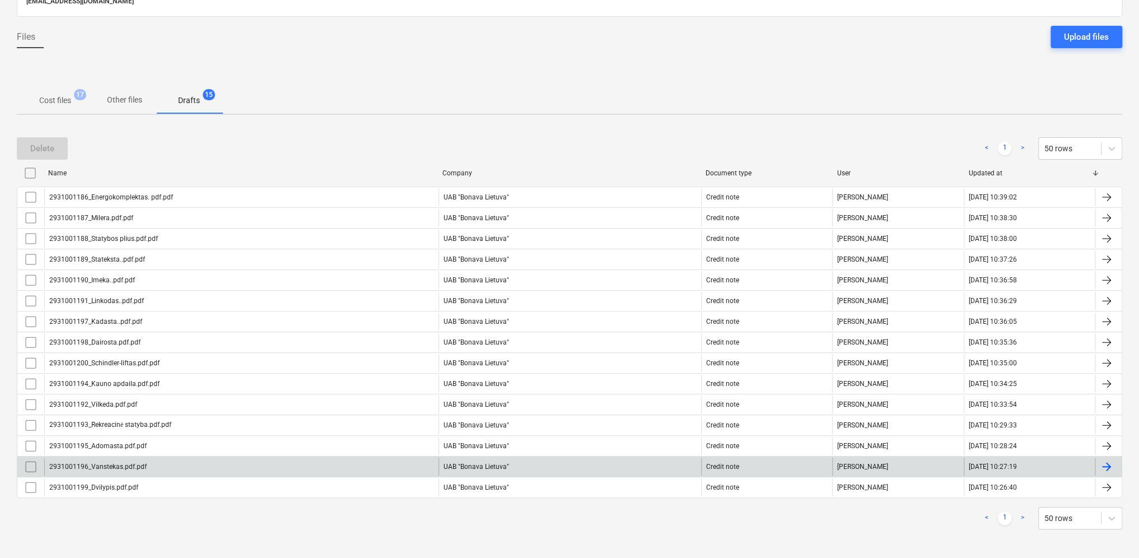
click at [1110, 461] on div at bounding box center [1106, 466] width 13 height 13
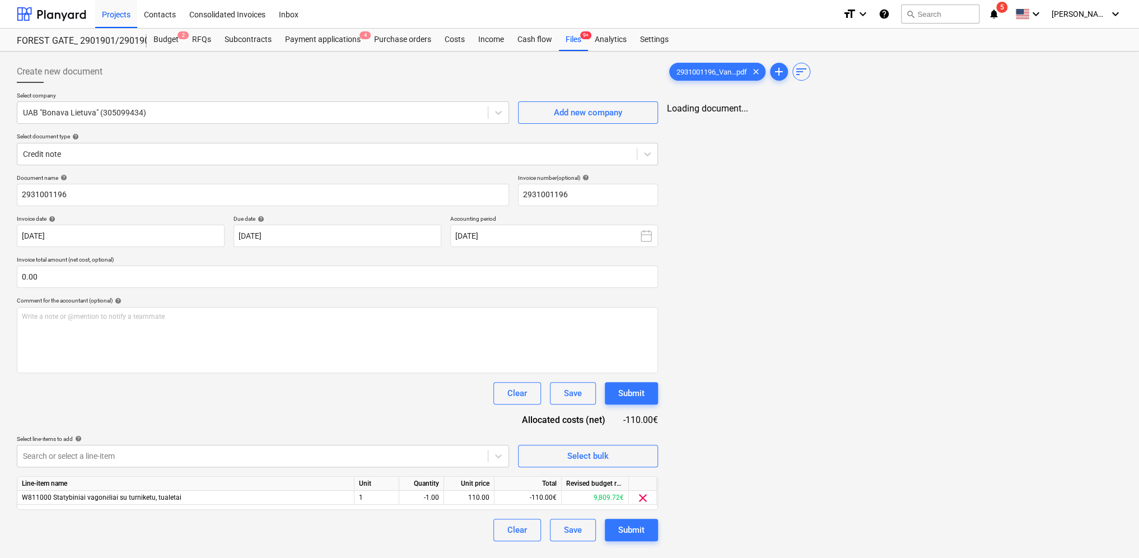
type input "2931001196"
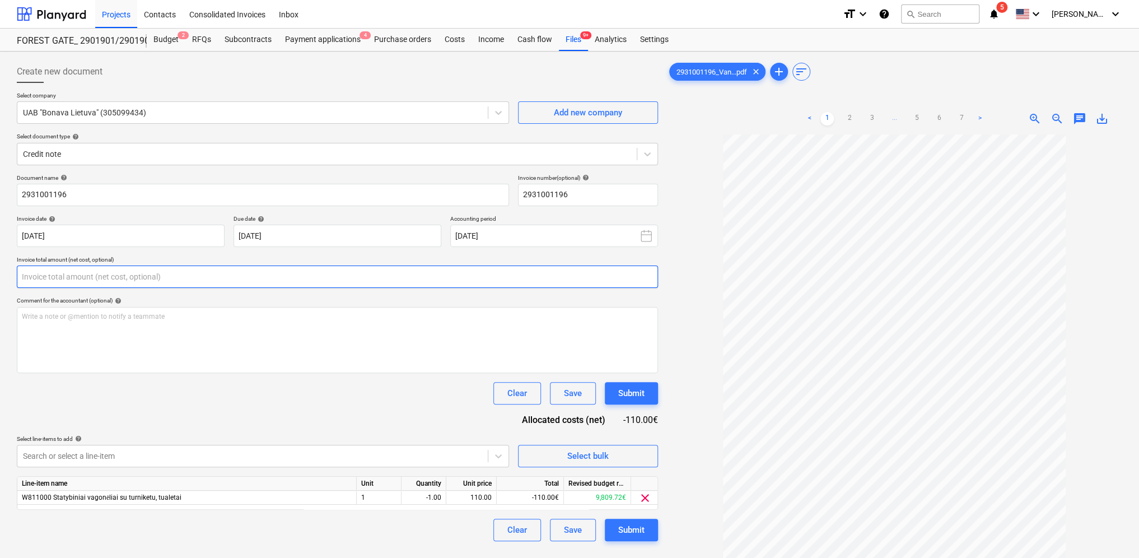
click at [233, 276] on input "text" at bounding box center [337, 276] width 641 height 22
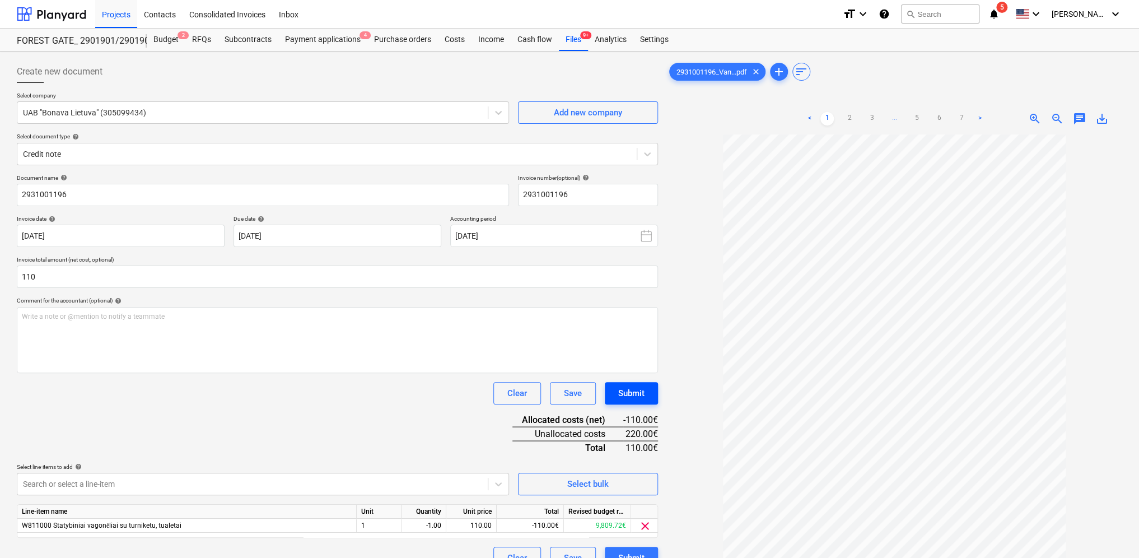
type input "110.00"
click at [650, 391] on button "Submit" at bounding box center [631, 393] width 53 height 22
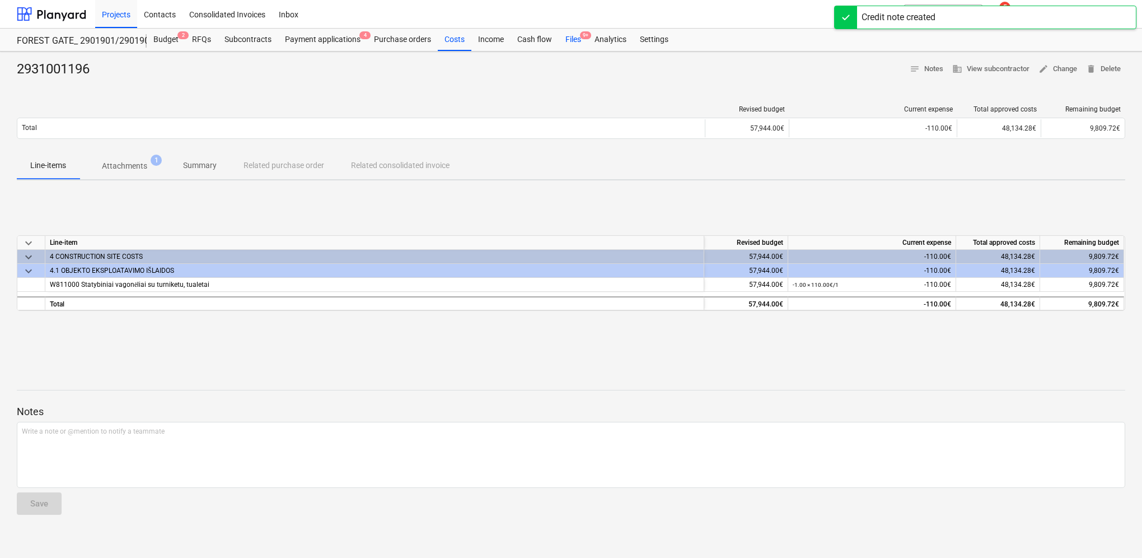
click at [578, 39] on div "Files 9+" at bounding box center [573, 40] width 29 height 22
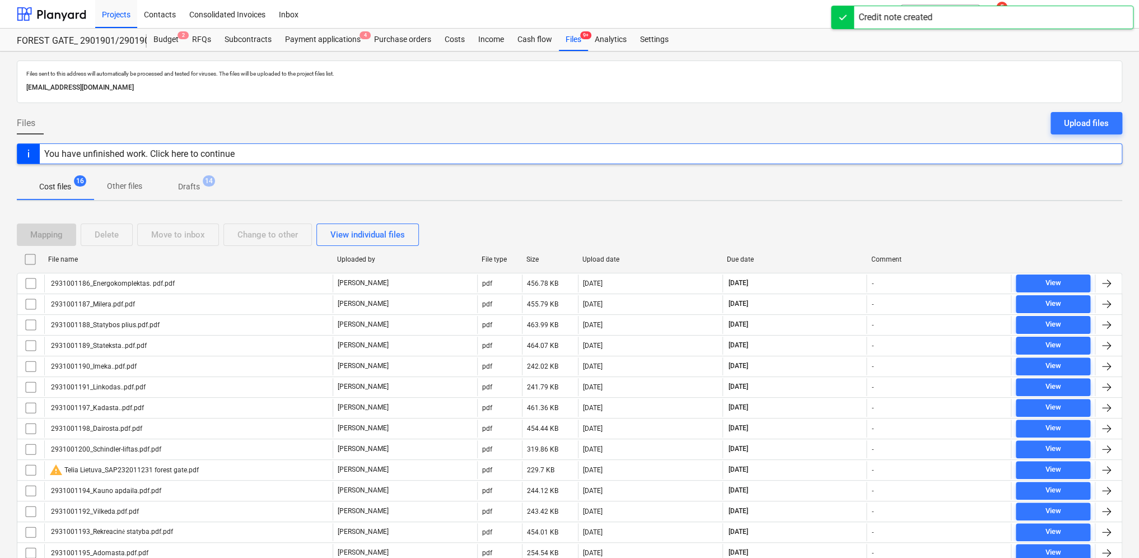
click at [198, 182] on p "Drafts" at bounding box center [189, 187] width 22 height 12
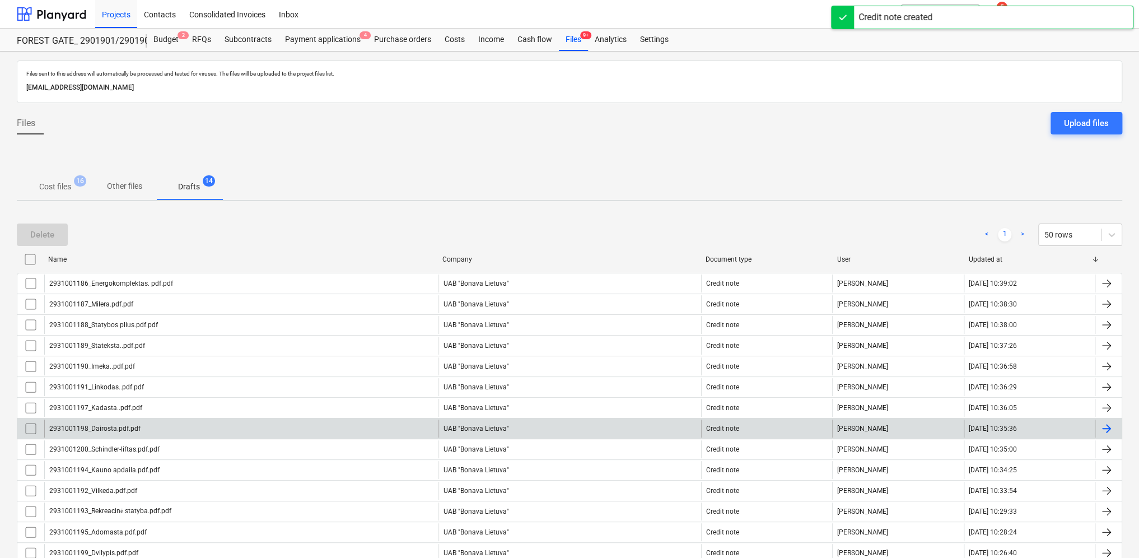
scroll to position [66, 0]
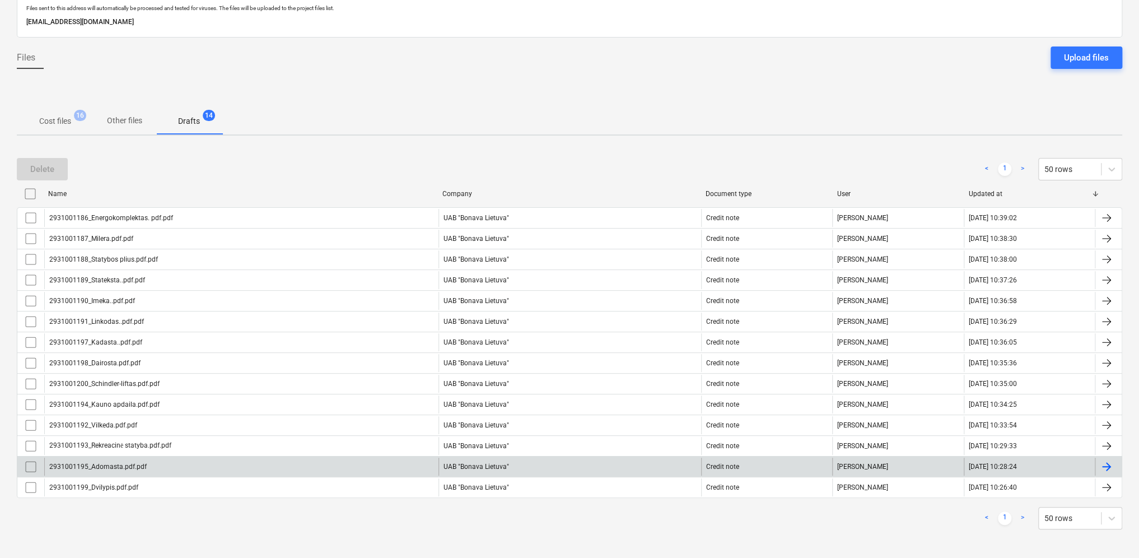
click at [1110, 461] on div at bounding box center [1106, 466] width 13 height 13
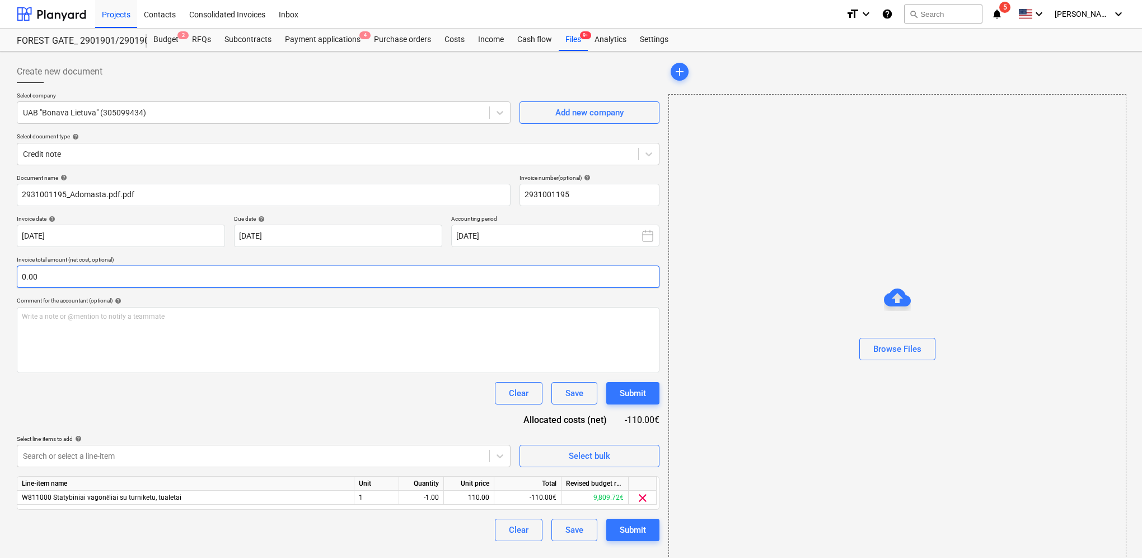
type input "2931001195"
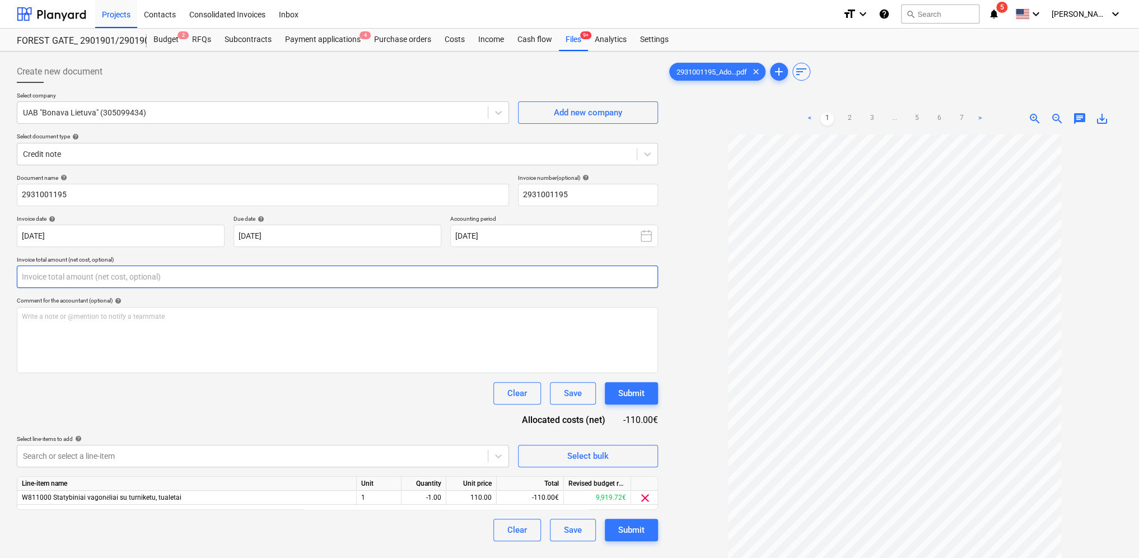
click at [58, 281] on input "text" at bounding box center [337, 276] width 641 height 22
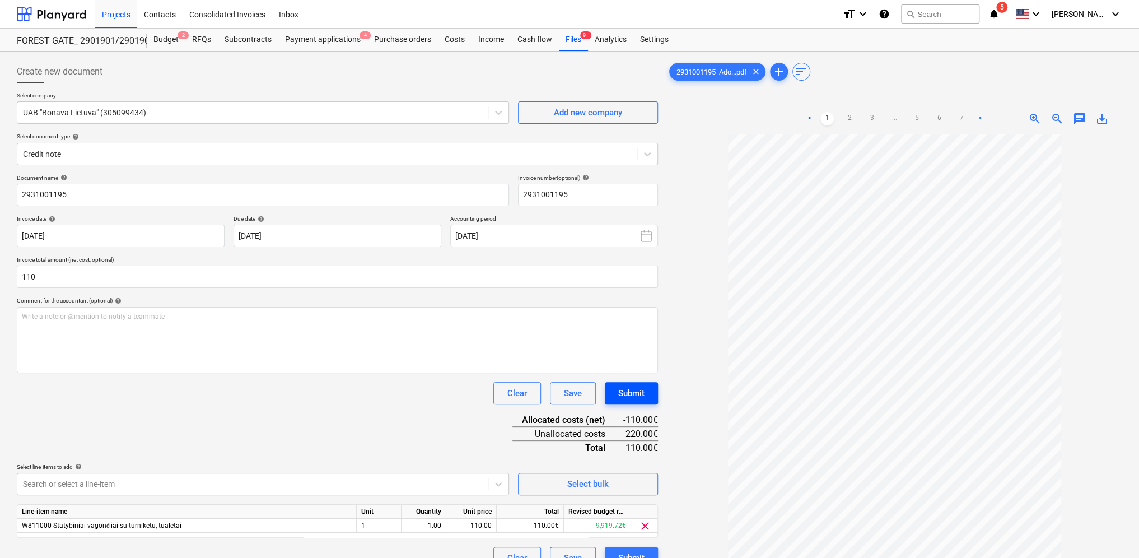
type input "110.00"
click at [641, 398] on div "Submit" at bounding box center [631, 393] width 26 height 15
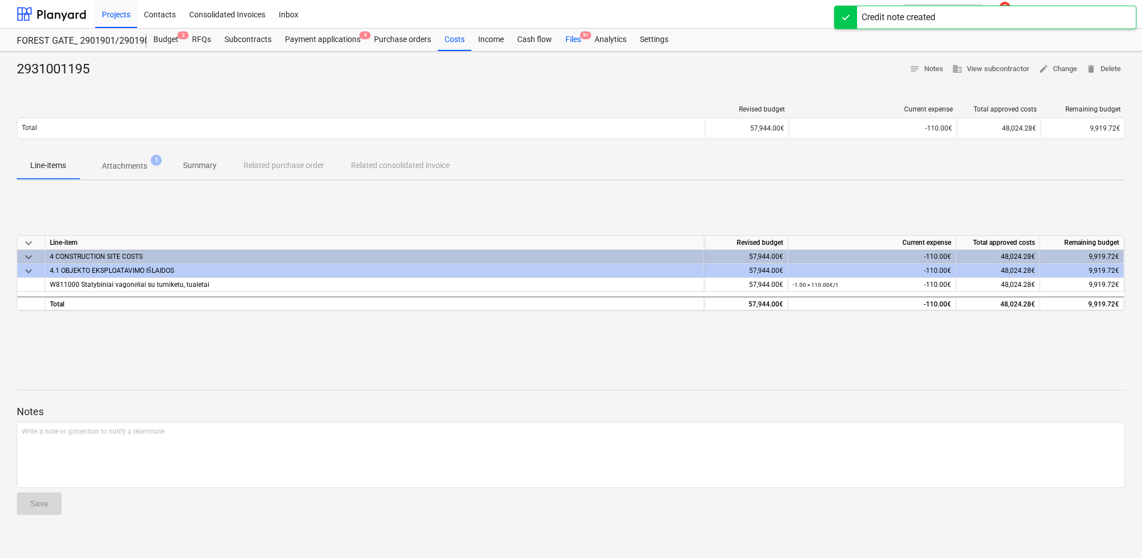
click at [575, 39] on div "Files 9+" at bounding box center [573, 40] width 29 height 22
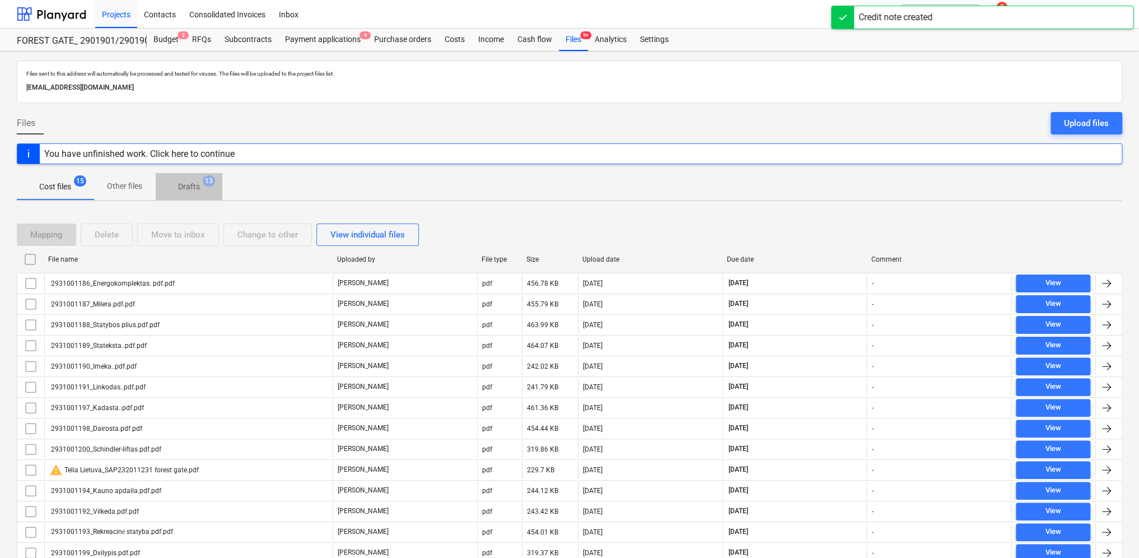
click at [193, 189] on p "Drafts" at bounding box center [189, 187] width 22 height 12
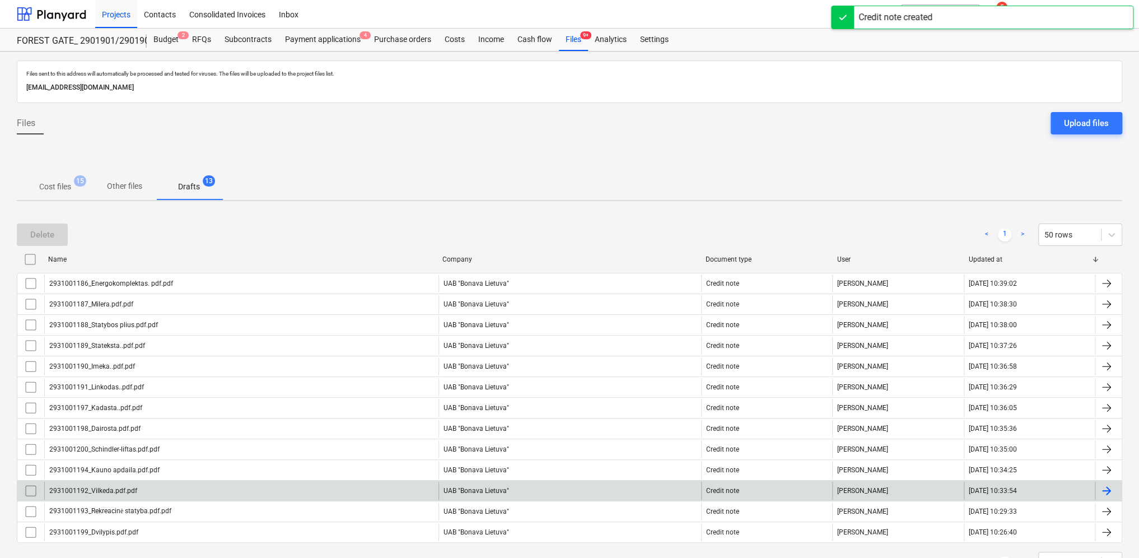
scroll to position [45, 0]
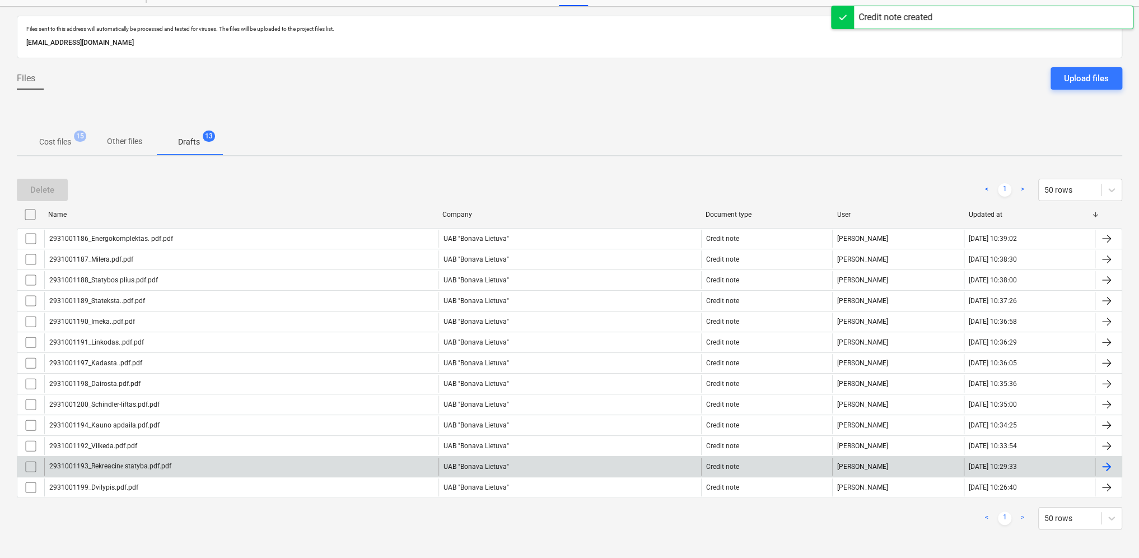
click at [1107, 461] on div at bounding box center [1106, 466] width 13 height 13
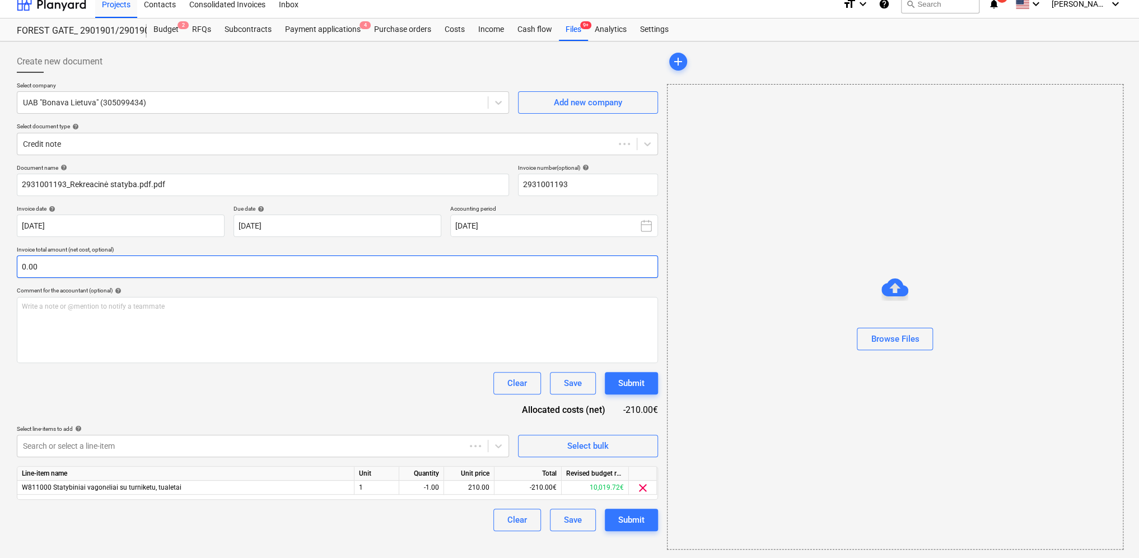
type input "2931001193"
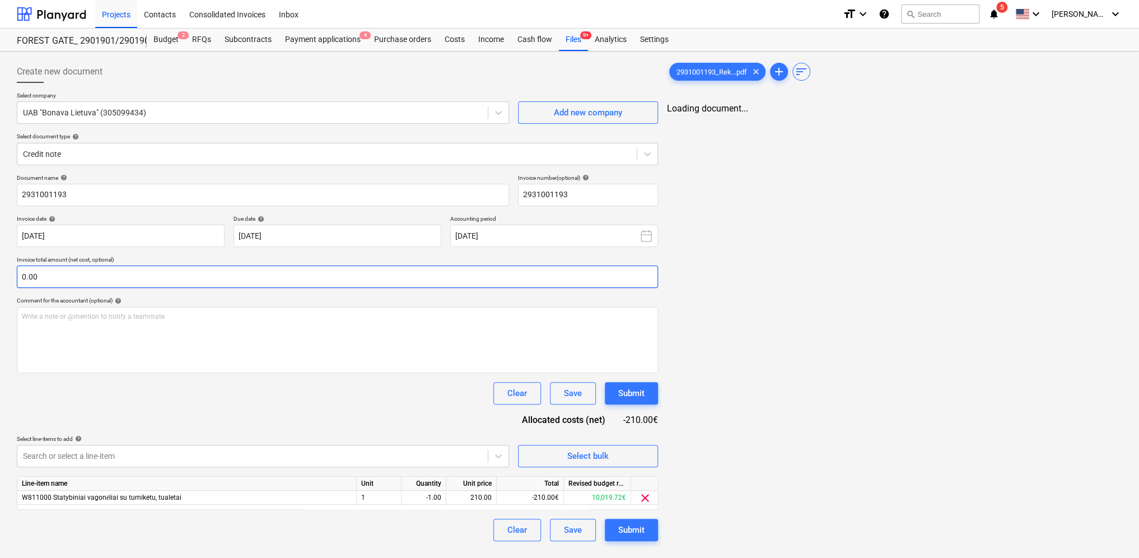
scroll to position [0, 0]
click at [195, 276] on input "text" at bounding box center [338, 276] width 643 height 22
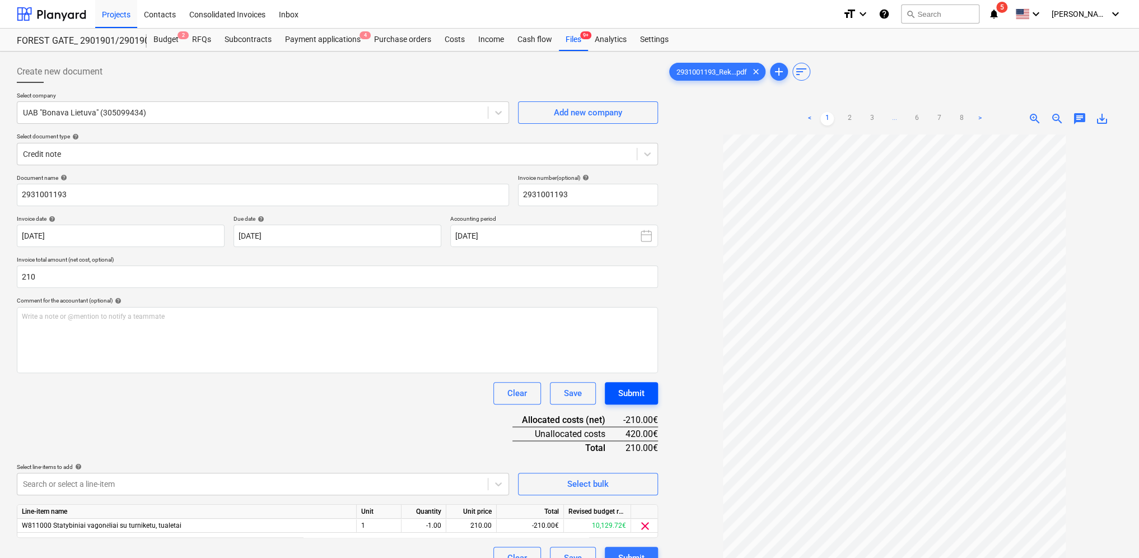
type input "210.00"
click at [635, 390] on div "Submit" at bounding box center [631, 393] width 26 height 15
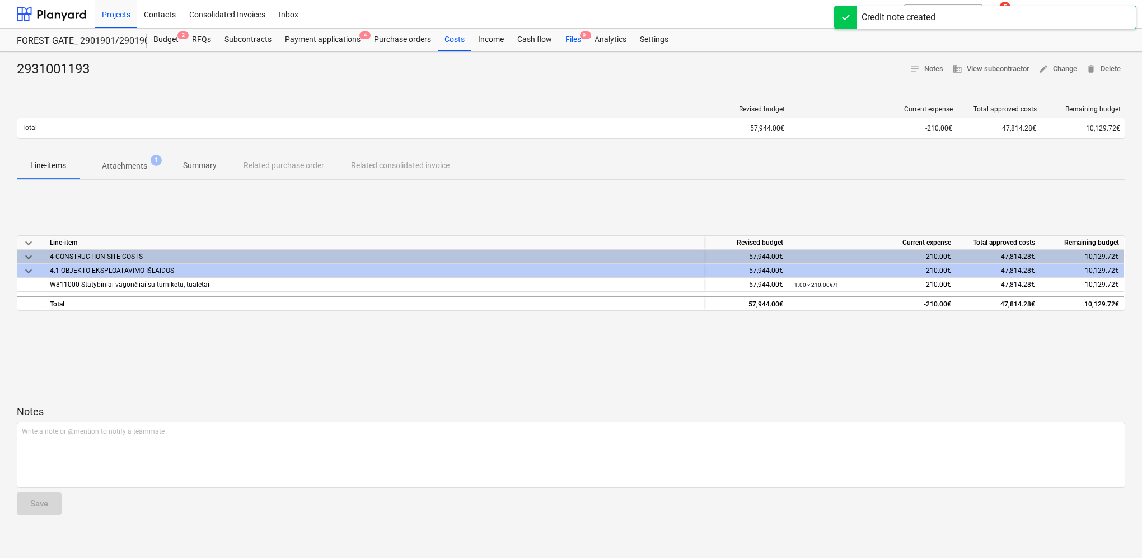
click at [577, 40] on div "Files 9+" at bounding box center [573, 40] width 29 height 22
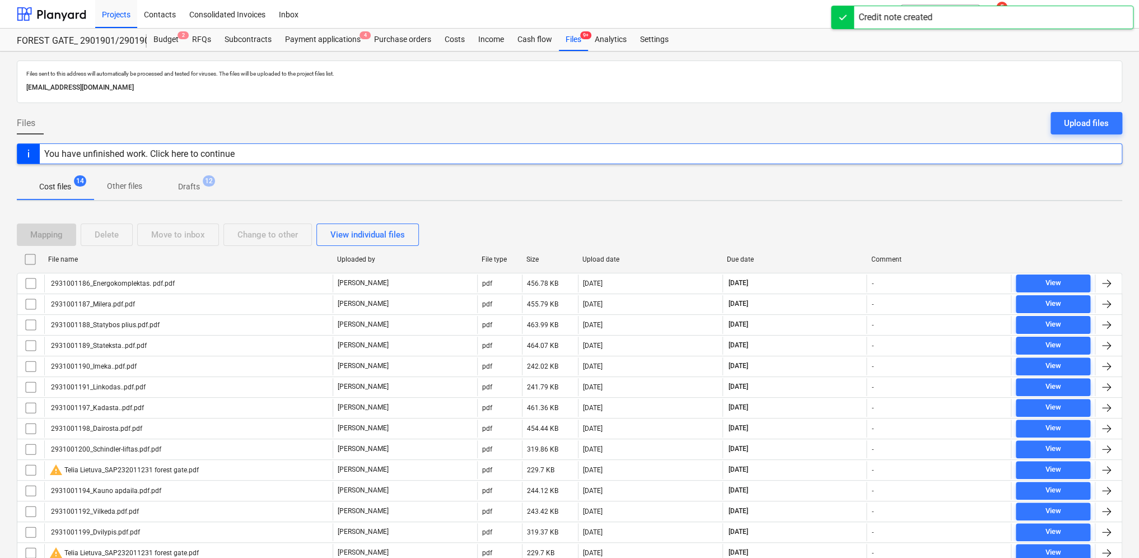
click at [190, 185] on p "Drafts" at bounding box center [189, 187] width 22 height 12
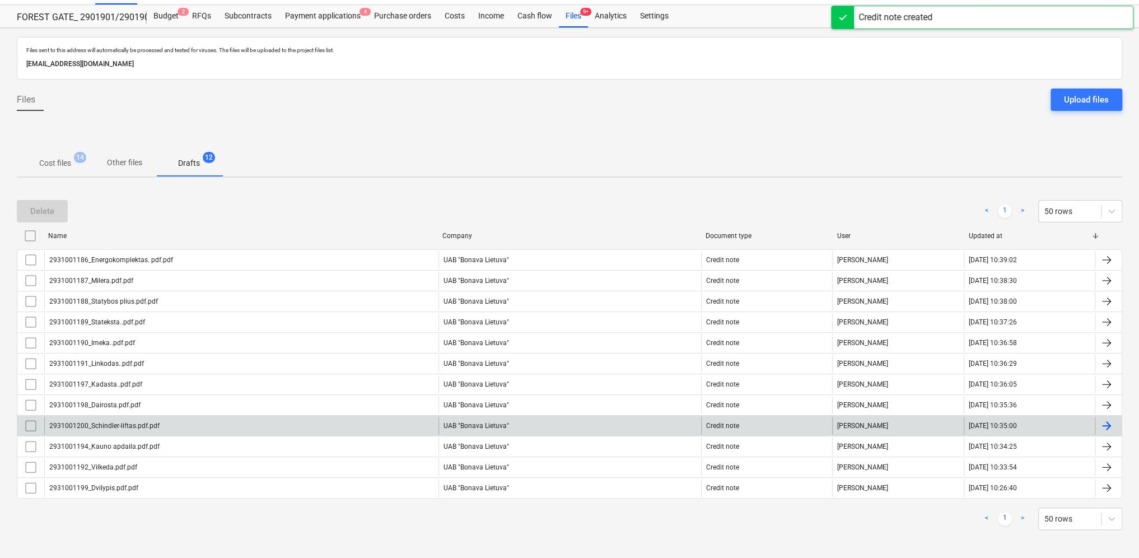
scroll to position [25, 0]
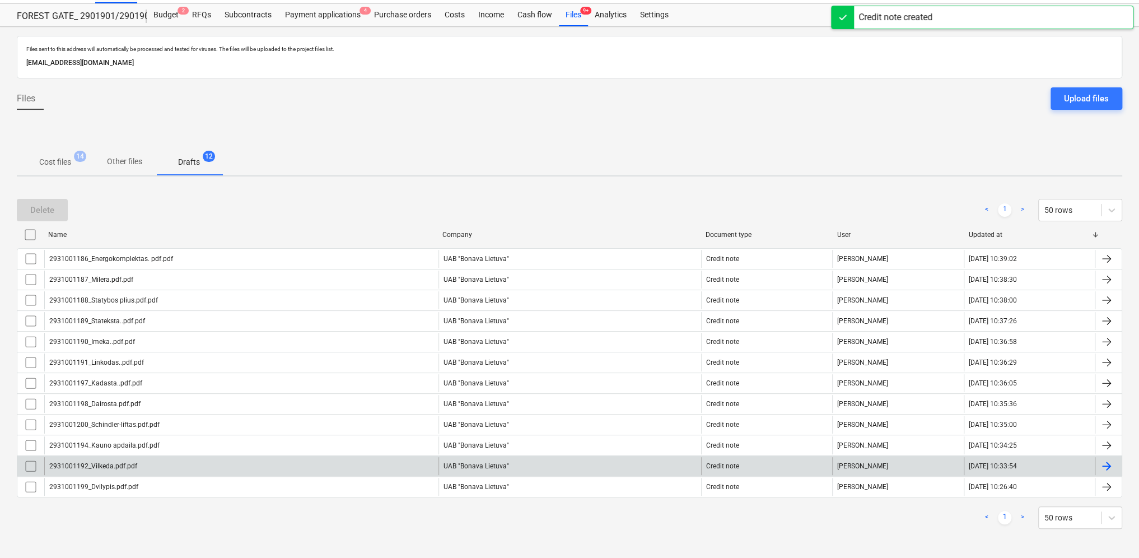
click at [1105, 465] on div at bounding box center [1106, 465] width 13 height 13
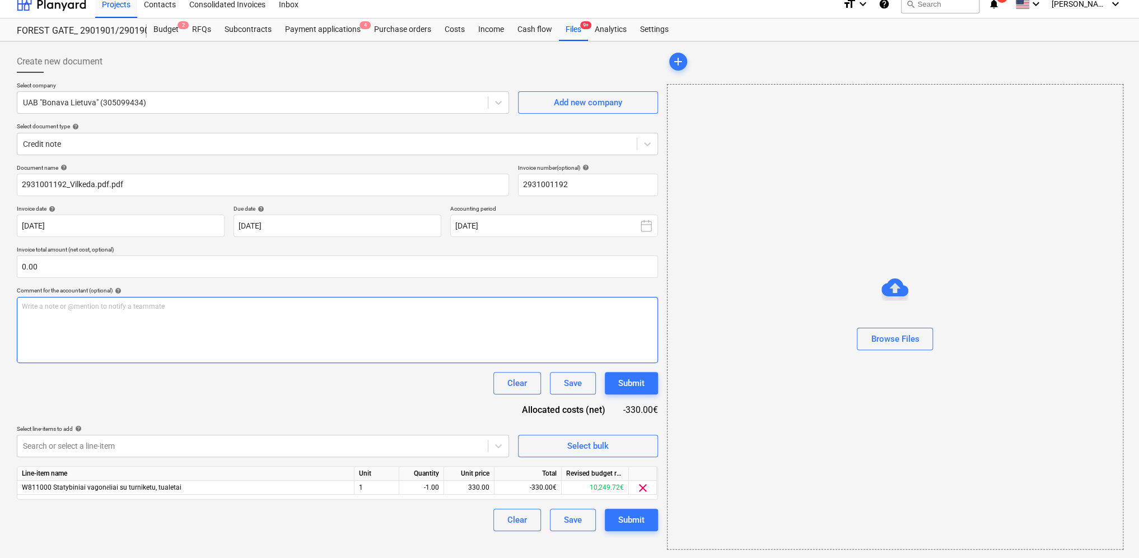
type input "2931001192"
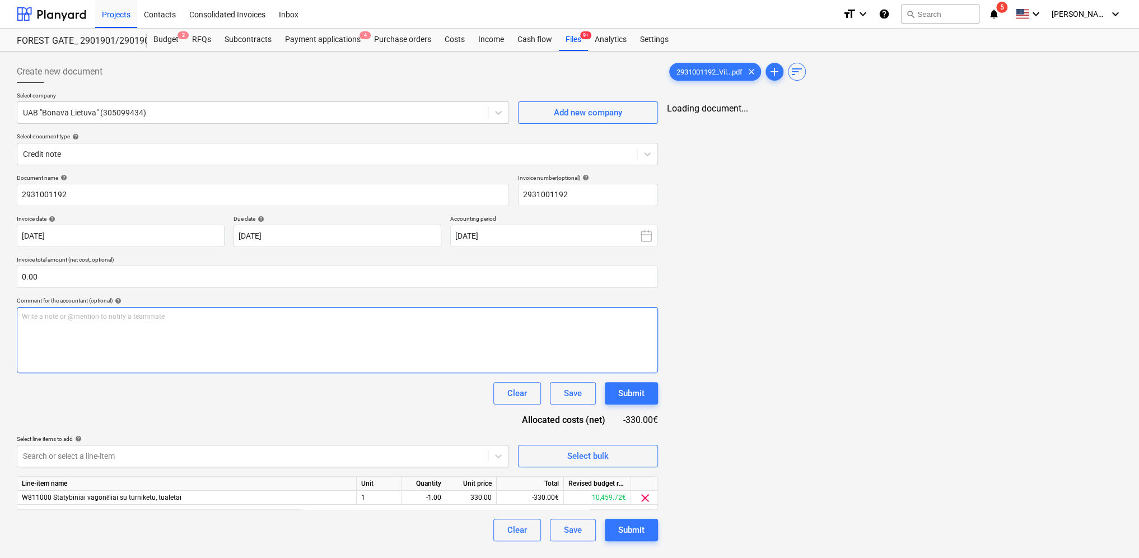
scroll to position [0, 0]
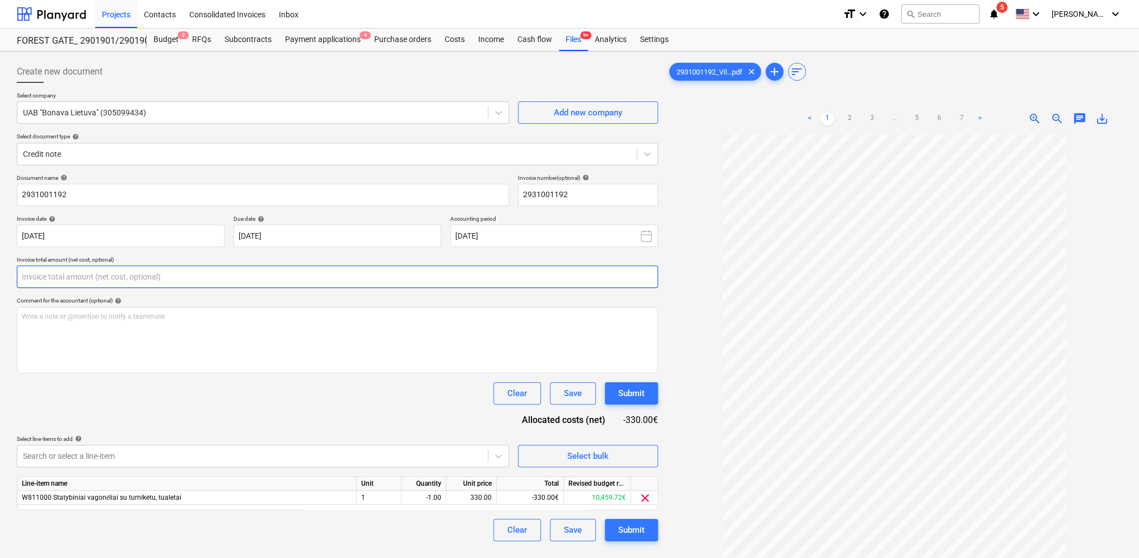
click at [199, 278] on input "text" at bounding box center [337, 276] width 641 height 22
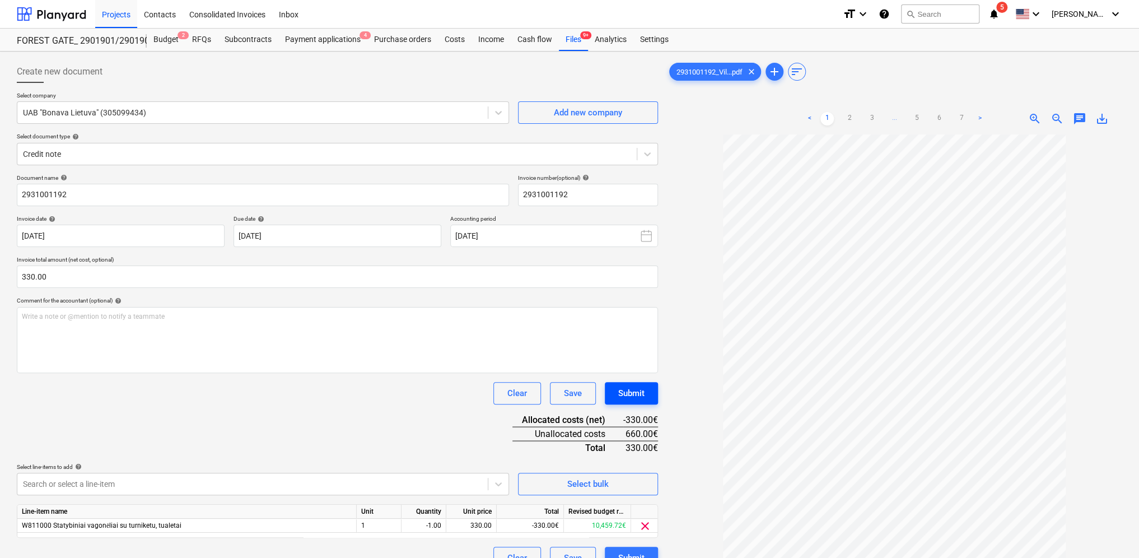
click at [634, 388] on div "Submit" at bounding box center [631, 393] width 26 height 15
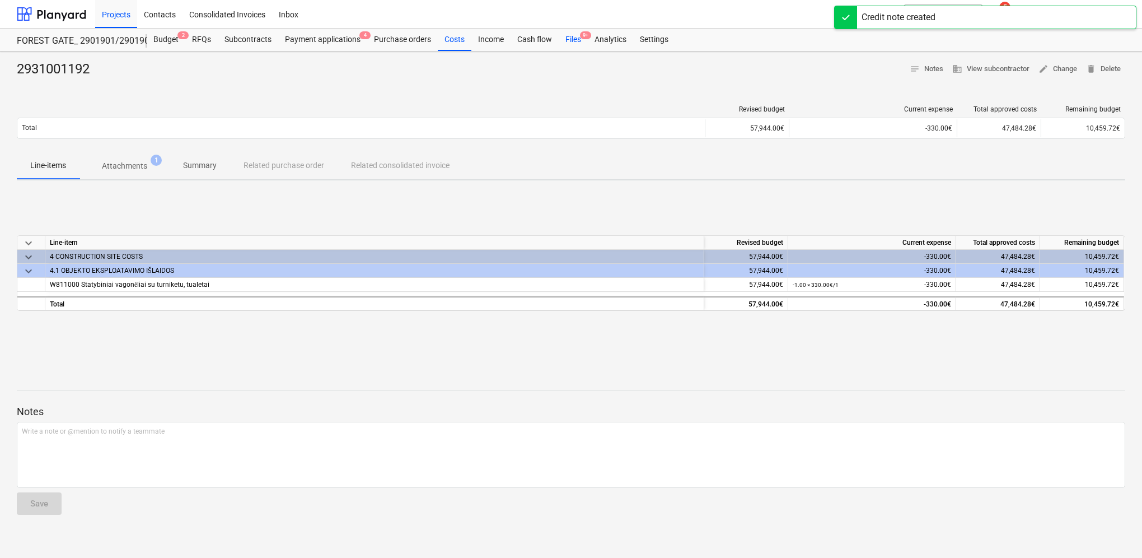
click at [577, 41] on div "Files 9+" at bounding box center [573, 40] width 29 height 22
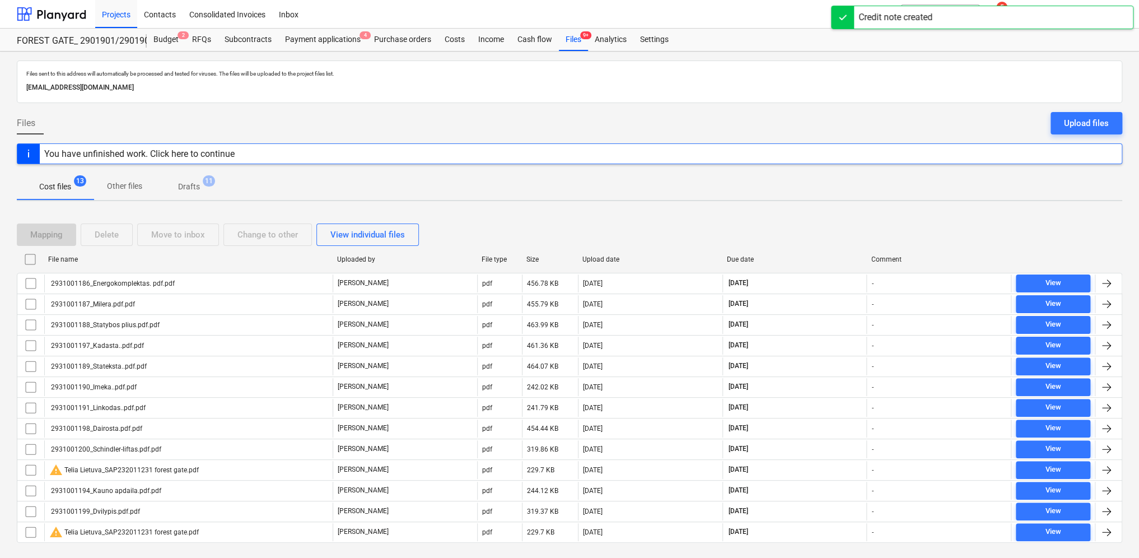
click at [197, 186] on p "Drafts" at bounding box center [189, 187] width 22 height 12
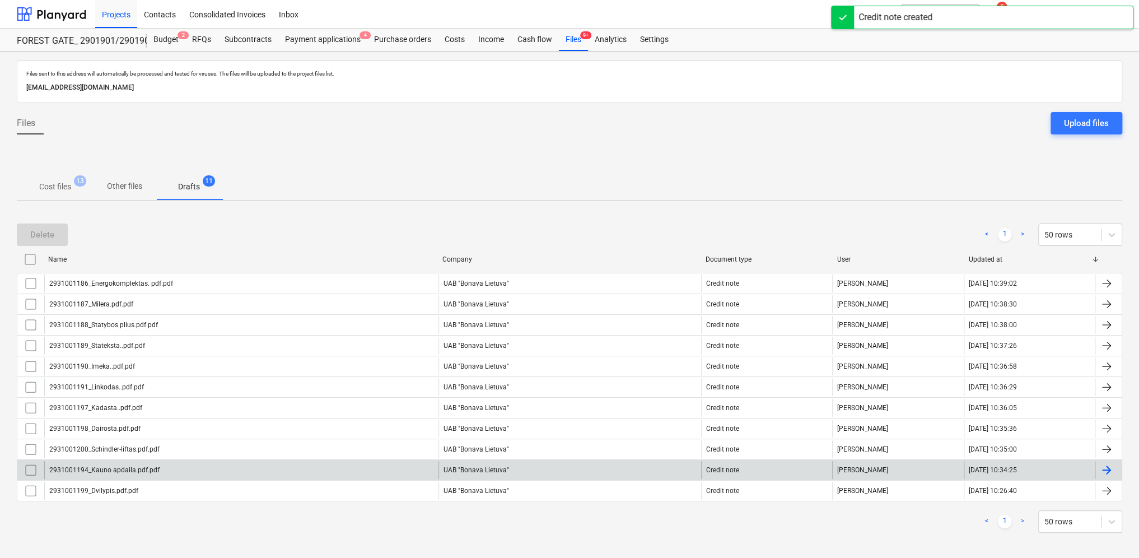
click at [1107, 465] on div at bounding box center [1106, 469] width 13 height 13
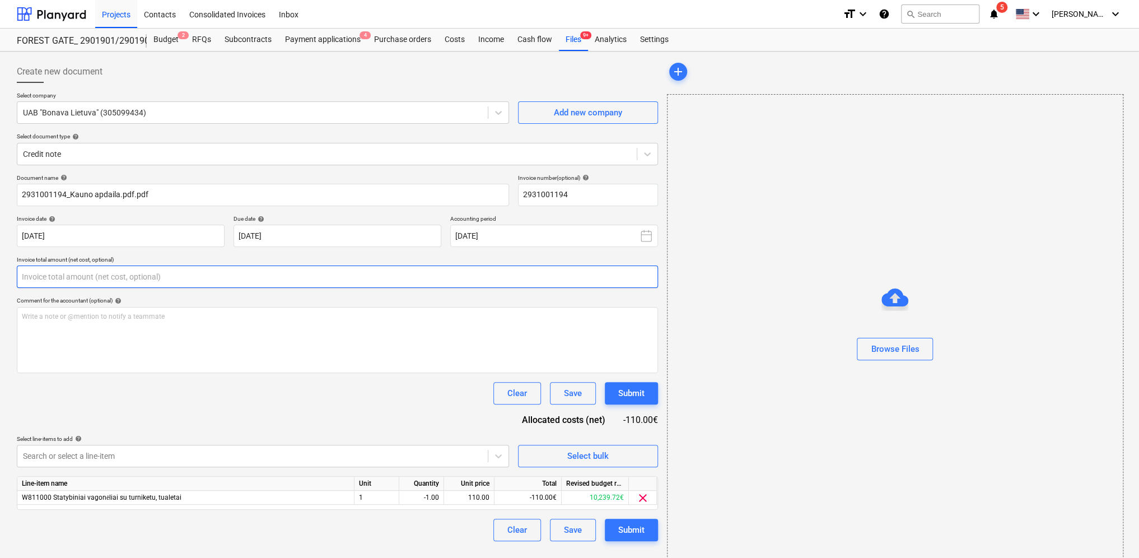
click at [141, 282] on input "text" at bounding box center [337, 276] width 641 height 22
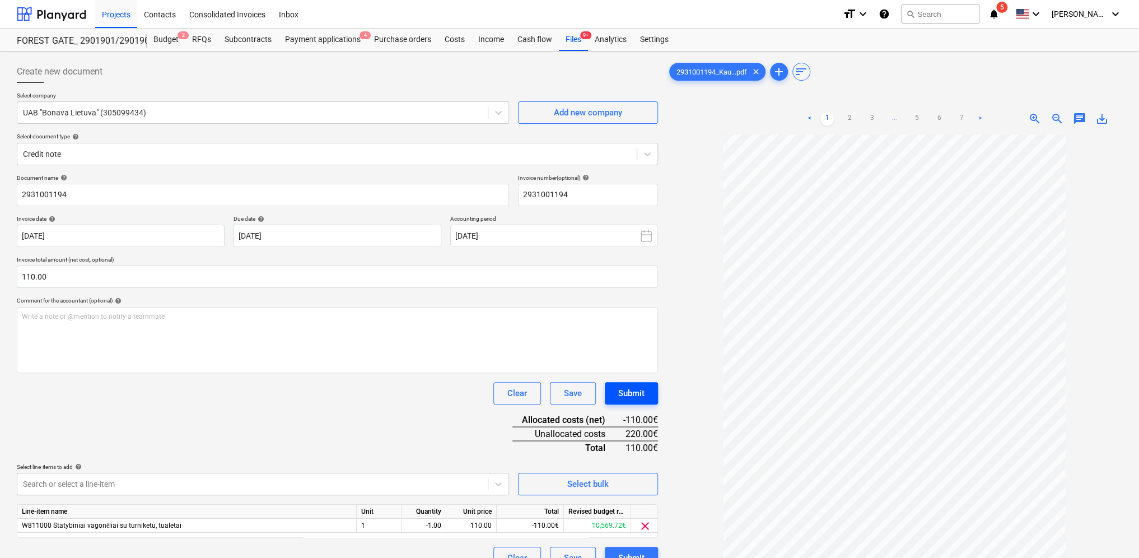
click at [632, 396] on div "Submit" at bounding box center [631, 393] width 26 height 15
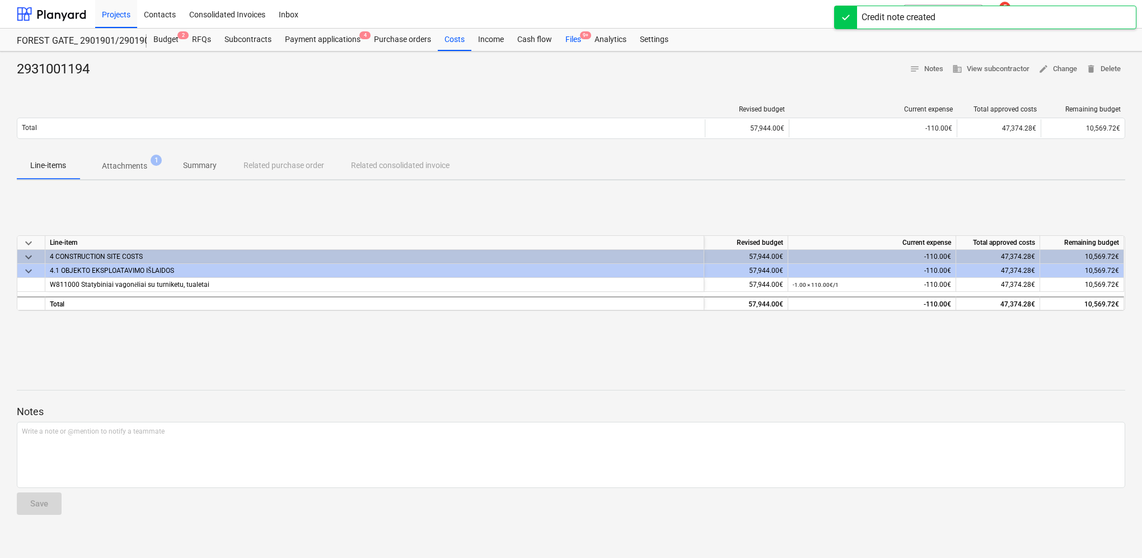
click at [573, 40] on div "Files 9+" at bounding box center [573, 40] width 29 height 22
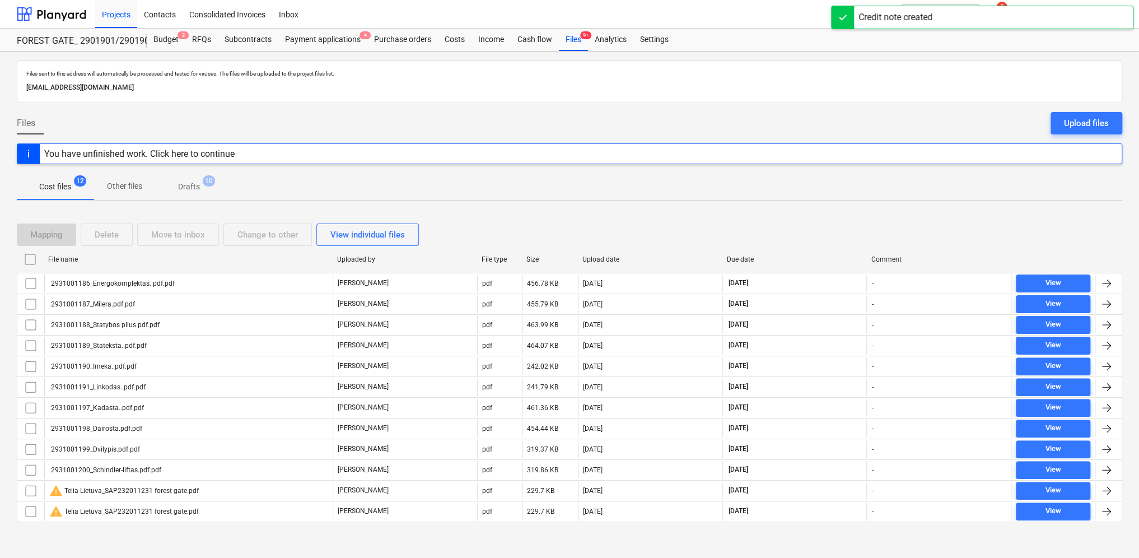
click at [186, 184] on p "Drafts" at bounding box center [189, 187] width 22 height 12
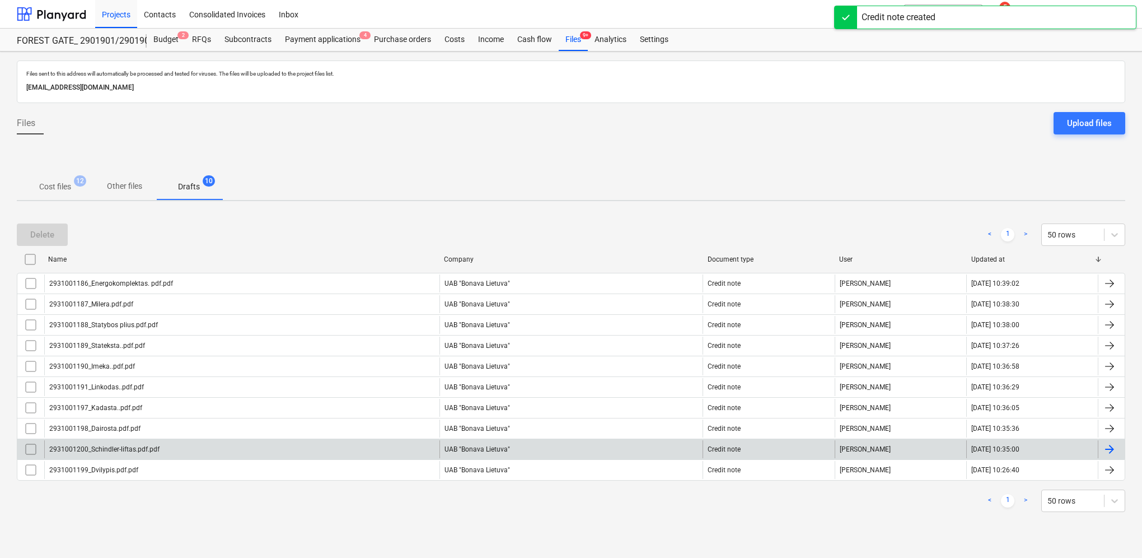
click at [1119, 445] on div at bounding box center [1111, 449] width 27 height 18
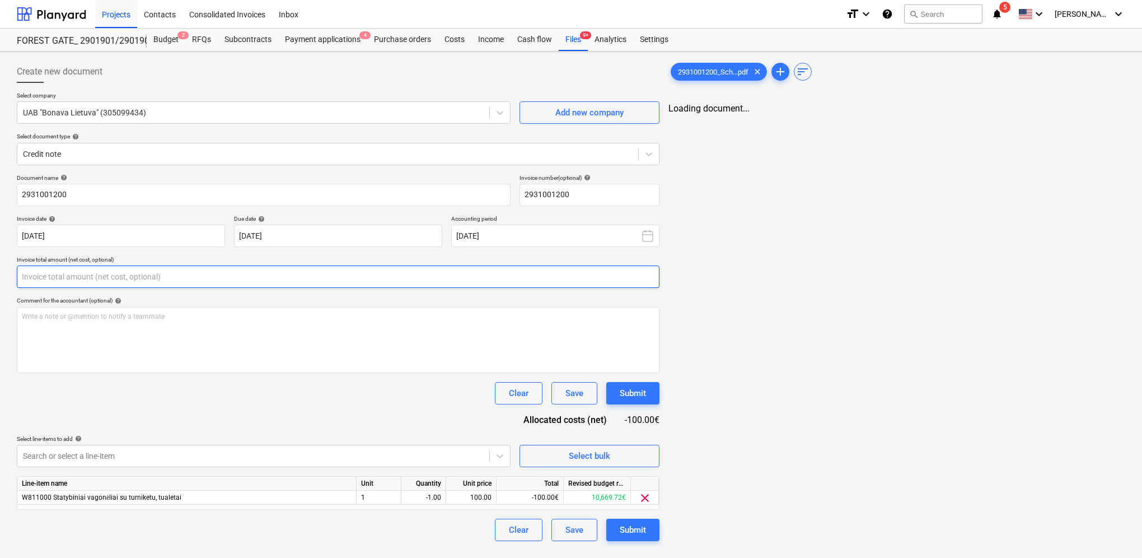
click at [97, 271] on input "text" at bounding box center [338, 276] width 643 height 22
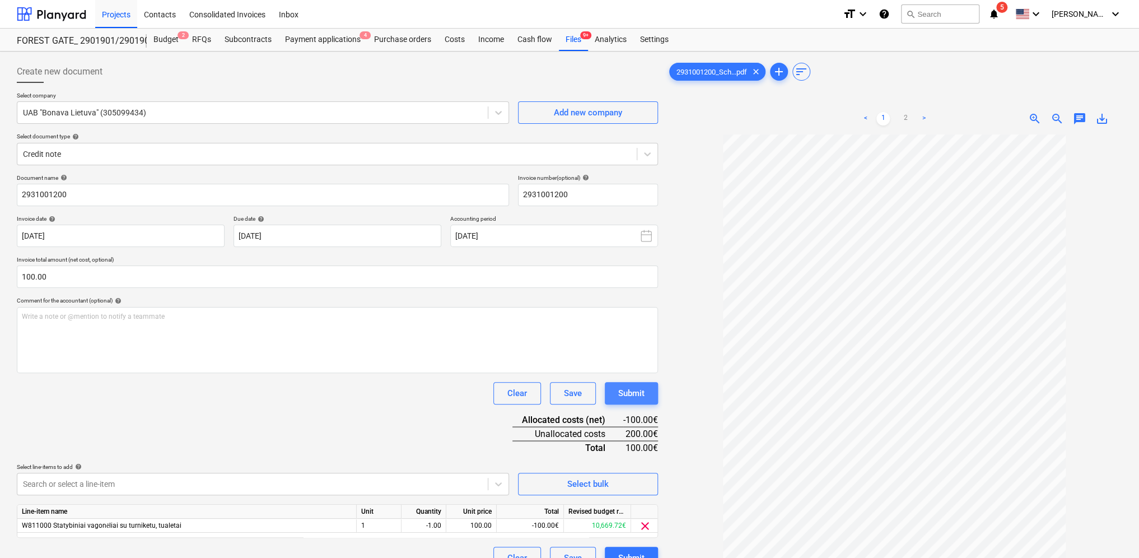
click at [641, 389] on div "Submit" at bounding box center [631, 393] width 26 height 15
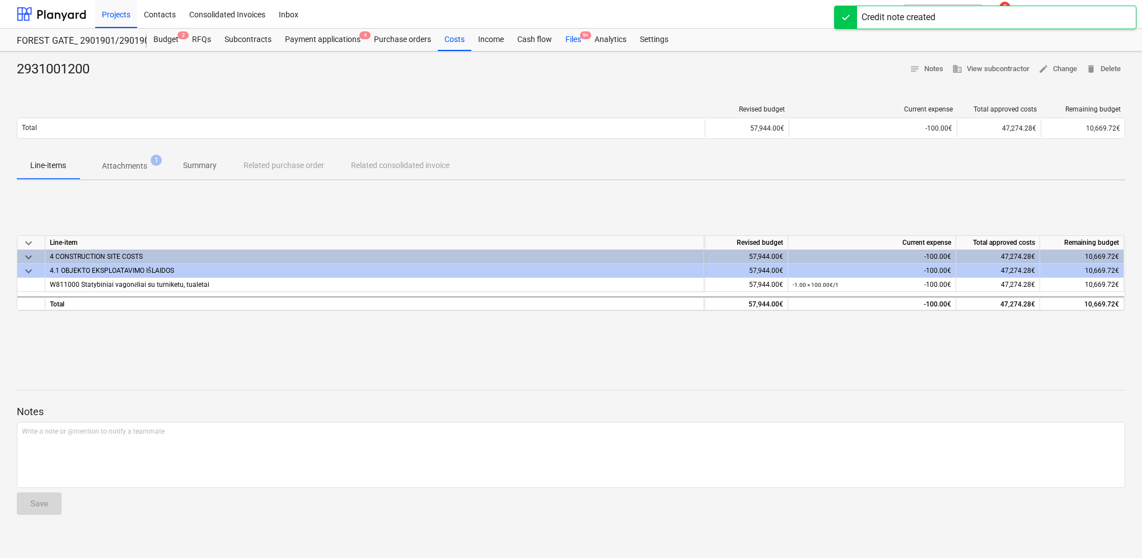
click at [571, 38] on div "Files 9+" at bounding box center [573, 40] width 29 height 22
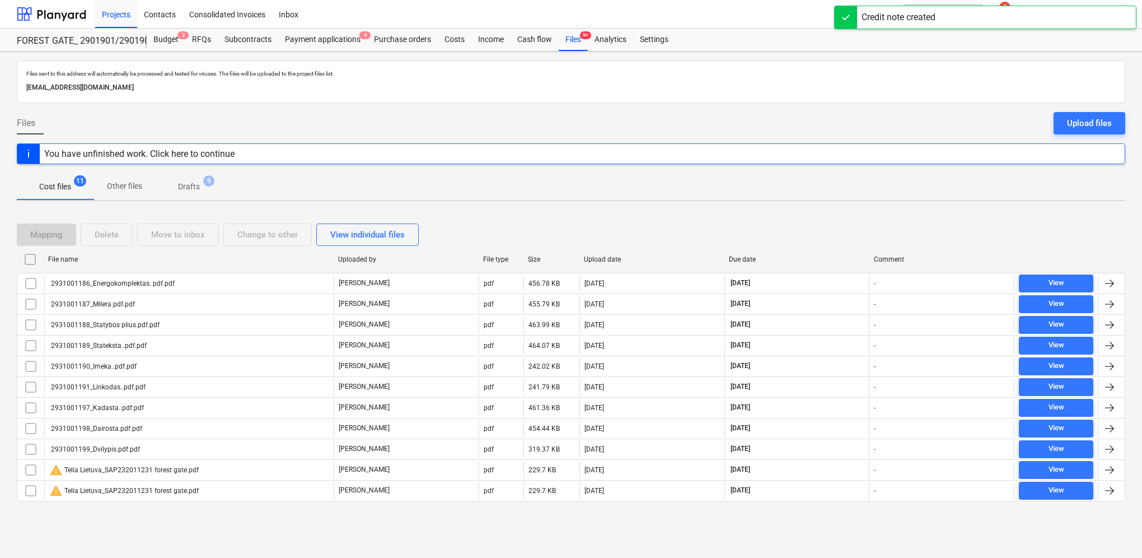
click at [192, 185] on p "Drafts" at bounding box center [189, 187] width 22 height 12
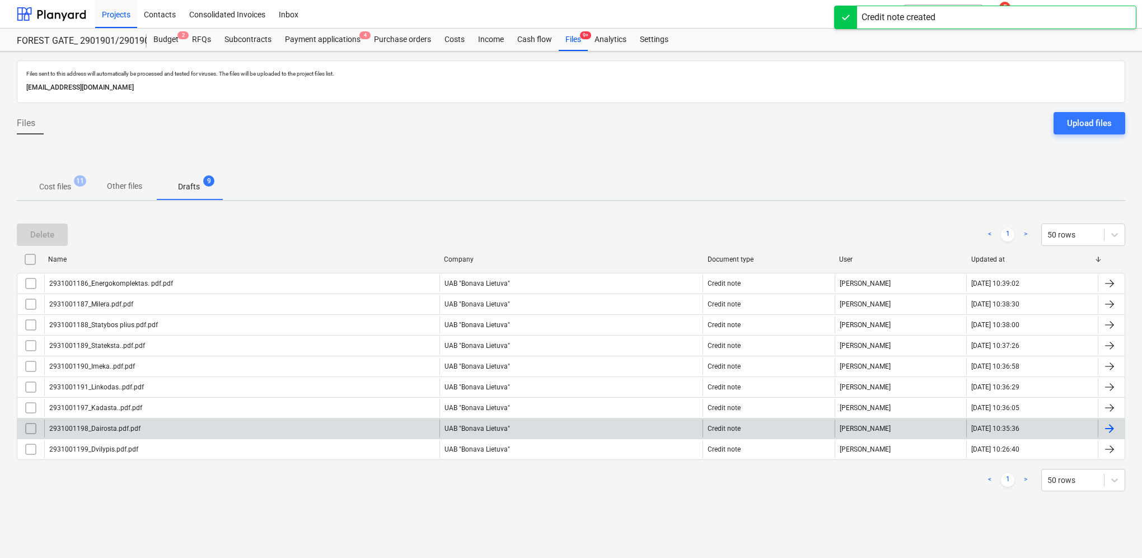
click at [1111, 425] on div at bounding box center [1109, 428] width 13 height 13
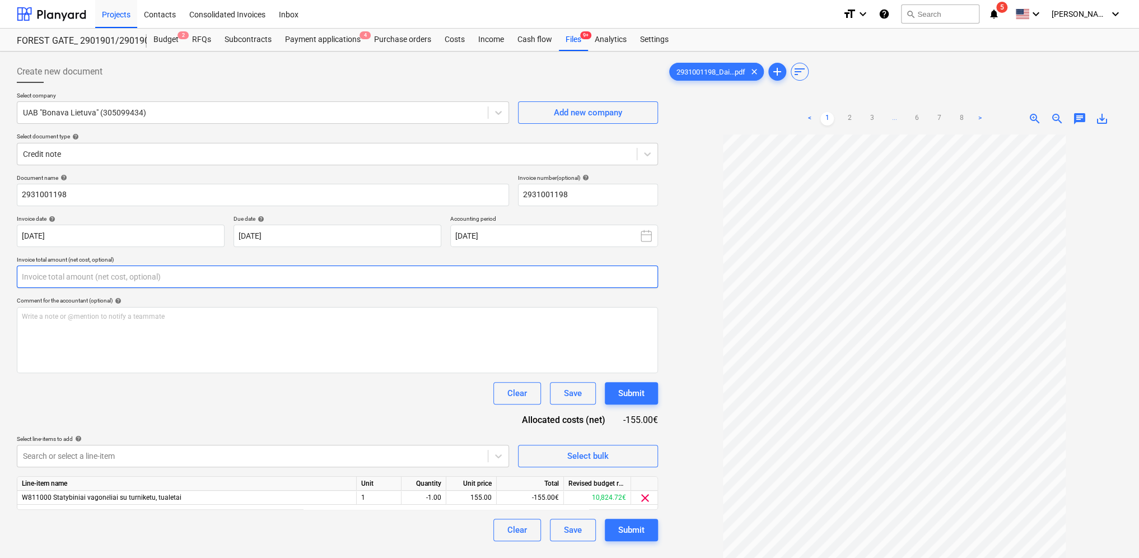
click at [70, 282] on input "text" at bounding box center [337, 276] width 641 height 22
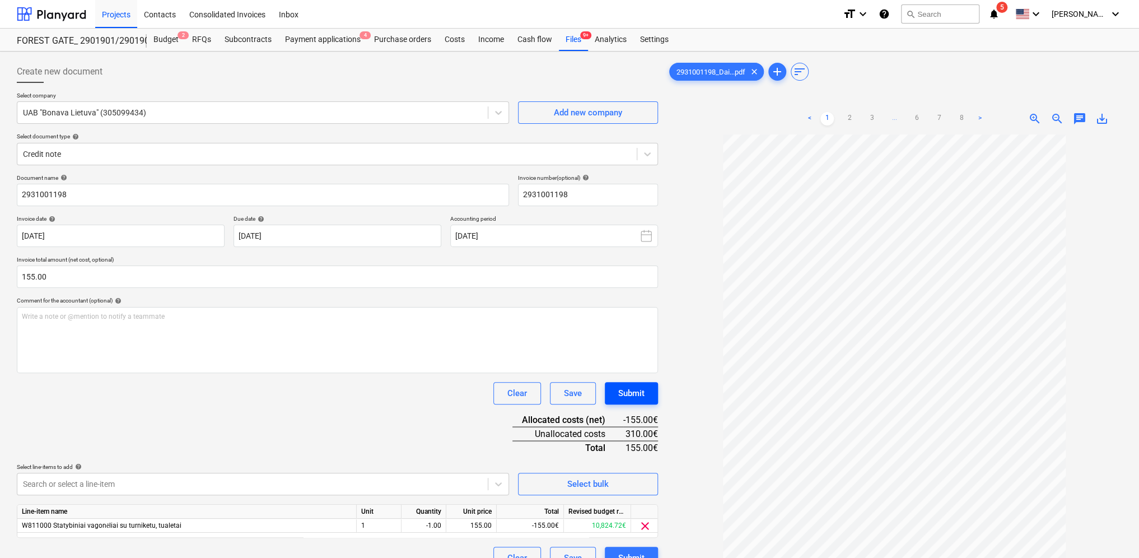
click at [634, 386] on div "Submit" at bounding box center [631, 393] width 26 height 15
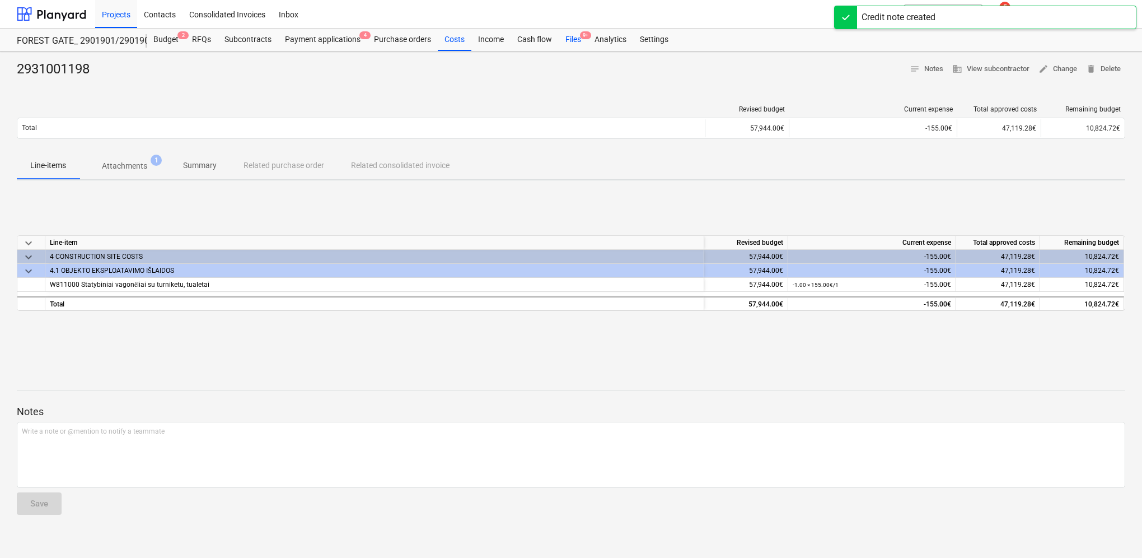
click at [573, 39] on div "Files 9+" at bounding box center [573, 40] width 29 height 22
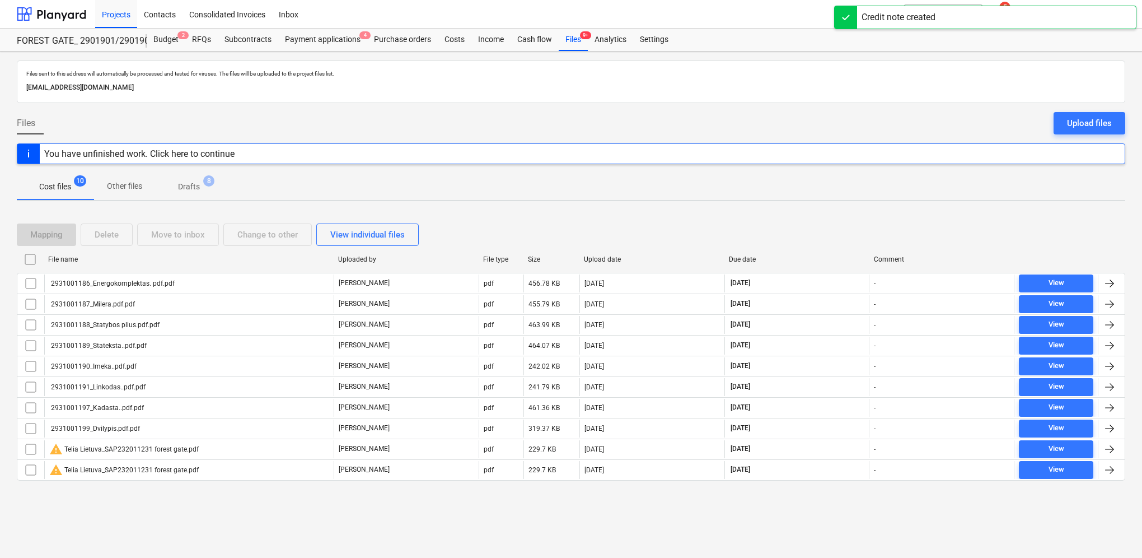
click at [190, 189] on p "Drafts" at bounding box center [189, 187] width 22 height 12
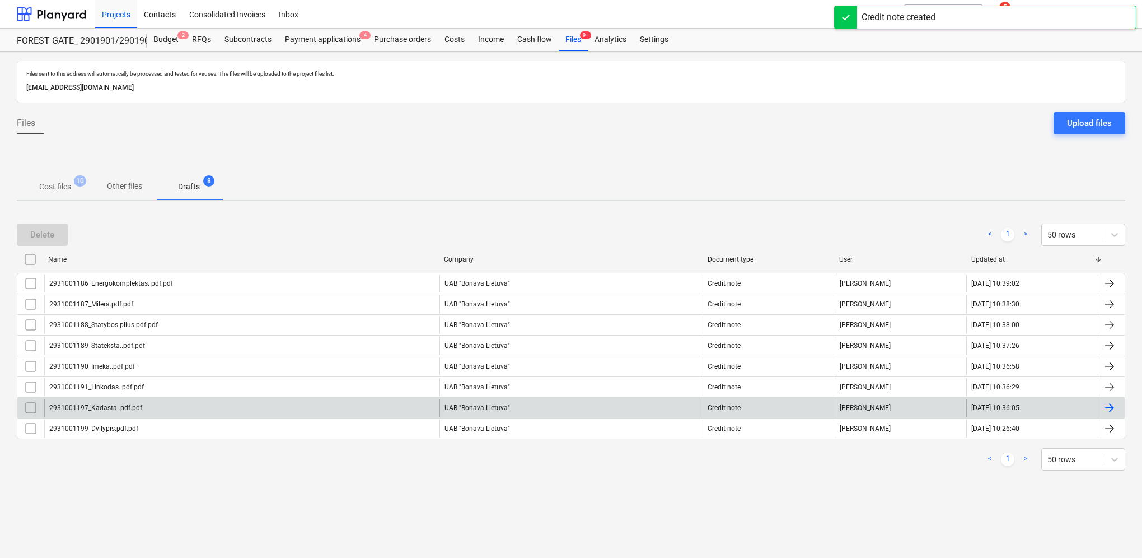
click at [1107, 402] on div at bounding box center [1109, 407] width 13 height 13
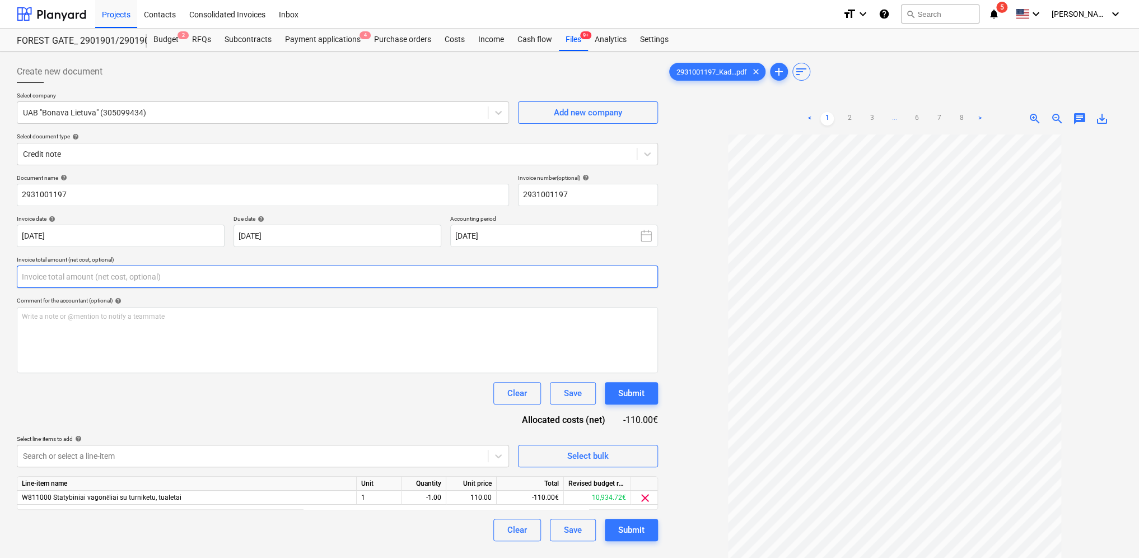
click at [240, 267] on input "text" at bounding box center [337, 276] width 641 height 22
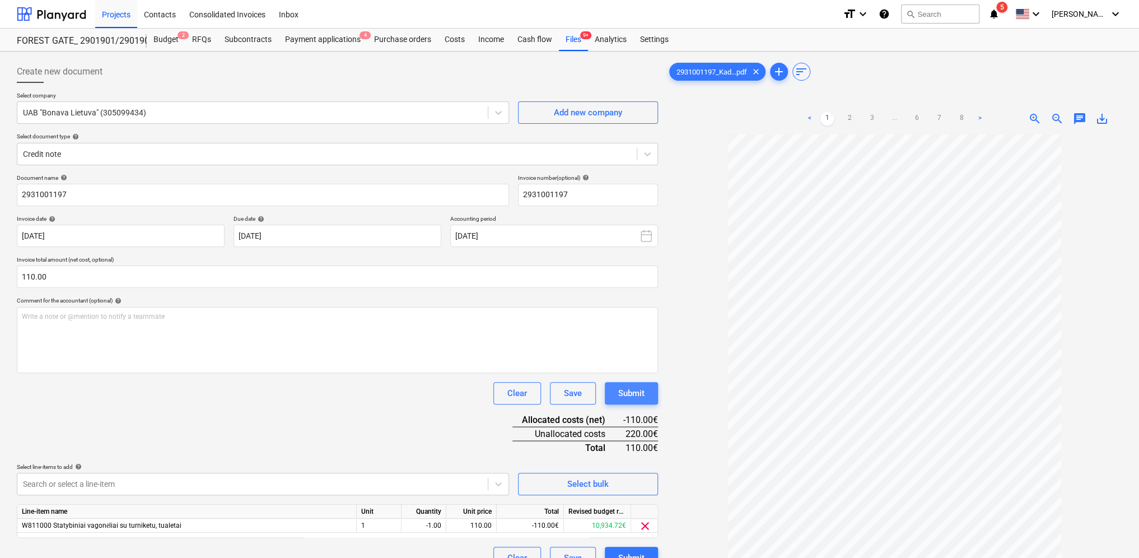
click at [640, 390] on div "Submit" at bounding box center [631, 393] width 26 height 15
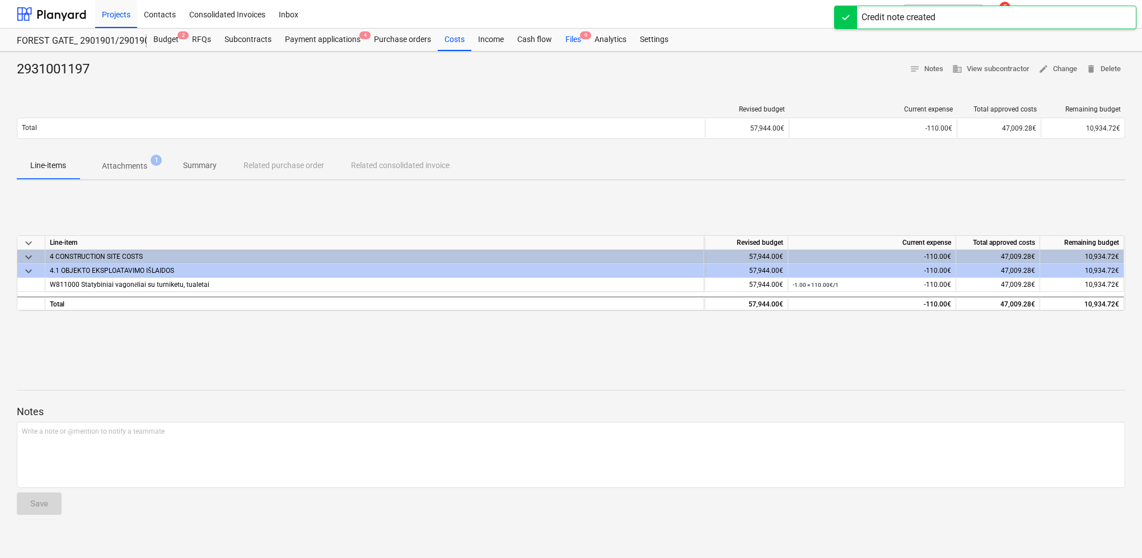
click at [575, 43] on div "Files 9" at bounding box center [573, 40] width 29 height 22
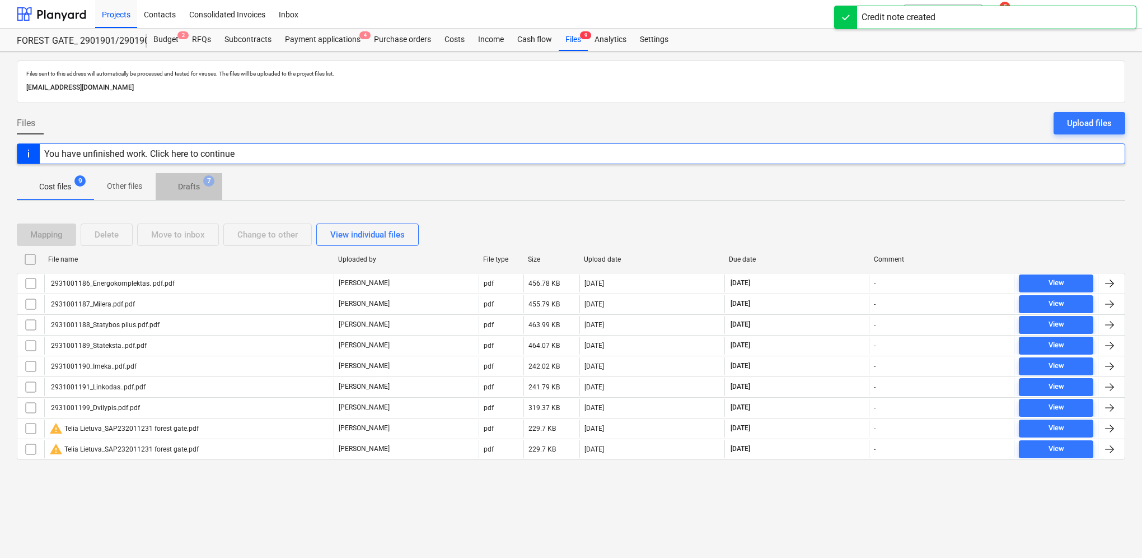
click at [193, 187] on p "Drafts" at bounding box center [189, 187] width 22 height 12
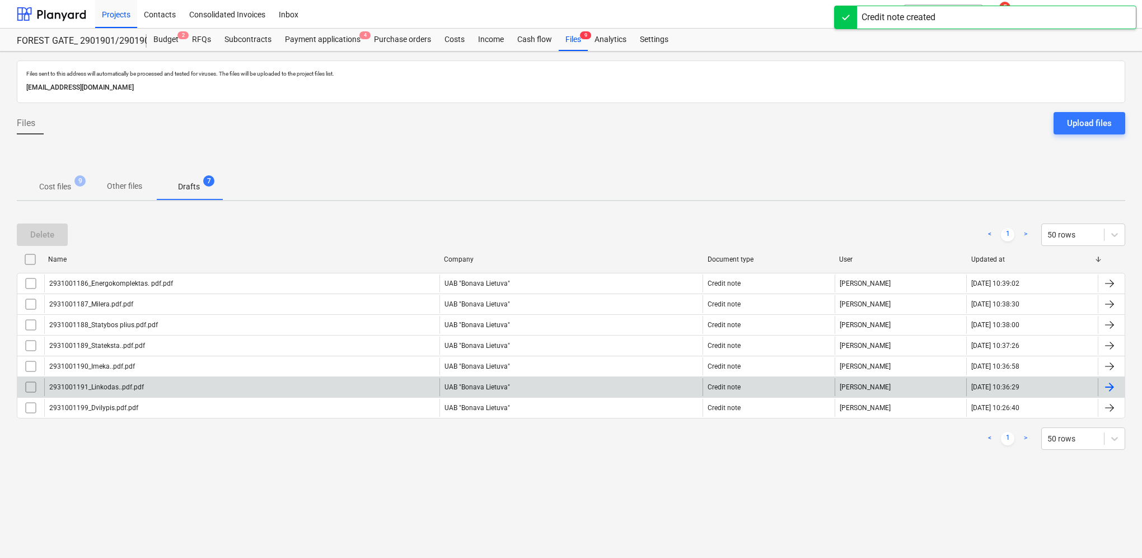
click at [1107, 382] on div at bounding box center [1109, 386] width 13 height 13
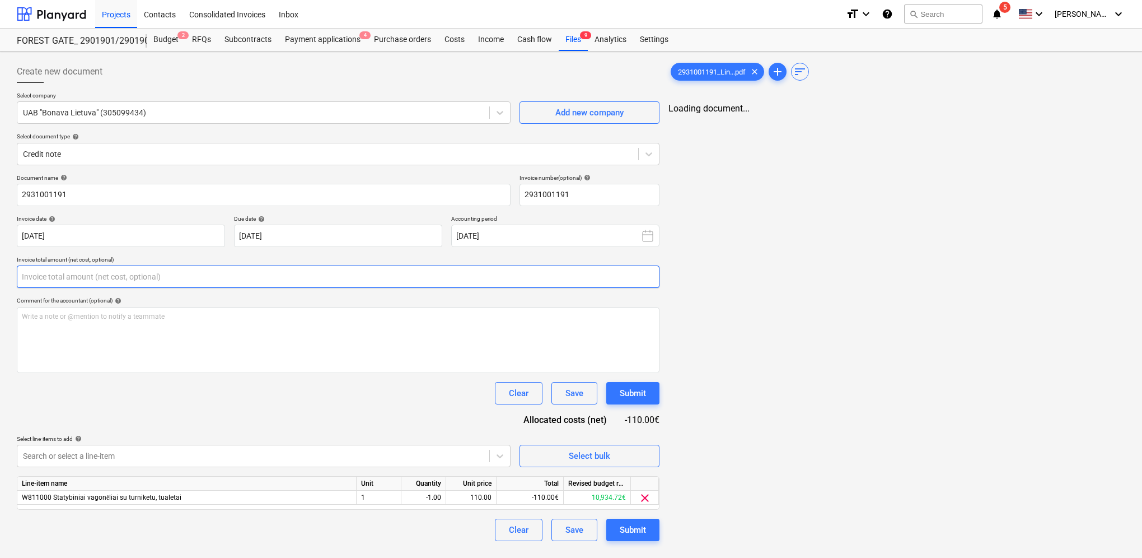
click at [167, 283] on input "text" at bounding box center [338, 276] width 643 height 22
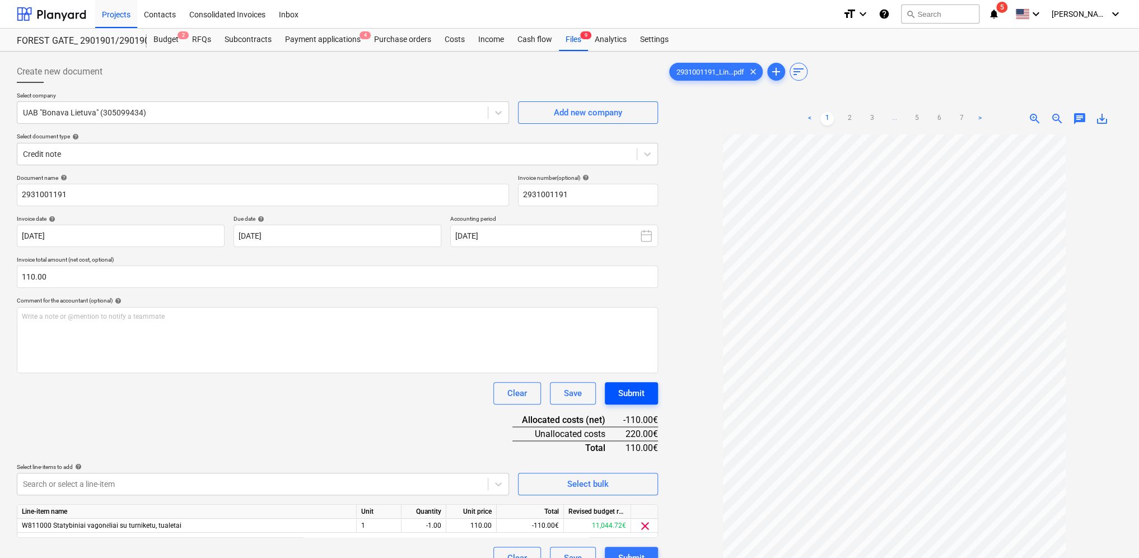
click at [632, 392] on div "Submit" at bounding box center [631, 393] width 26 height 15
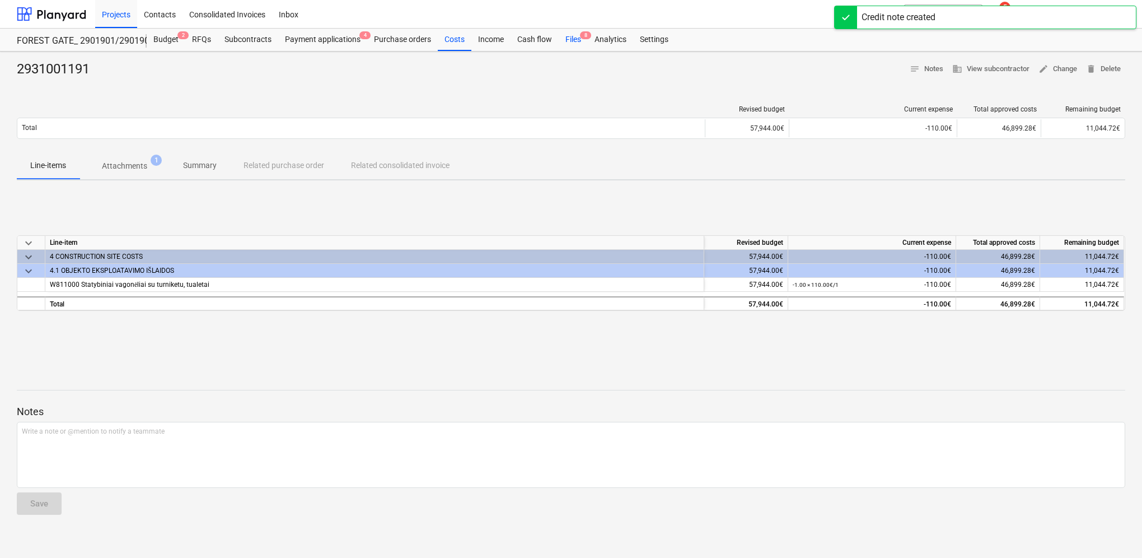
click at [567, 37] on div "Files 8" at bounding box center [573, 40] width 29 height 22
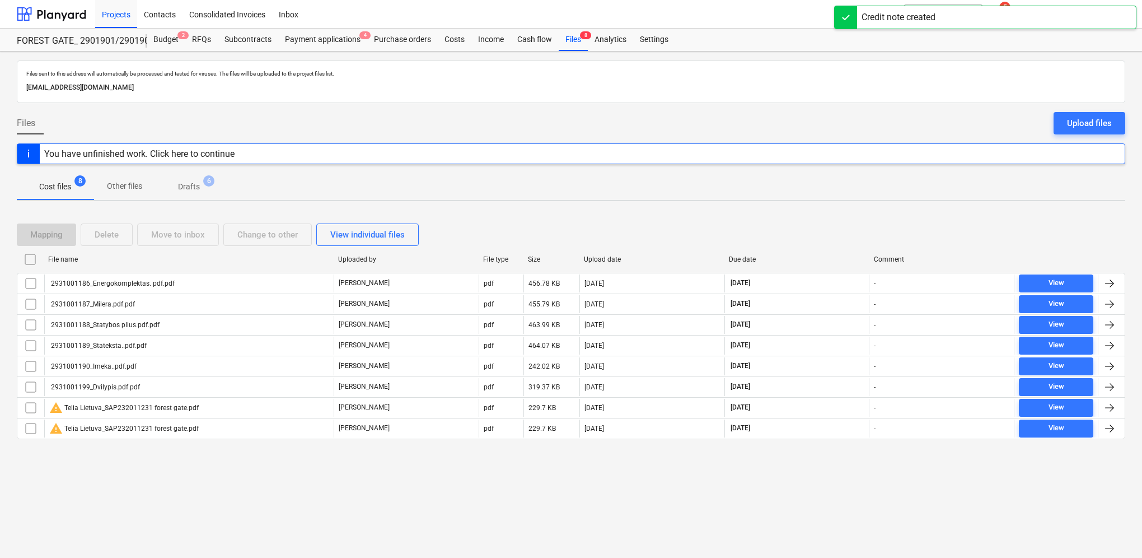
click at [195, 185] on p "Drafts" at bounding box center [189, 187] width 22 height 12
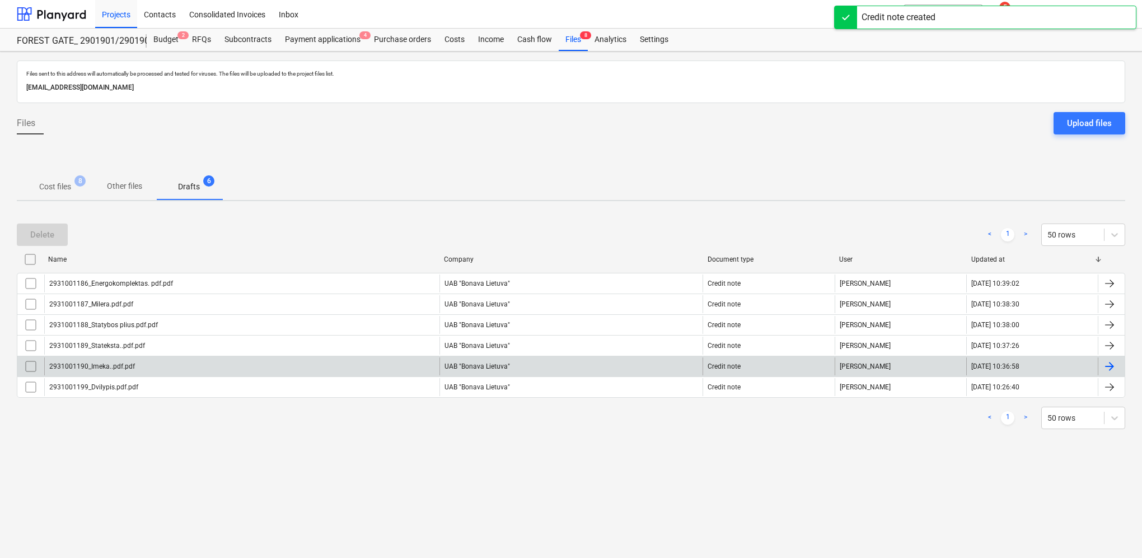
click at [1116, 360] on div at bounding box center [1109, 366] width 13 height 13
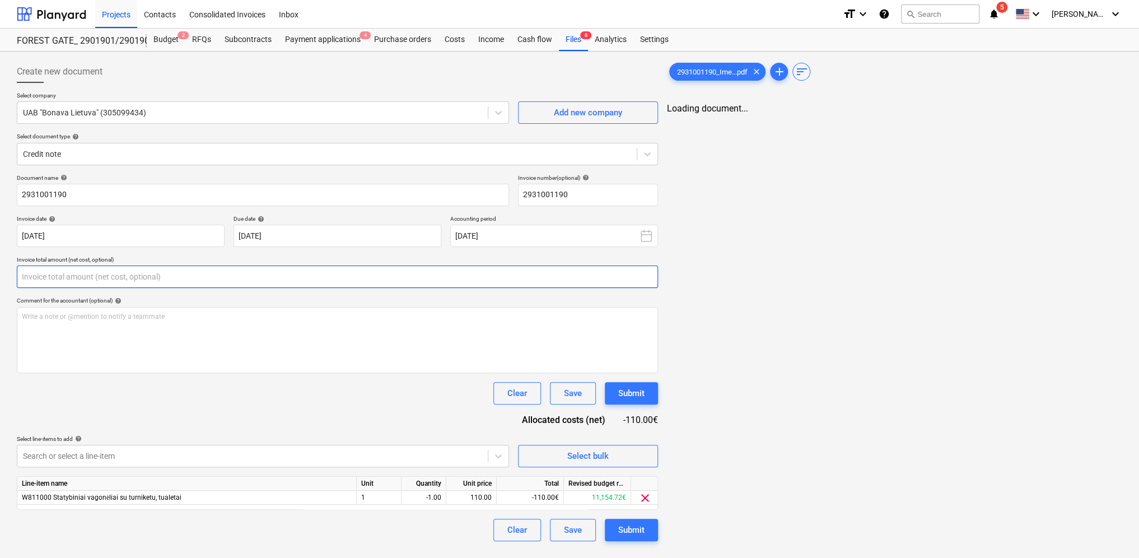
click at [109, 278] on input "text" at bounding box center [337, 276] width 641 height 22
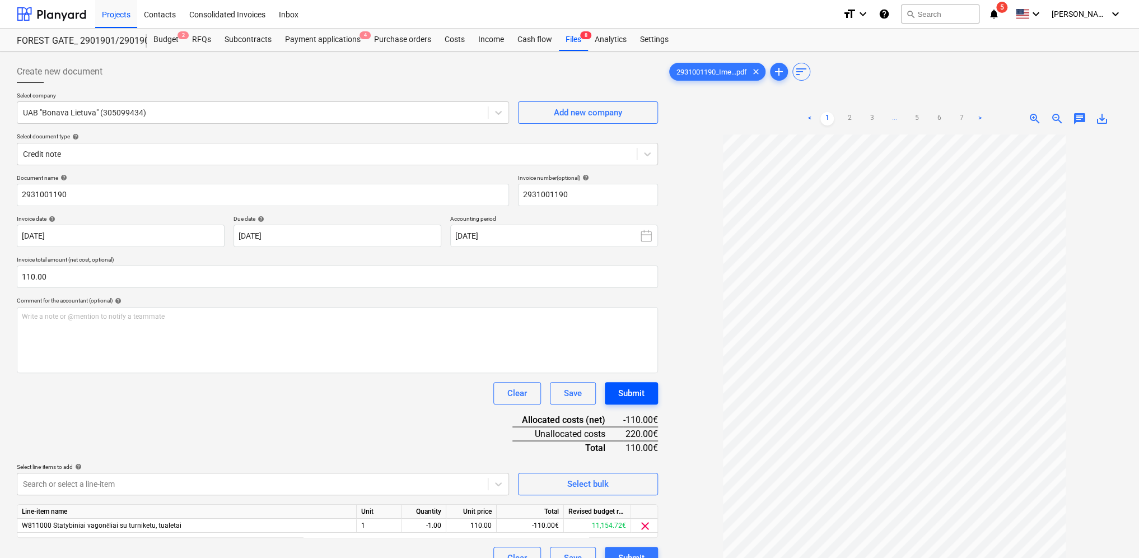
click at [647, 394] on button "Submit" at bounding box center [631, 393] width 53 height 22
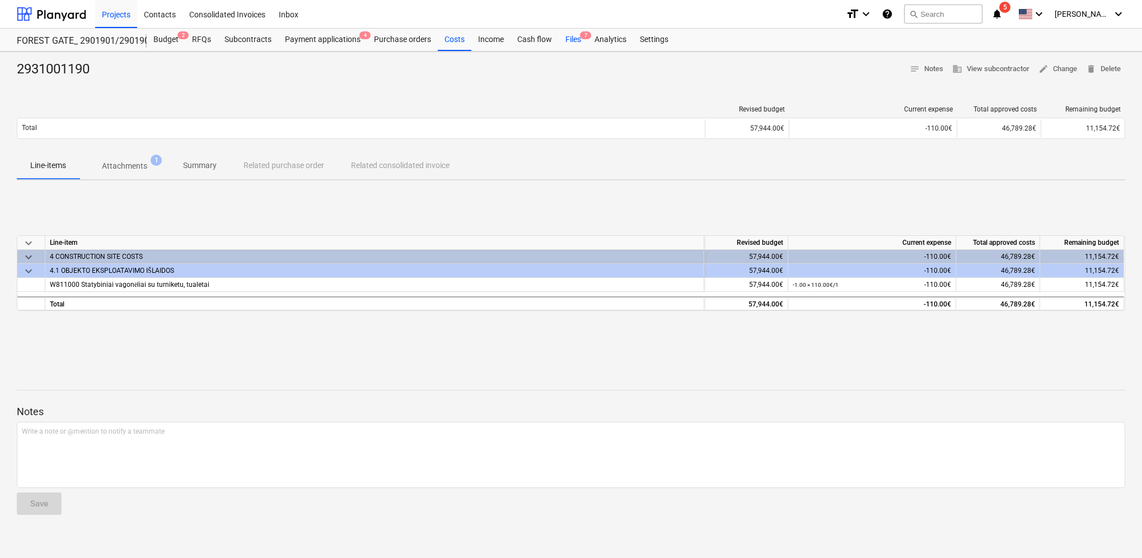
click at [569, 38] on div "Files 7" at bounding box center [573, 40] width 29 height 22
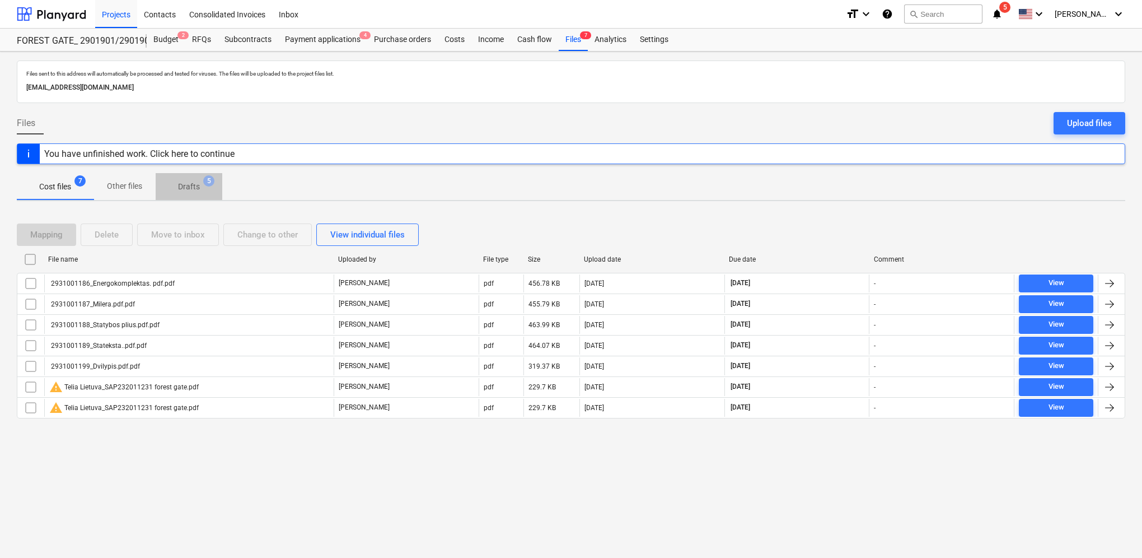
click at [197, 180] on span "Drafts 5" at bounding box center [189, 186] width 67 height 20
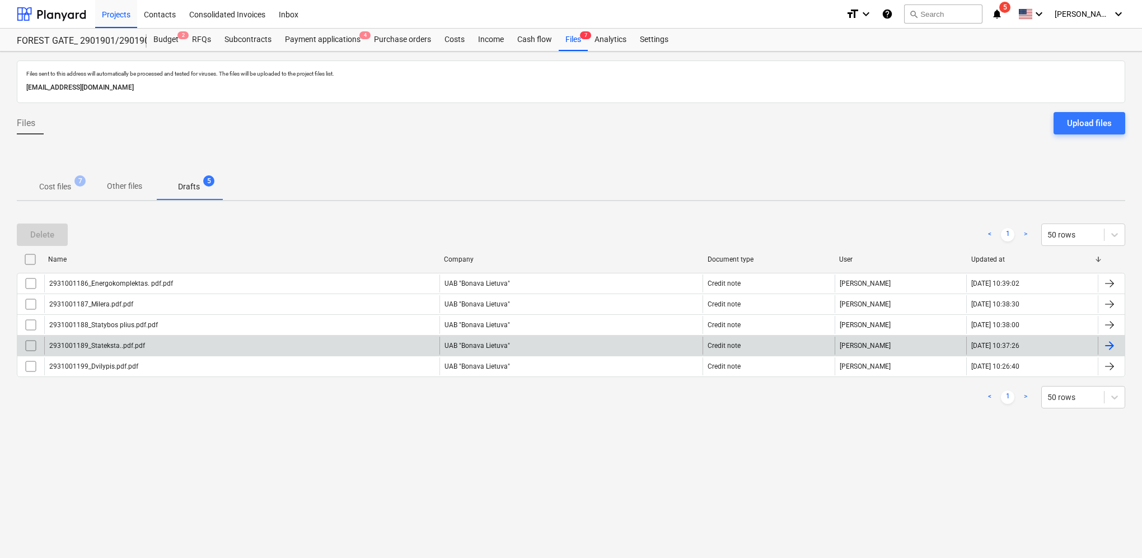
click at [1115, 343] on div at bounding box center [1109, 345] width 13 height 13
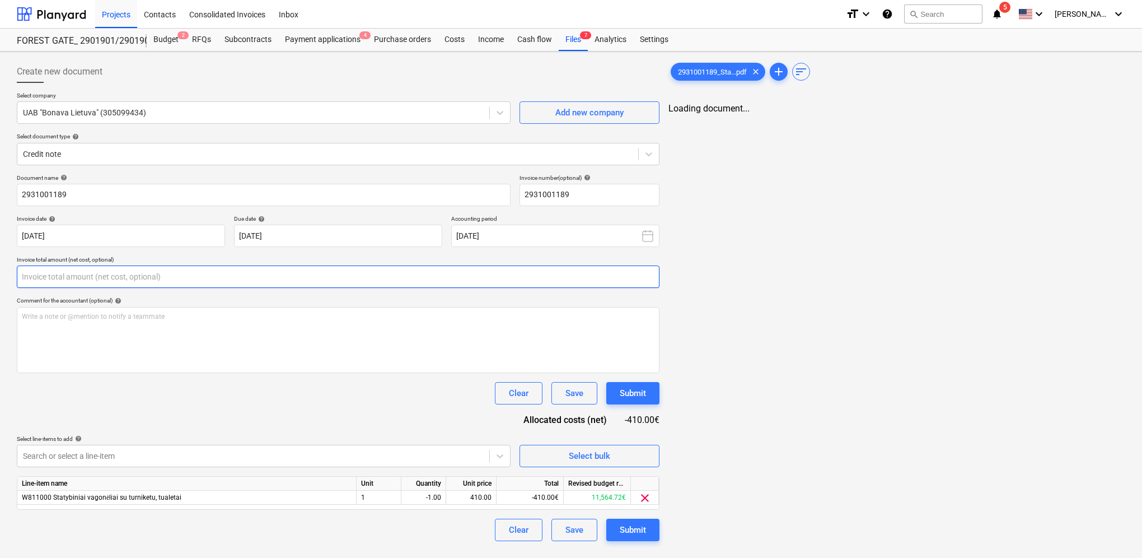
click at [120, 278] on input "text" at bounding box center [338, 276] width 643 height 22
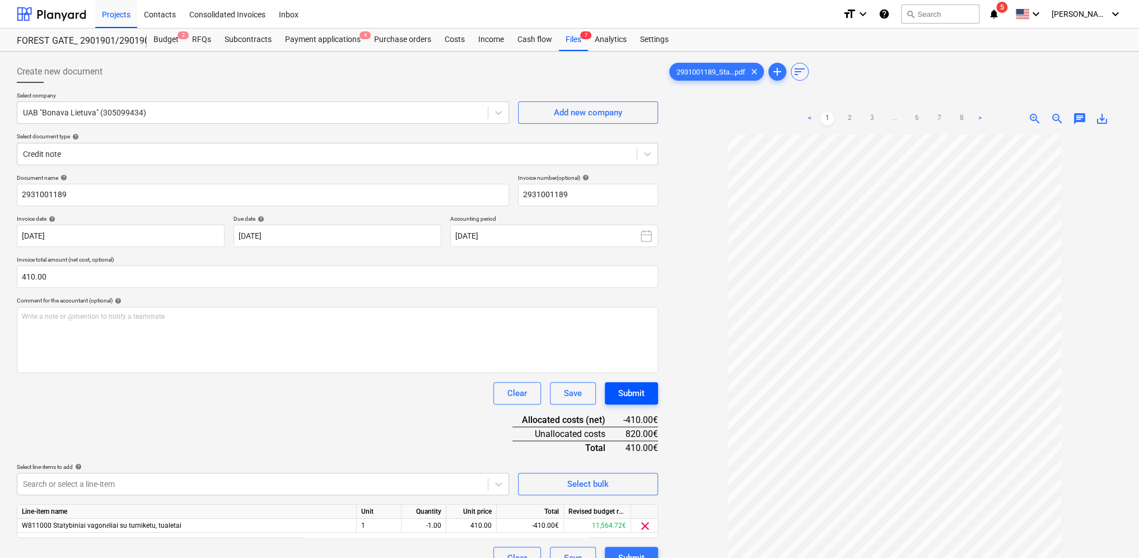
click at [655, 388] on button "Submit" at bounding box center [631, 393] width 53 height 22
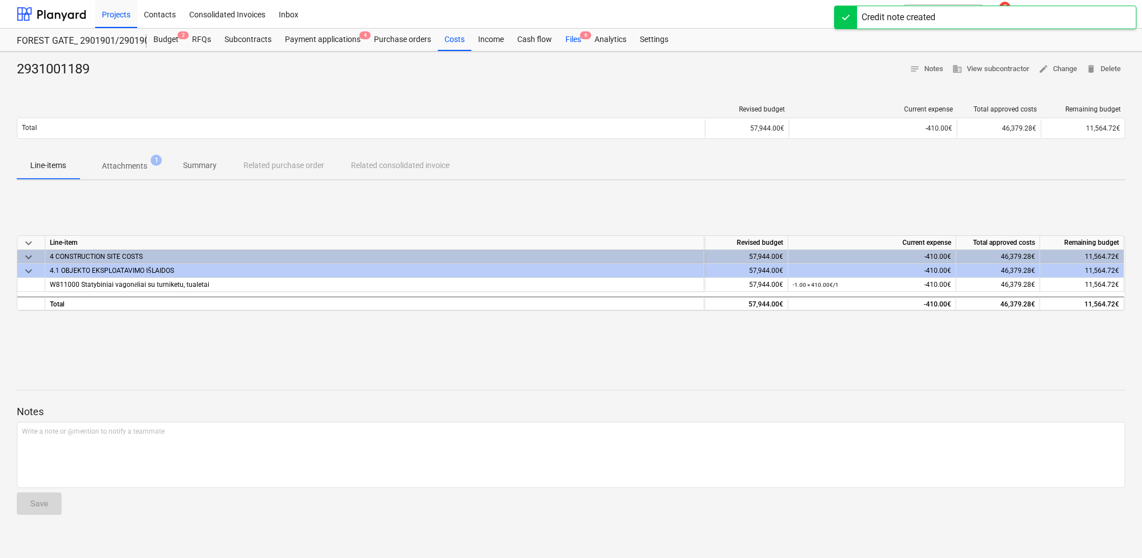
click at [575, 40] on div "Files 6" at bounding box center [573, 40] width 29 height 22
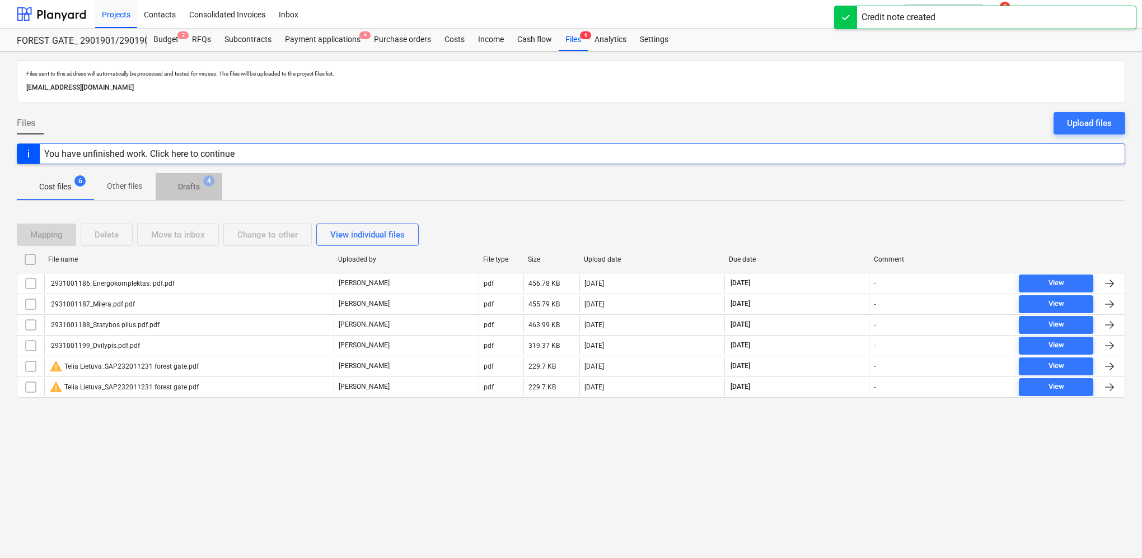
click at [186, 183] on p "Drafts" at bounding box center [189, 187] width 22 height 12
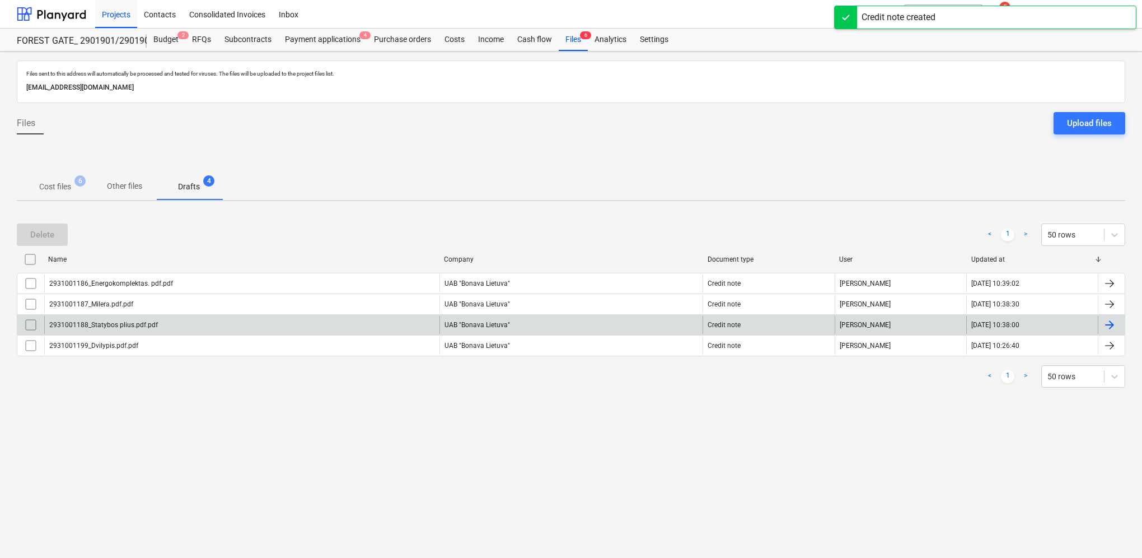
click at [1110, 323] on div at bounding box center [1109, 324] width 13 height 13
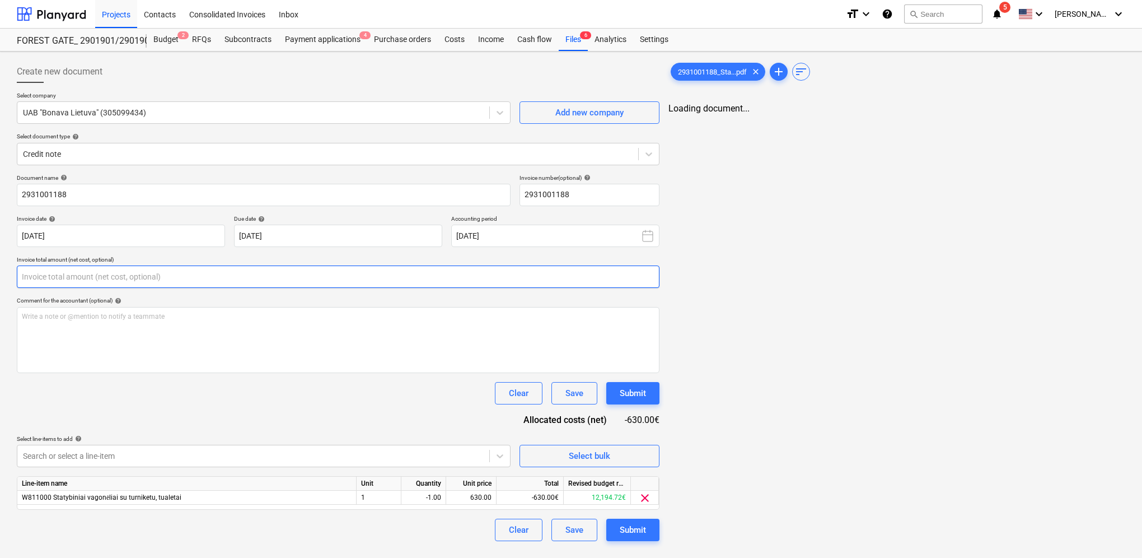
click at [197, 278] on input "text" at bounding box center [338, 276] width 643 height 22
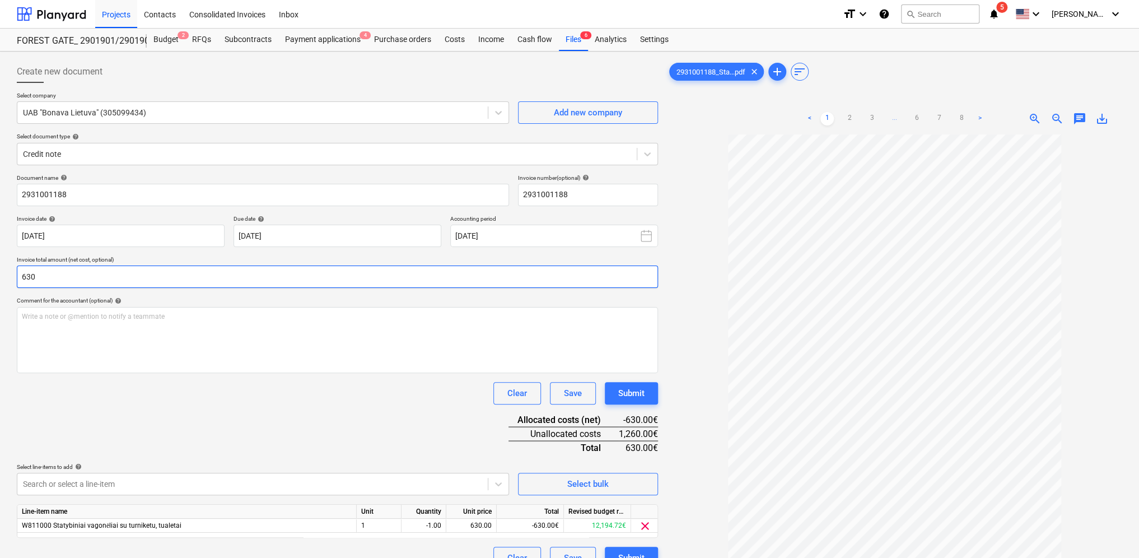
click at [22, 272] on input "630" at bounding box center [337, 276] width 641 height 22
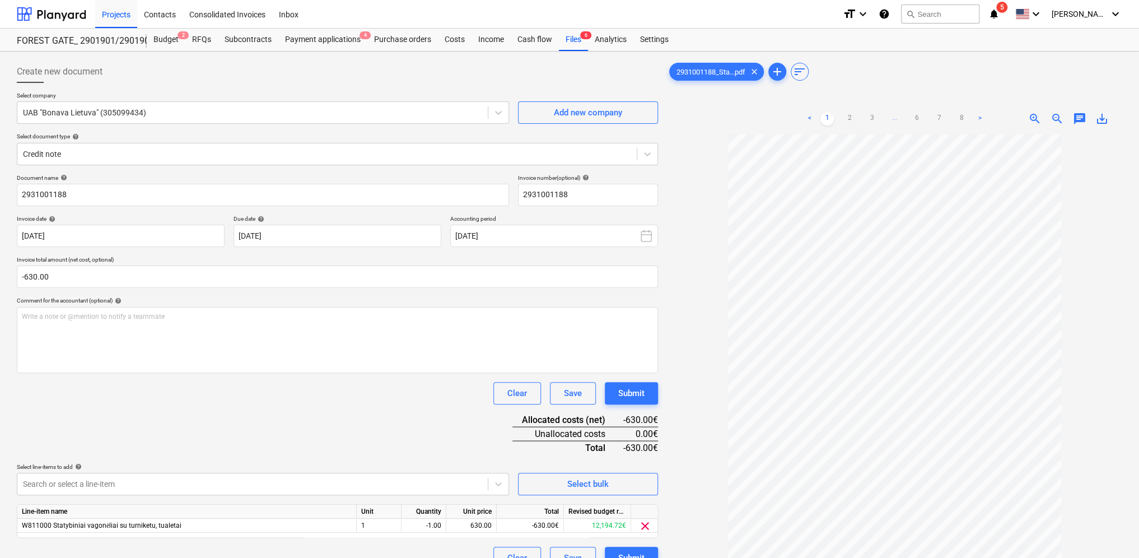
click at [361, 427] on div "Document name help 2931001188 Invoice number (optional) help 2931001188 Invoice…" at bounding box center [337, 371] width 641 height 395
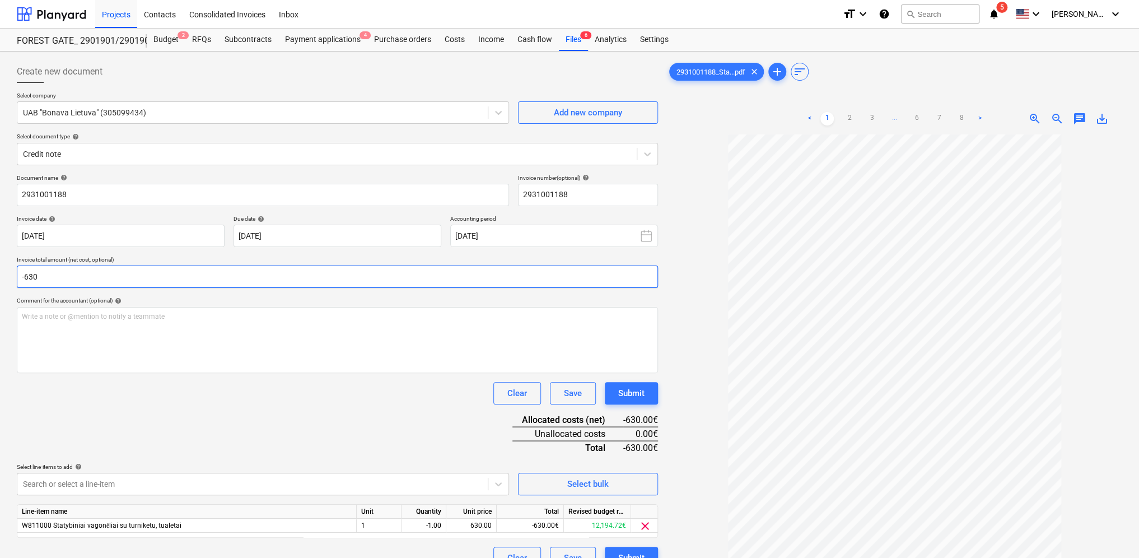
click at [25, 276] on input "-630" at bounding box center [337, 276] width 641 height 22
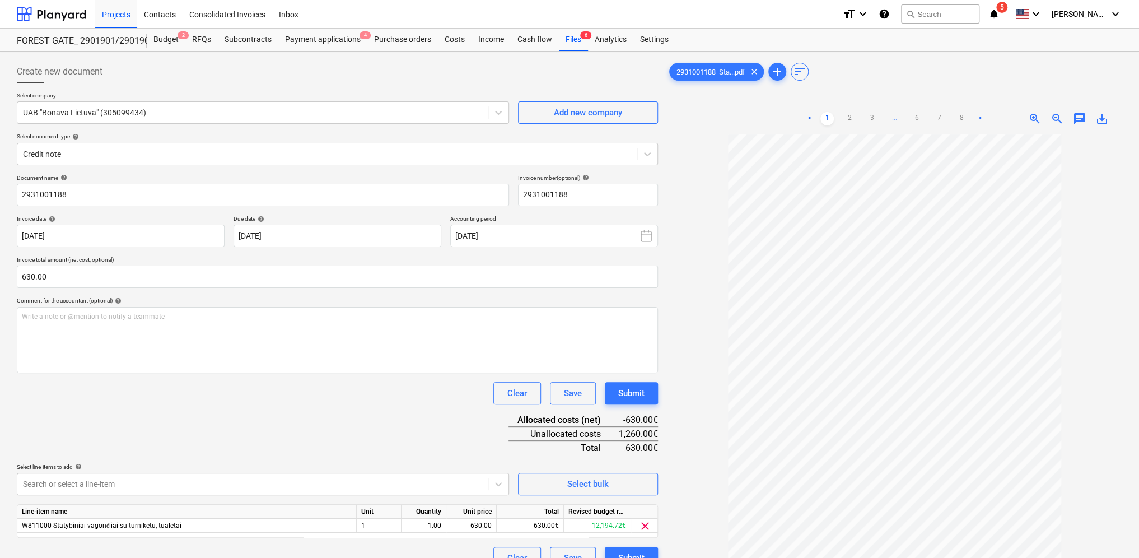
click at [175, 414] on div "Document name help 2931001188 Invoice number (optional) help 2931001188 Invoice…" at bounding box center [337, 371] width 641 height 395
click at [651, 389] on button "Submit" at bounding box center [631, 393] width 53 height 22
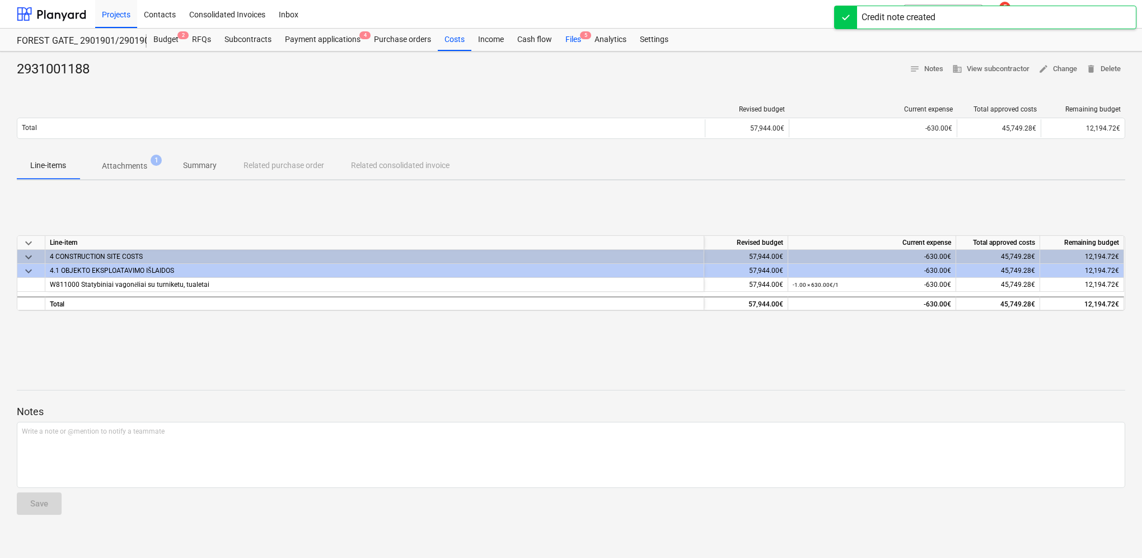
click at [568, 41] on div "Files 5" at bounding box center [573, 40] width 29 height 22
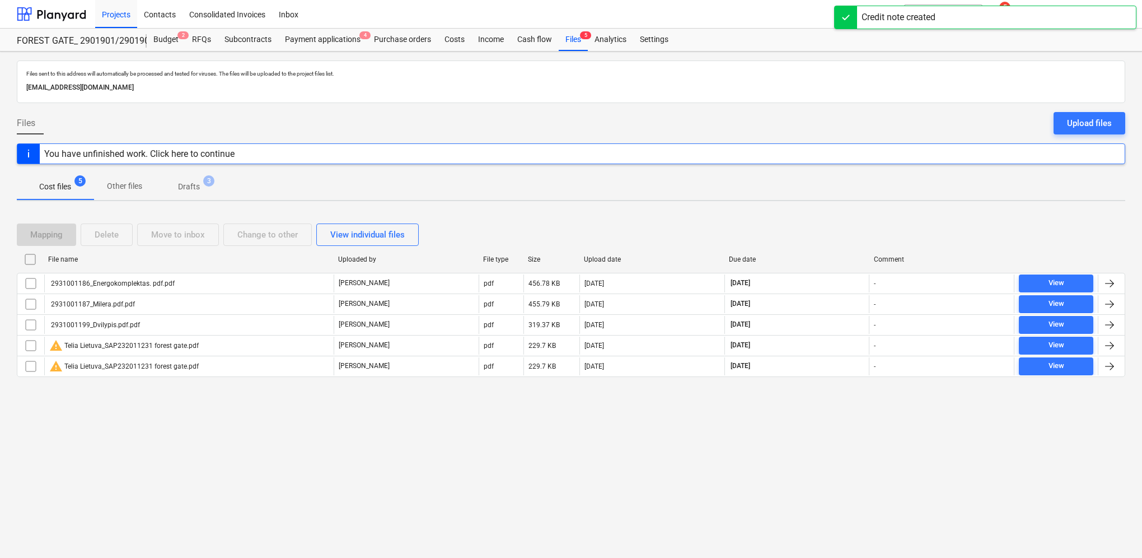
click at [180, 190] on p "Drafts" at bounding box center [189, 187] width 22 height 12
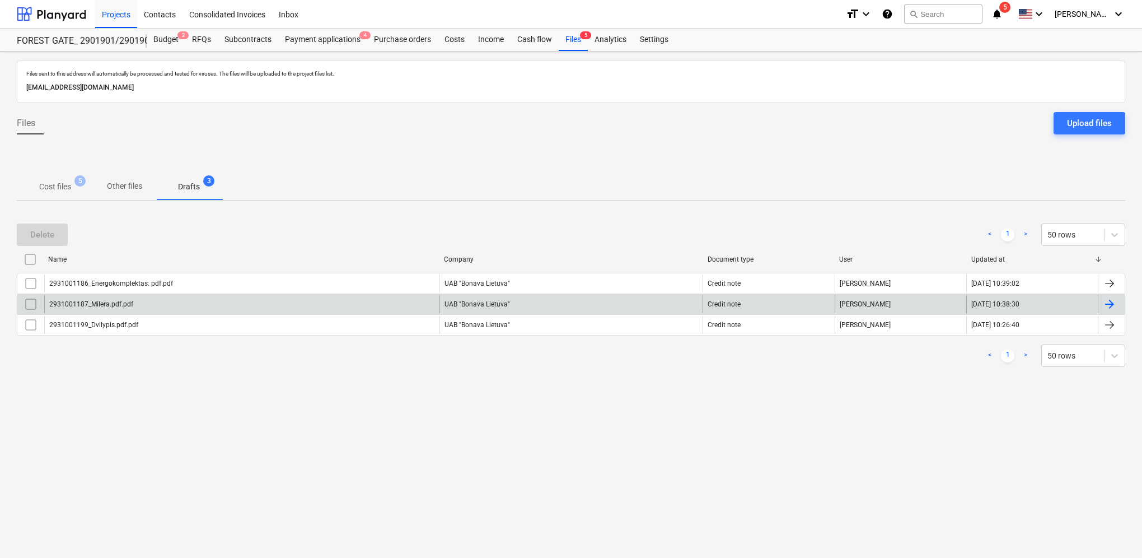
click at [1115, 298] on div at bounding box center [1109, 303] width 13 height 13
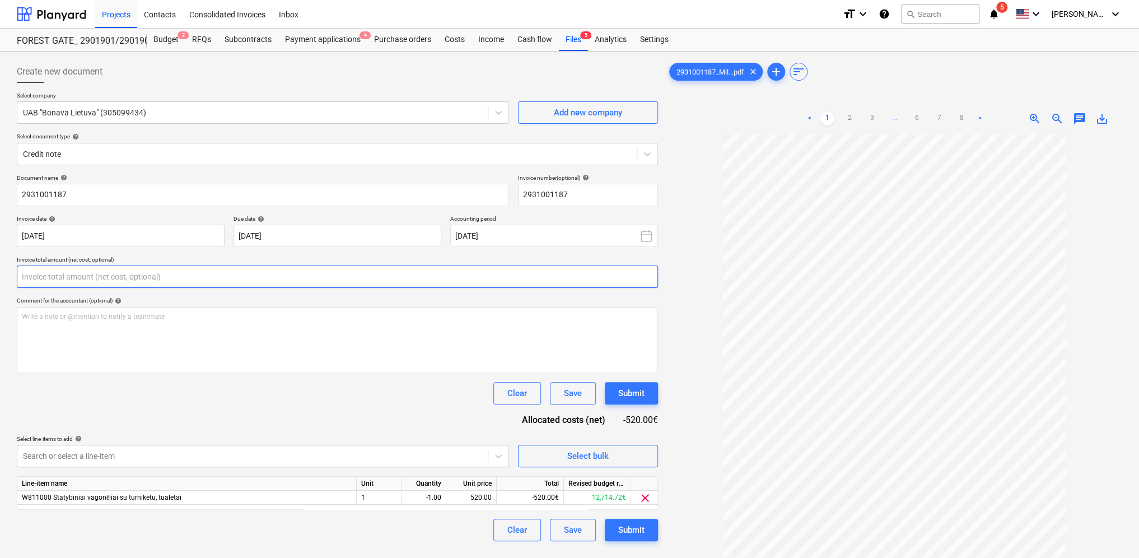
click at [114, 267] on input "text" at bounding box center [337, 276] width 641 height 22
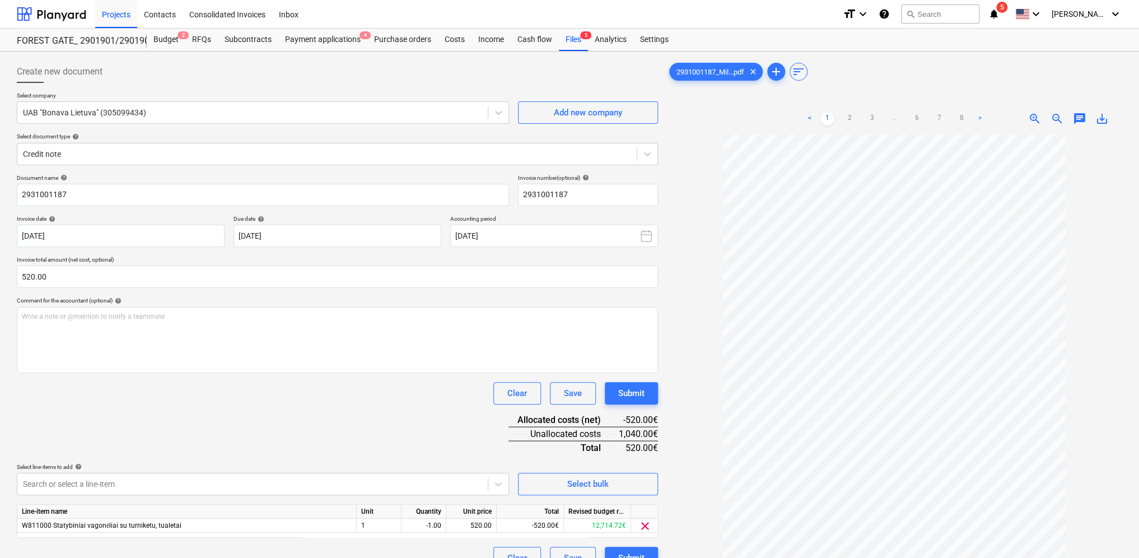
click at [232, 379] on div "Document name help 2931001187 Invoice number (optional) help 2931001187 Invoice…" at bounding box center [337, 371] width 641 height 395
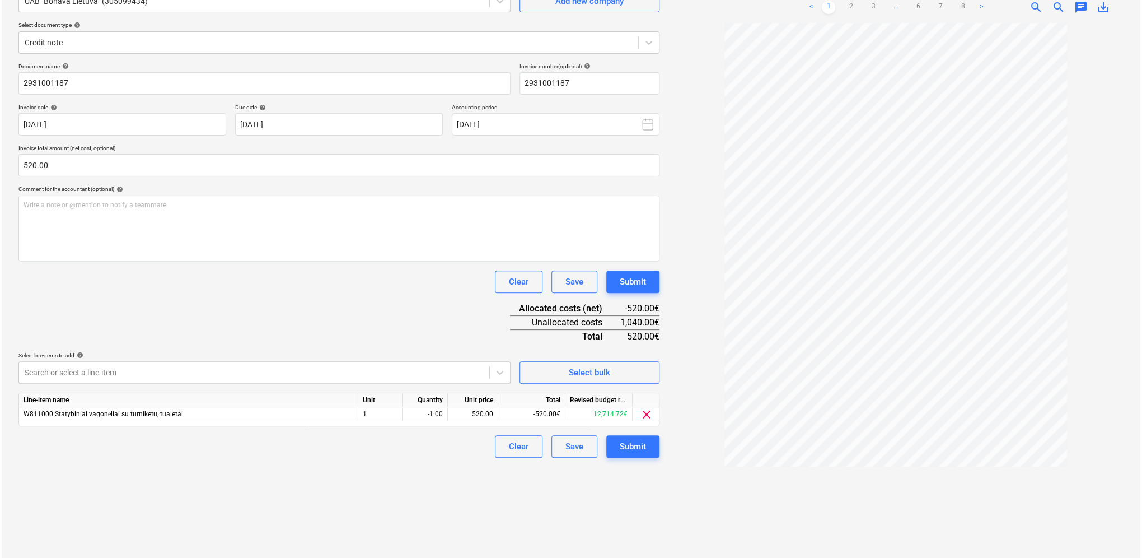
scroll to position [112, 0]
click at [22, 164] on input "520" at bounding box center [337, 164] width 641 height 22
click at [186, 271] on div "Clear Save Submit" at bounding box center [337, 281] width 641 height 22
click at [27, 161] on input "-520" at bounding box center [337, 164] width 641 height 22
click at [24, 167] on input "-520" at bounding box center [337, 164] width 641 height 22
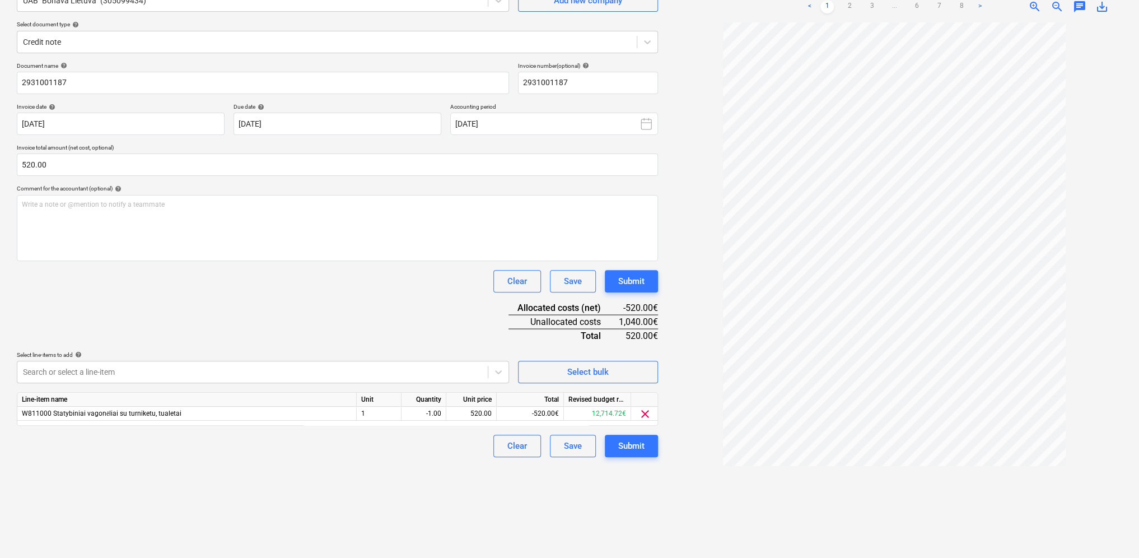
click at [234, 321] on div "Document name help 2931001187 Invoice number (optional) help 2931001187 Invoice…" at bounding box center [337, 259] width 641 height 395
click at [22, 164] on input "520" at bounding box center [337, 164] width 641 height 22
click at [674, 312] on div at bounding box center [894, 285] width 455 height 526
click at [57, 160] on input "520" at bounding box center [337, 164] width 641 height 22
drag, startPoint x: 22, startPoint y: 167, endPoint x: 22, endPoint y: 192, distance: 24.6
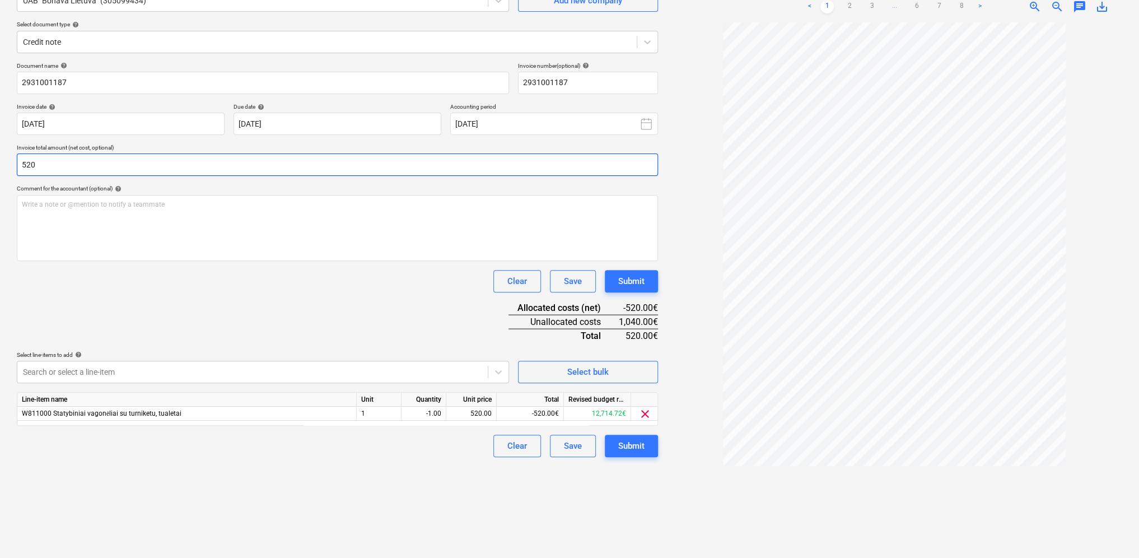
click at [22, 171] on input "520" at bounding box center [337, 164] width 641 height 22
click at [94, 309] on div "Document name help 2931001187 Invoice number (optional) help 2931001187 Invoice…" at bounding box center [337, 259] width 641 height 395
click at [22, 164] on input "520" at bounding box center [337, 164] width 641 height 22
click at [304, 335] on div "Document name help 2931001187 Invoice number (optional) help 2931001187 Invoice…" at bounding box center [337, 259] width 641 height 395
click at [26, 166] on input "-520" at bounding box center [337, 164] width 641 height 22
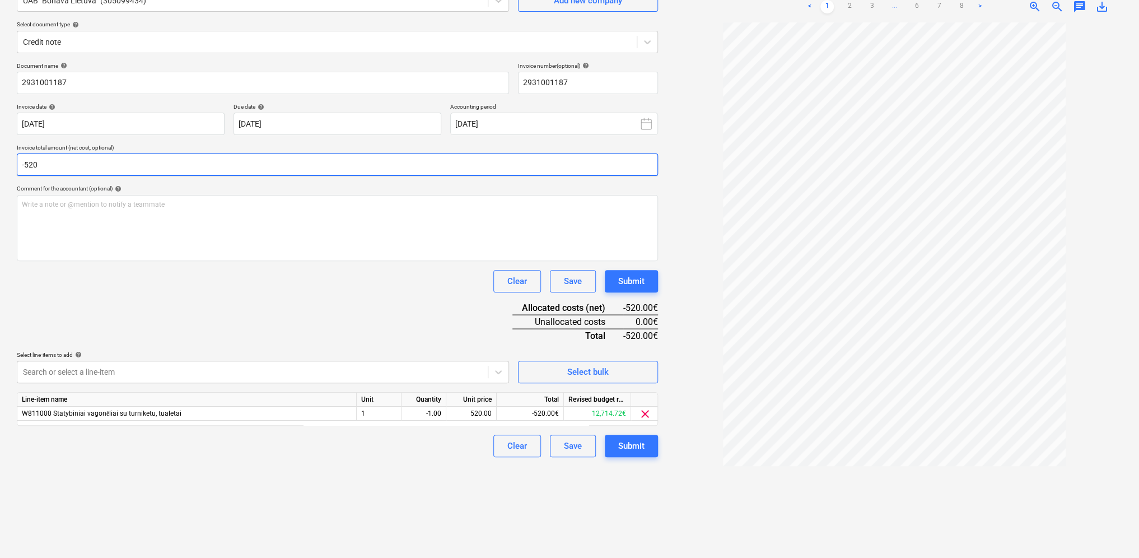
click at [25, 169] on input "-520" at bounding box center [337, 164] width 641 height 22
click at [236, 325] on div "Document name help 2931001187 Invoice number (optional) help 2931001187 Invoice…" at bounding box center [337, 259] width 641 height 395
click at [22, 165] on input "520" at bounding box center [337, 164] width 641 height 22
click at [246, 309] on div "Document name help 2931001187 Invoice number (optional) help 2931001187 Invoice…" at bounding box center [337, 259] width 641 height 395
click at [635, 275] on div "Submit" at bounding box center [631, 281] width 26 height 15
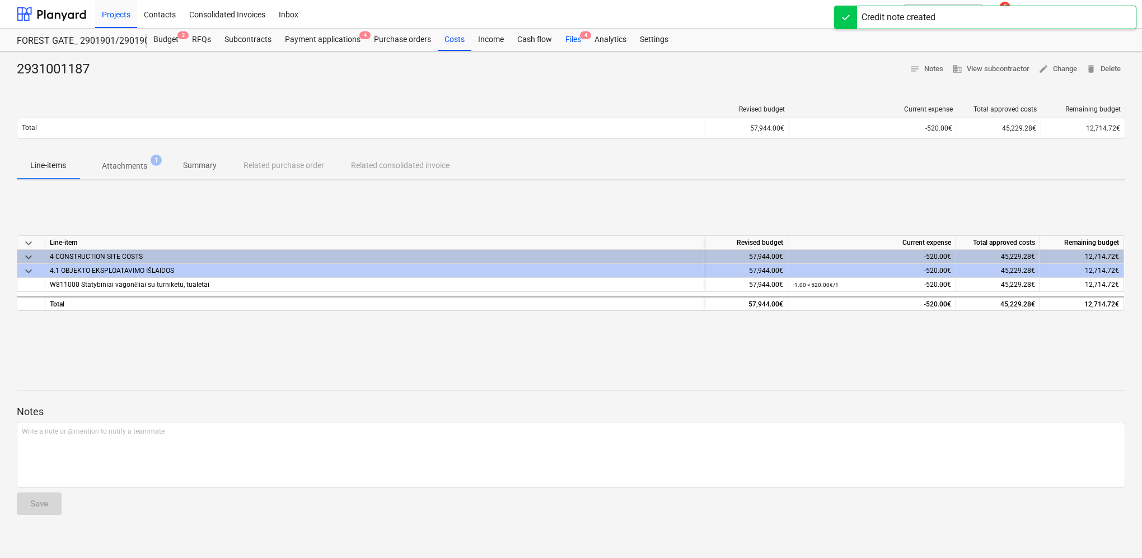
click at [577, 36] on div "Files 4" at bounding box center [573, 40] width 29 height 22
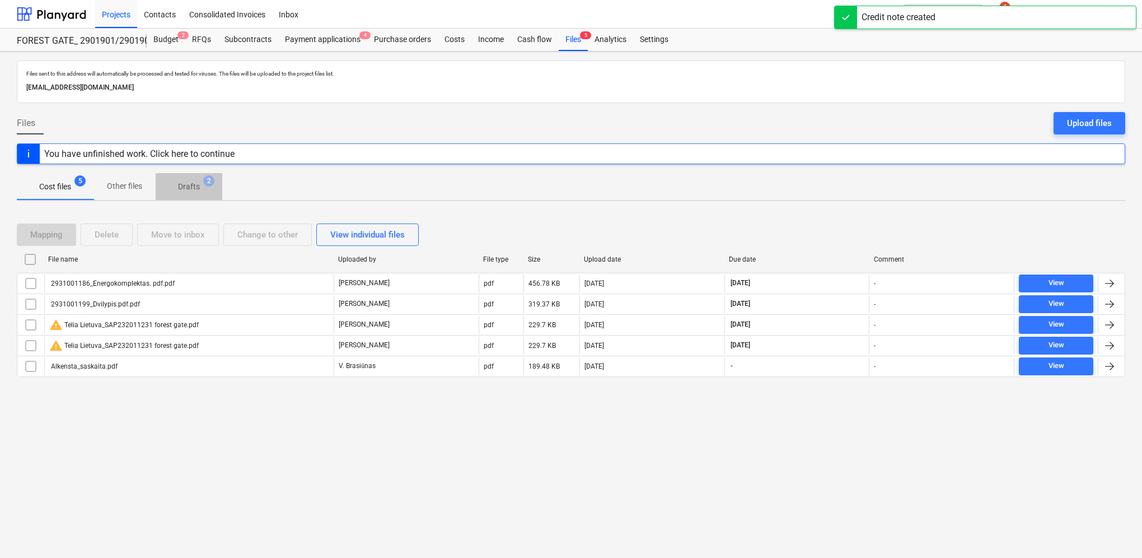
click at [186, 192] on p "Drafts" at bounding box center [189, 187] width 22 height 12
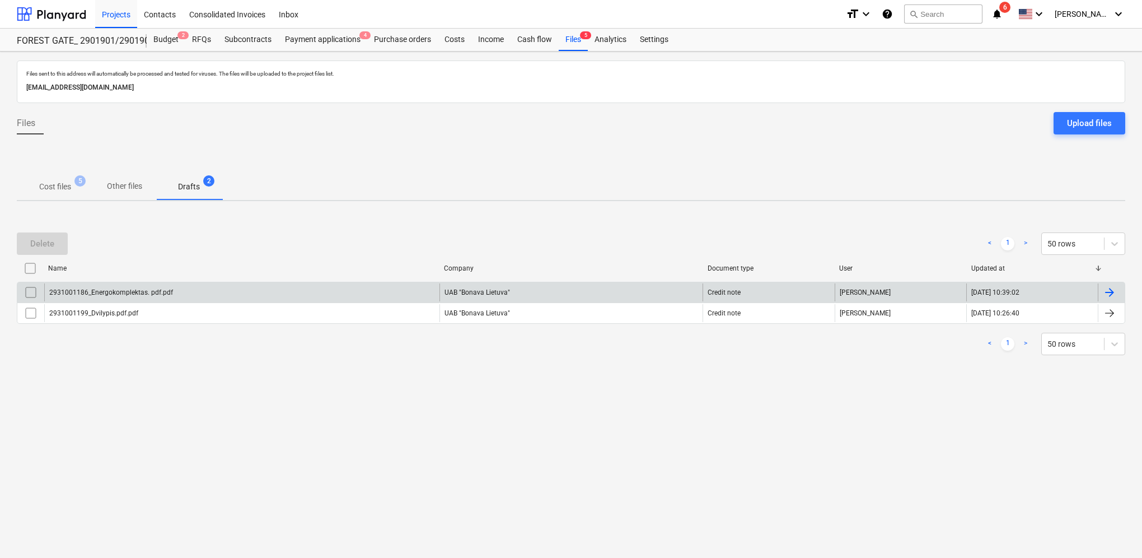
click at [1116, 291] on div at bounding box center [1109, 292] width 13 height 13
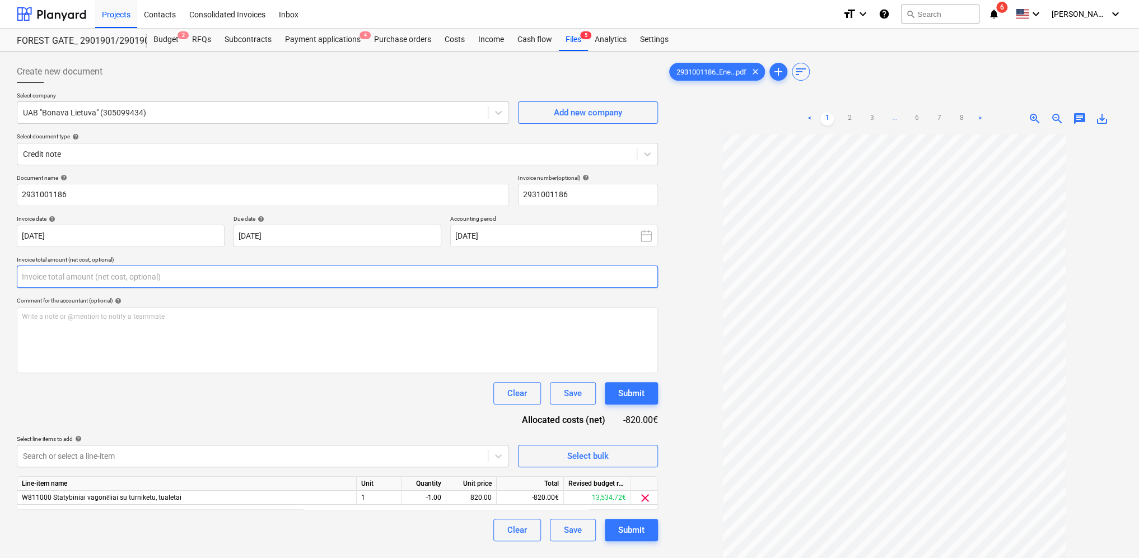
click at [45, 278] on input "text" at bounding box center [337, 276] width 641 height 22
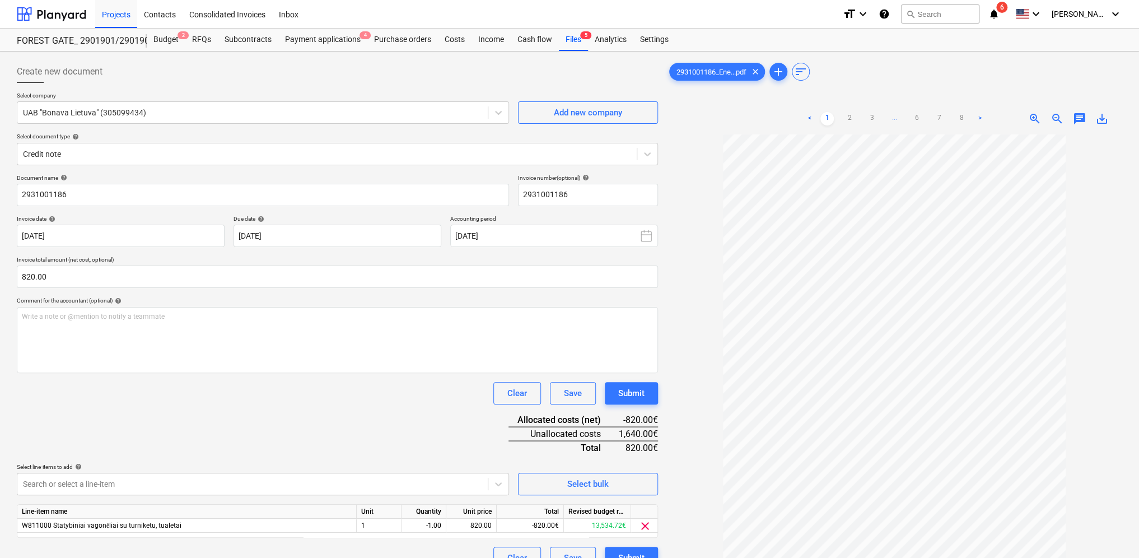
click at [436, 430] on div "Document name help 2931001186 Invoice number (optional) help 2931001186 Invoice…" at bounding box center [337, 371] width 641 height 395
click at [642, 391] on div "Submit" at bounding box center [631, 393] width 26 height 15
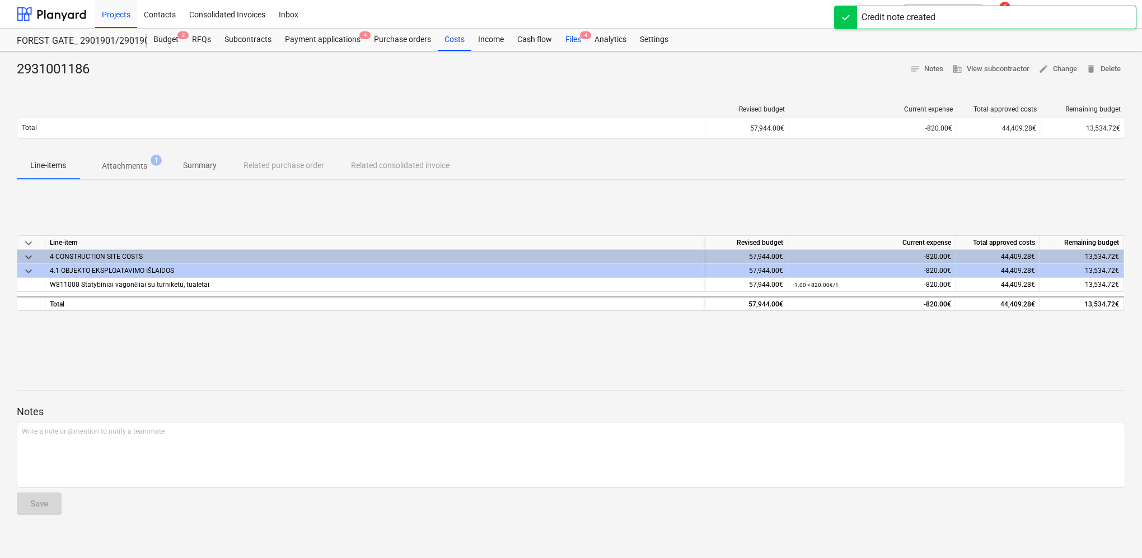
click at [573, 38] on div "Files 4" at bounding box center [573, 40] width 29 height 22
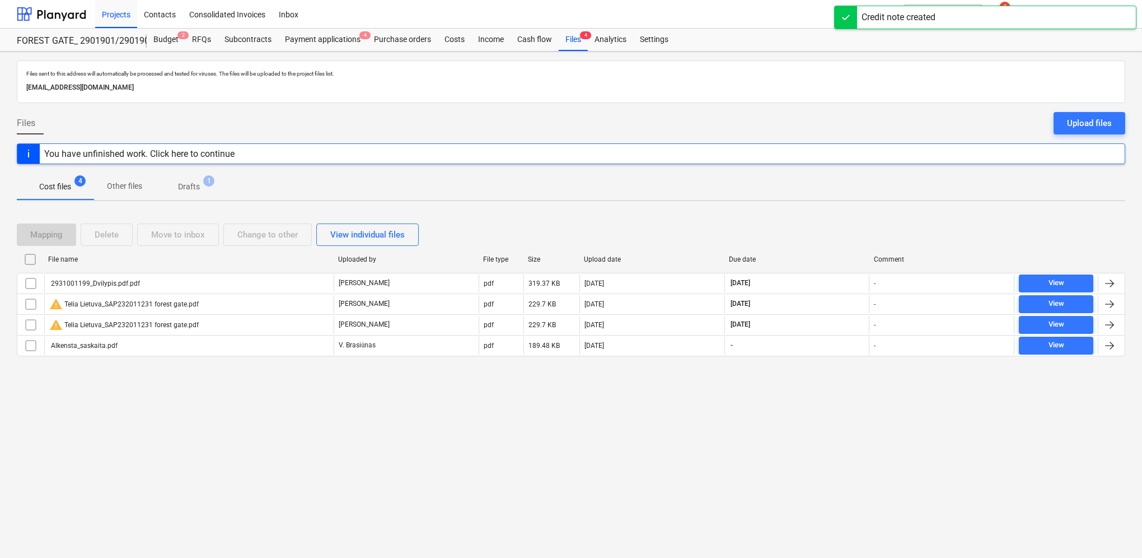
click at [185, 187] on p "Drafts" at bounding box center [189, 187] width 22 height 12
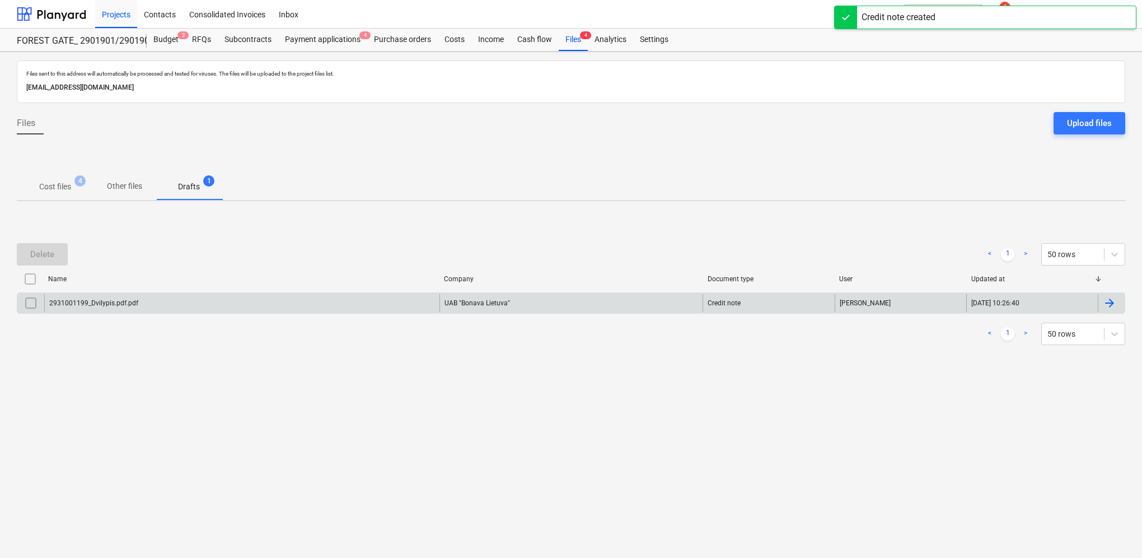
click at [1121, 309] on div at bounding box center [1111, 303] width 27 height 18
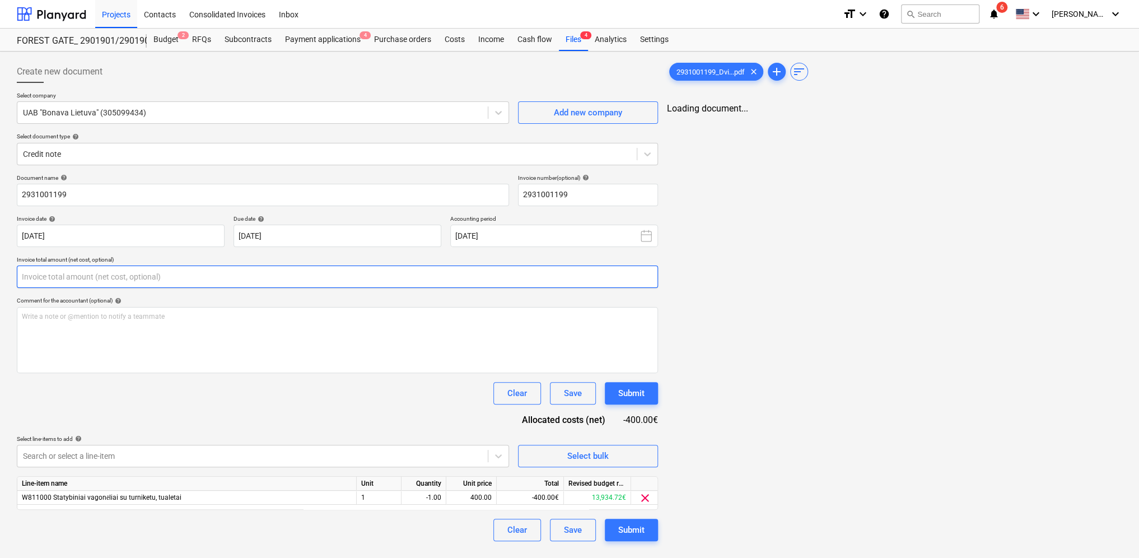
click at [93, 273] on input "text" at bounding box center [337, 276] width 641 height 22
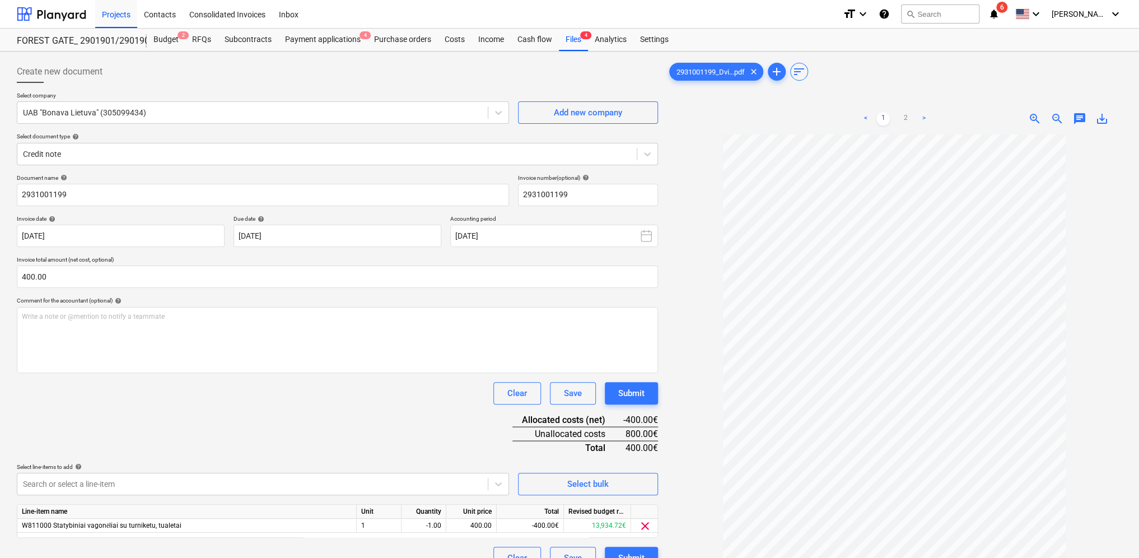
click at [179, 417] on div "Document name help 2931001199 Invoice number (optional) help 2931001199 Invoice…" at bounding box center [337, 371] width 641 height 395
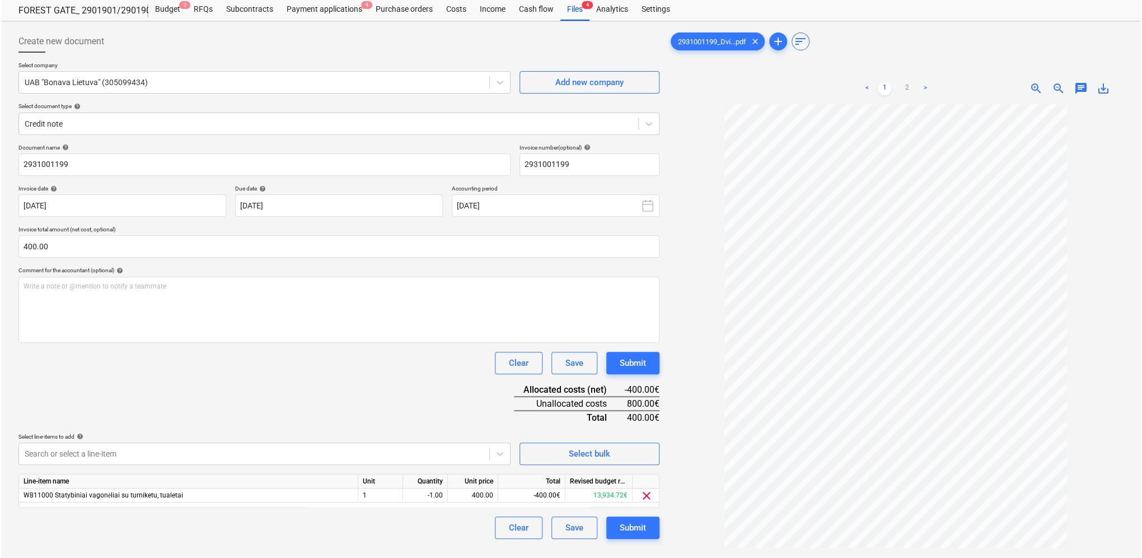
scroll to position [112, 0]
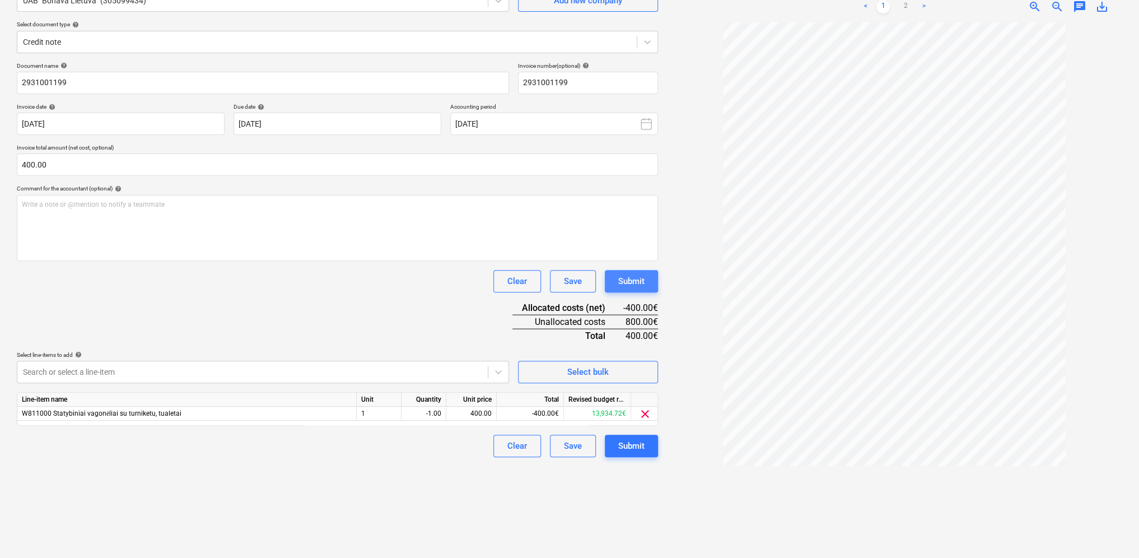
click at [637, 281] on div "Submit" at bounding box center [631, 281] width 26 height 15
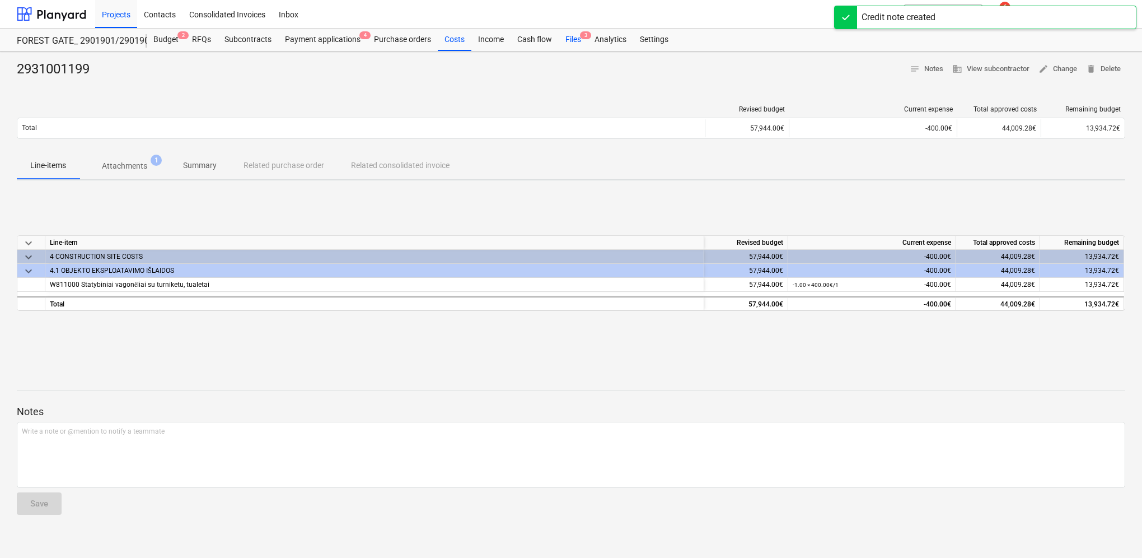
click at [580, 34] on span "3" at bounding box center [585, 35] width 11 height 8
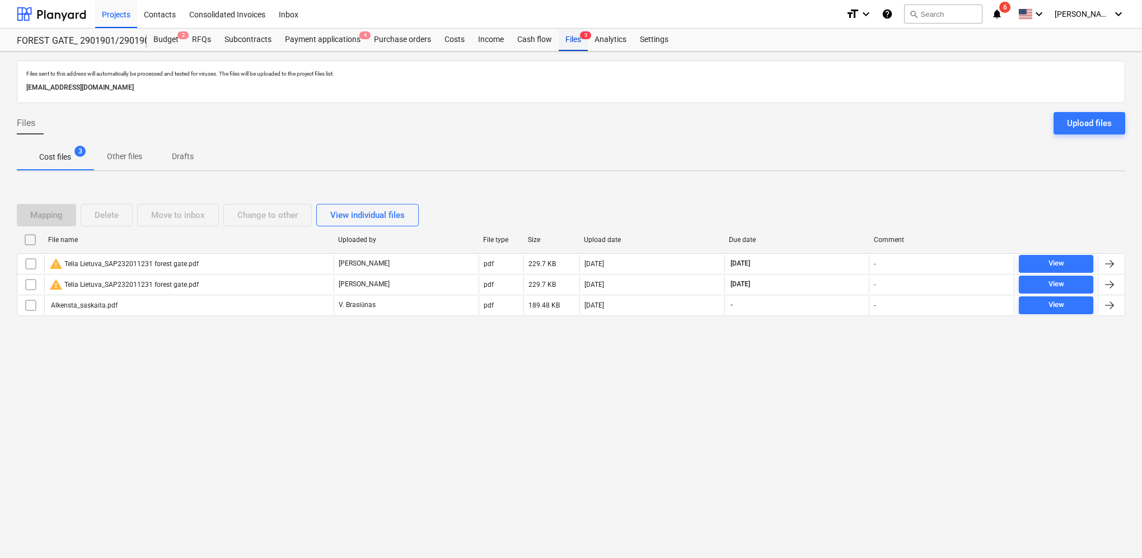
click at [577, 42] on div "Files 3" at bounding box center [573, 40] width 29 height 22
click at [322, 40] on div "Payment applications 4" at bounding box center [322, 40] width 89 height 22
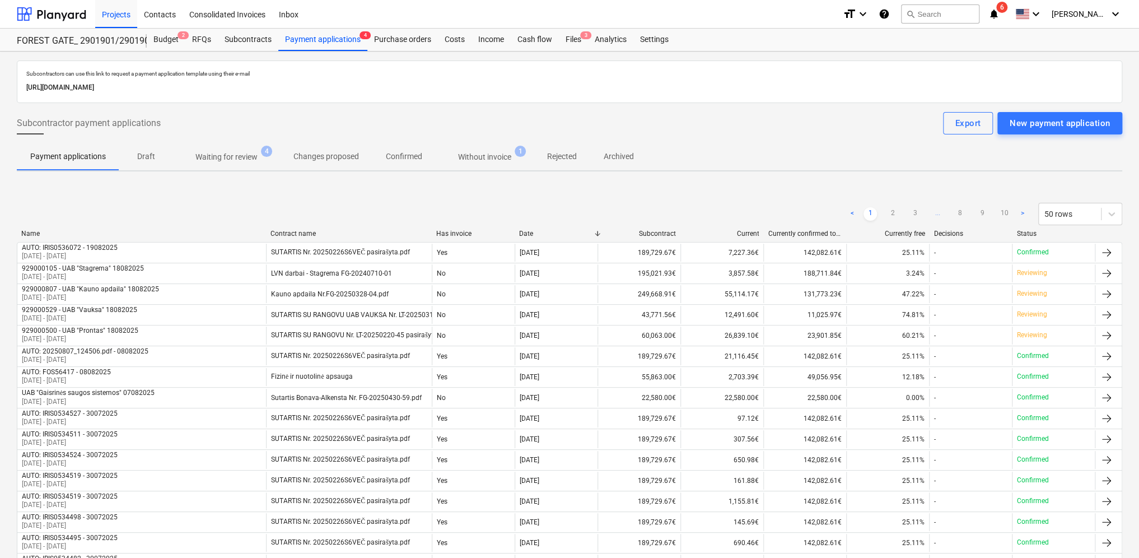
click at [479, 153] on p "Without invoice" at bounding box center [484, 157] width 53 height 12
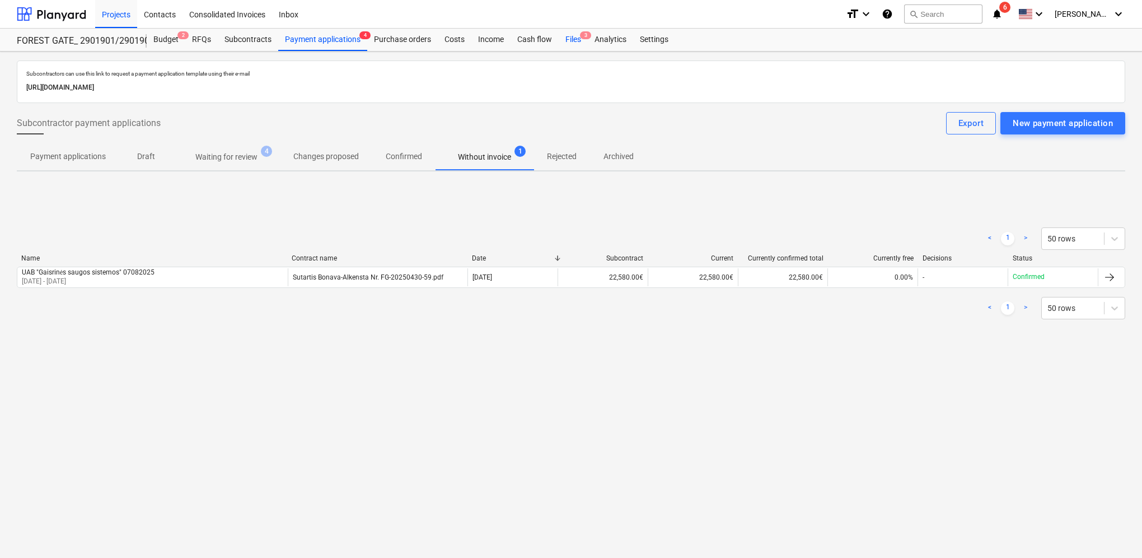
click at [575, 38] on div "Files 3" at bounding box center [573, 40] width 29 height 22
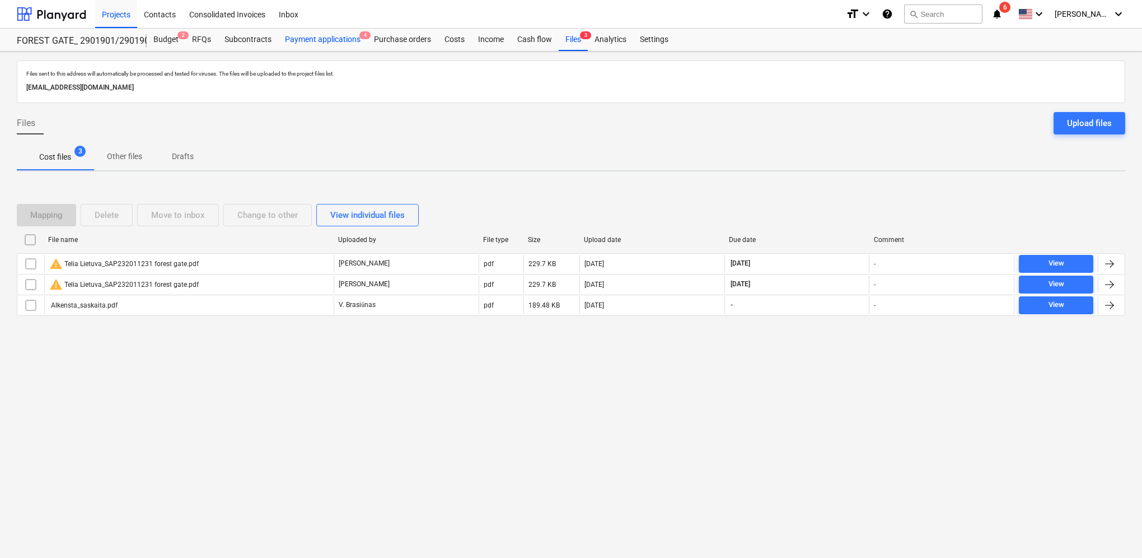
click at [335, 43] on div "Payment applications 4" at bounding box center [322, 40] width 89 height 22
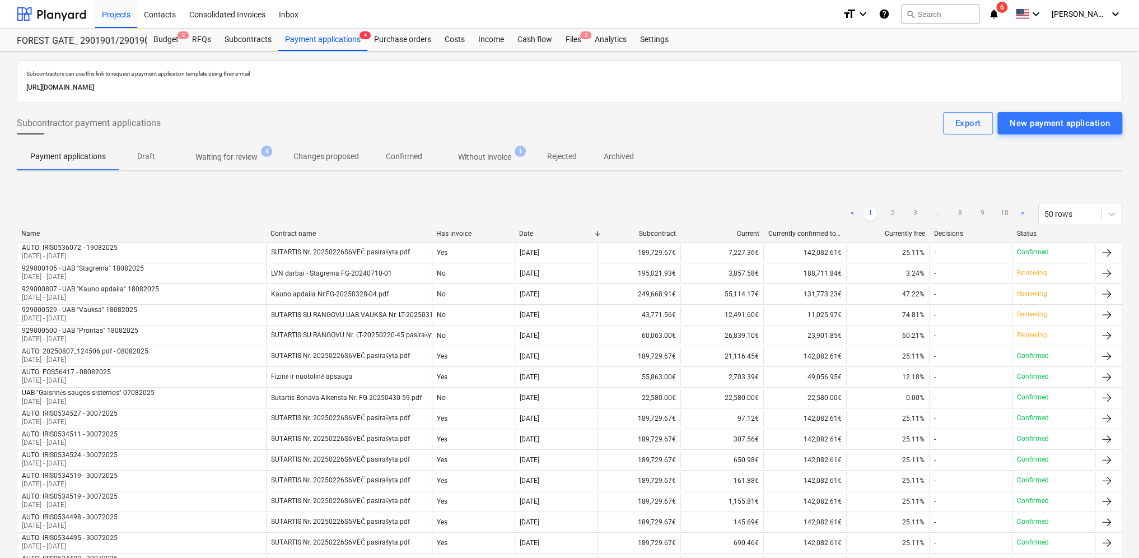
click at [487, 160] on p "Without invoice" at bounding box center [484, 157] width 53 height 12
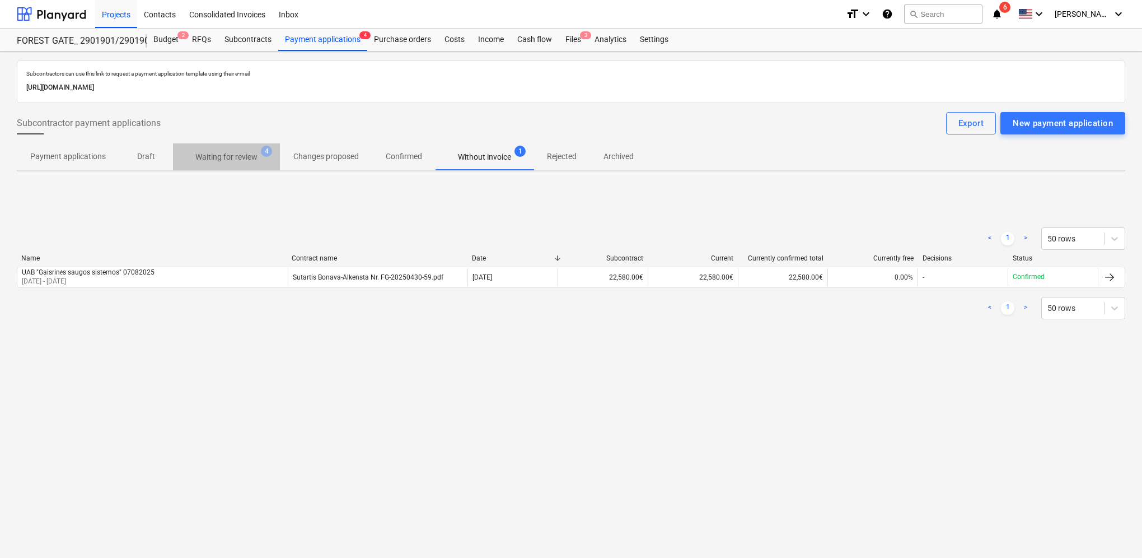
click at [205, 157] on p "Waiting for review" at bounding box center [226, 157] width 62 height 12
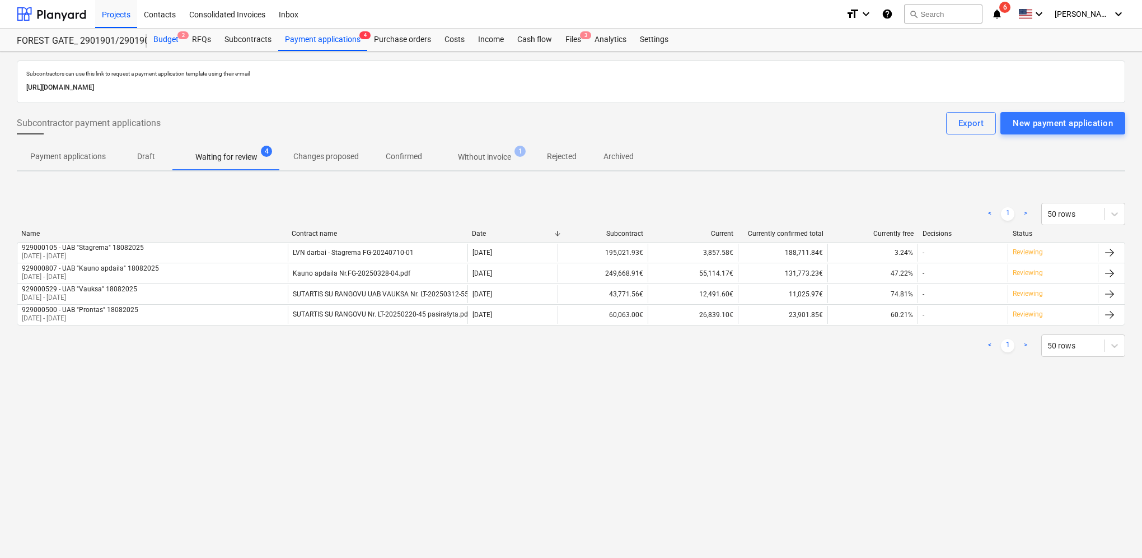
click at [167, 43] on div "Budget 2" at bounding box center [166, 40] width 39 height 22
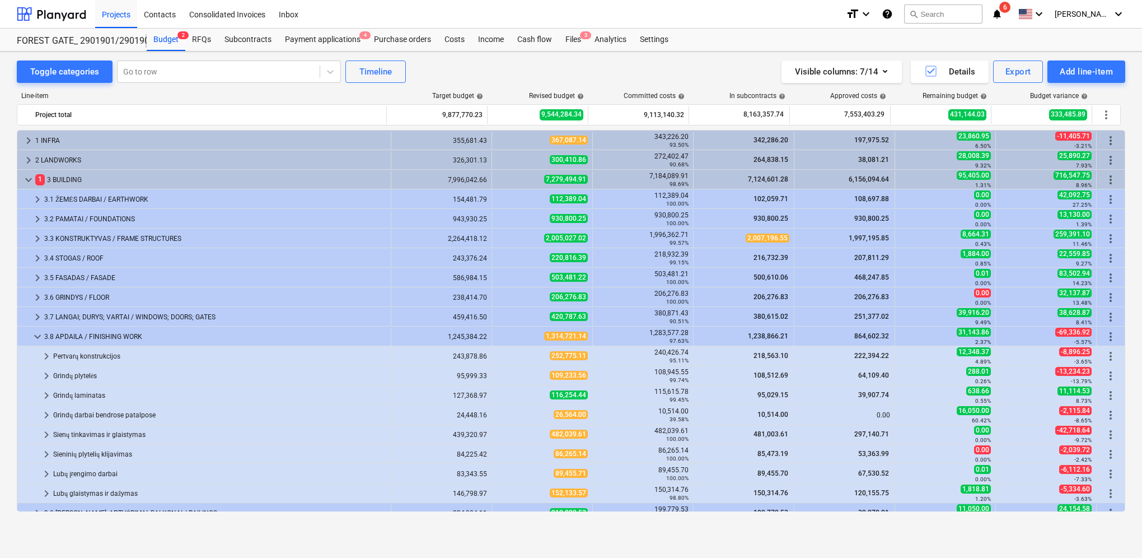
scroll to position [383, 0]
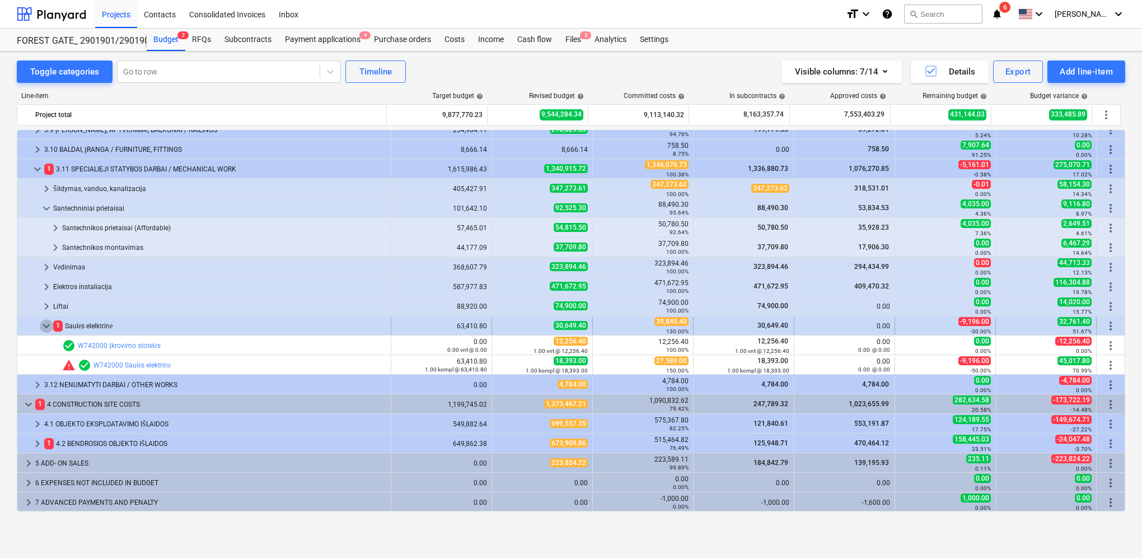
click at [40, 326] on span "keyboard_arrow_down" at bounding box center [46, 325] width 13 height 13
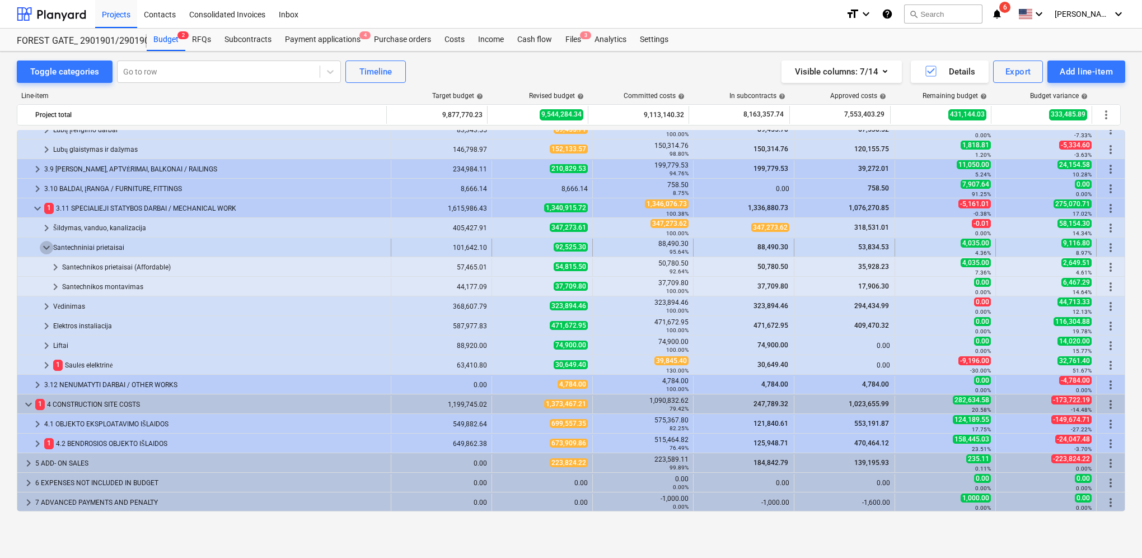
click at [43, 250] on span "keyboard_arrow_down" at bounding box center [46, 247] width 13 height 13
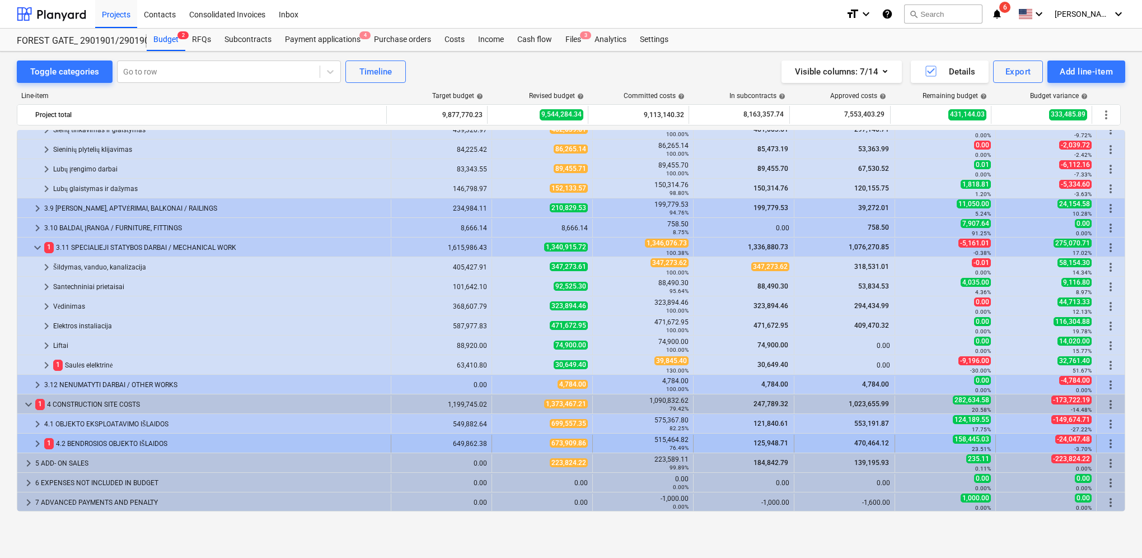
click at [35, 443] on span "keyboard_arrow_right" at bounding box center [37, 443] width 13 height 13
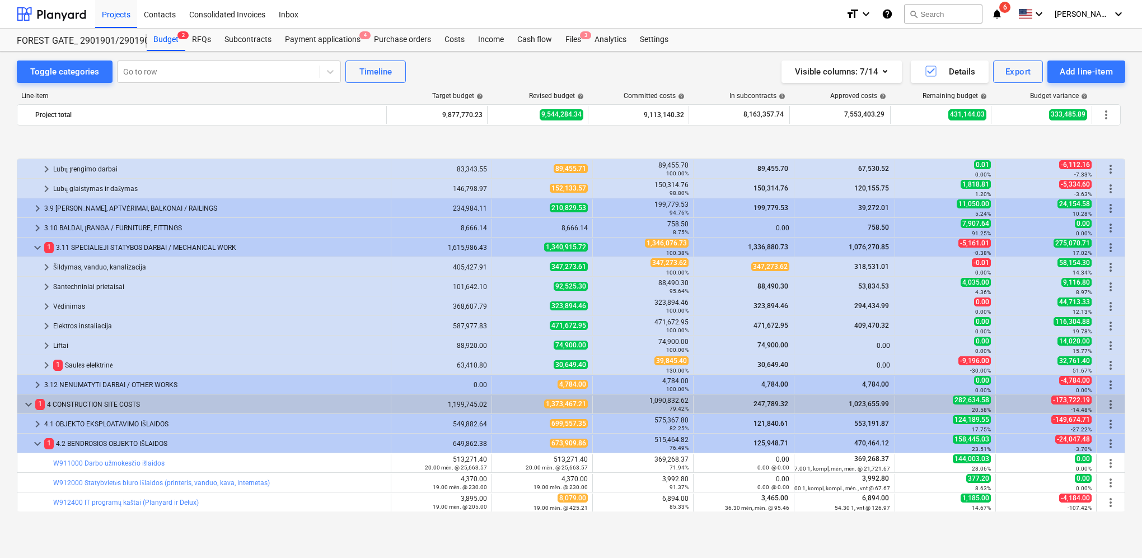
scroll to position [529, 0]
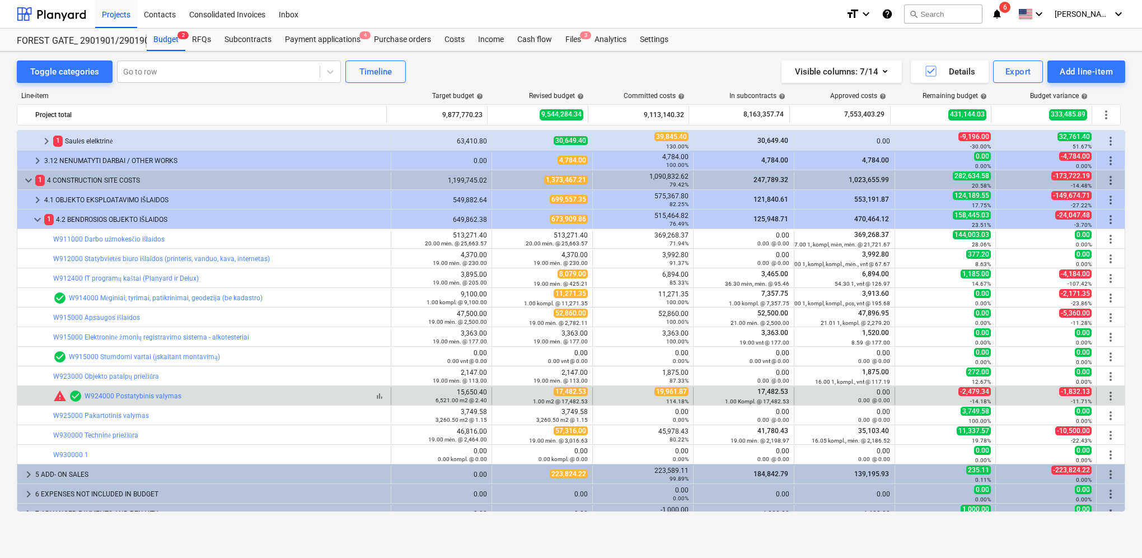
click at [210, 393] on div "bar_chart warning check_circle W924000 Postatybinis valymas" at bounding box center [219, 395] width 333 height 13
click at [135, 396] on link "W924000 Postatybinis valymas" at bounding box center [133, 396] width 97 height 8
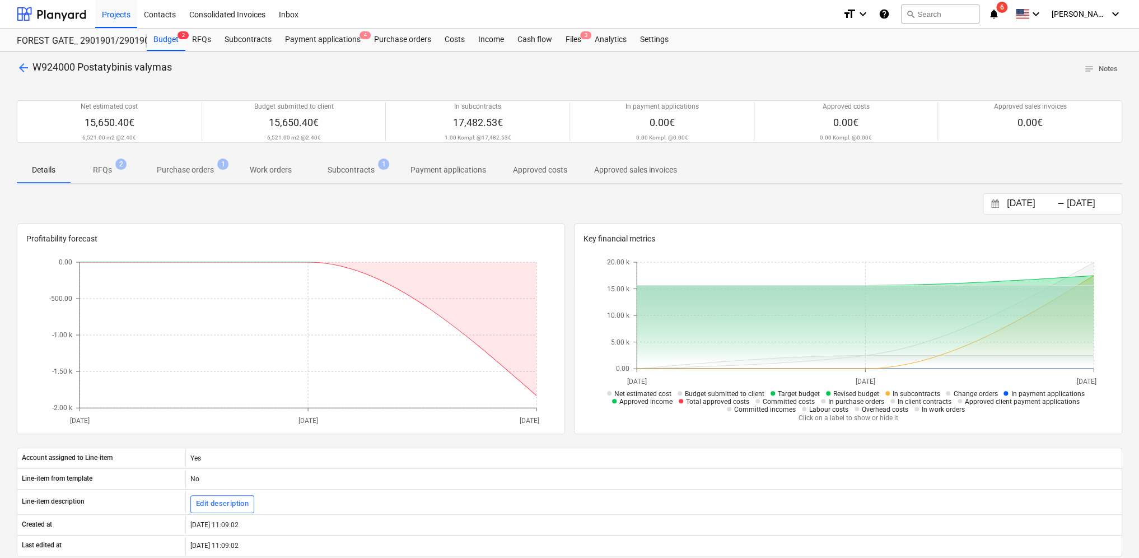
click at [171, 174] on p "Purchase orders" at bounding box center [185, 170] width 57 height 12
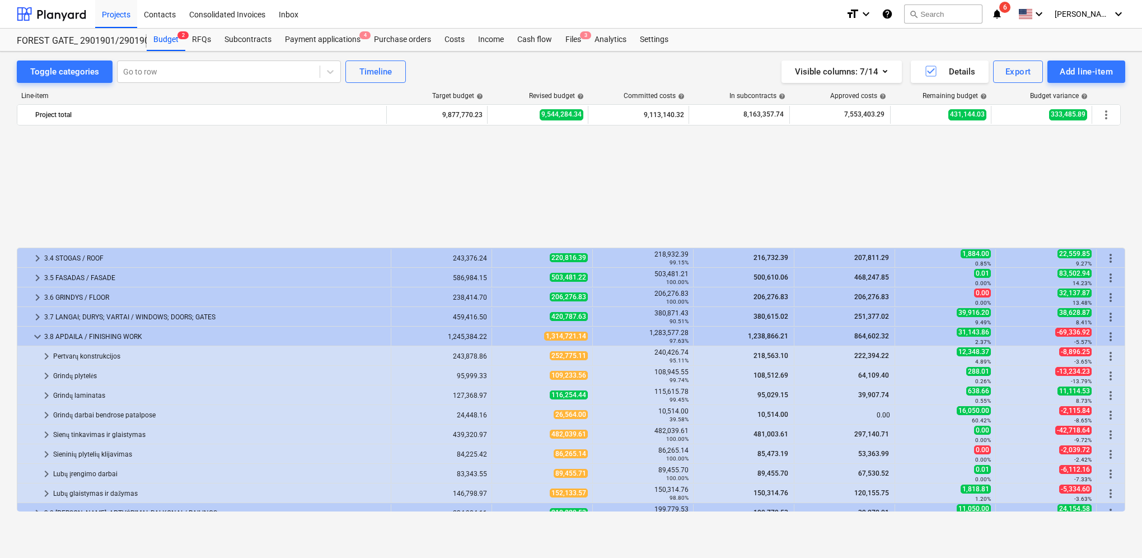
scroll to position [529, 0]
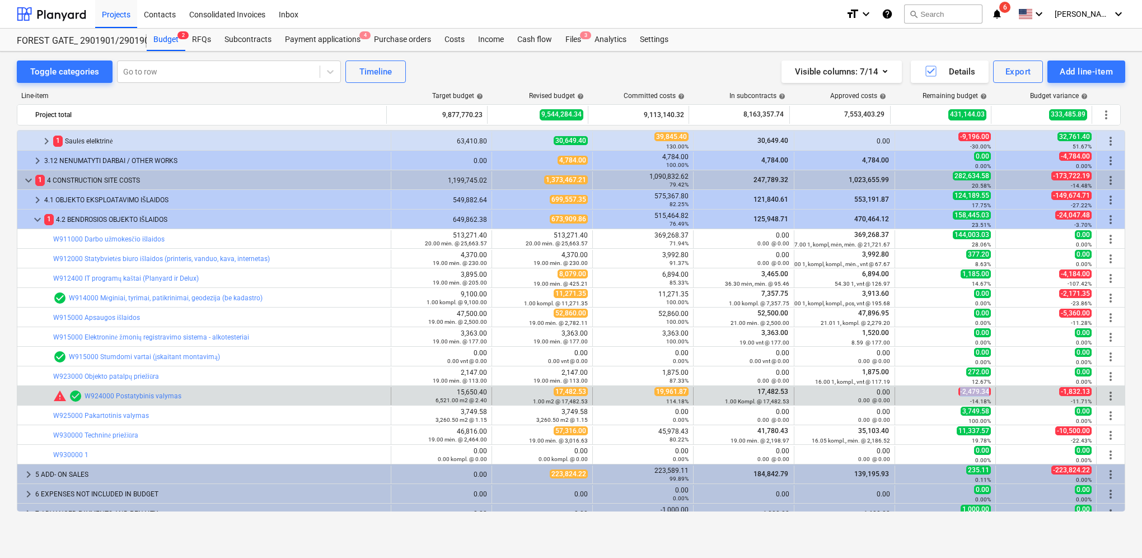
drag, startPoint x: 988, startPoint y: 393, endPoint x: 949, endPoint y: 394, distance: 38.7
click at [949, 394] on div "-2,479.34 -14.18%" at bounding box center [945, 395] width 91 height 17
click at [987, 395] on span "-2,479.34" at bounding box center [975, 391] width 32 height 9
drag, startPoint x: 654, startPoint y: 393, endPoint x: 682, endPoint y: 393, distance: 27.4
click at [682, 393] on span "19,961.87" at bounding box center [672, 391] width 34 height 9
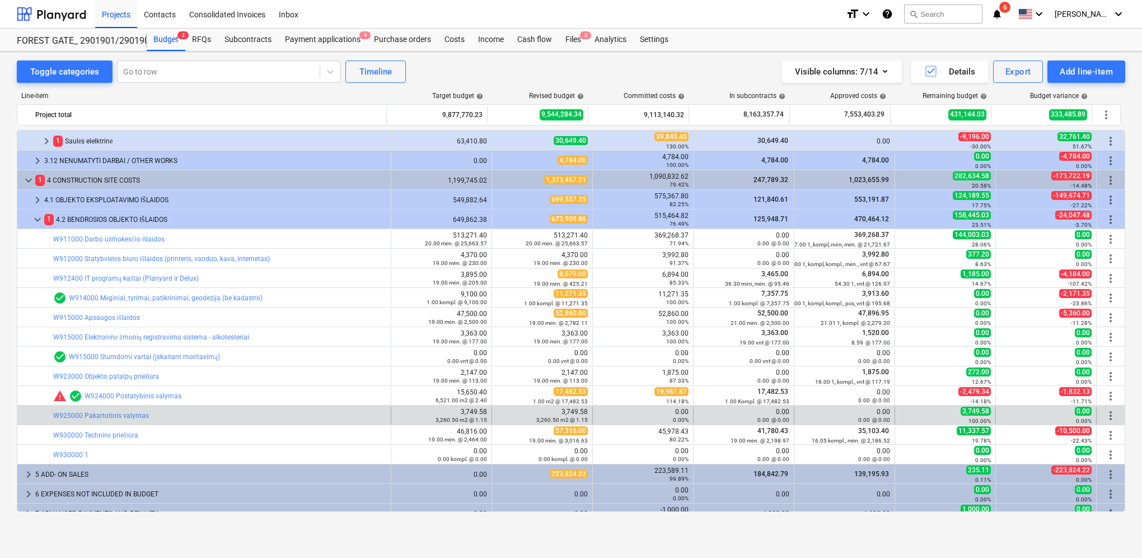
drag, startPoint x: 682, startPoint y: 393, endPoint x: 794, endPoint y: 405, distance: 113.2
click at [804, 393] on div "0.00 0.00 @ 0.00" at bounding box center [844, 396] width 91 height 16
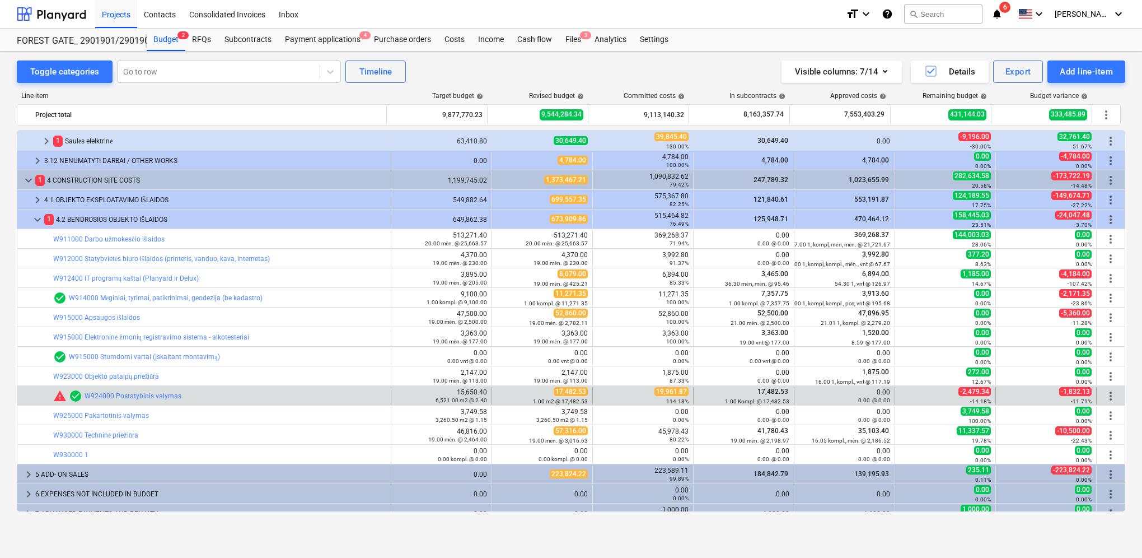
click at [766, 386] on div "bar_chart warning check_circle W924000 Postatybinis valymas 15,650.40 6,521.00 …" at bounding box center [571, 395] width 1108 height 19
click at [767, 393] on span "17,482.53" at bounding box center [773, 392] width 33 height 8
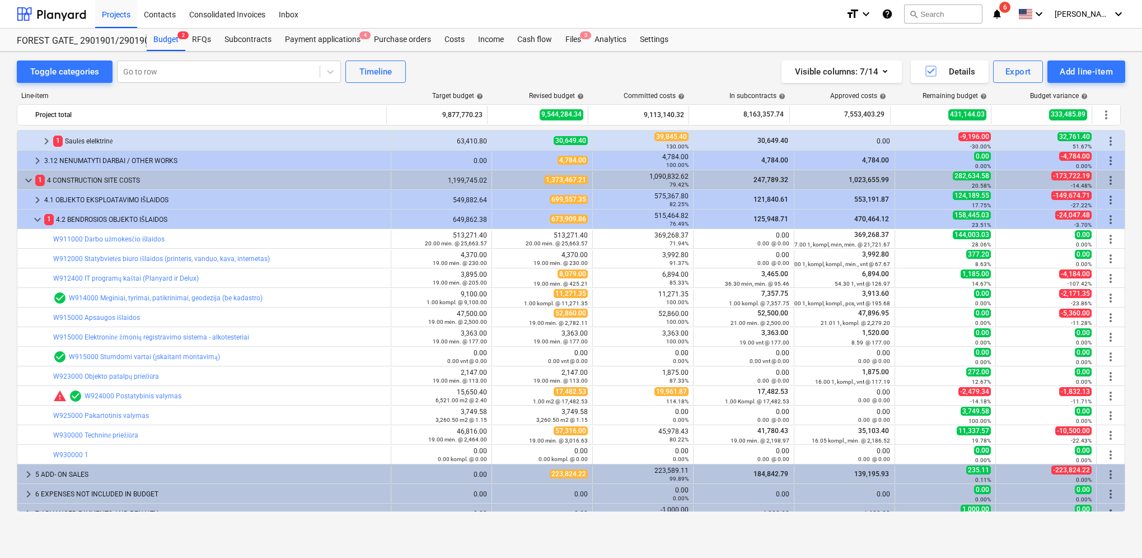
scroll to position [249, 0]
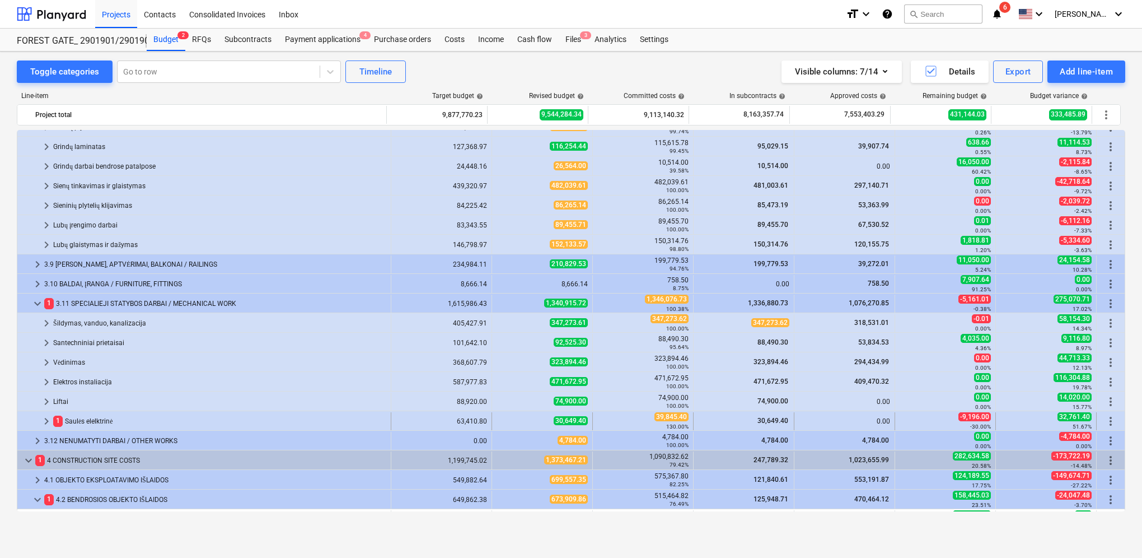
click at [43, 421] on span "keyboard_arrow_right" at bounding box center [46, 420] width 13 height 13
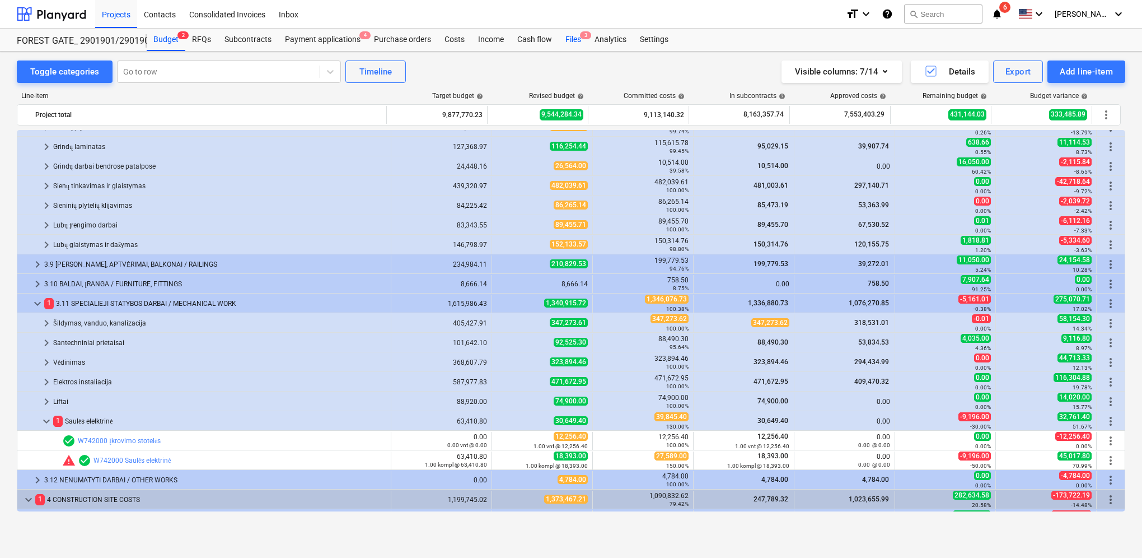
click at [572, 38] on div "Files 3" at bounding box center [573, 40] width 29 height 22
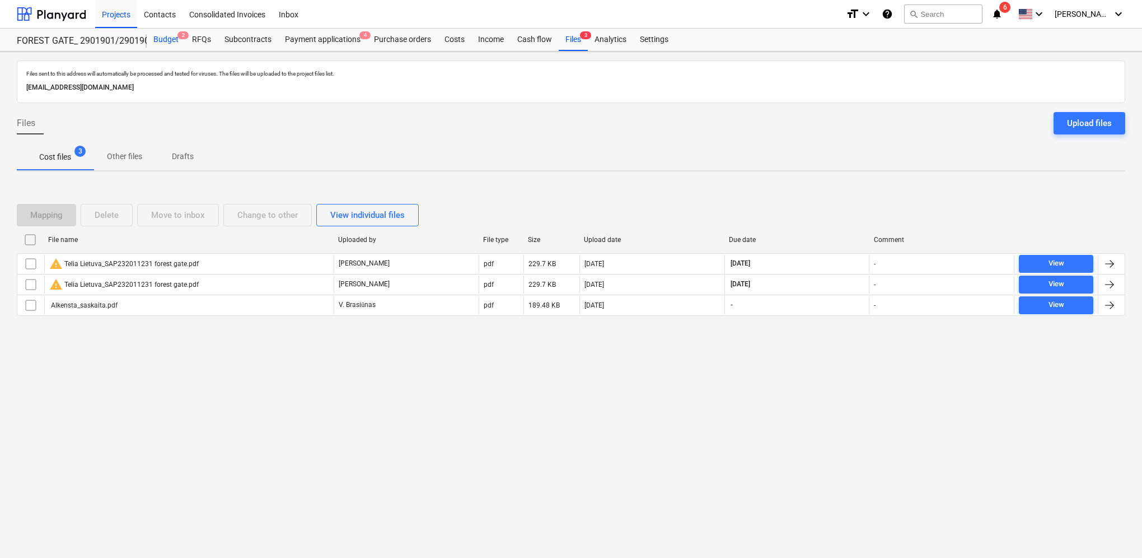
click at [168, 40] on div "Budget 2" at bounding box center [166, 40] width 39 height 22
